Goal: Task Accomplishment & Management: Manage account settings

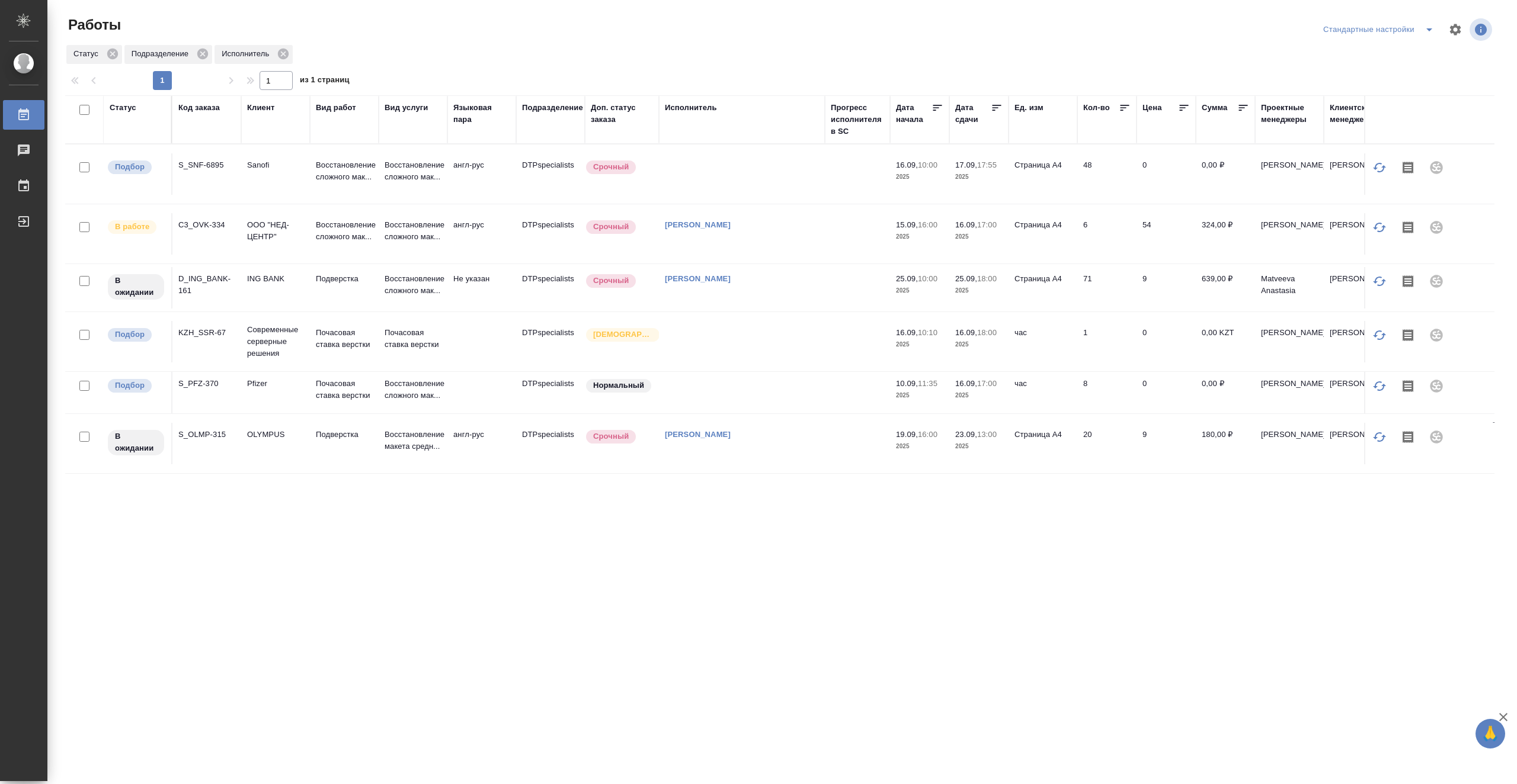
click at [992, 111] on icon at bounding box center [996, 108] width 12 height 12
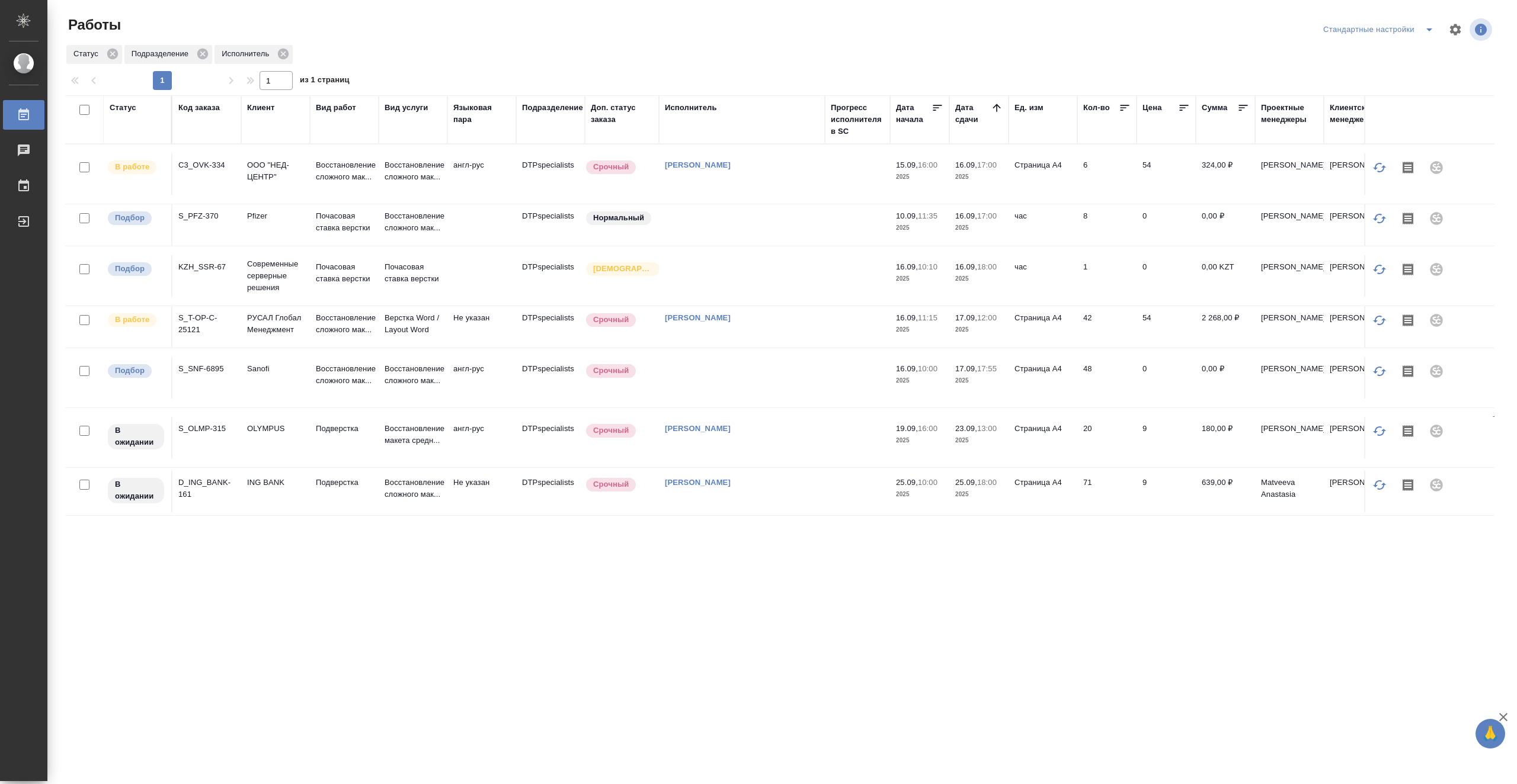
click at [840, 173] on td at bounding box center [858, 174] width 65 height 42
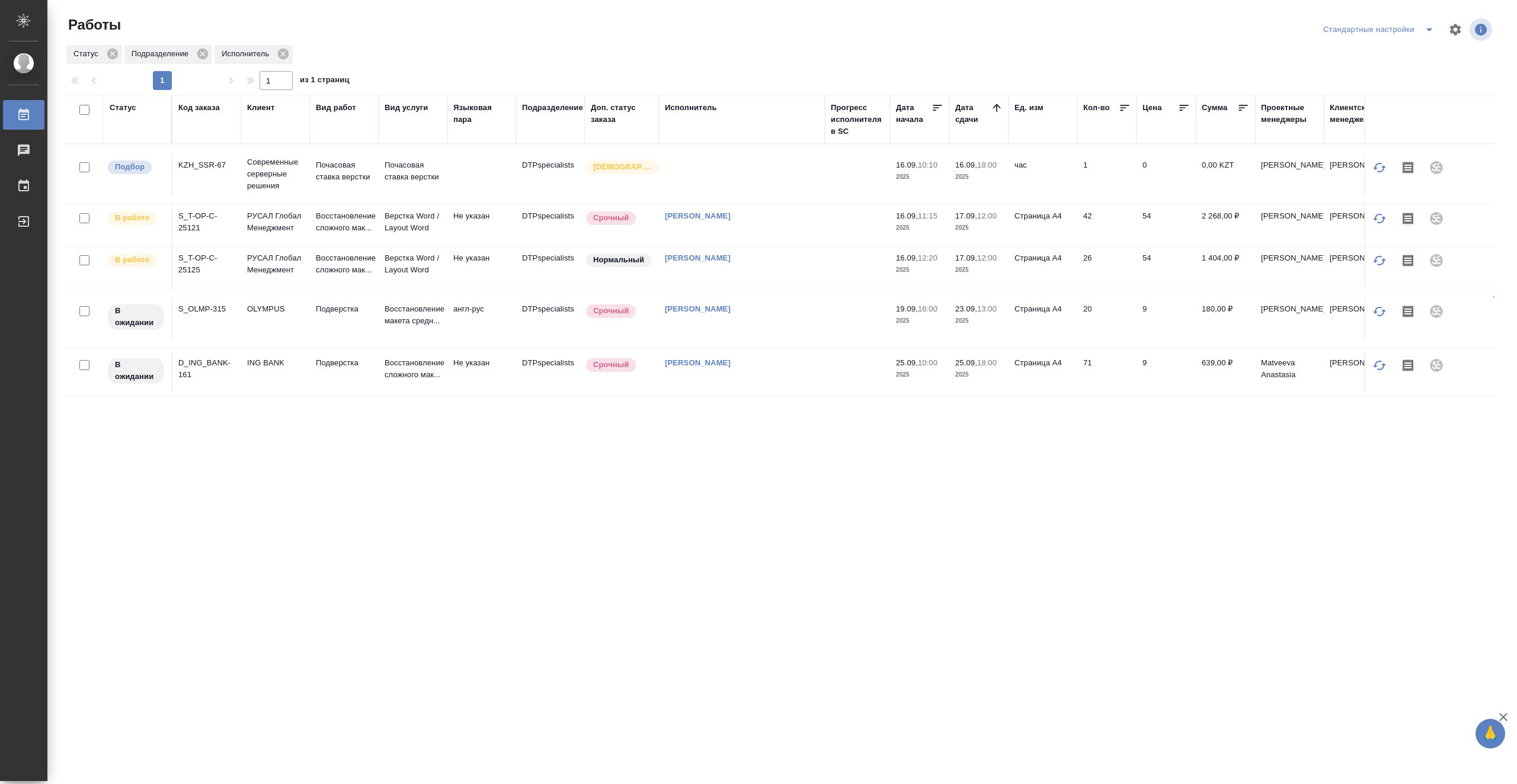
click at [831, 231] on td at bounding box center [858, 225] width 65 height 42
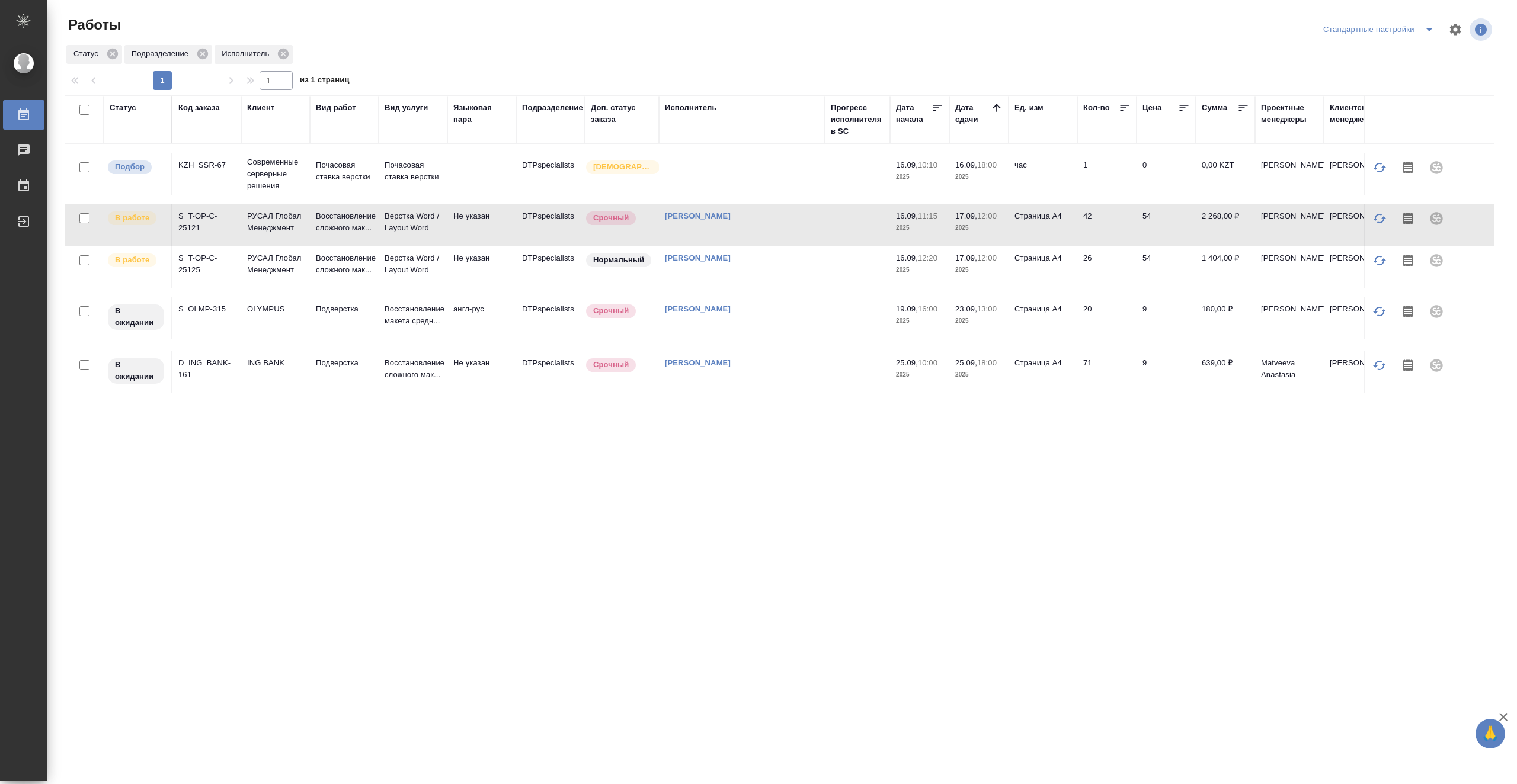
click at [831, 231] on td at bounding box center [858, 225] width 65 height 42
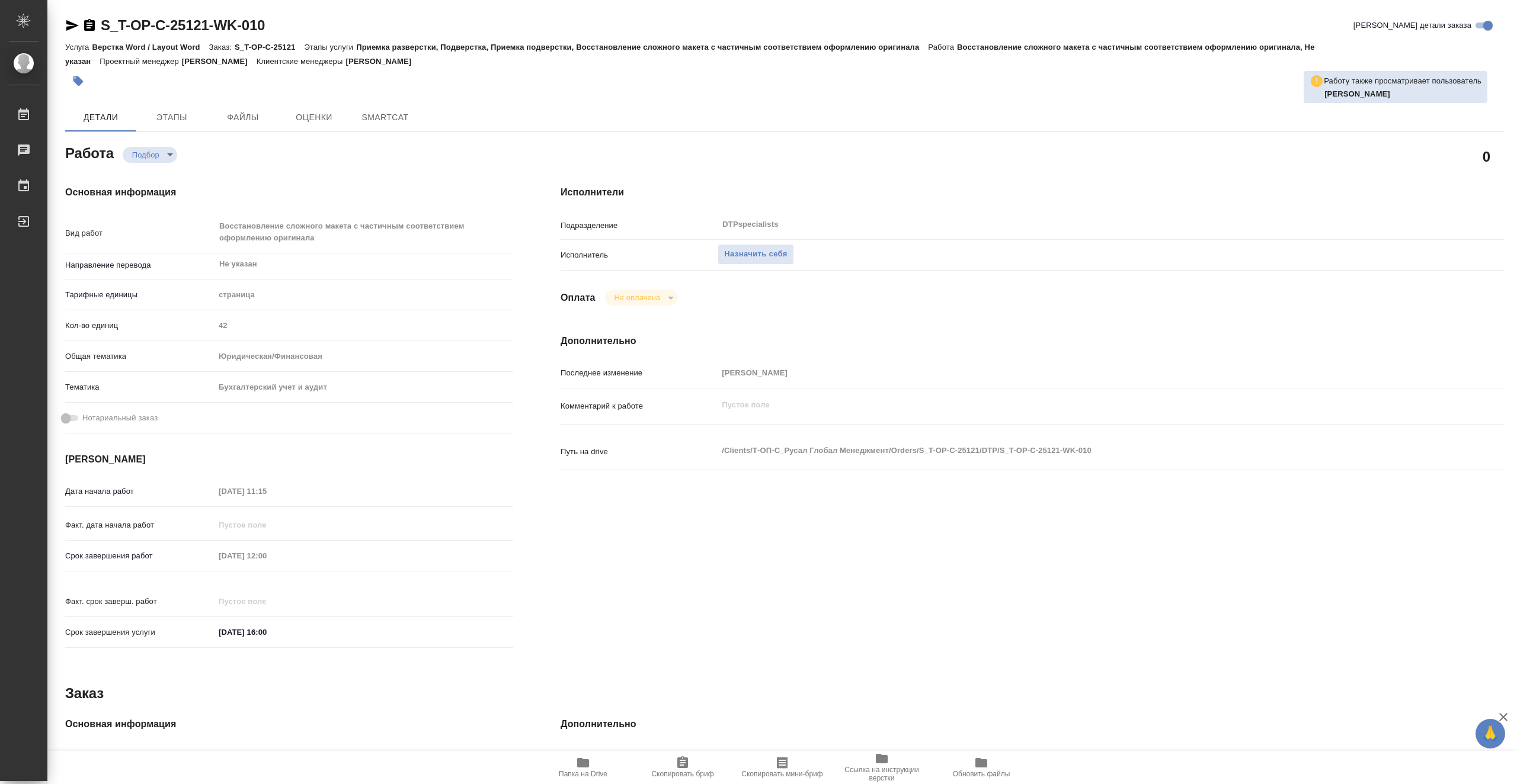
type textarea "x"
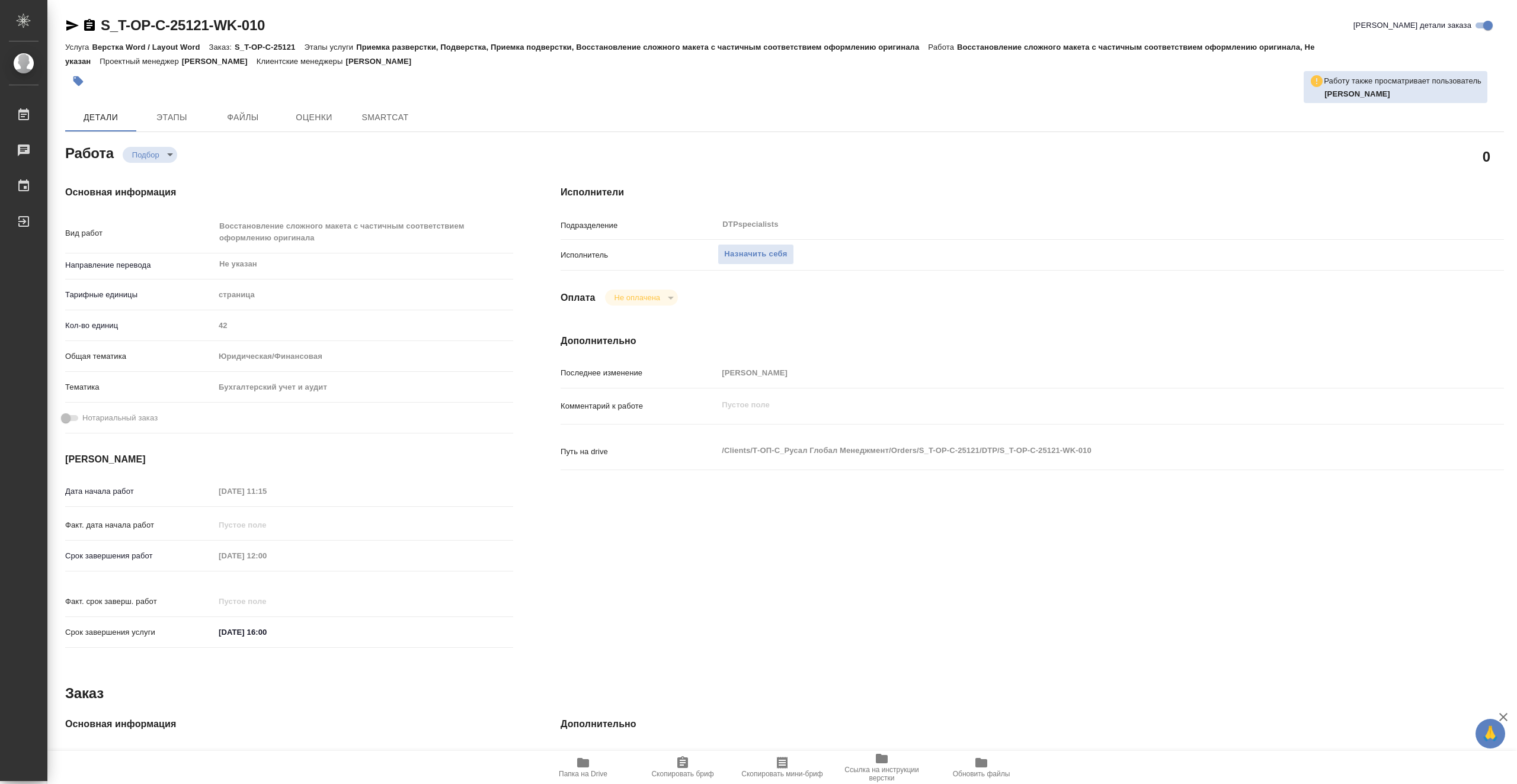
type textarea "x"
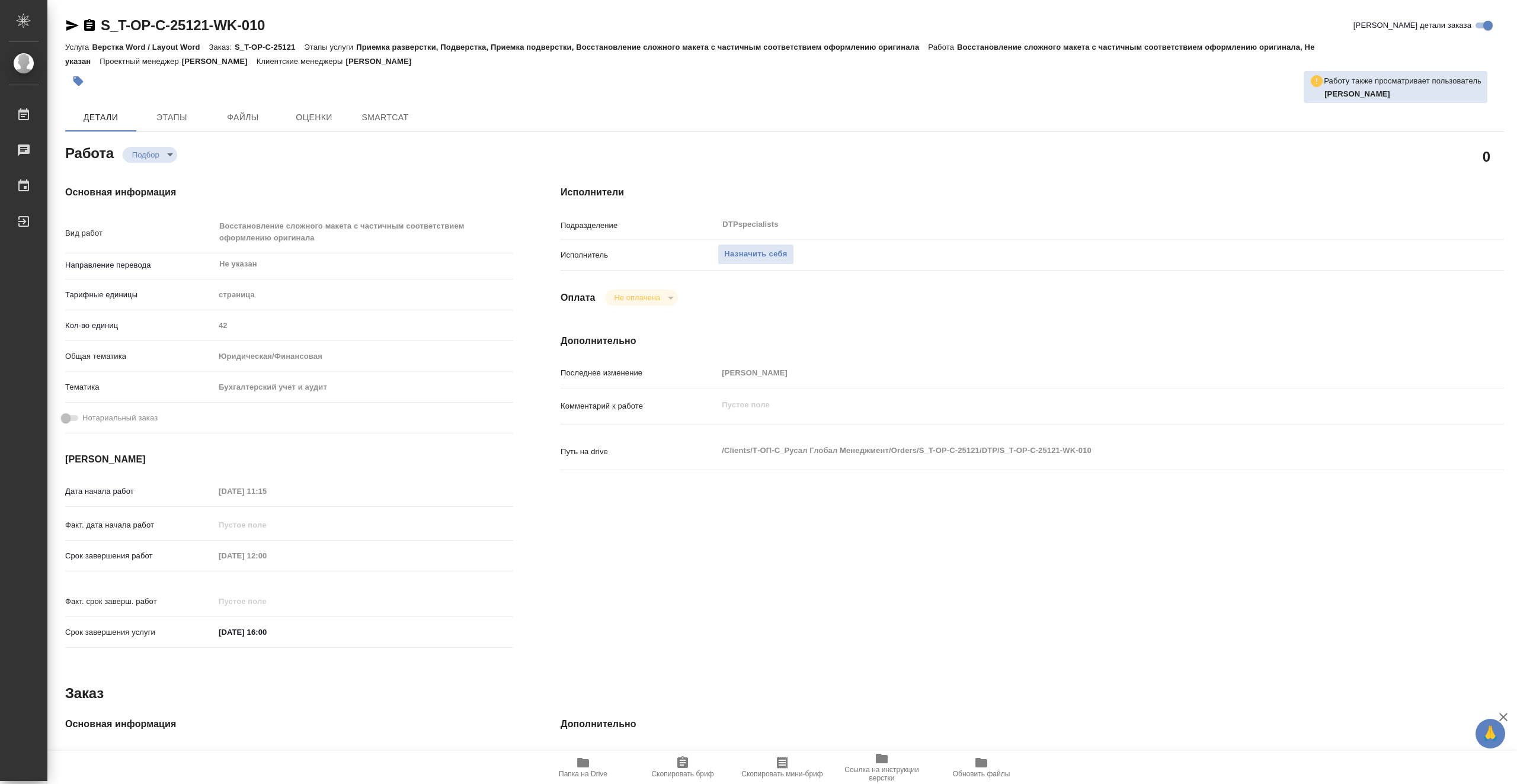
type textarea "x"
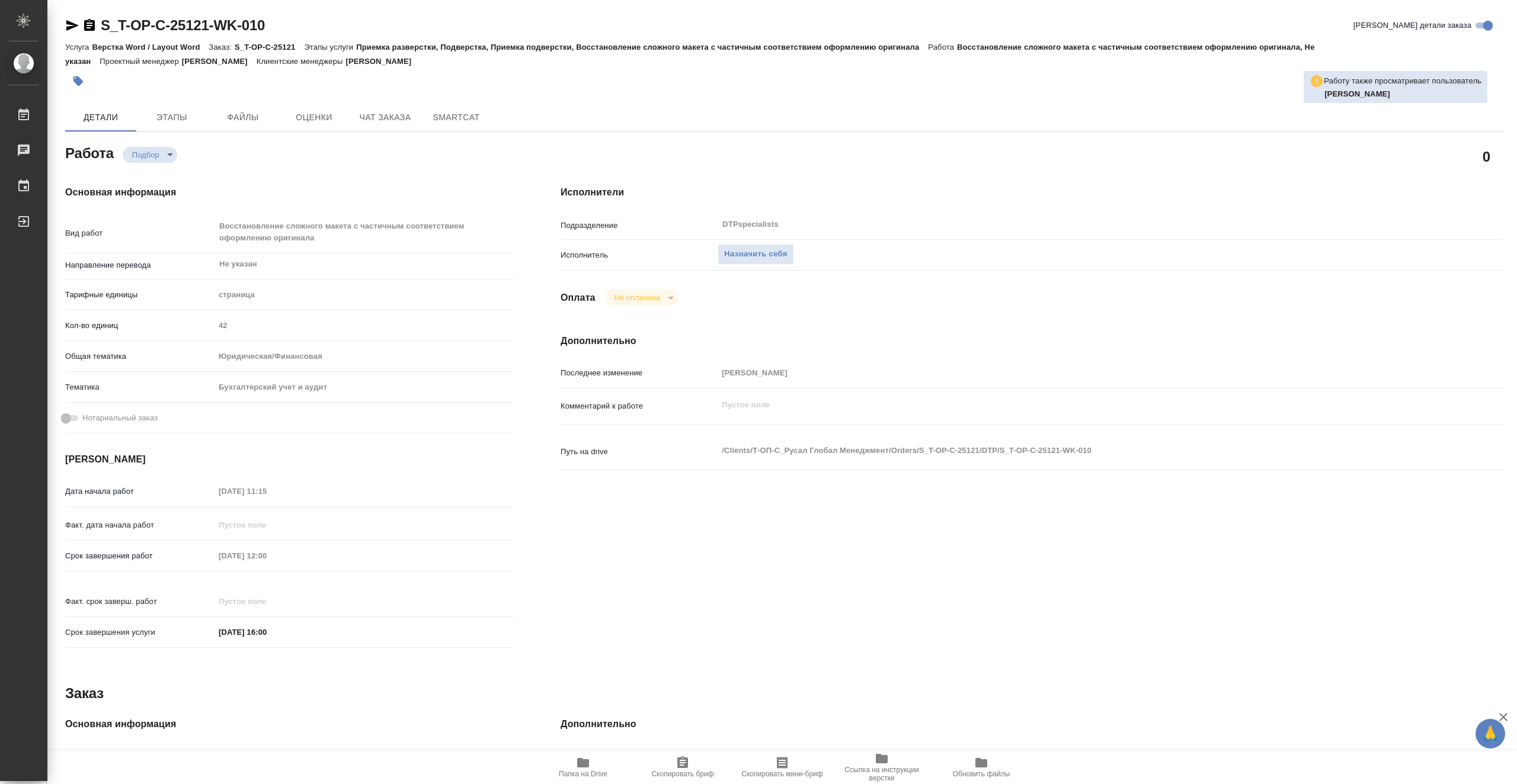
type textarea "x"
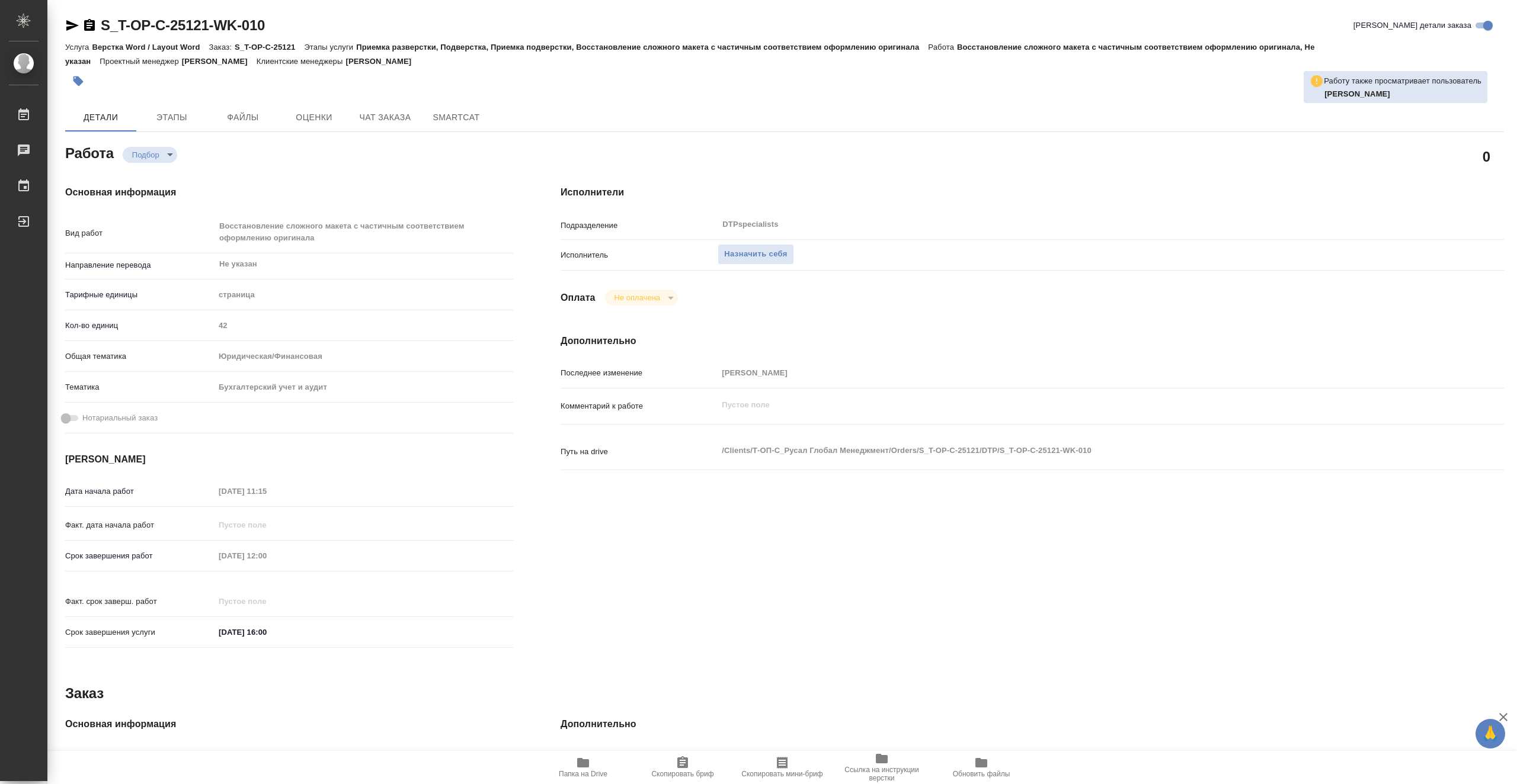
type textarea "x"
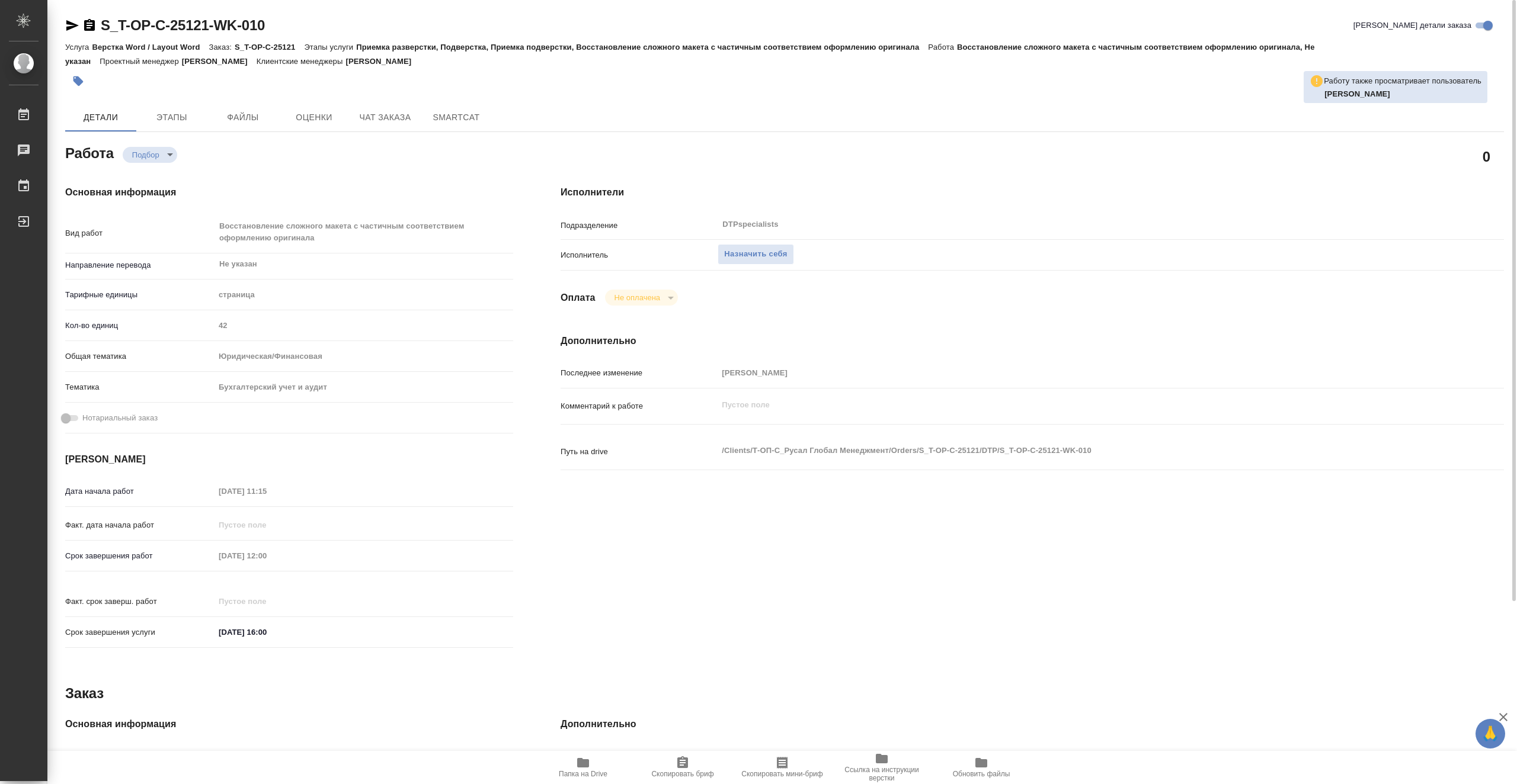
click at [593, 766] on span "Папка на Drive" at bounding box center [583, 766] width 85 height 23
click at [772, 251] on span "Назначить себя" at bounding box center [755, 255] width 62 height 14
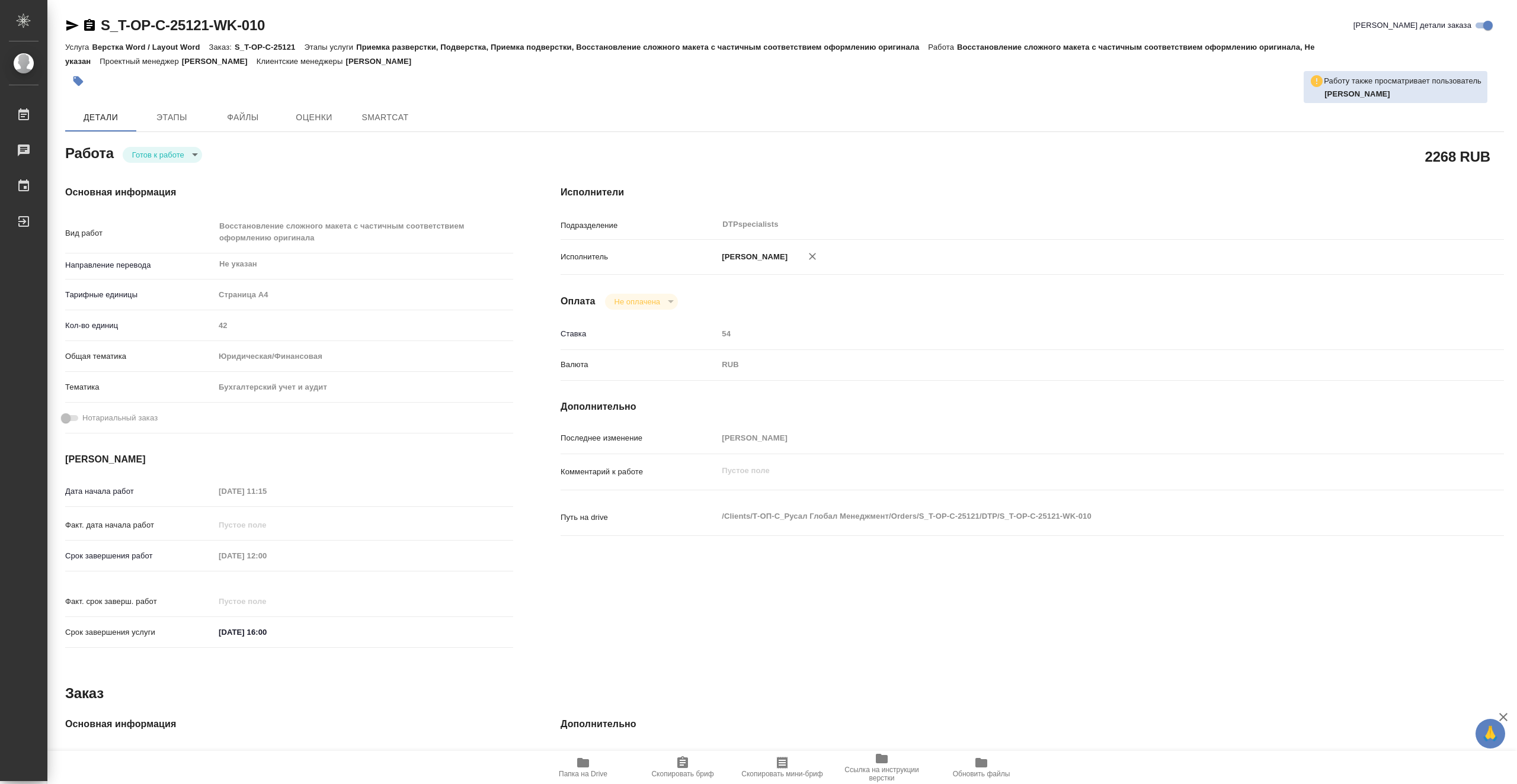
type textarea "x"
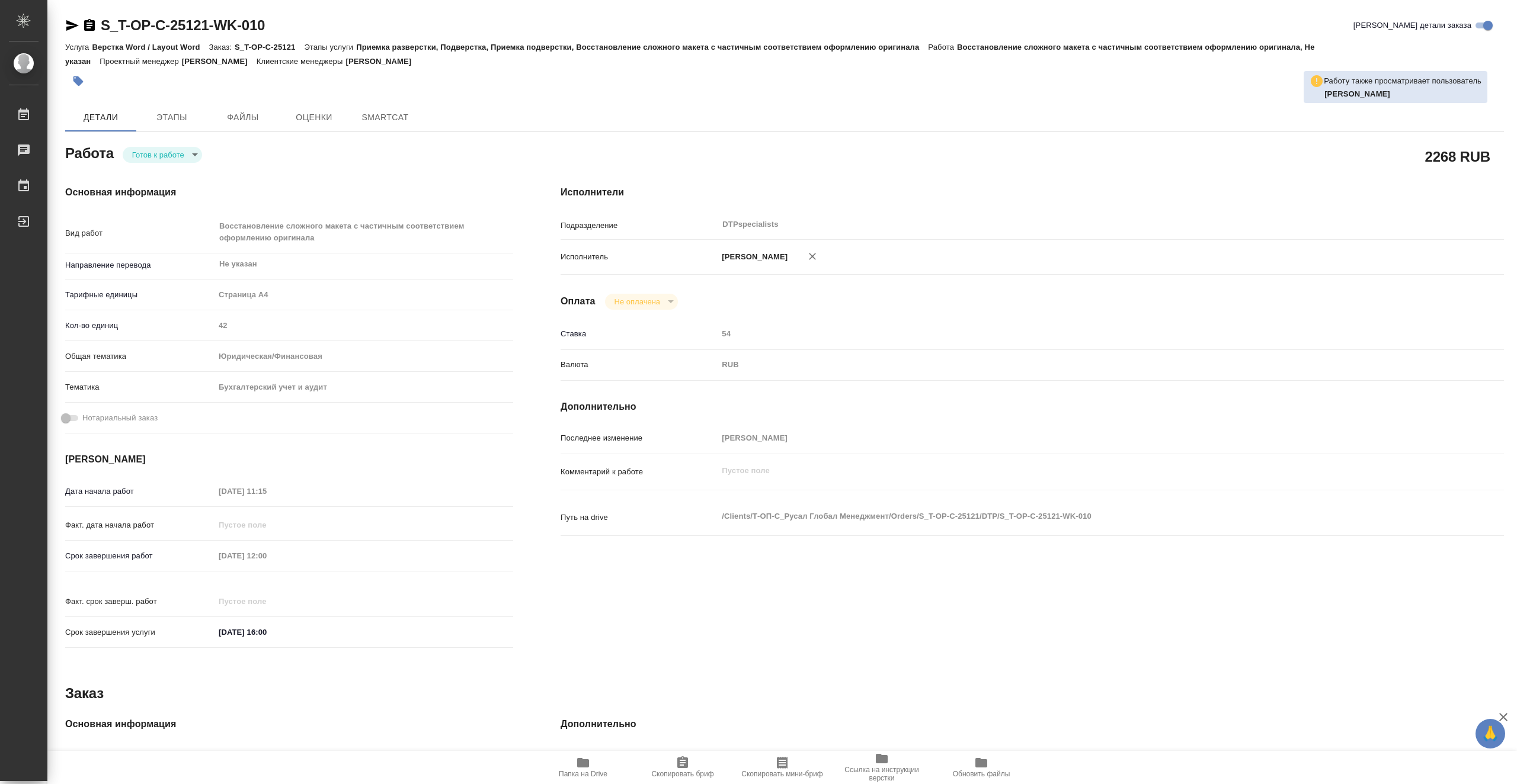
type textarea "x"
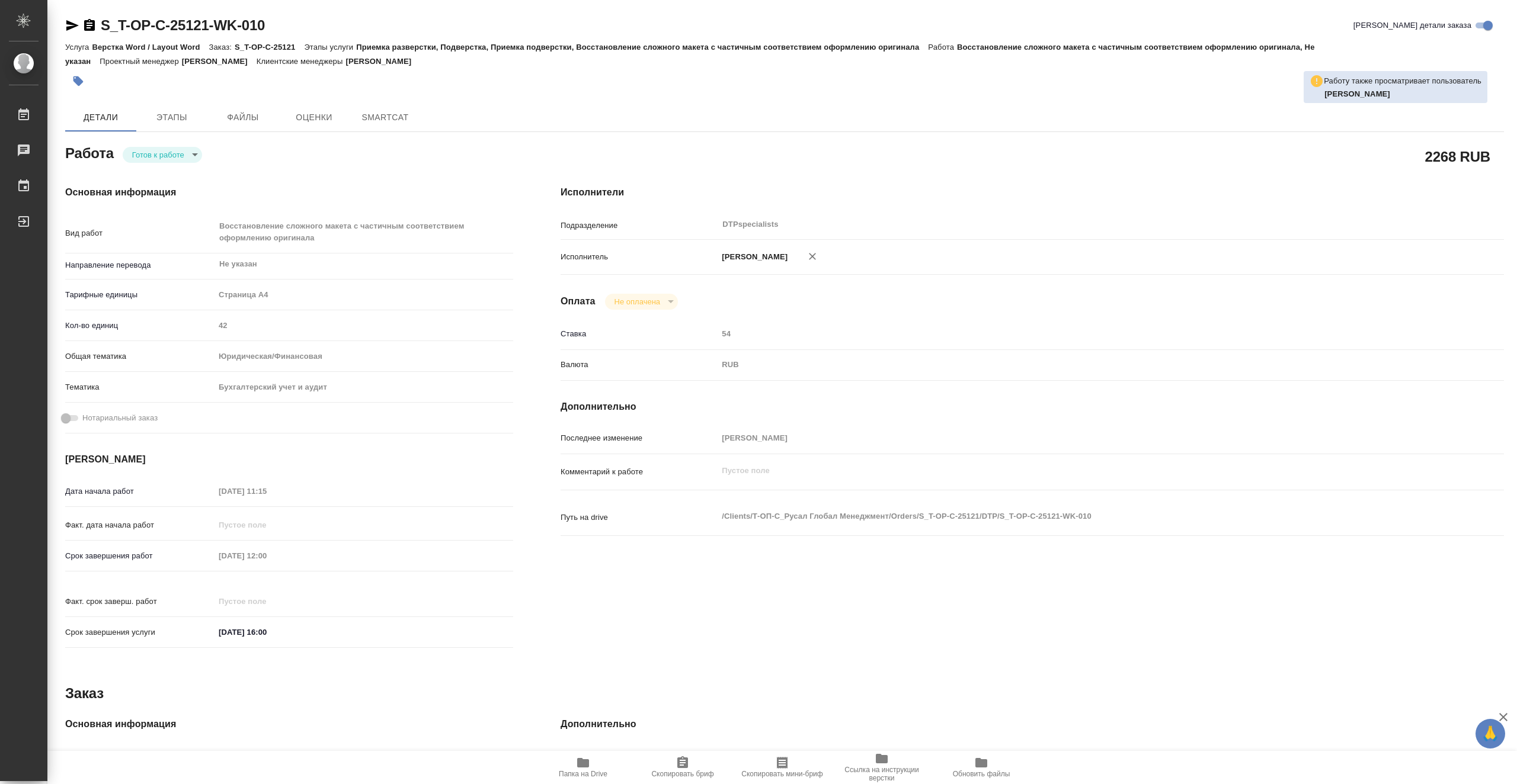
type textarea "x"
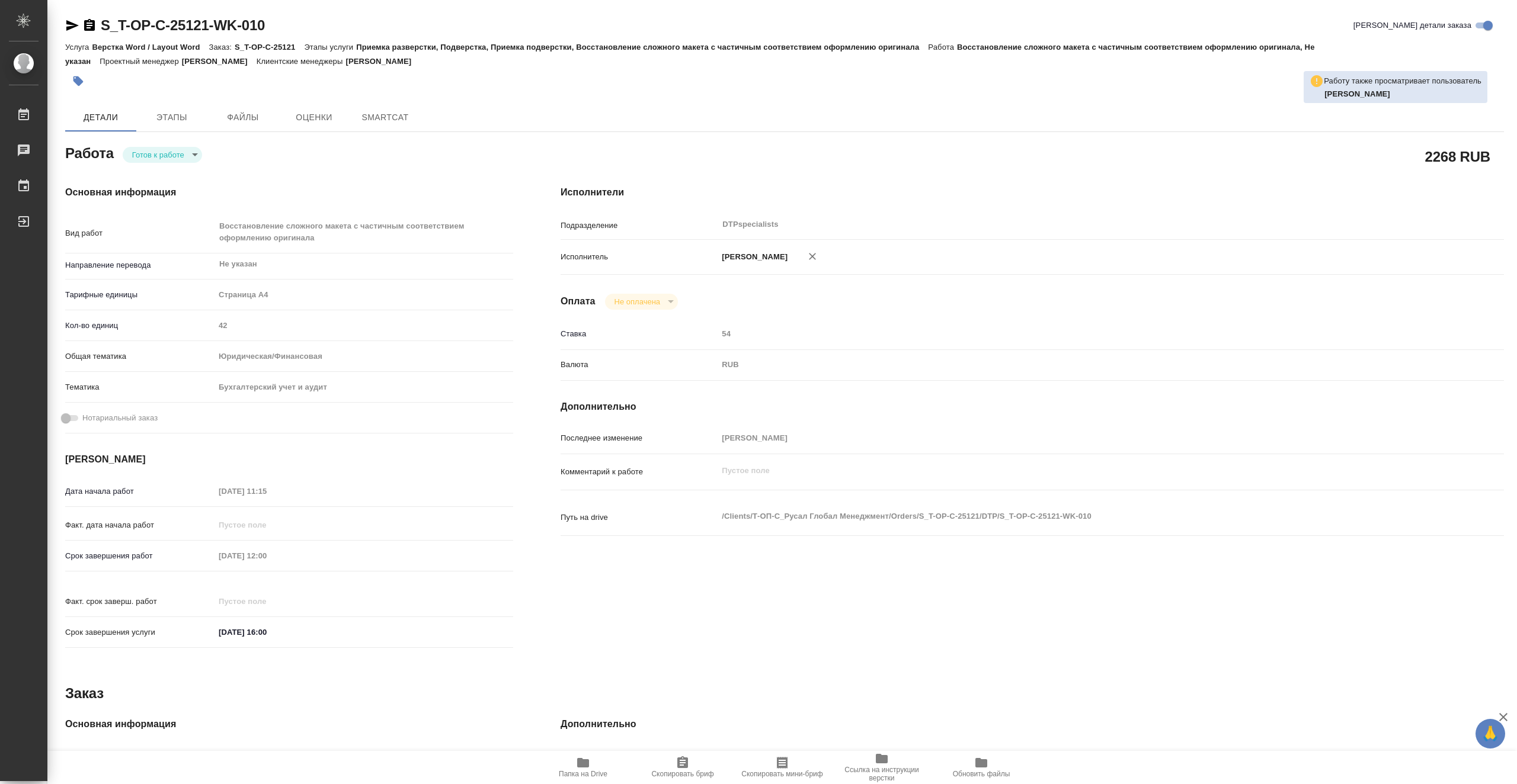
type textarea "x"
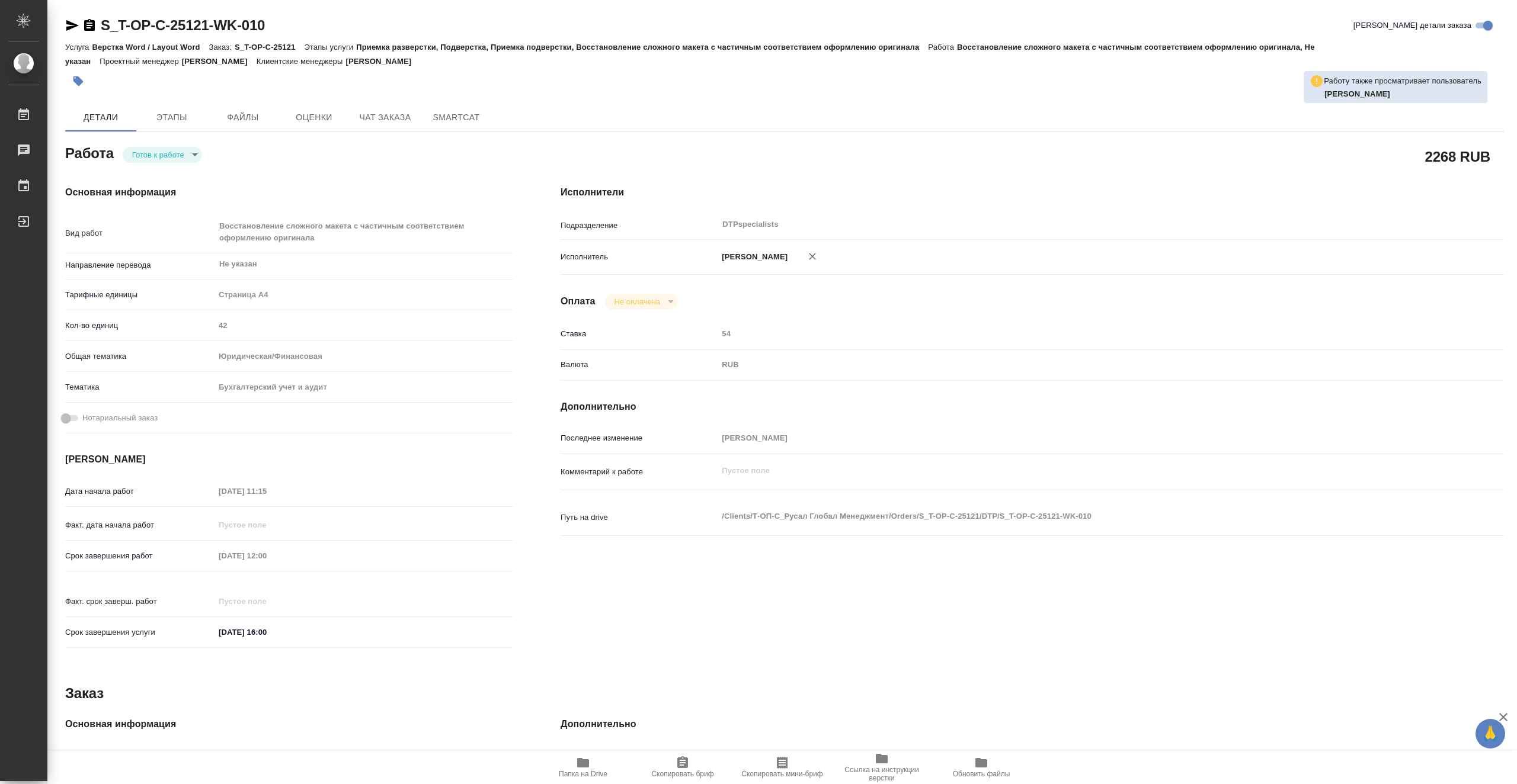
type textarea "x"
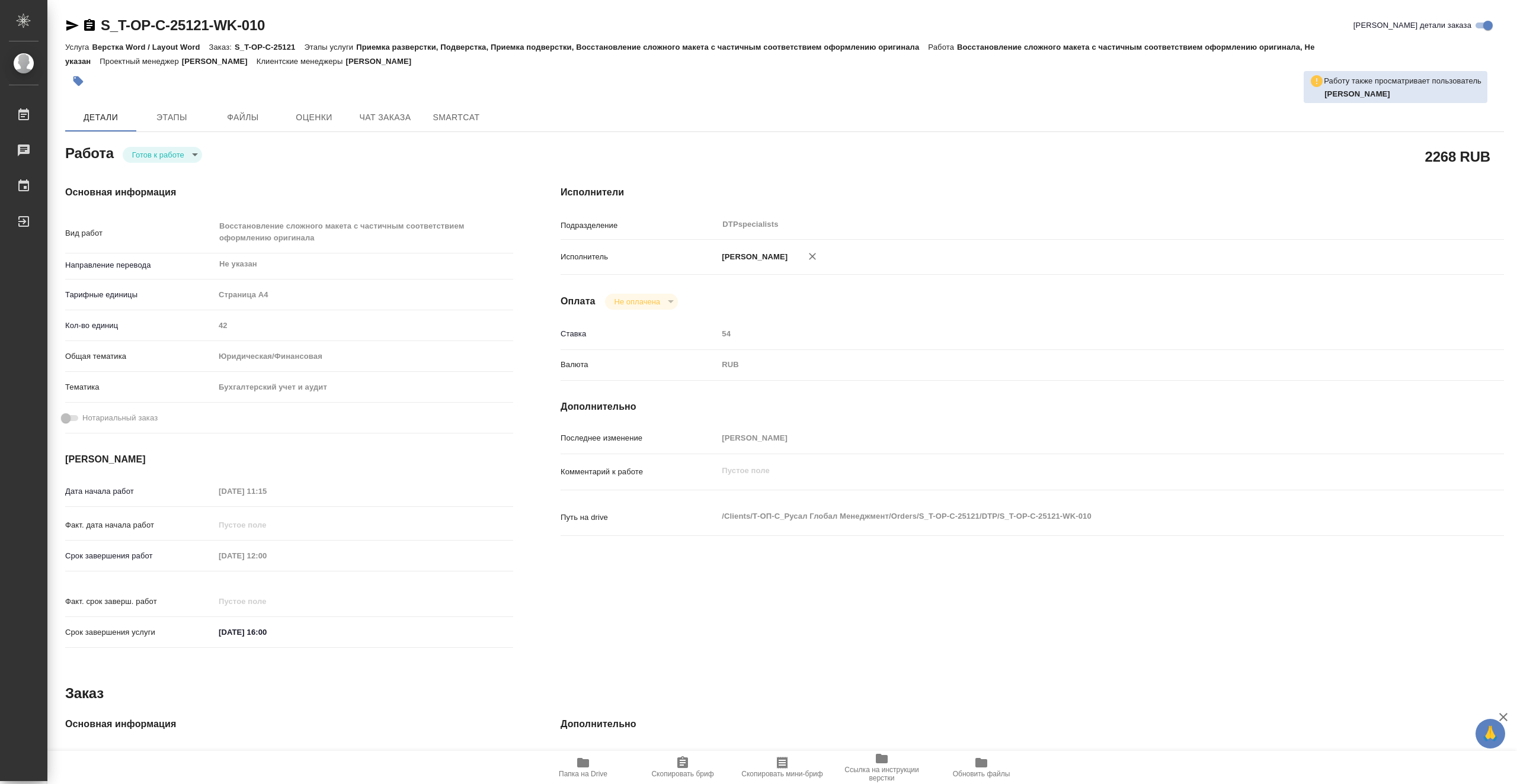
type textarea "x"
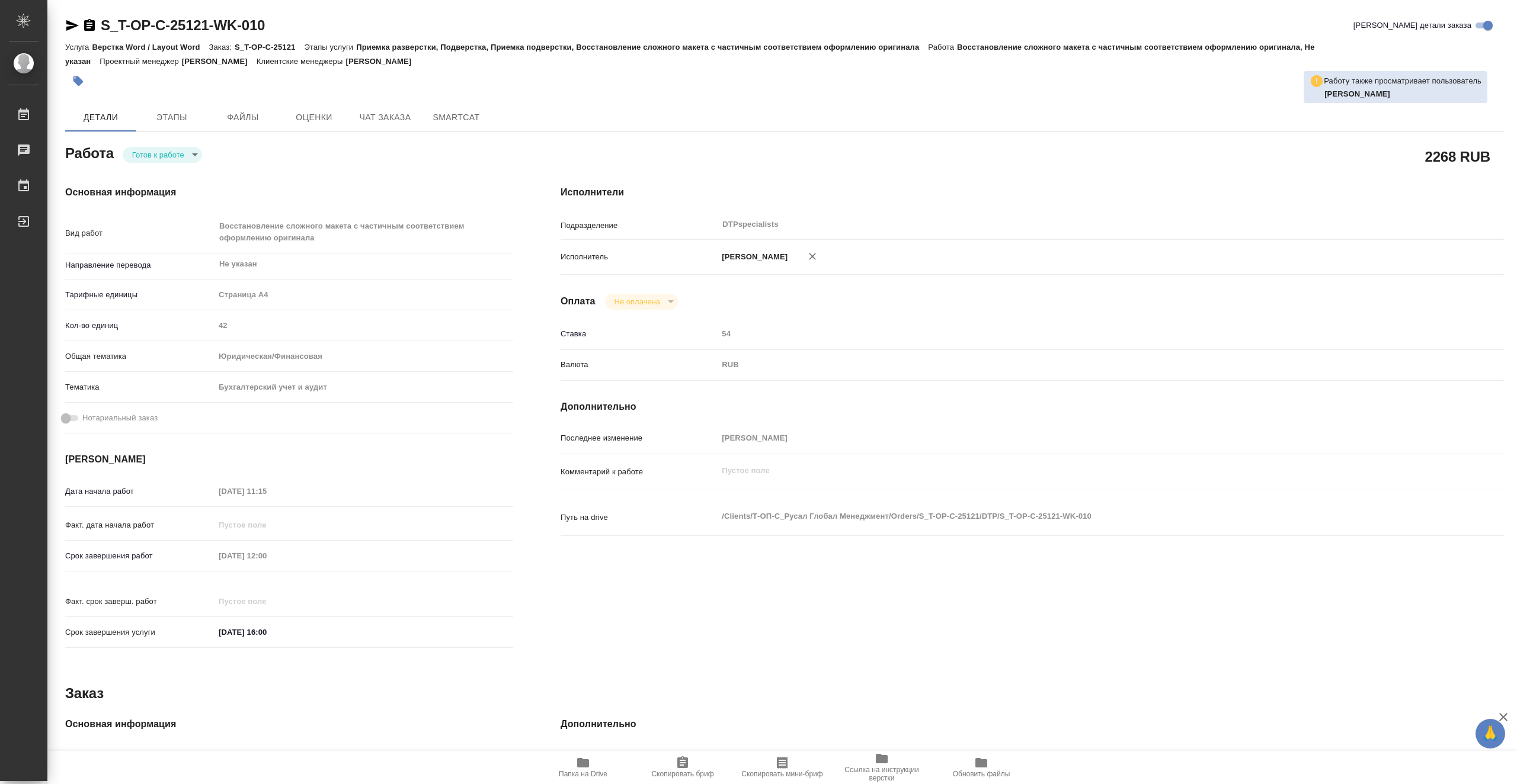
type textarea "x"
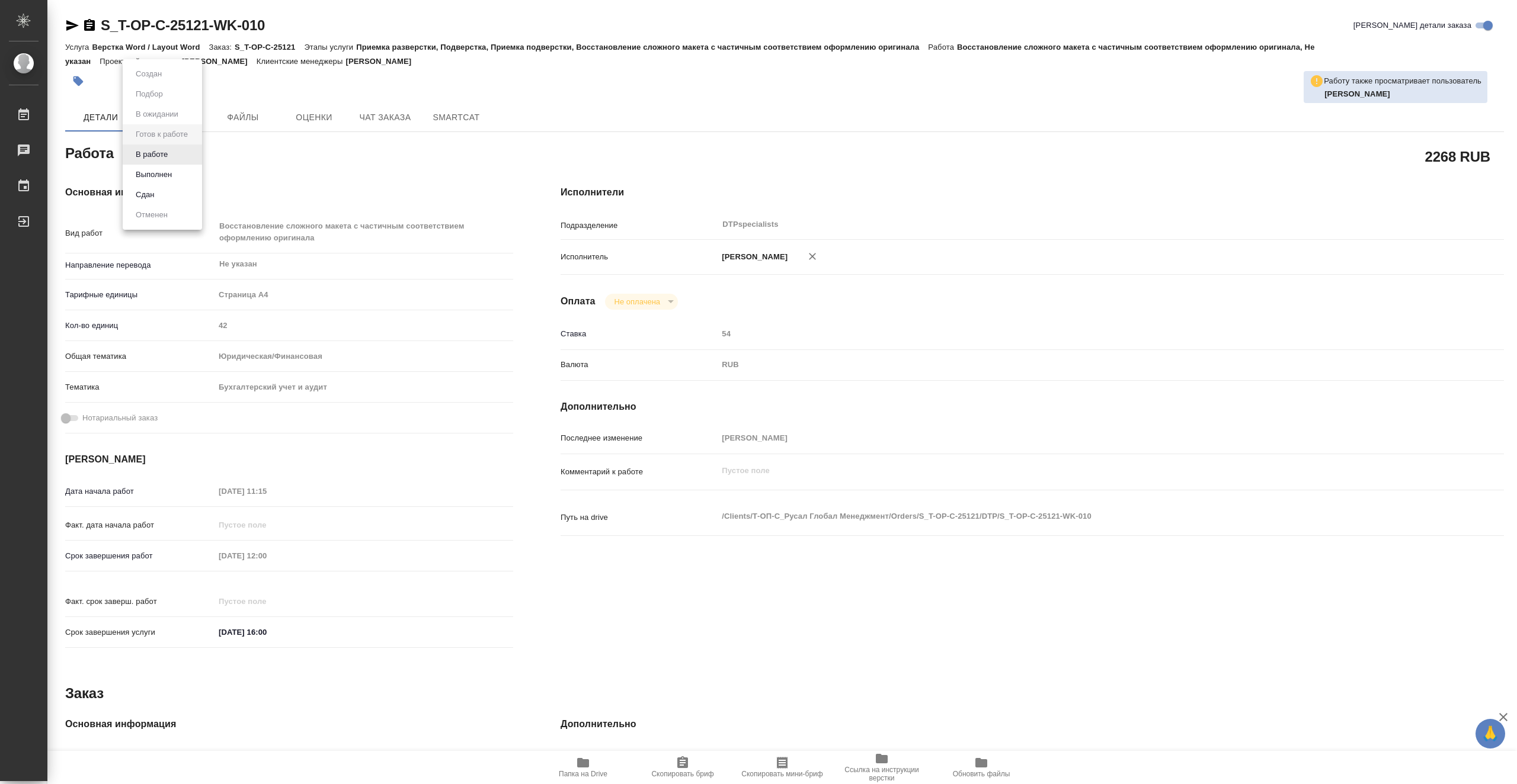
click at [160, 155] on body "🙏 .cls-1 fill:#fff; AWATERA Vasiutchenko Aleksandr Работы 0 Чаты График Выйти S…" at bounding box center [758, 392] width 1517 height 784
click at [177, 148] on li "В работе" at bounding box center [163, 155] width 79 height 20
type textarea "x"
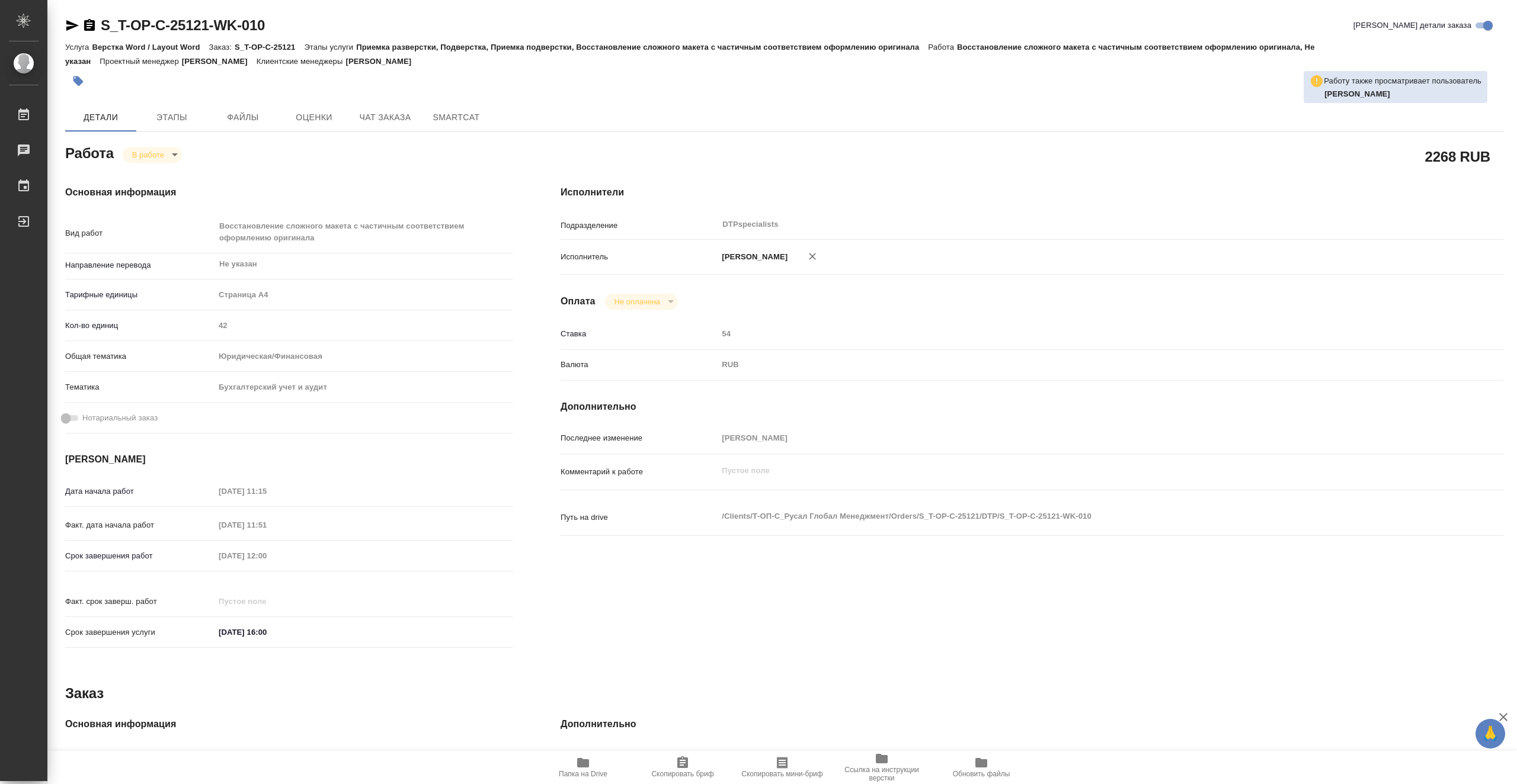
type textarea "x"
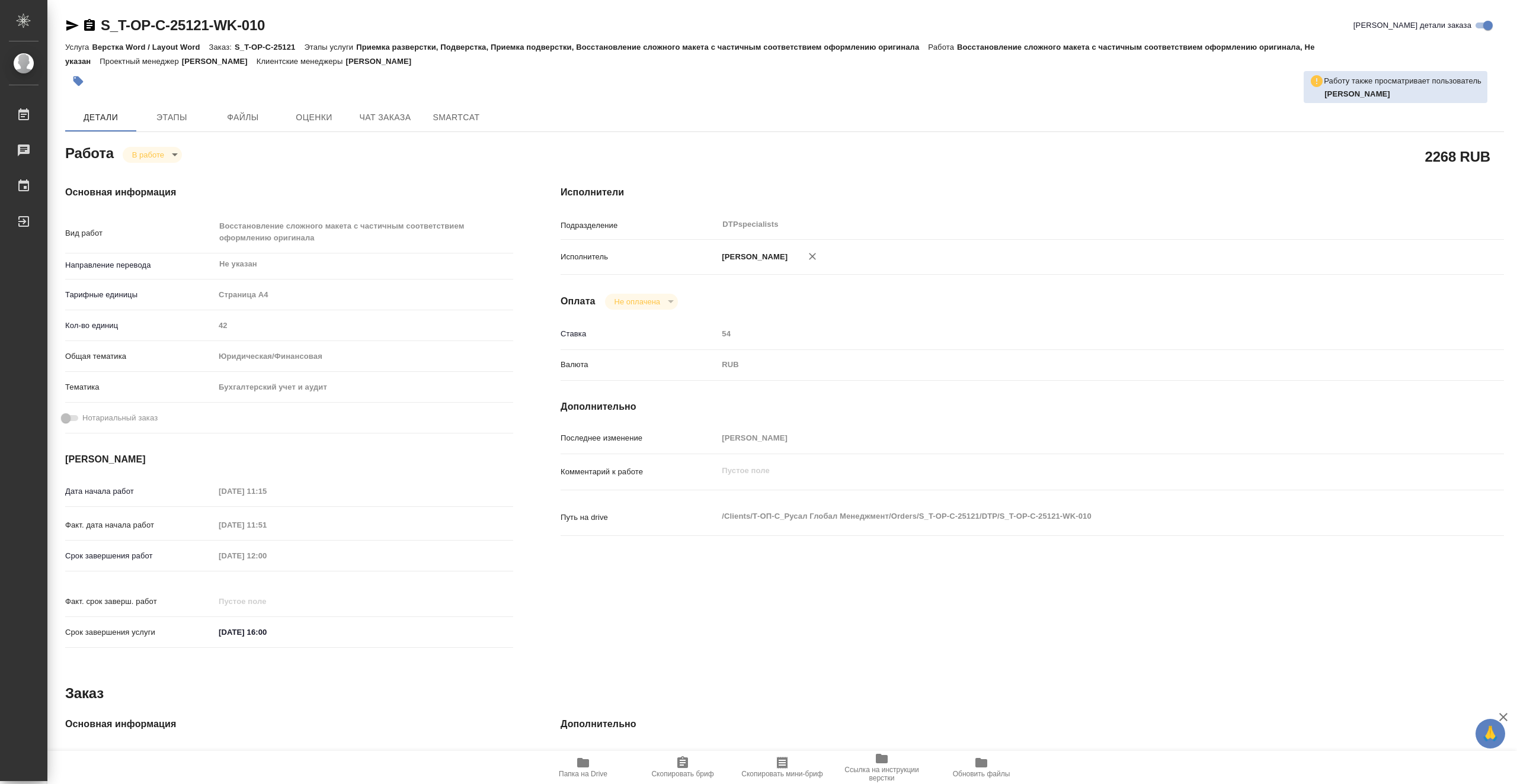
type textarea "x"
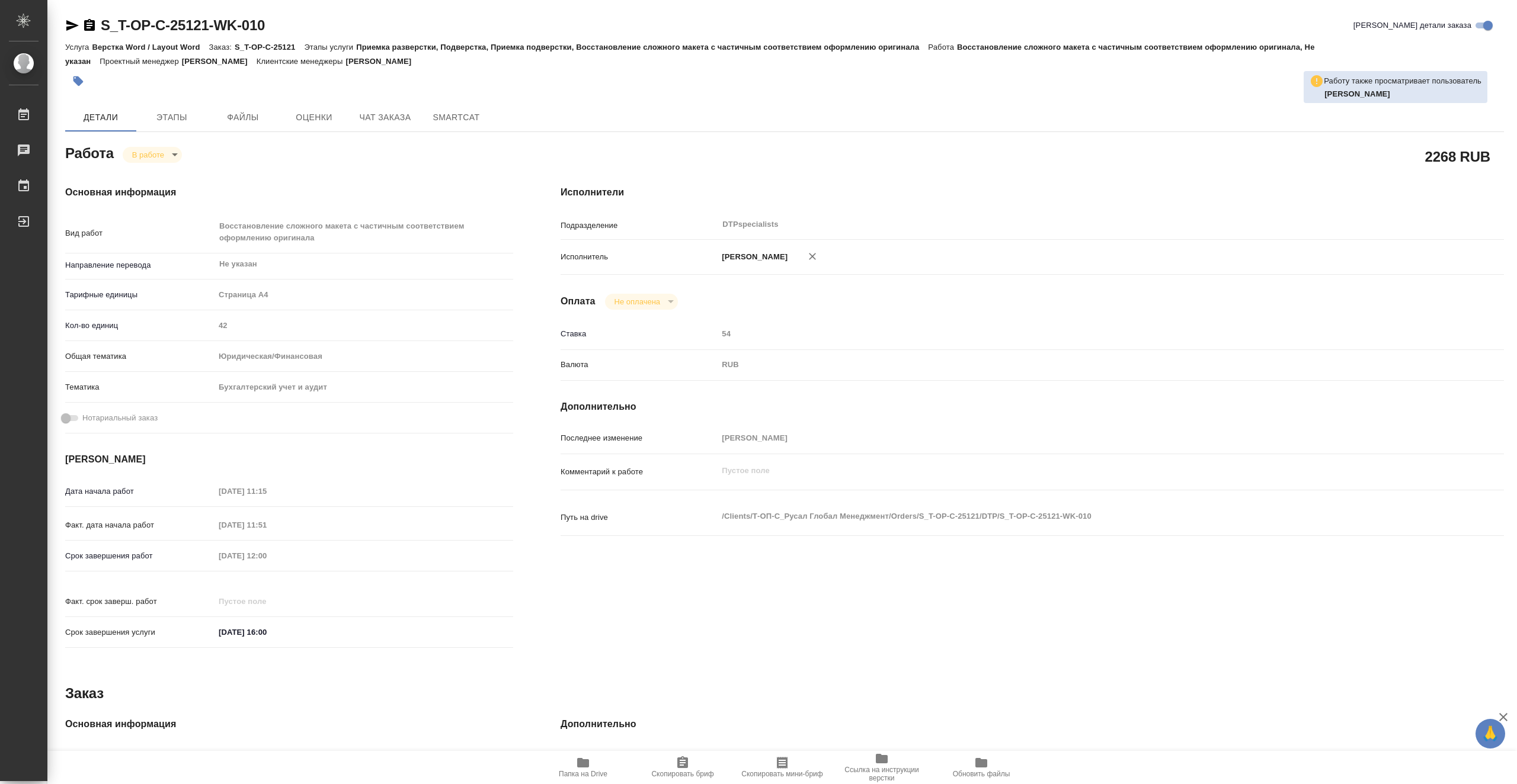
type textarea "x"
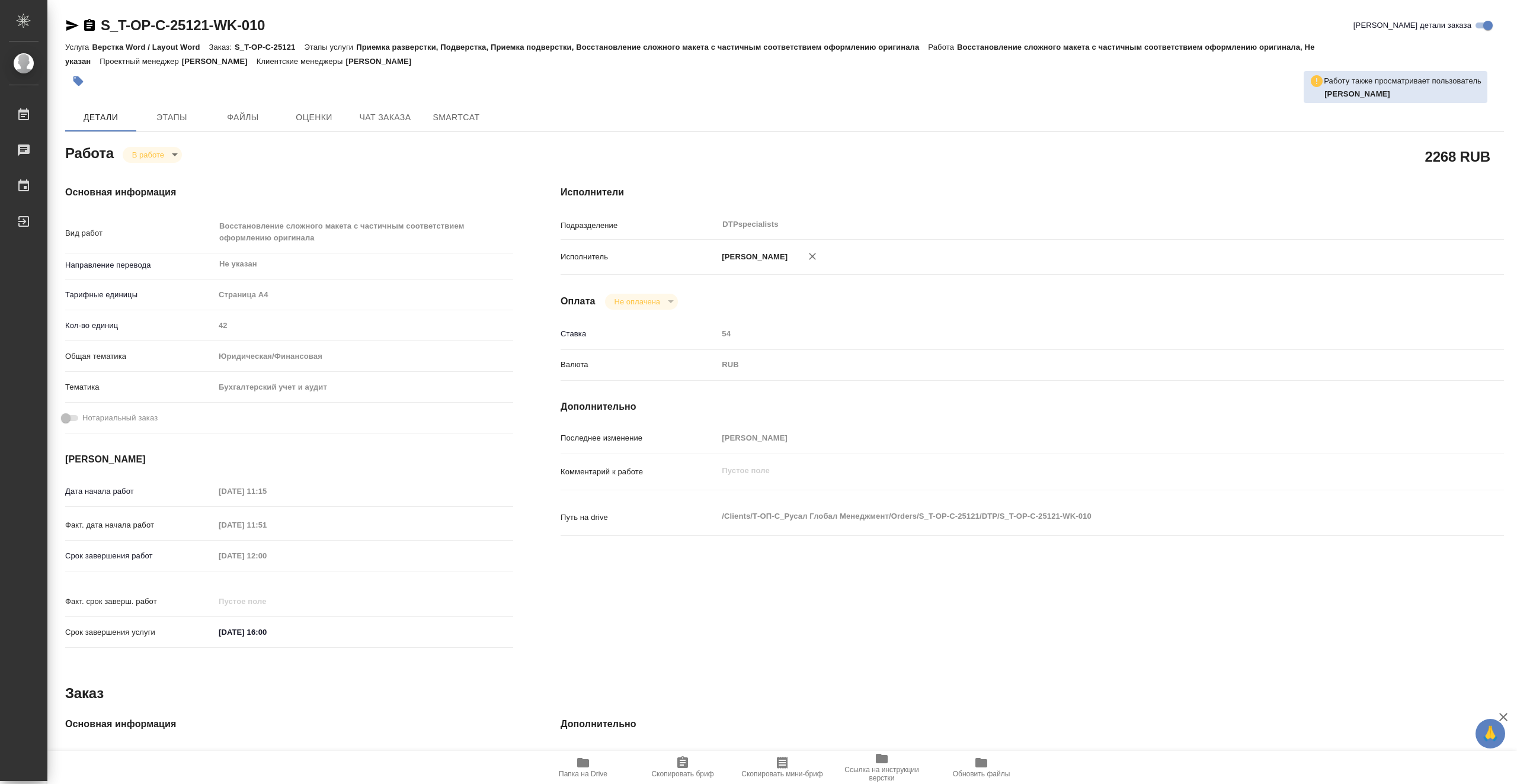
type textarea "x"
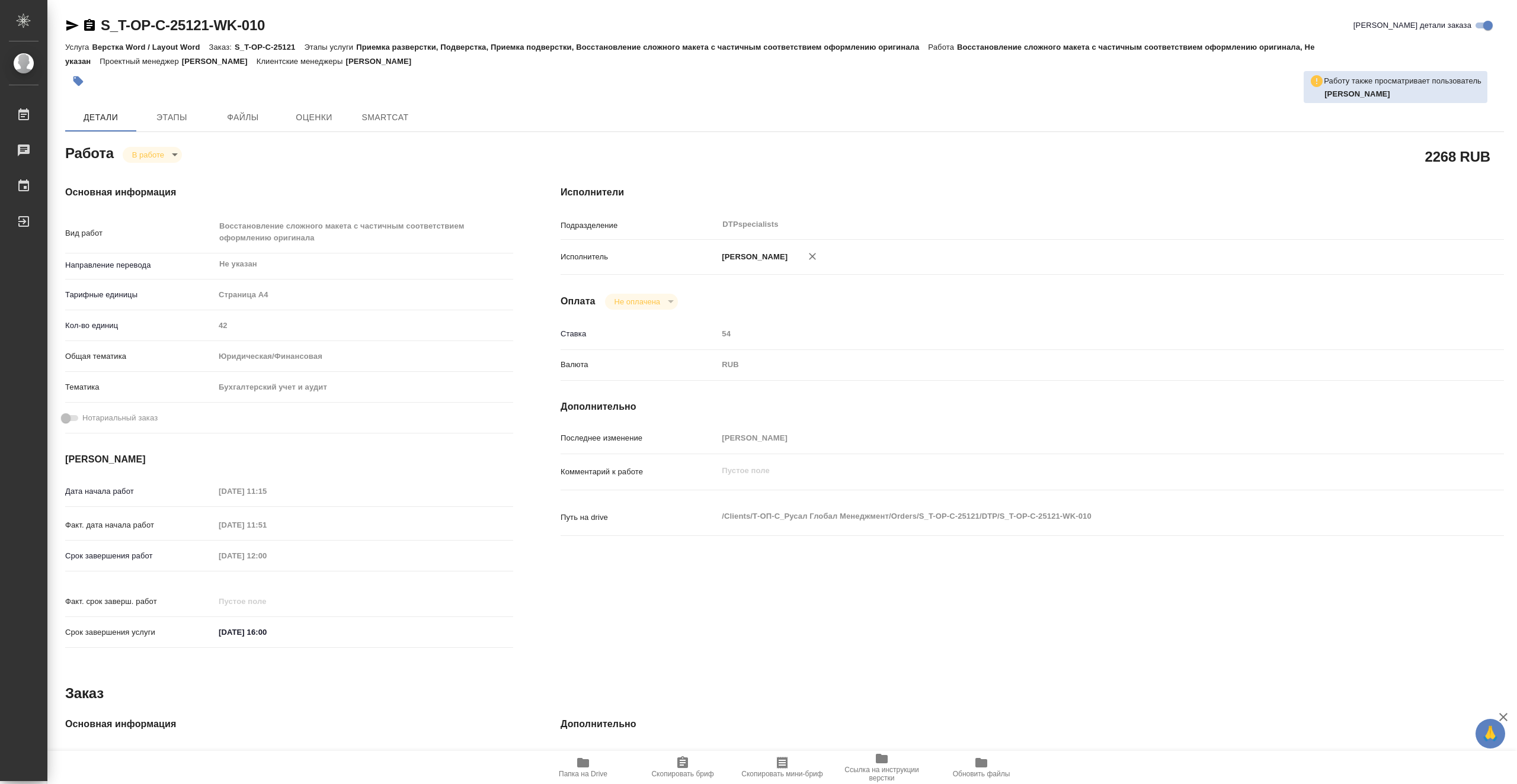
type textarea "x"
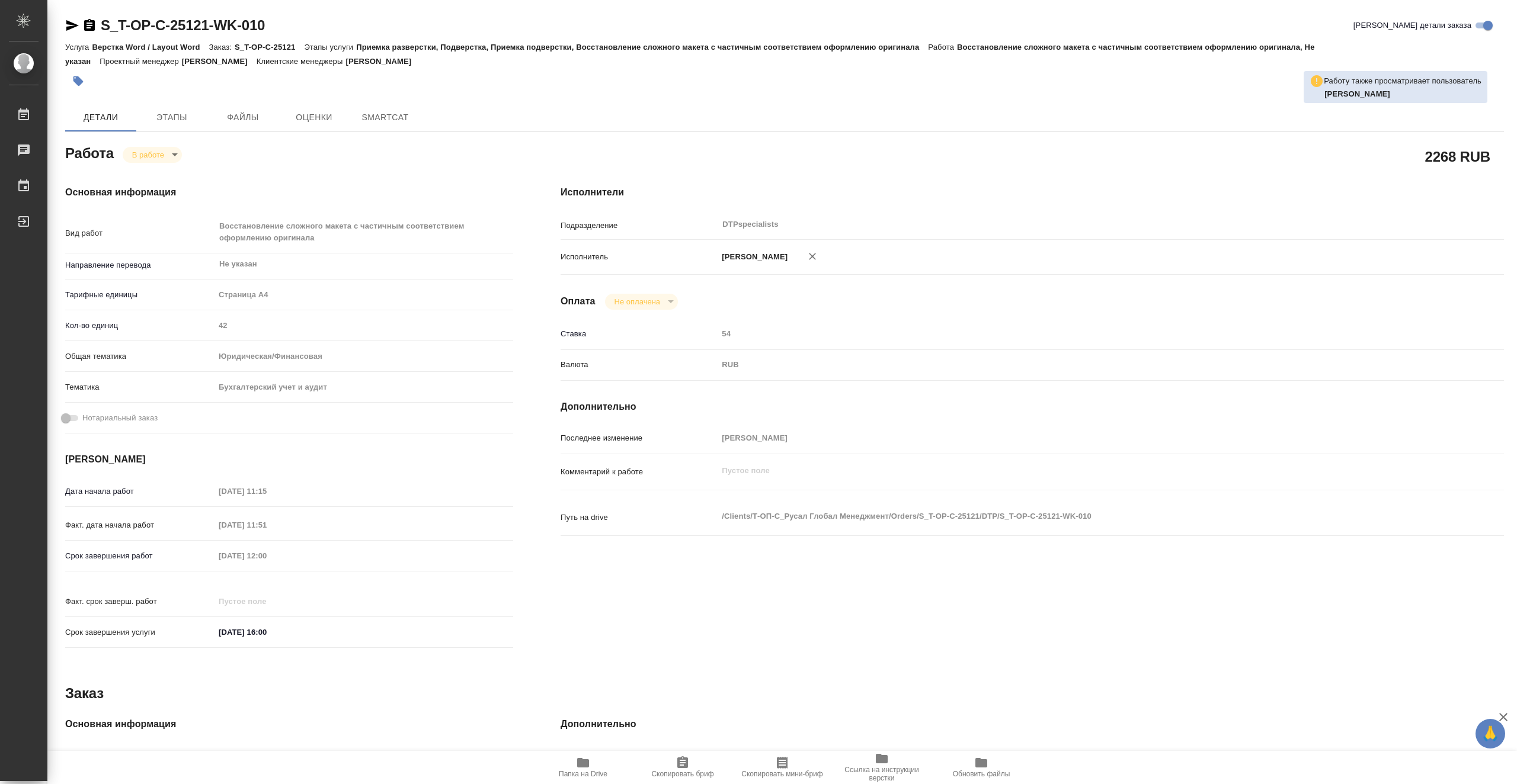
type textarea "x"
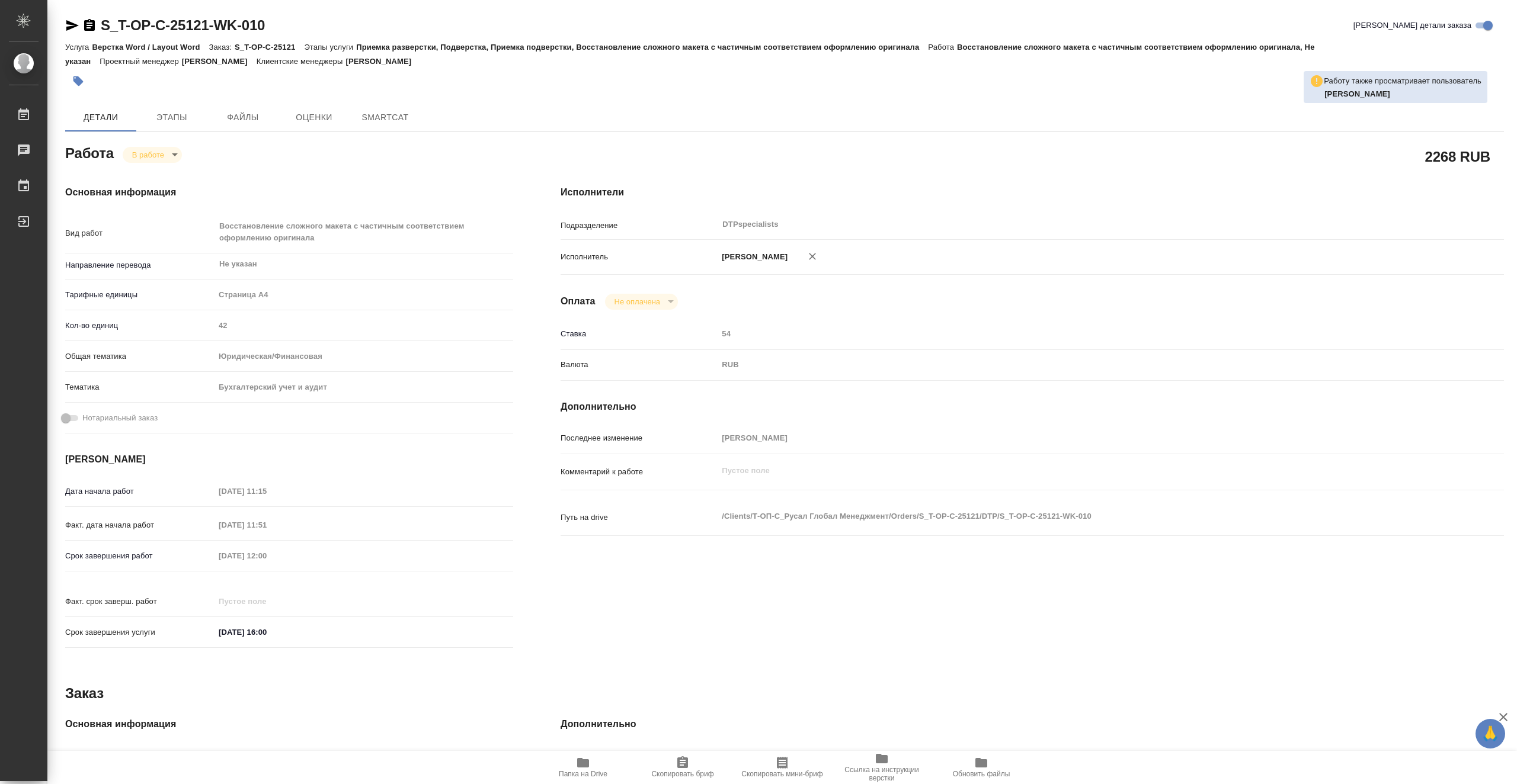
type textarea "x"
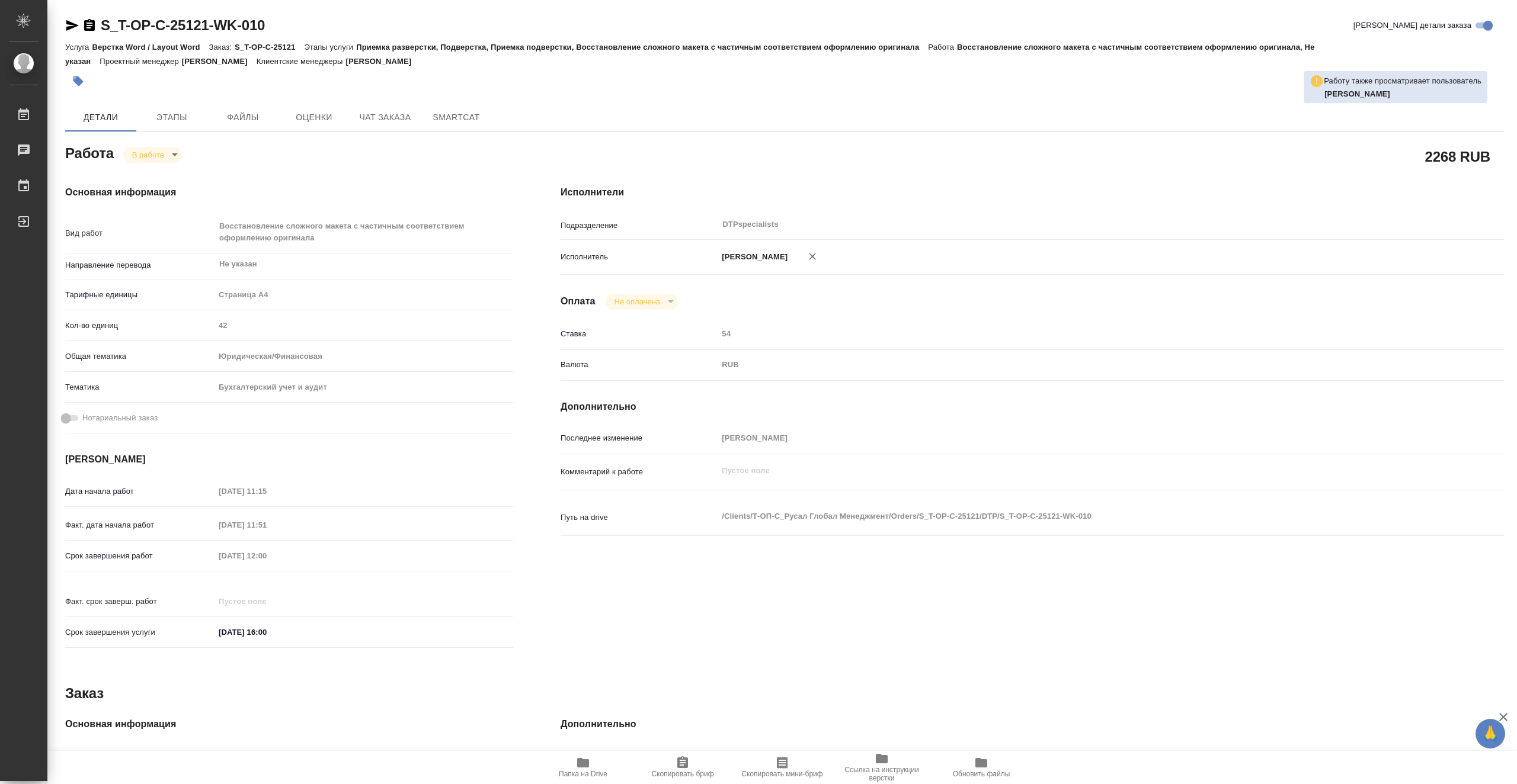
type textarea "x"
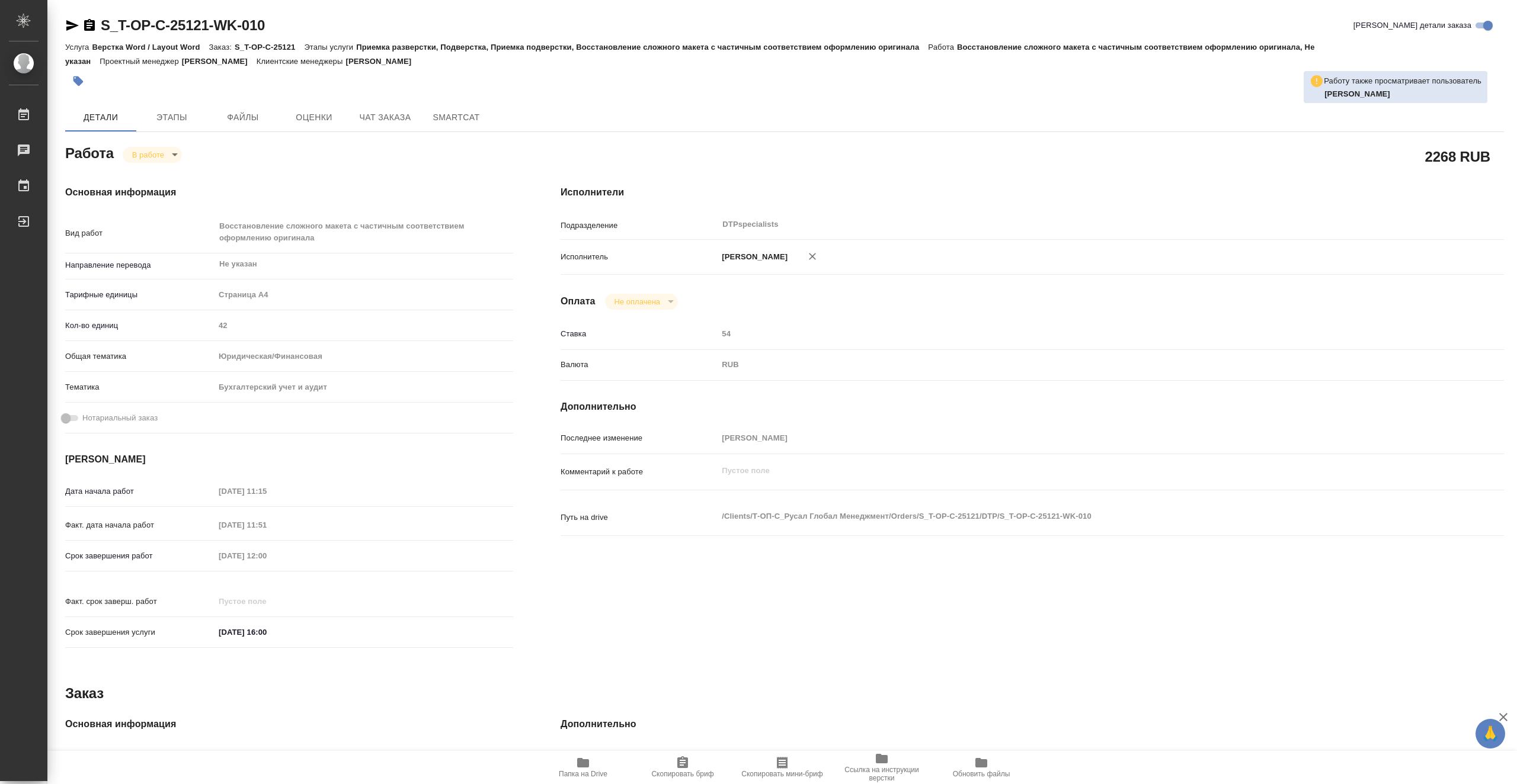
type textarea "x"
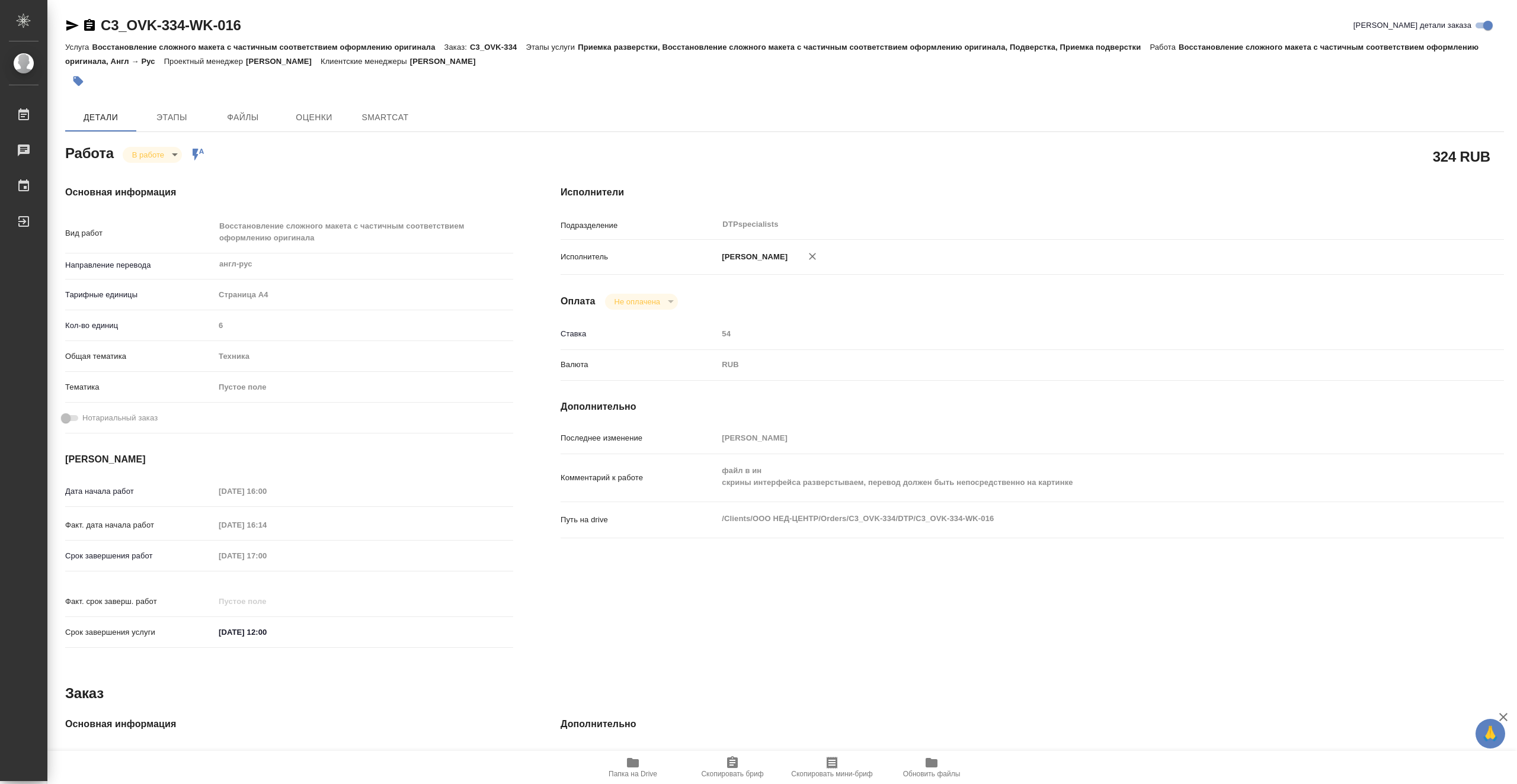
type textarea "x"
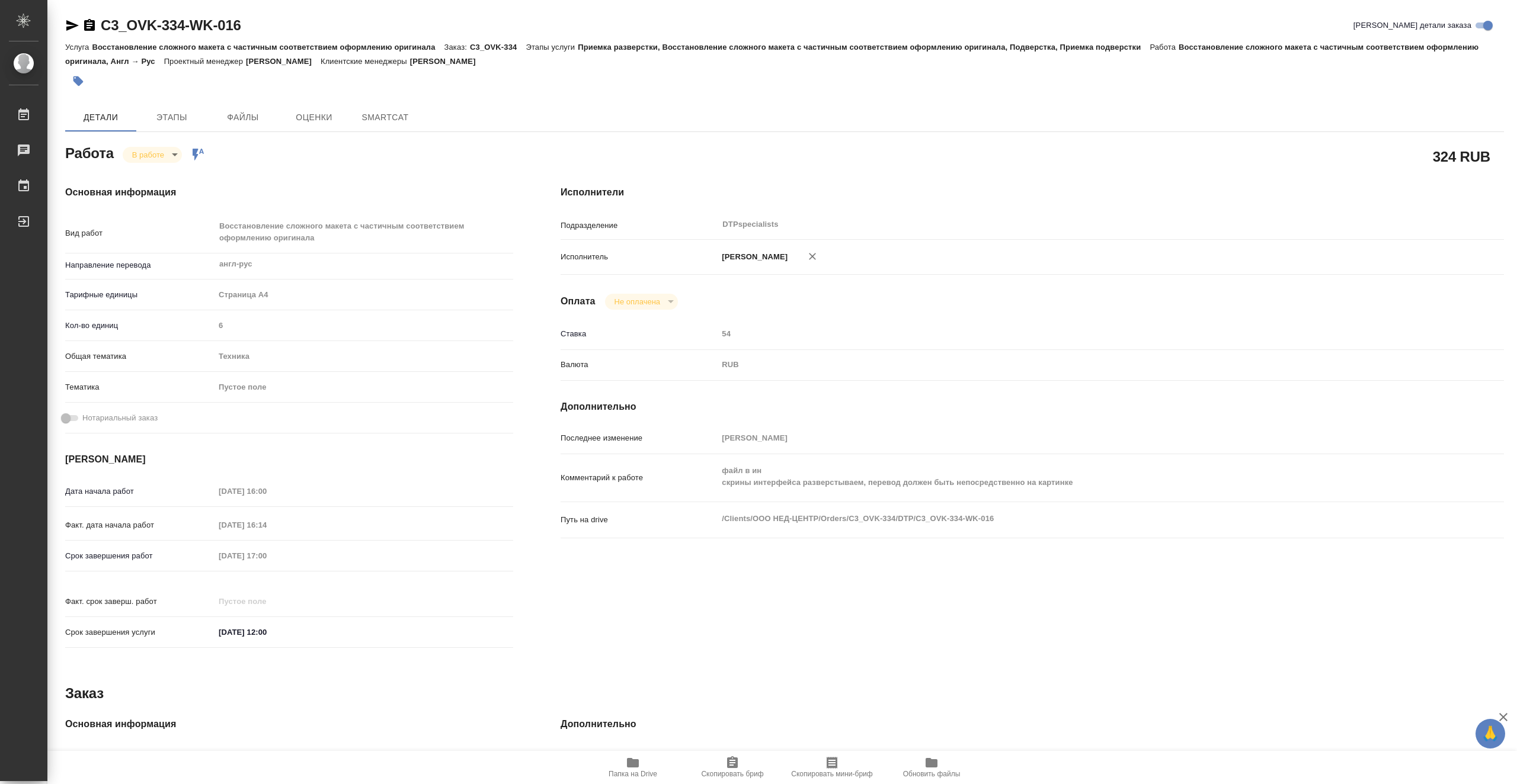
type textarea "x"
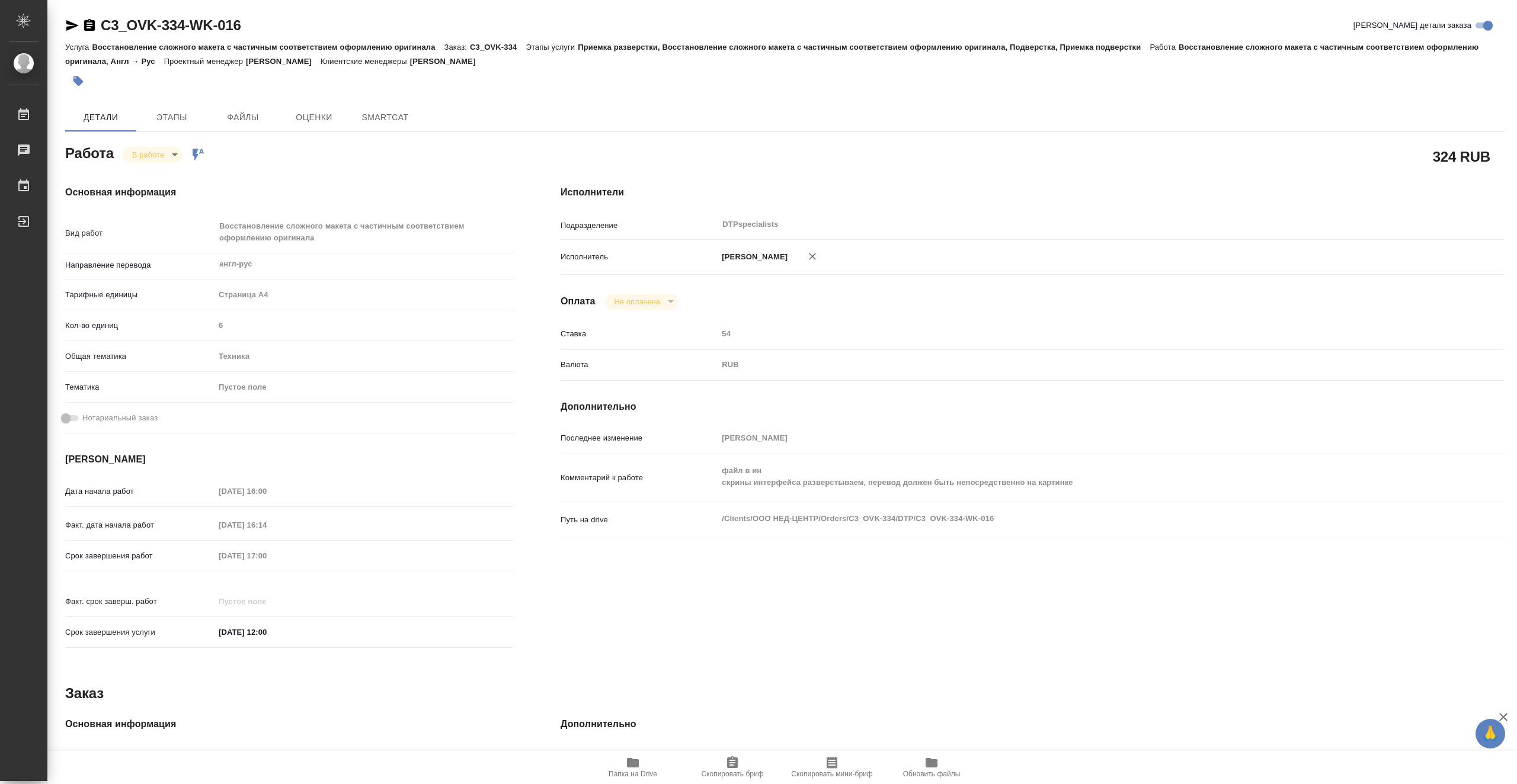
type textarea "x"
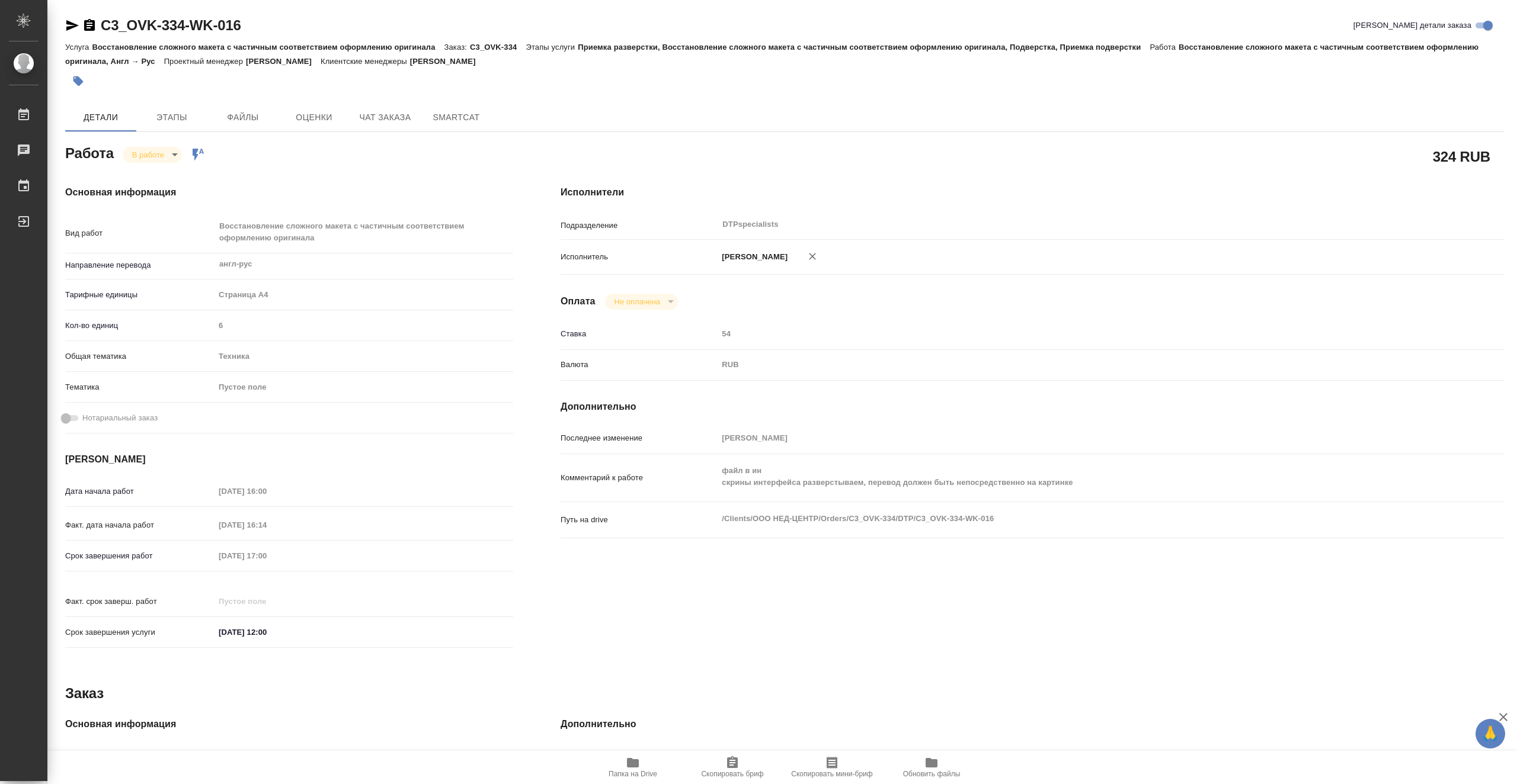
type textarea "x"
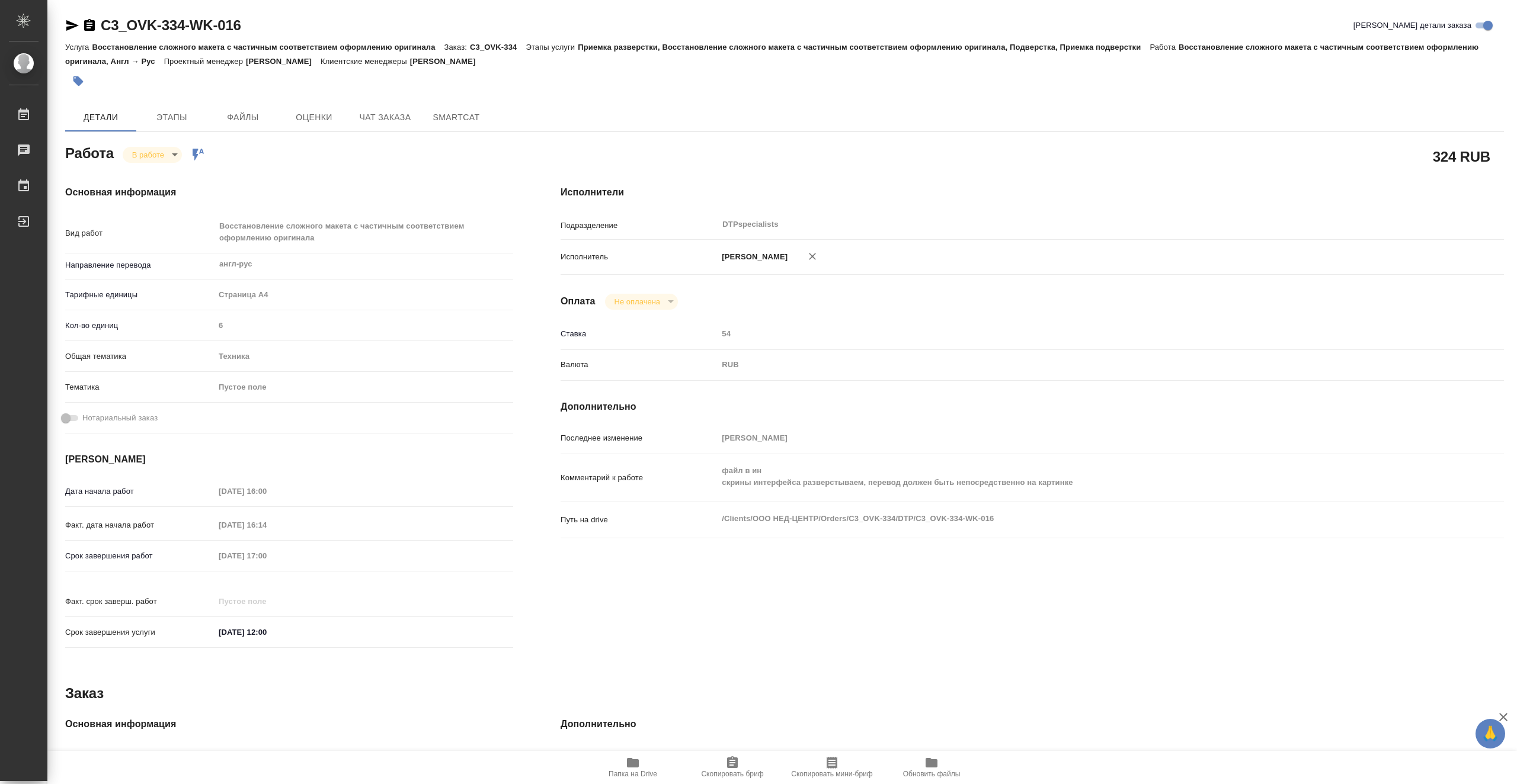
type textarea "x"
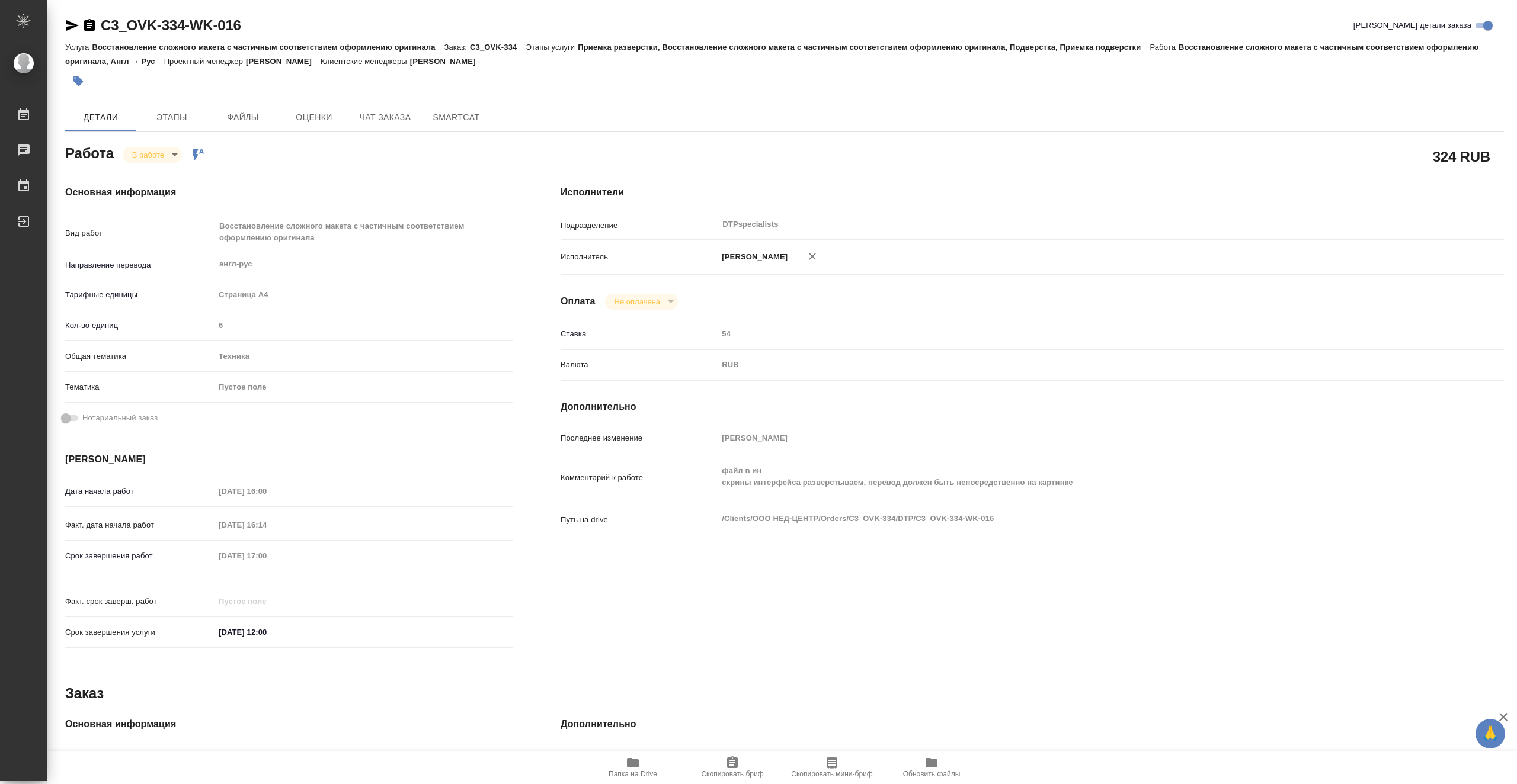
click at [642, 771] on span "Папка на Drive" at bounding box center [633, 774] width 49 height 8
click at [639, 769] on icon "button" at bounding box center [633, 762] width 14 height 14
click at [70, 23] on icon "button" at bounding box center [72, 25] width 13 height 11
click at [165, 150] on body "🙏 .cls-1 fill:#fff; AWATERA Vasiutchenko Aleksandr Работы 0 Чаты График Выйти C…" at bounding box center [758, 392] width 1517 height 784
click at [178, 172] on li "Выполнен" at bounding box center [162, 174] width 78 height 20
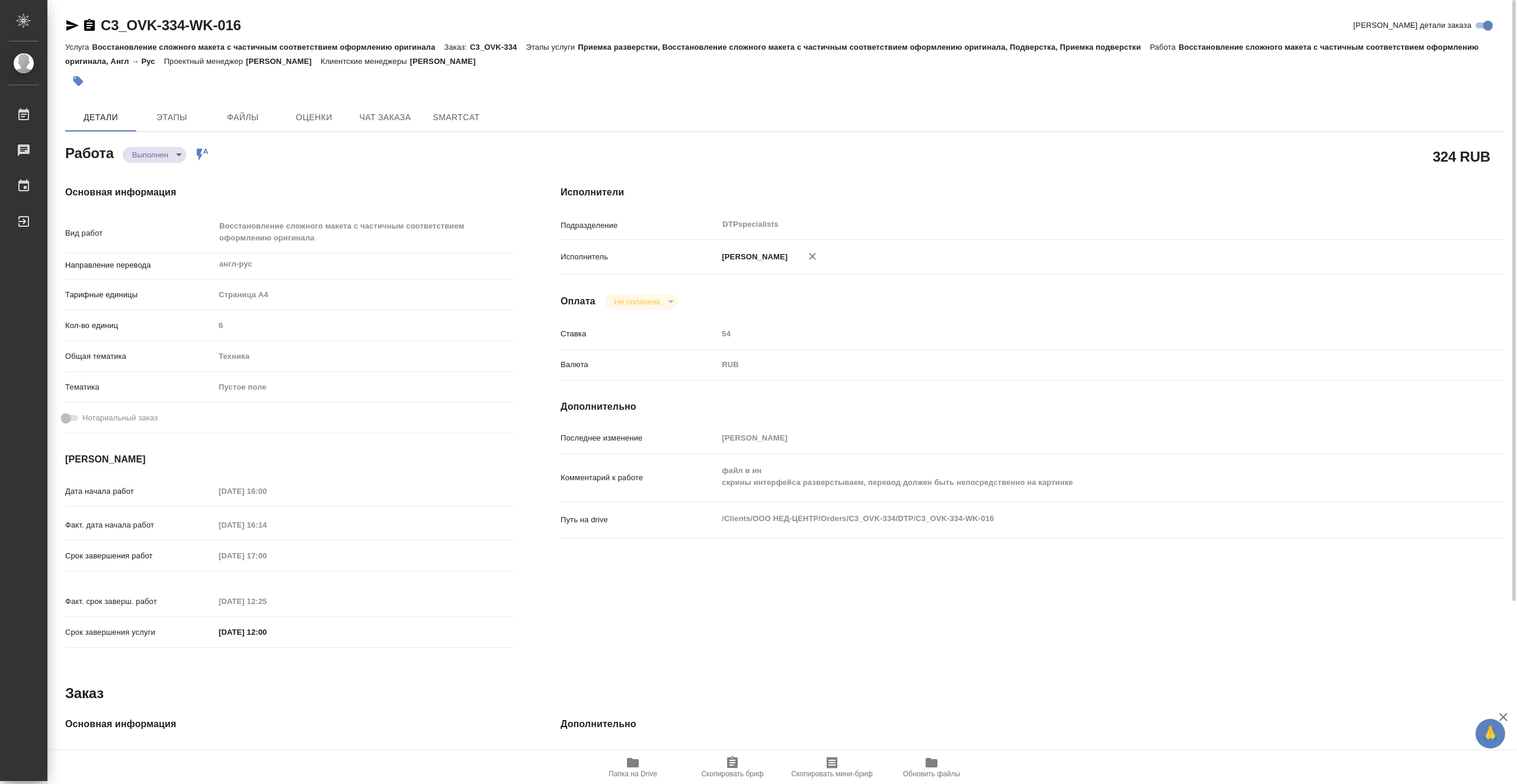
type textarea "x"
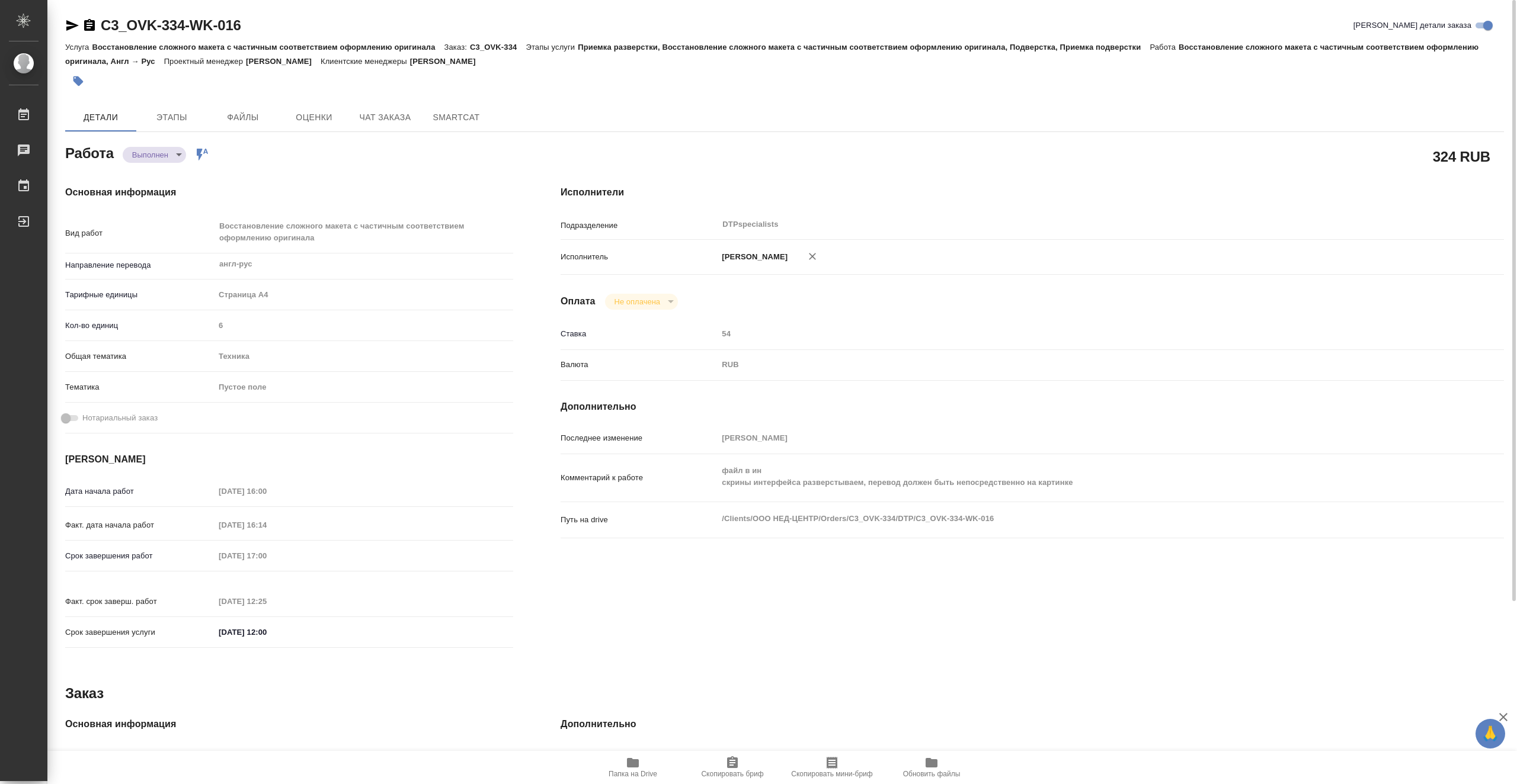
type textarea "x"
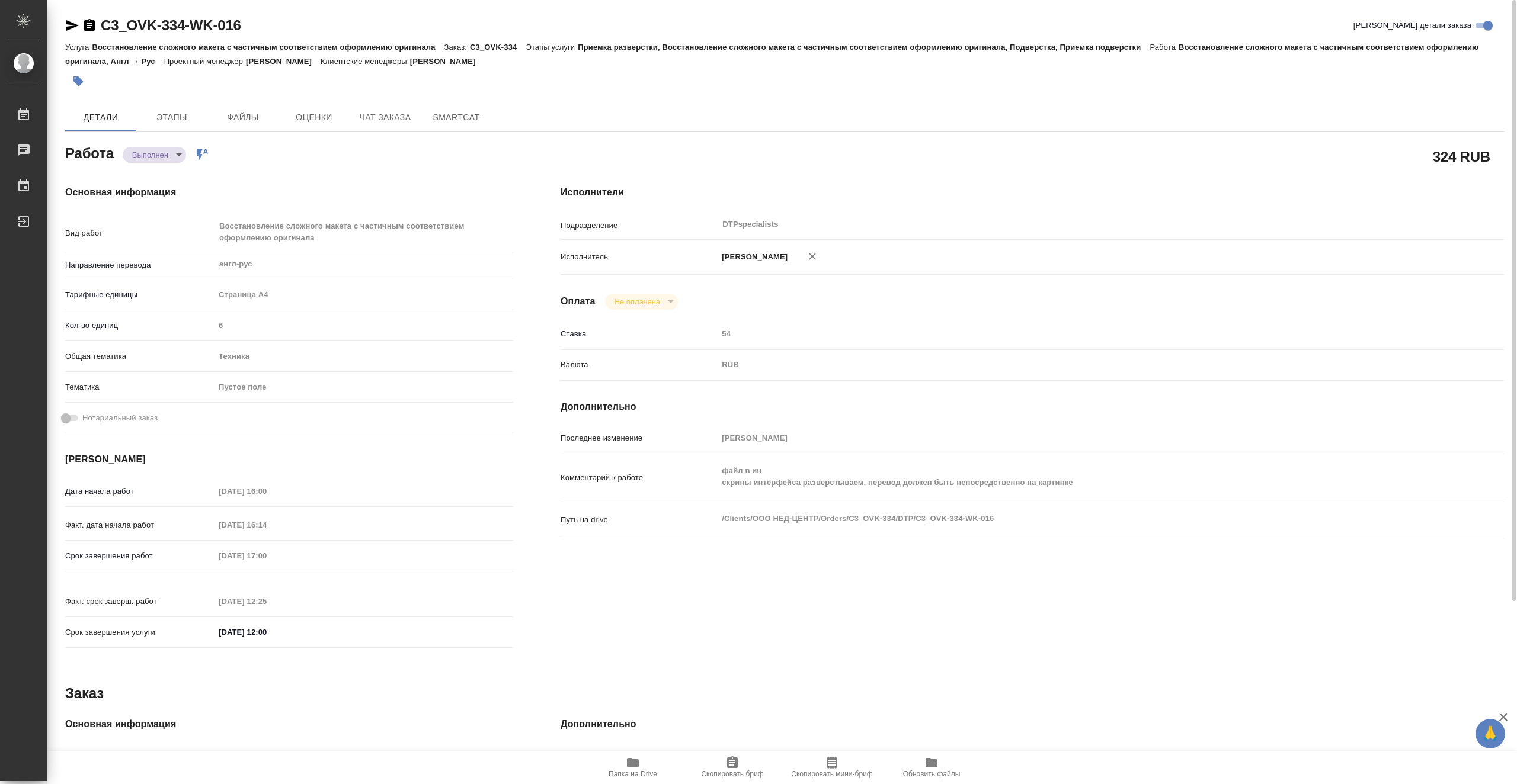
type textarea "x"
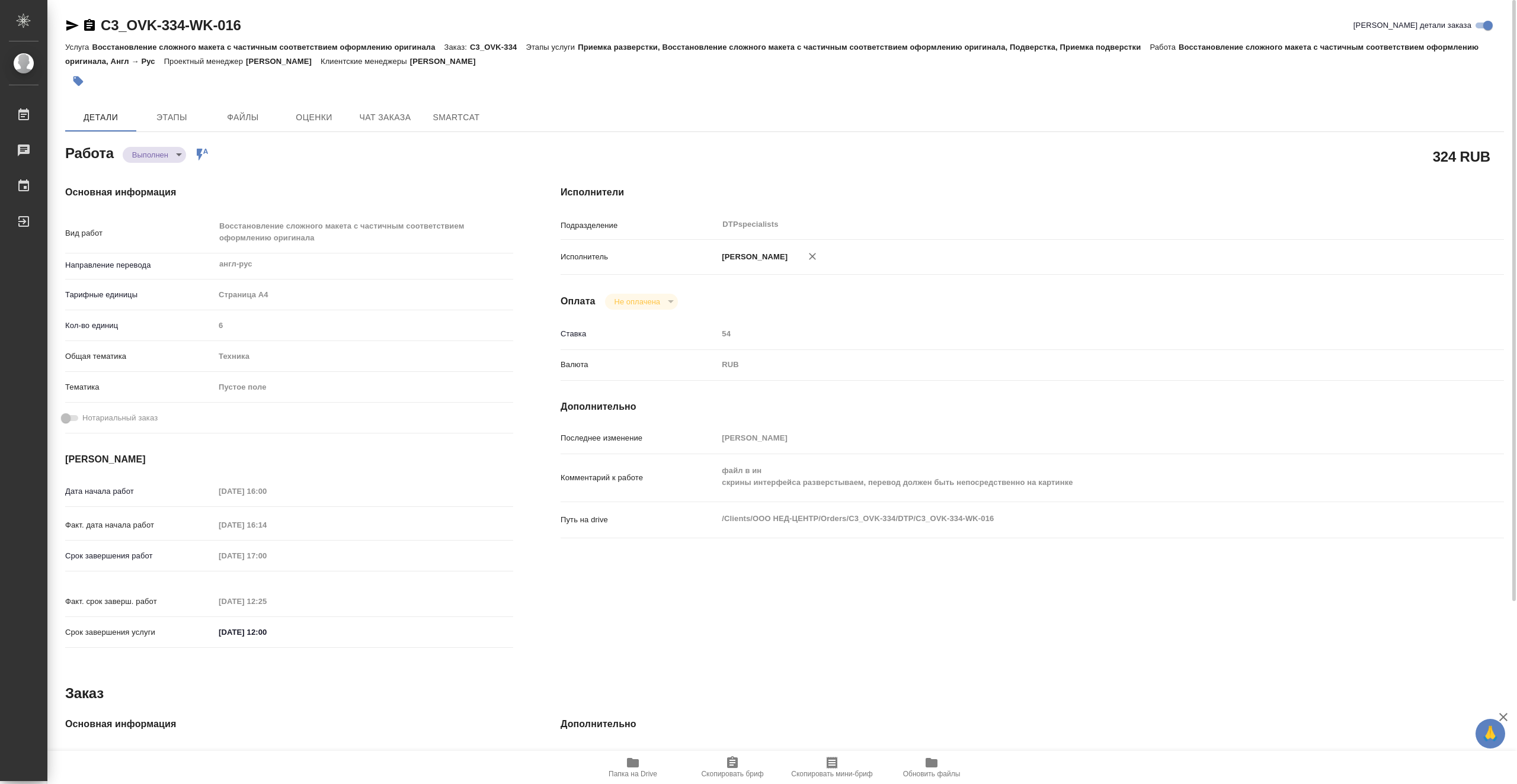
type textarea "x"
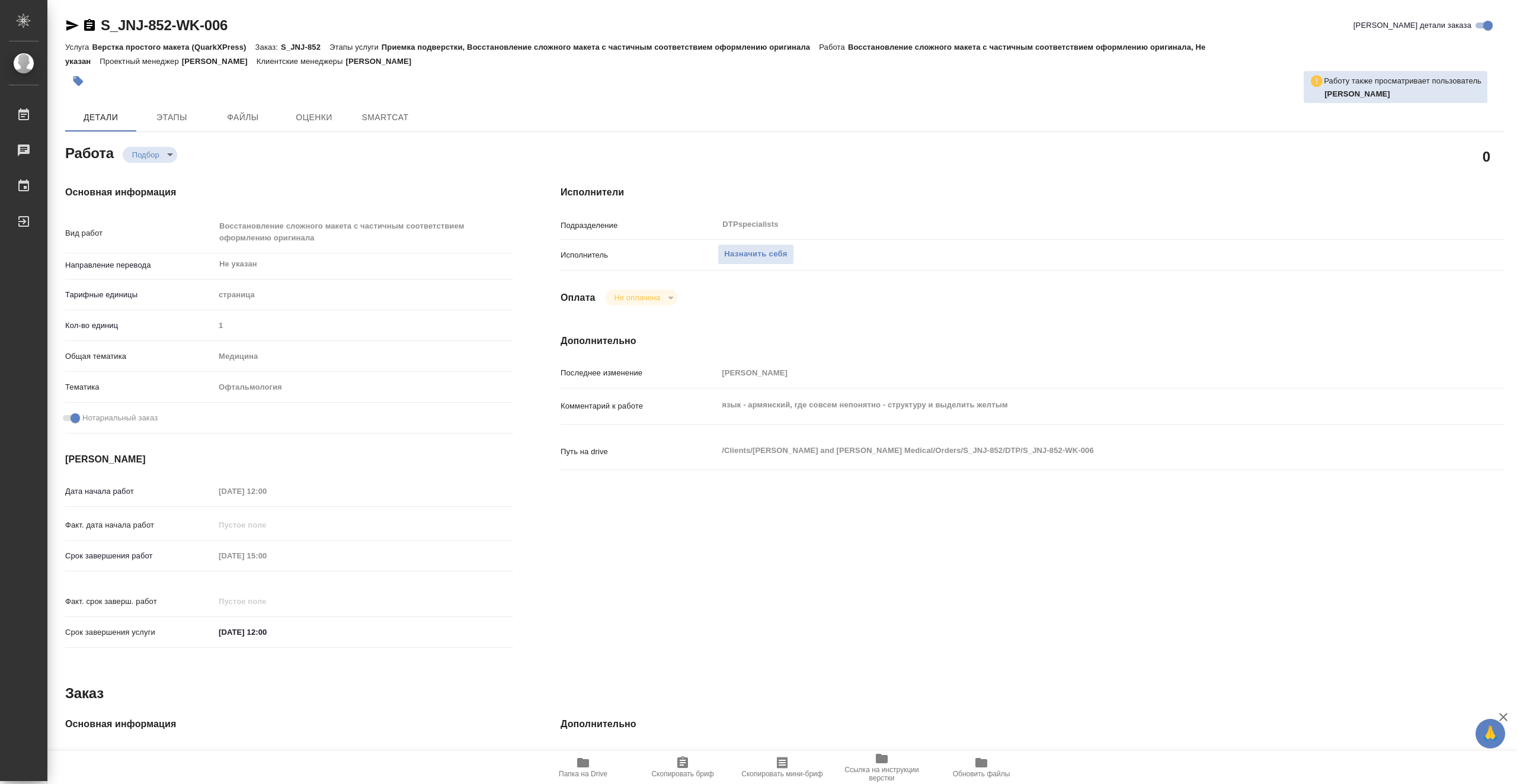
type textarea "x"
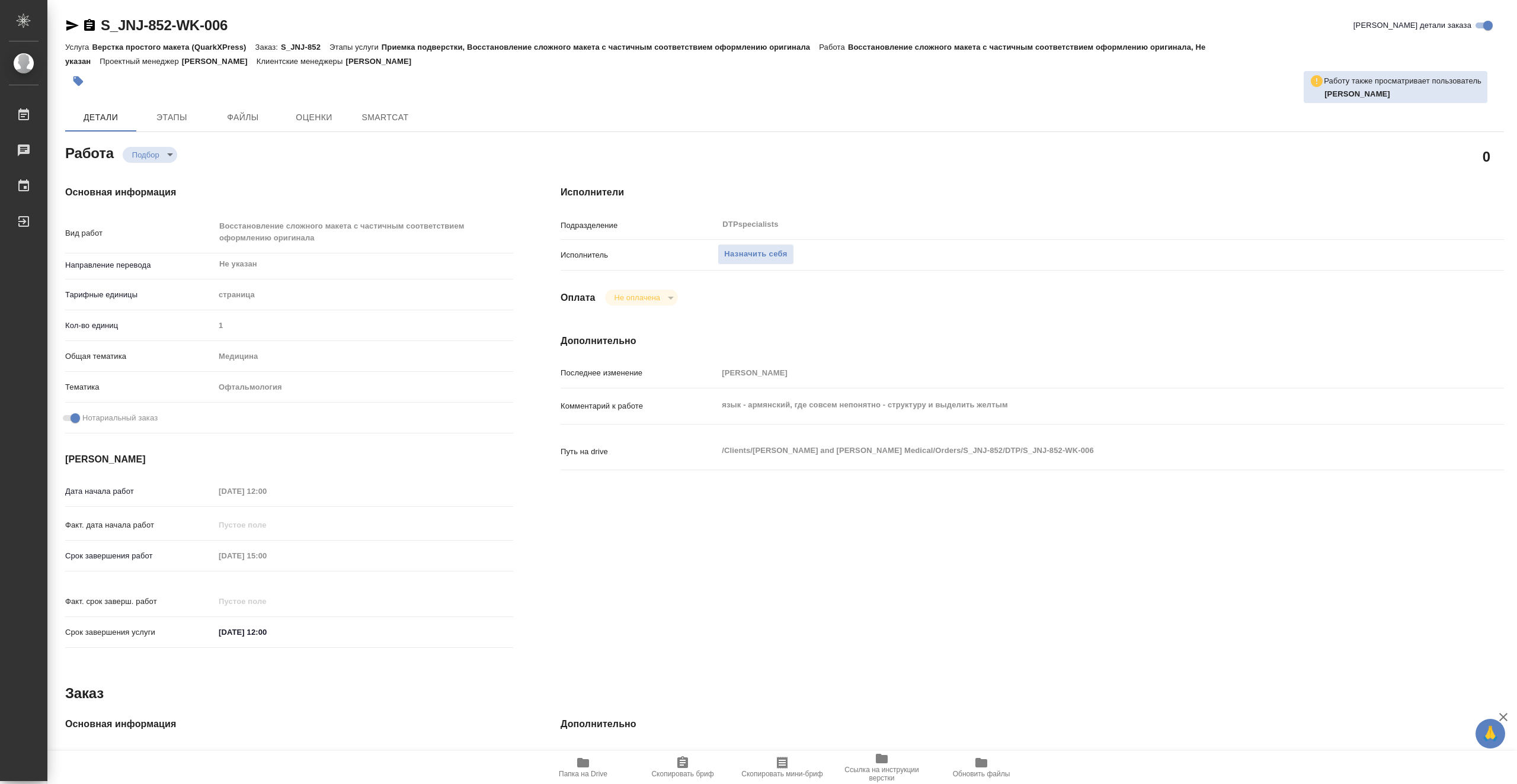
type textarea "x"
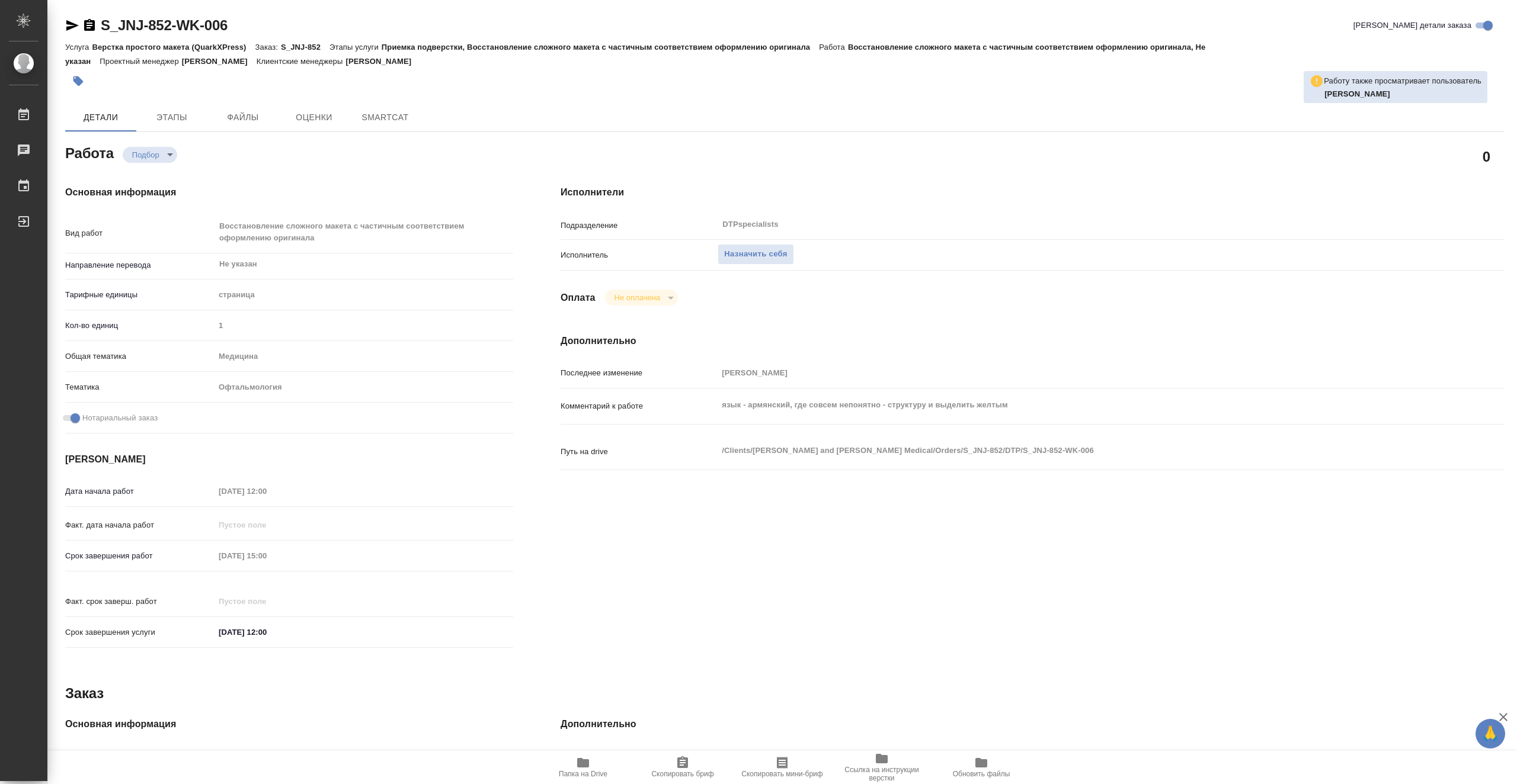
type textarea "x"
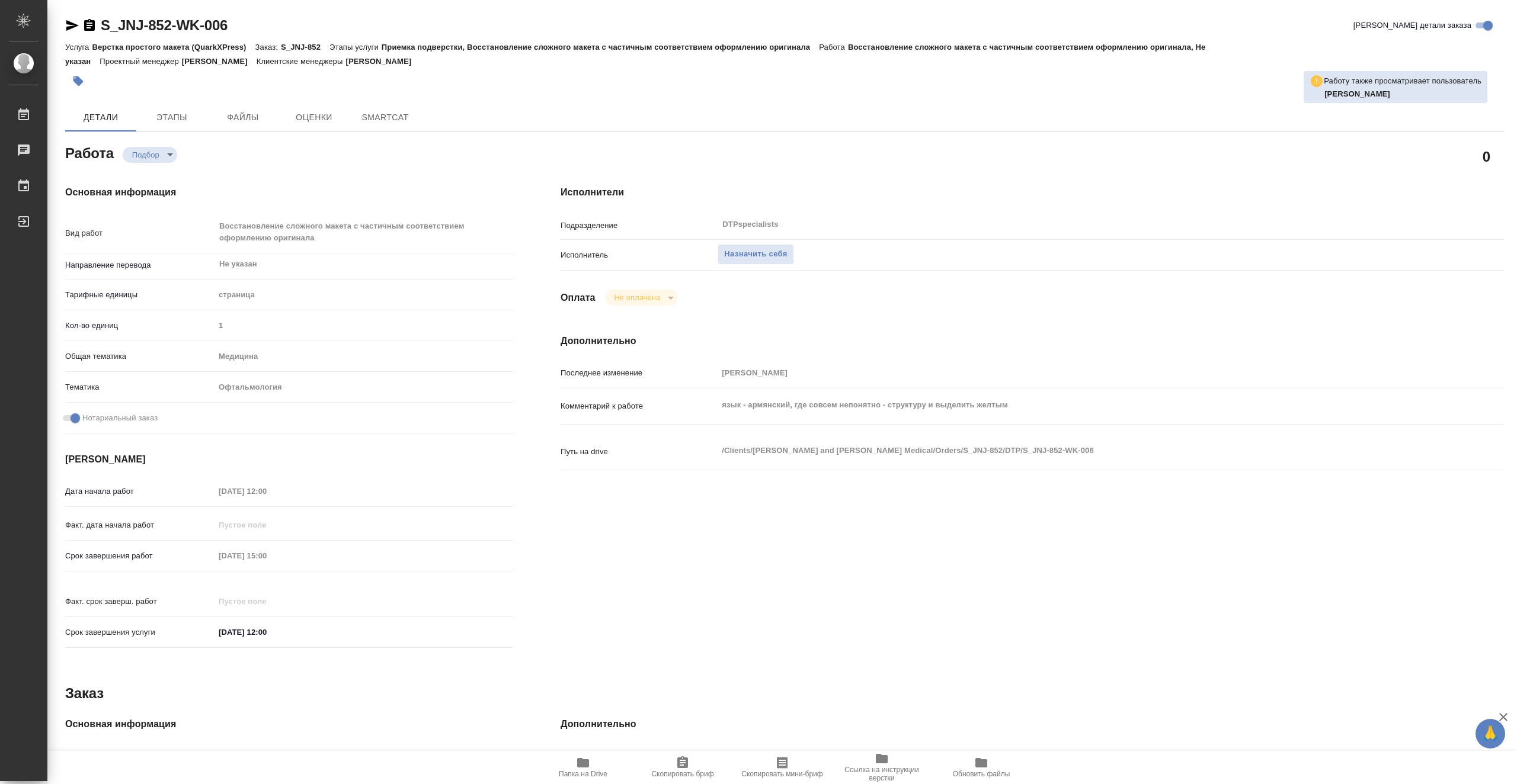
type textarea "x"
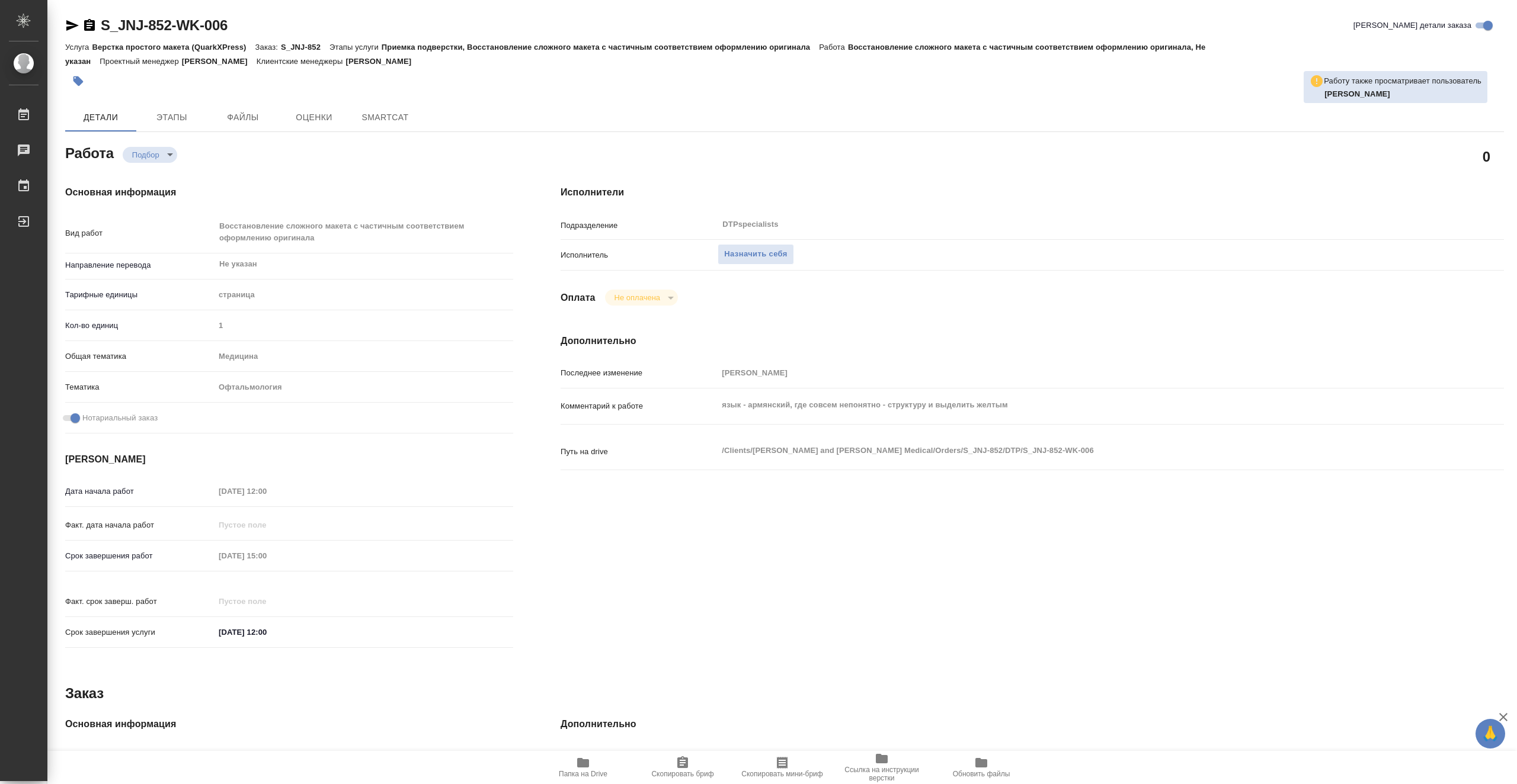
type textarea "x"
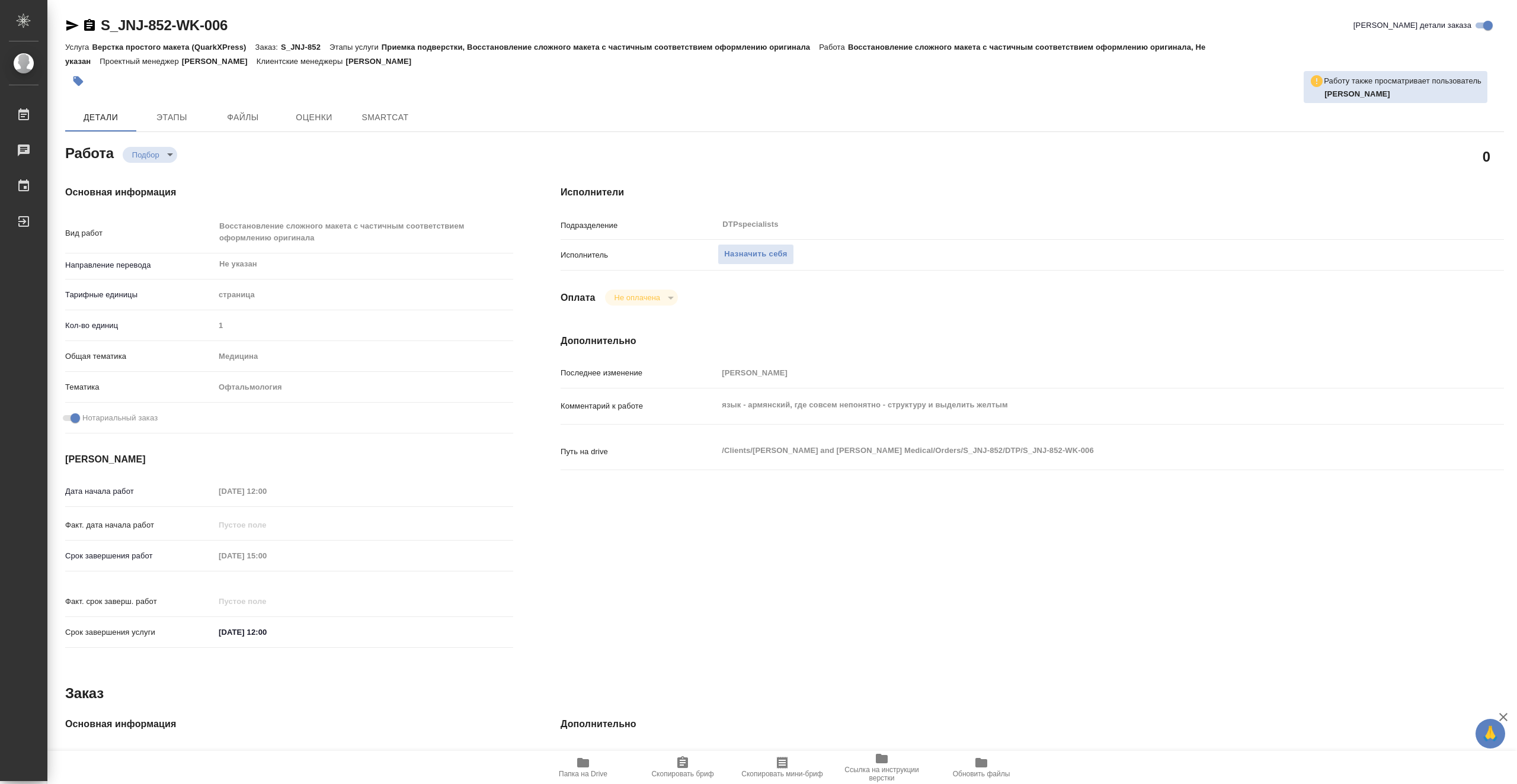
type textarea "x"
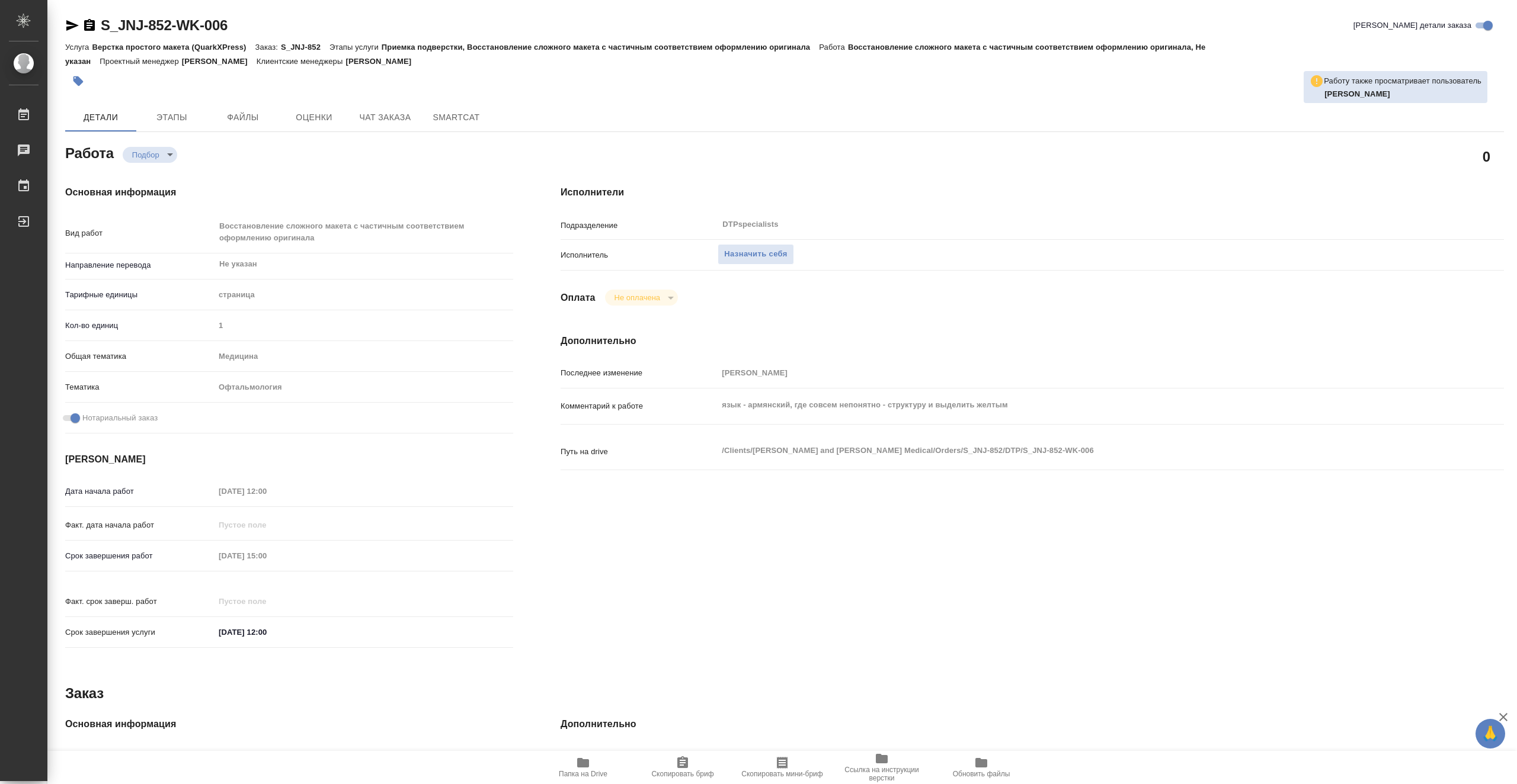
type textarea "x"
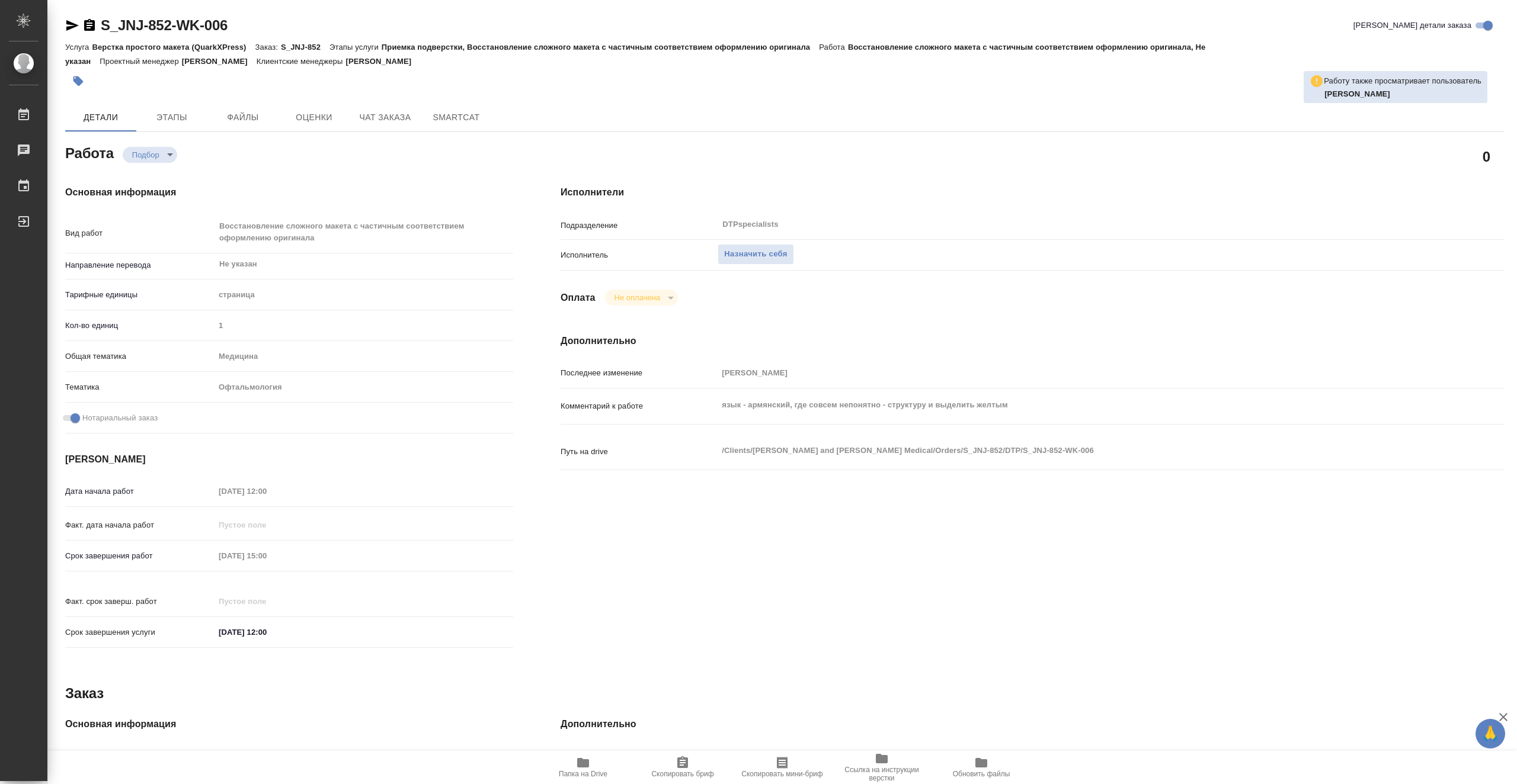
type textarea "x"
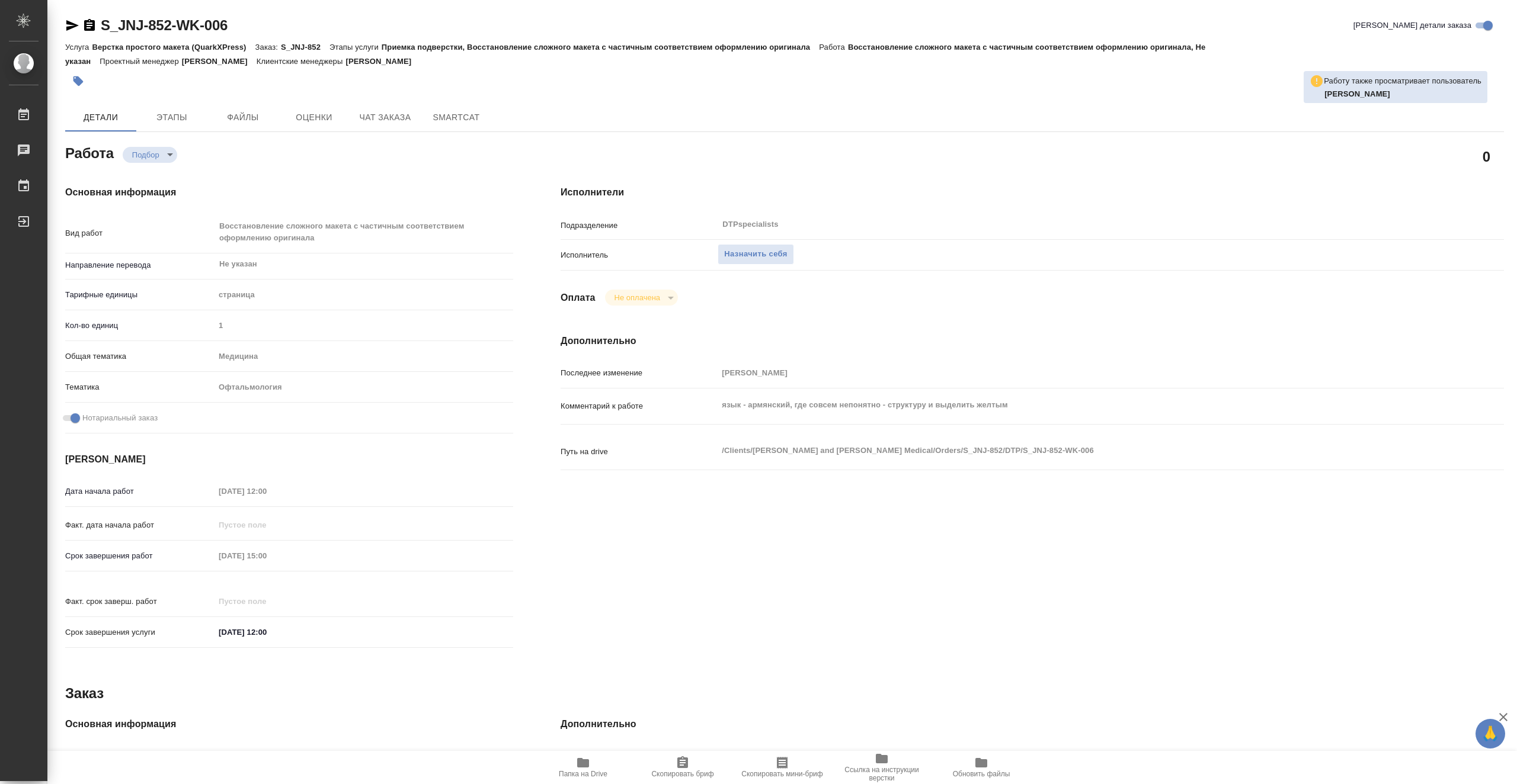
click at [583, 769] on icon "button" at bounding box center [583, 762] width 14 height 14
click at [784, 250] on span "Назначить себя" at bounding box center [755, 255] width 62 height 14
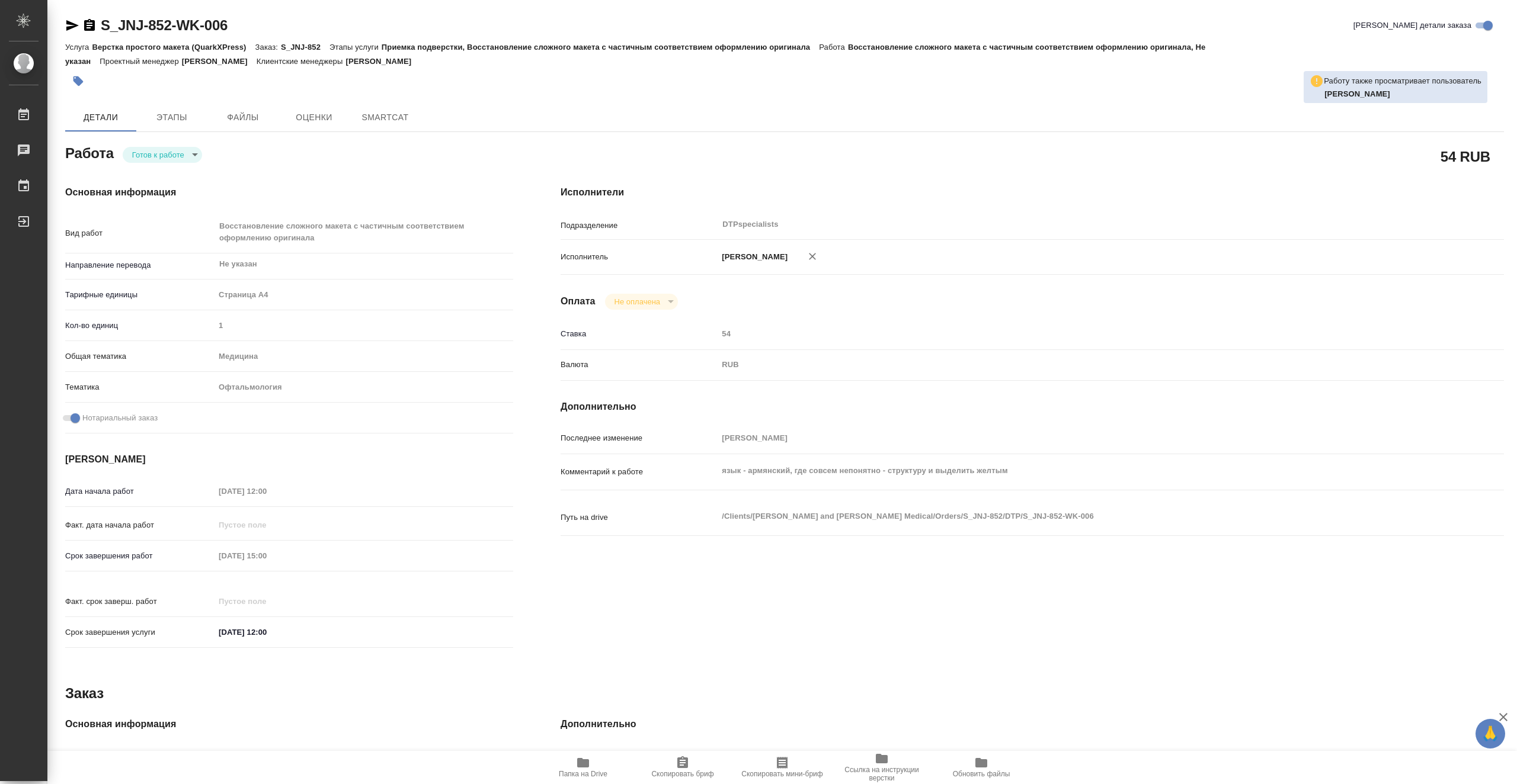
type textarea "x"
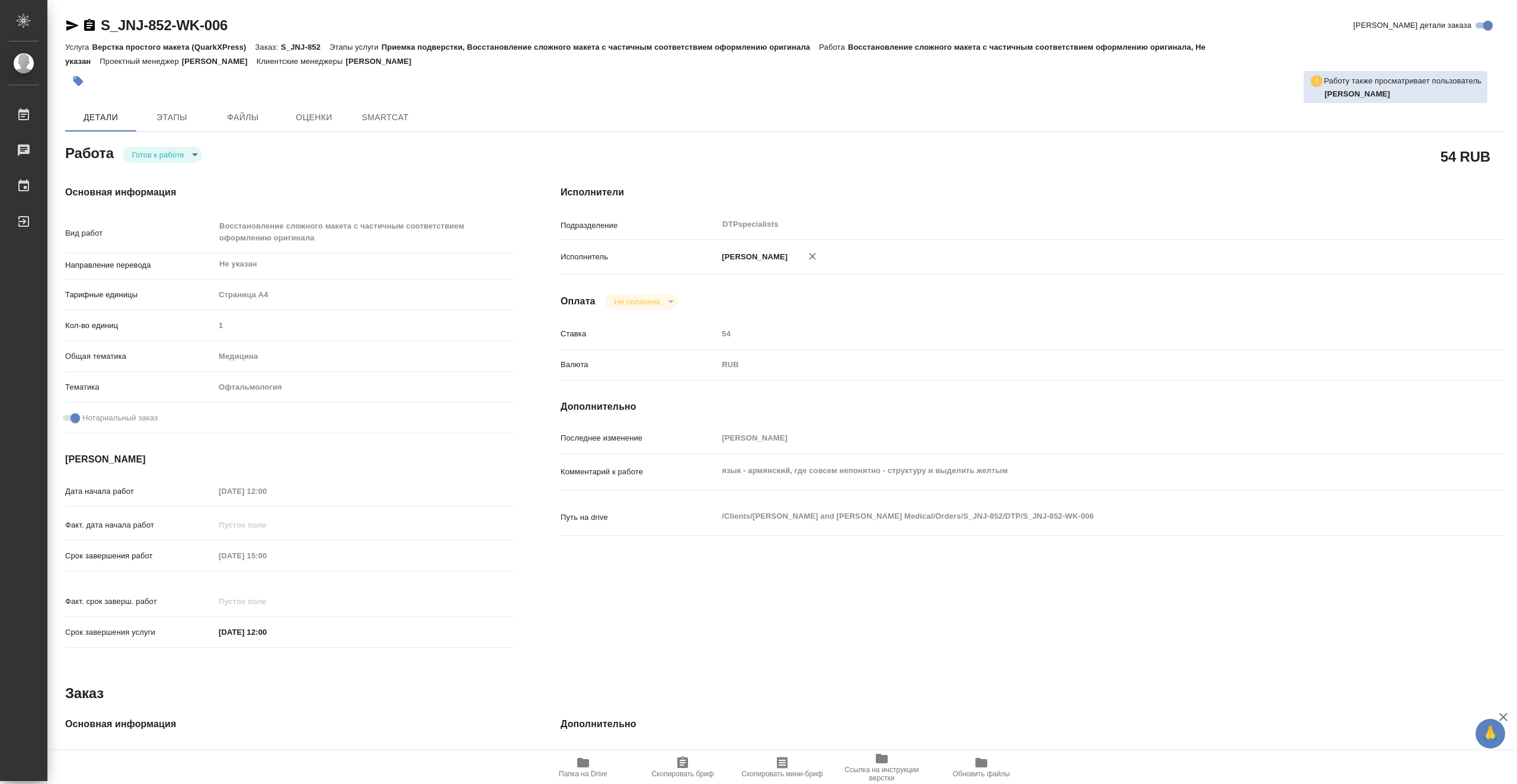
type textarea "x"
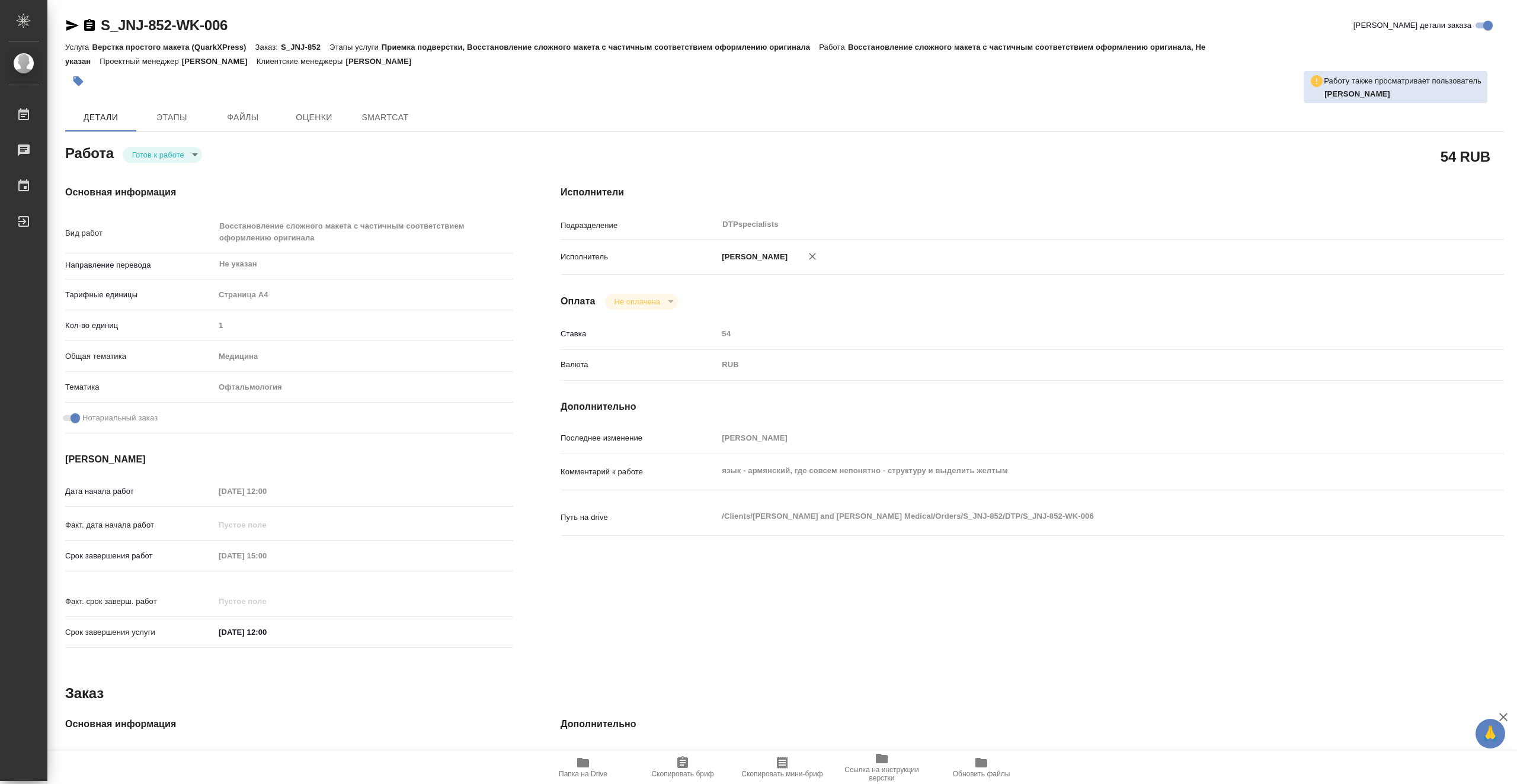
type textarea "x"
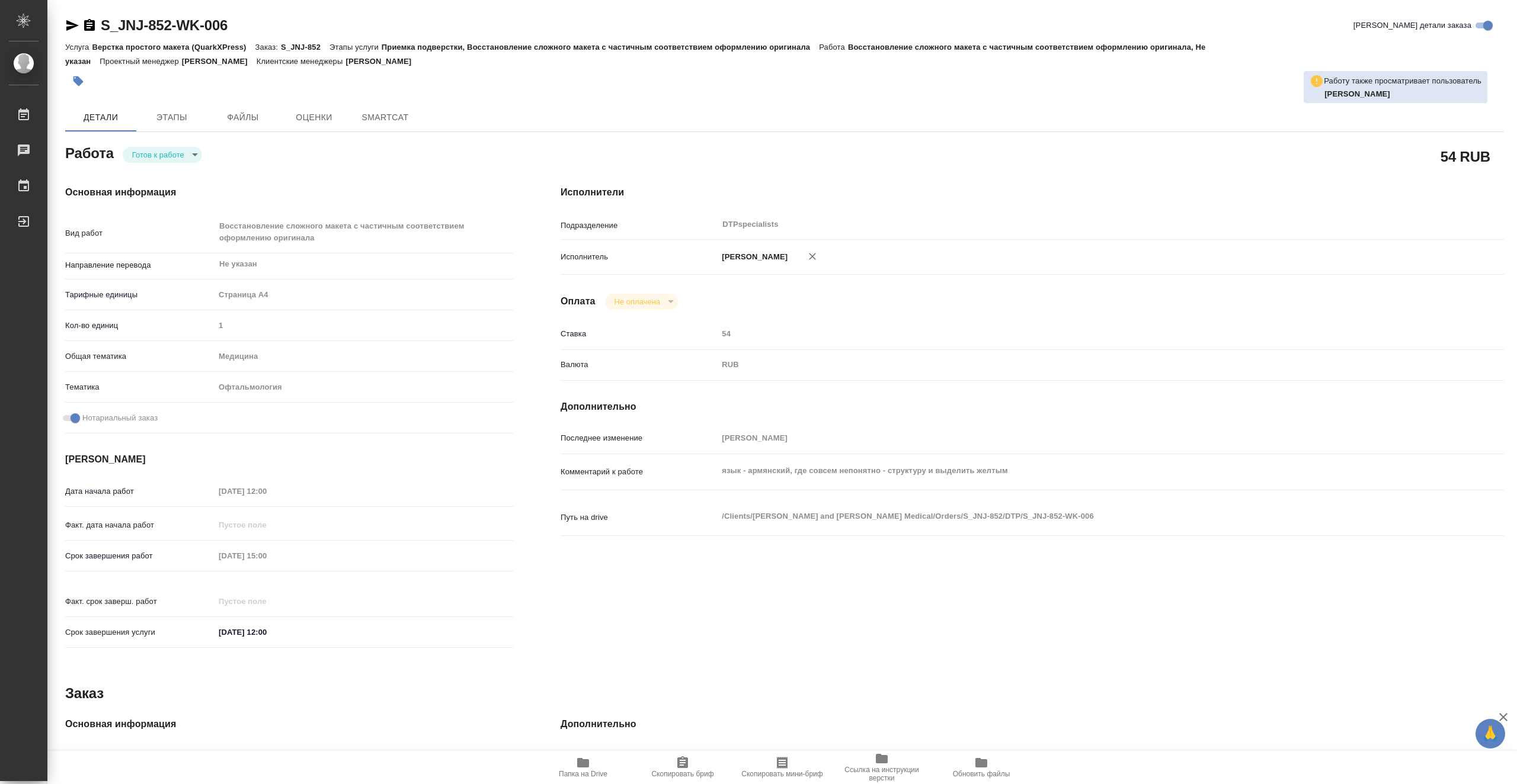
type textarea "x"
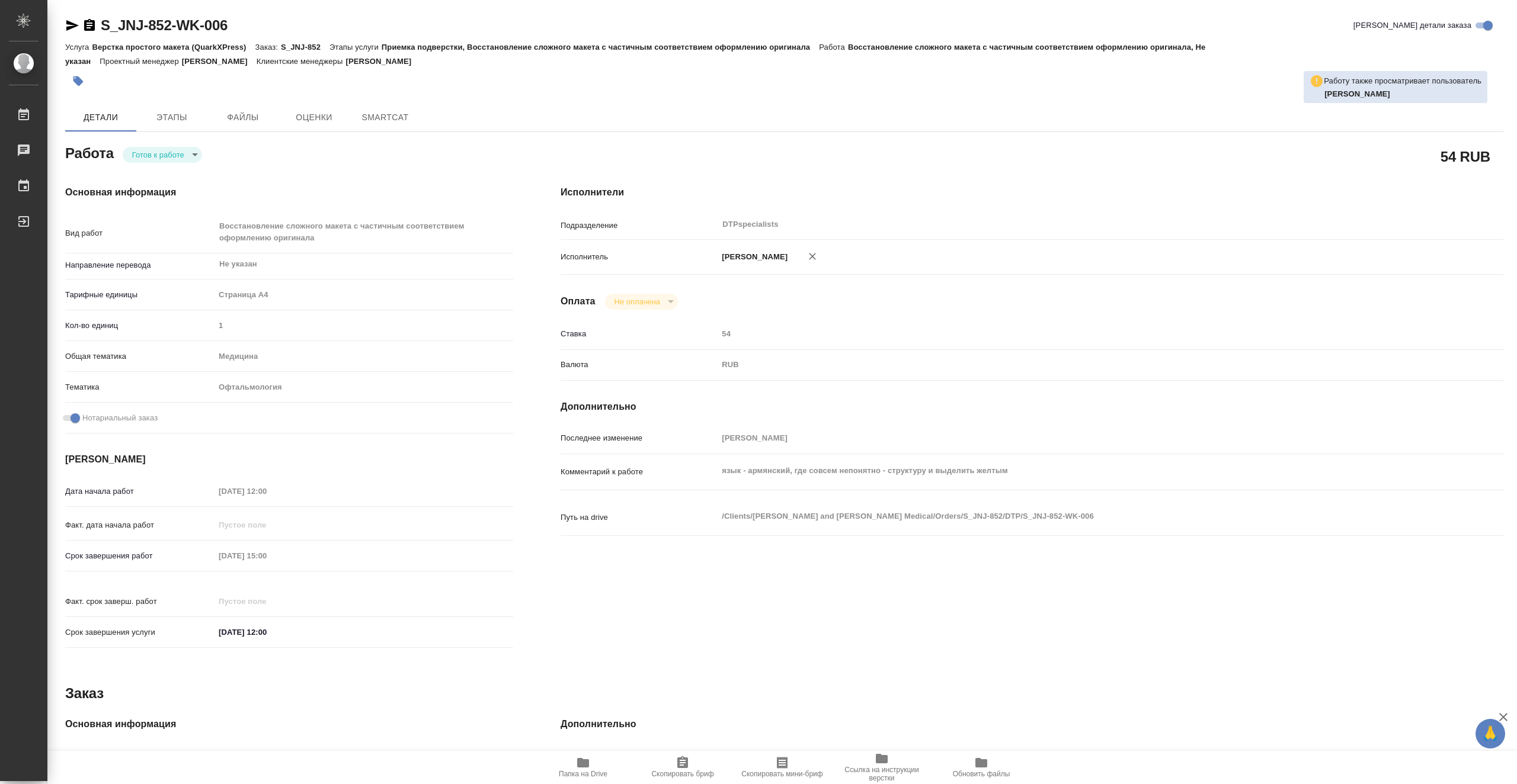
type textarea "x"
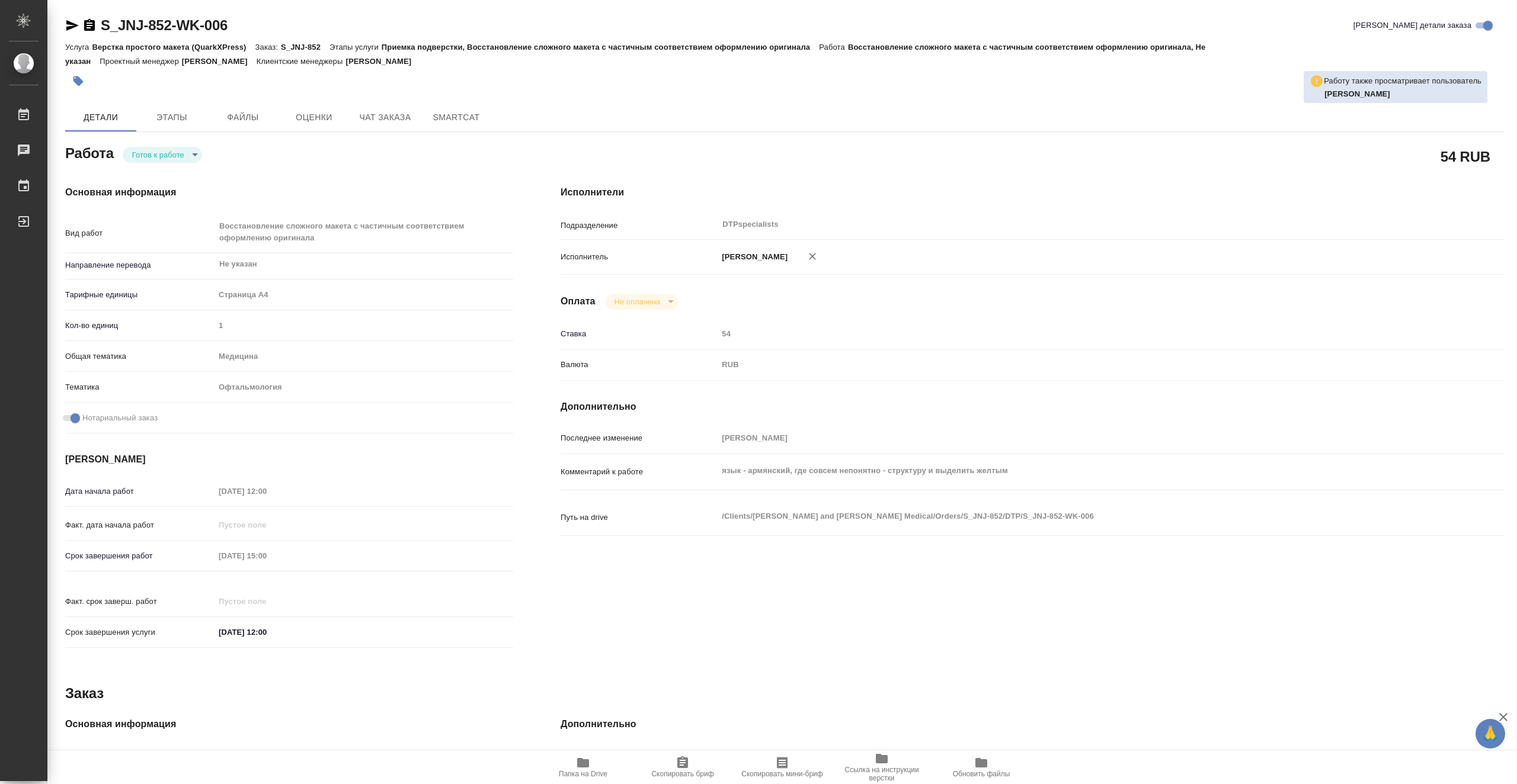
click at [177, 150] on body "🙏 .cls-1 fill:#fff; AWATERA Vasiutchenko [PERSON_NAME] Чаты График Выйти S_JNJ-…" at bounding box center [758, 392] width 1517 height 784
click at [186, 156] on li "В работе" at bounding box center [163, 155] width 79 height 20
type textarea "x"
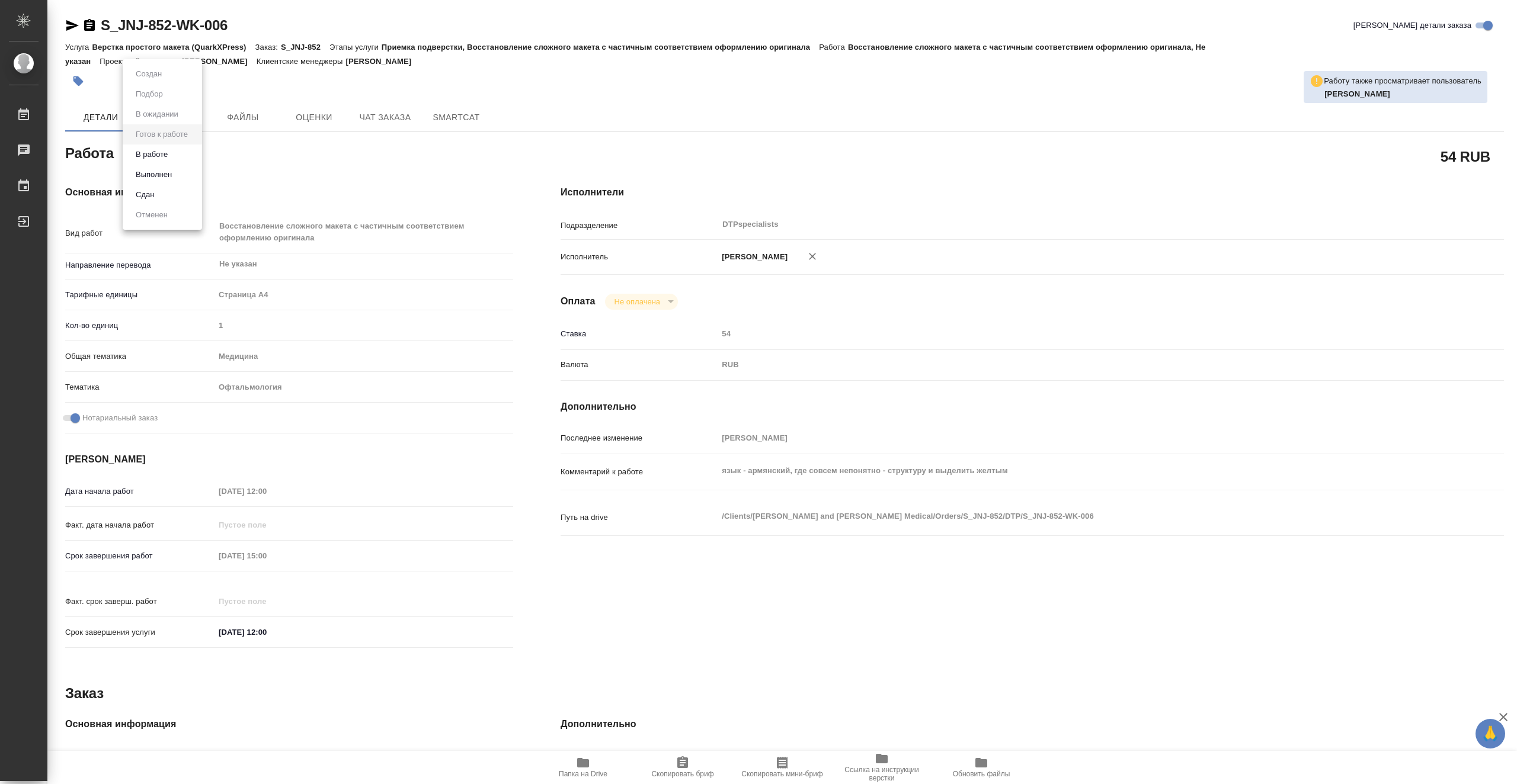
type textarea "x"
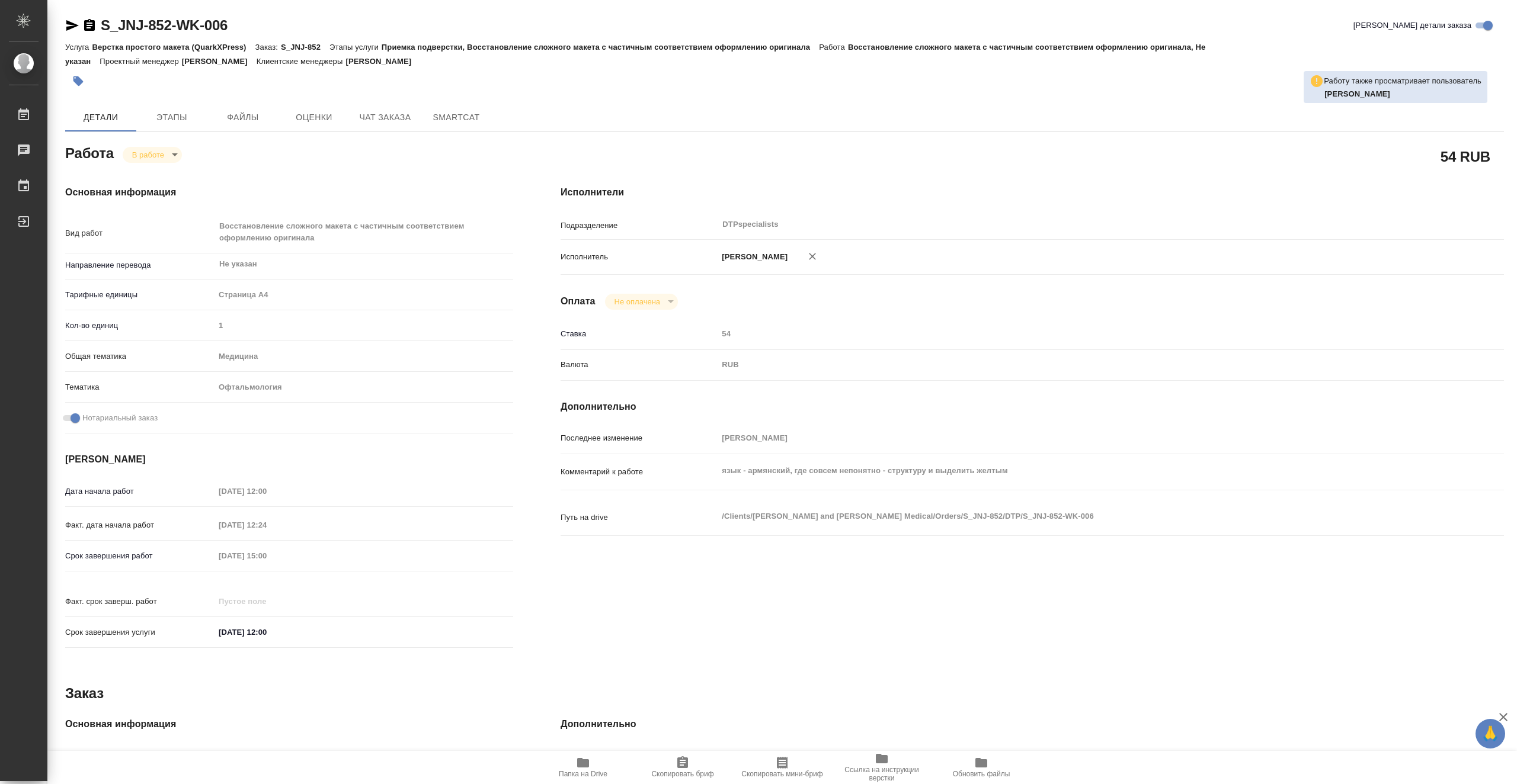
type textarea "x"
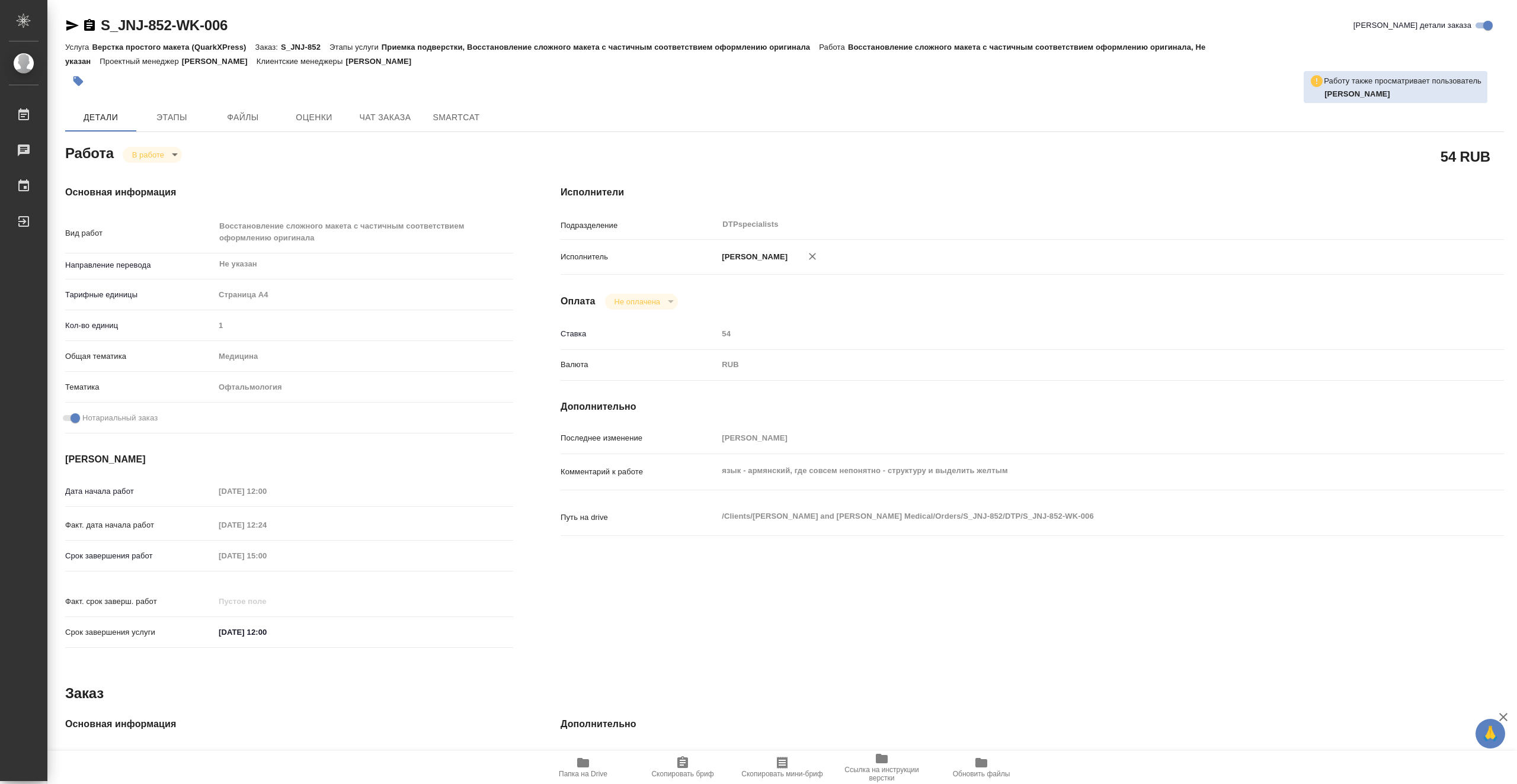
type textarea "x"
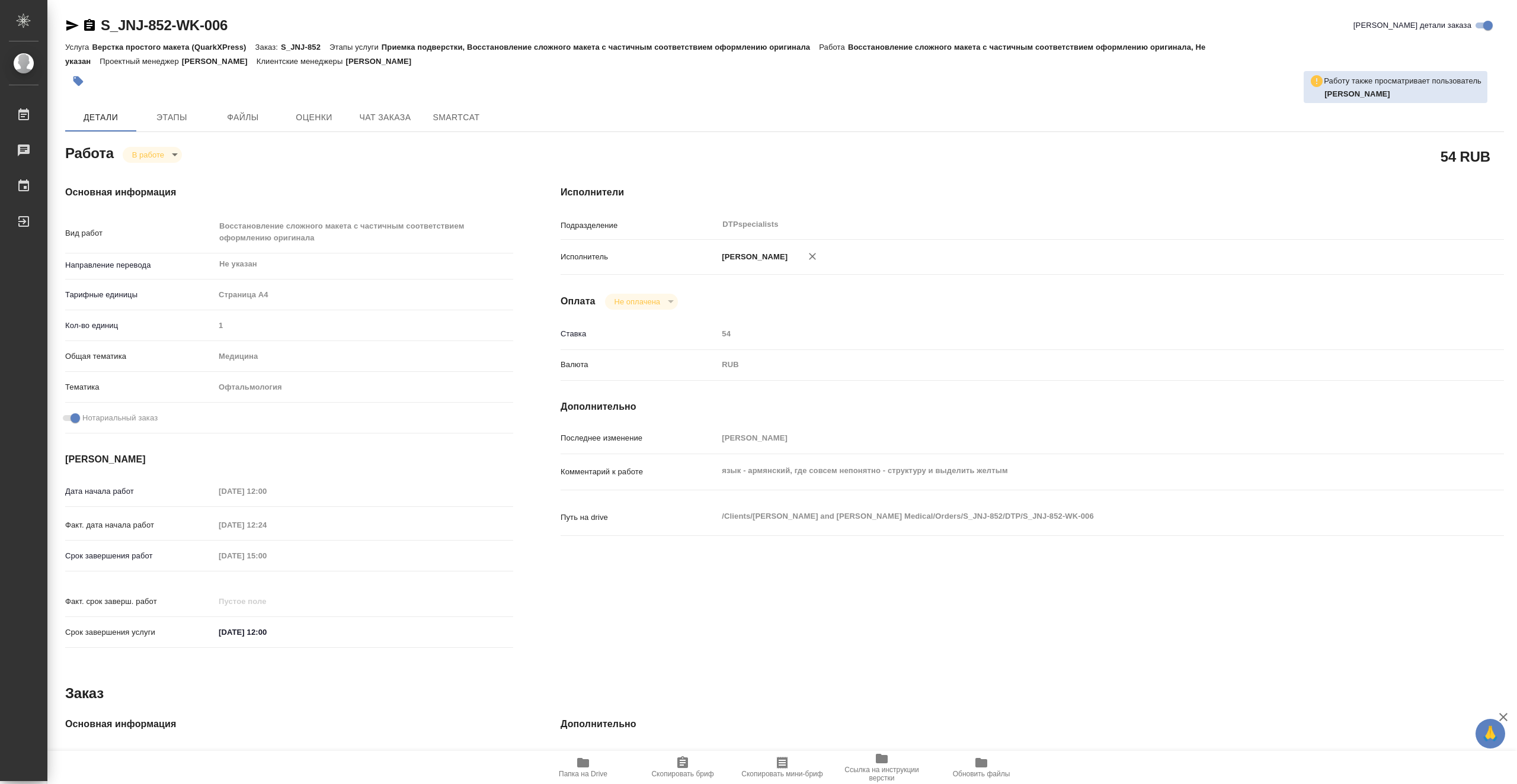
type textarea "x"
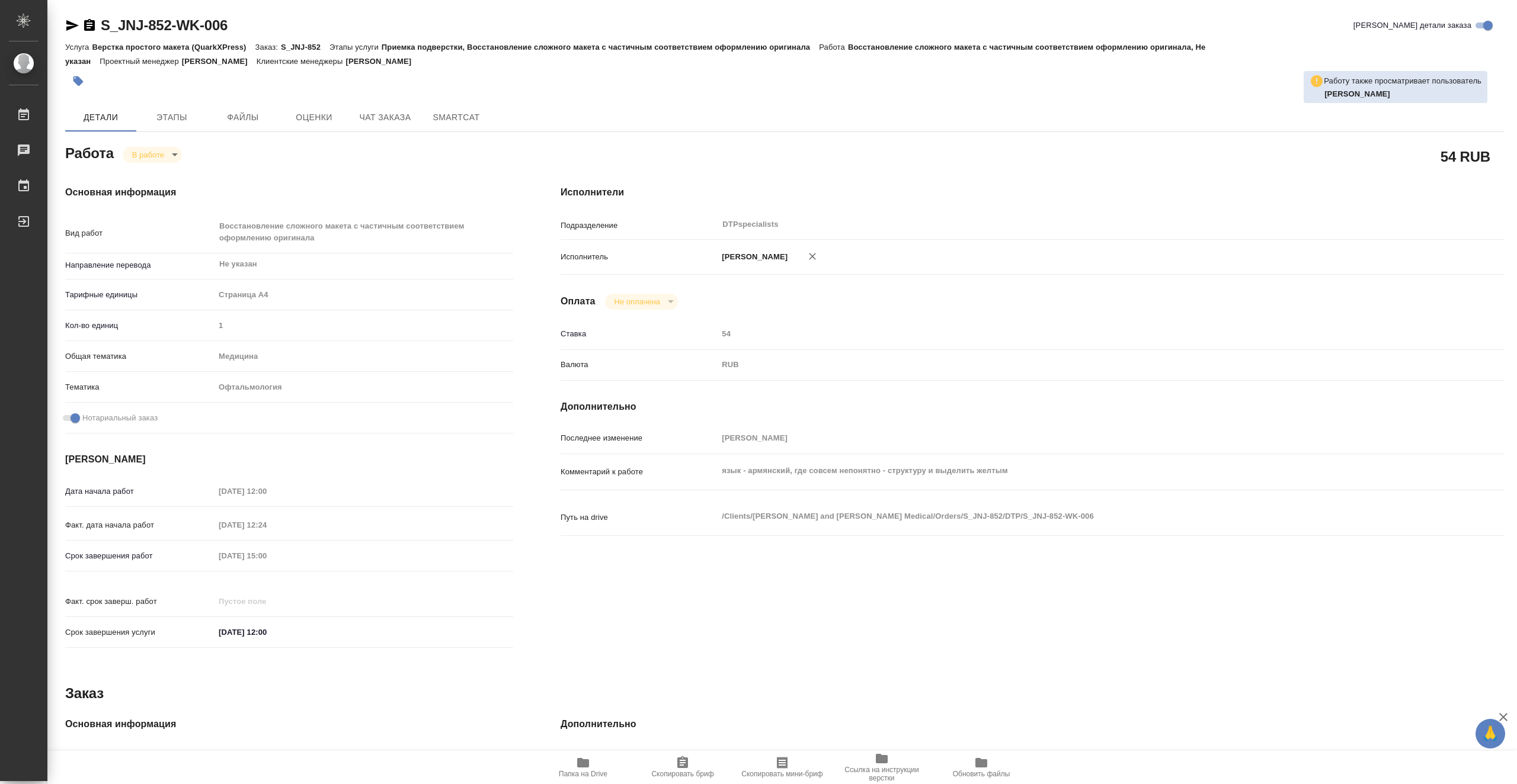
type textarea "x"
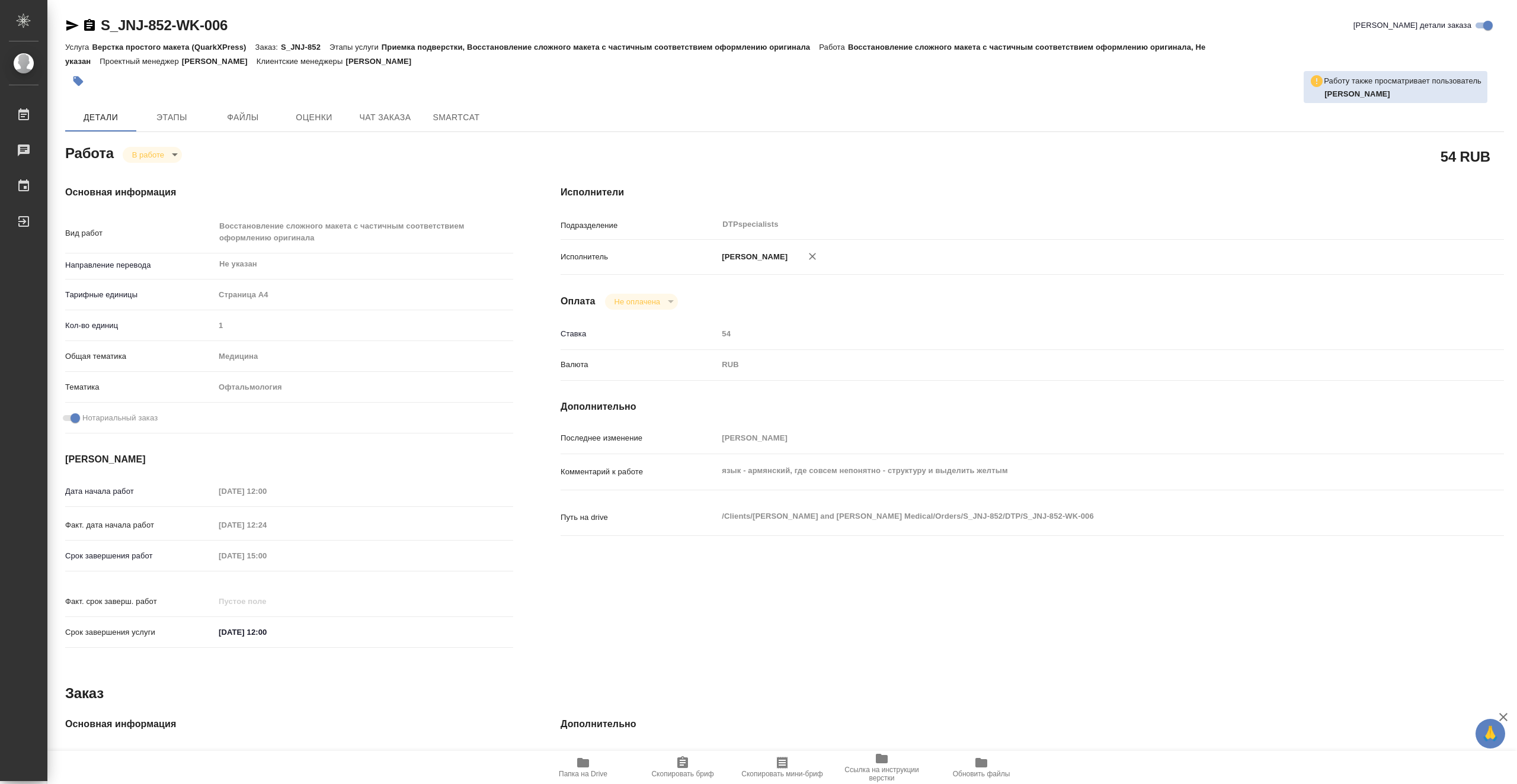
type textarea "x"
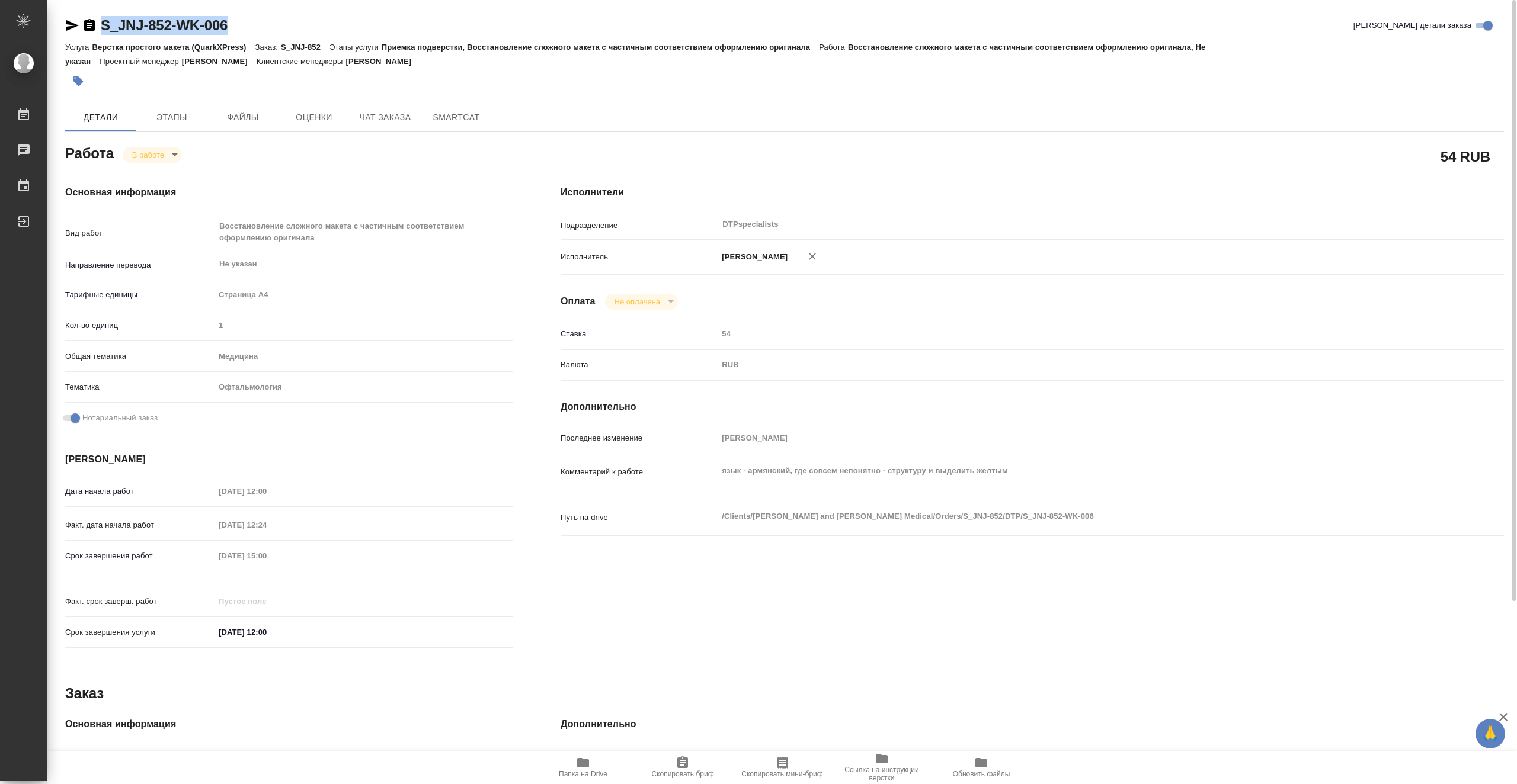
drag, startPoint x: 280, startPoint y: 25, endPoint x: 102, endPoint y: 22, distance: 178.0
click at [102, 22] on div "S_JNJ-852-WK-006 Кратко детали заказа" at bounding box center [784, 25] width 1439 height 19
copy link "S_JNJ-852-WK-006"
type textarea "x"
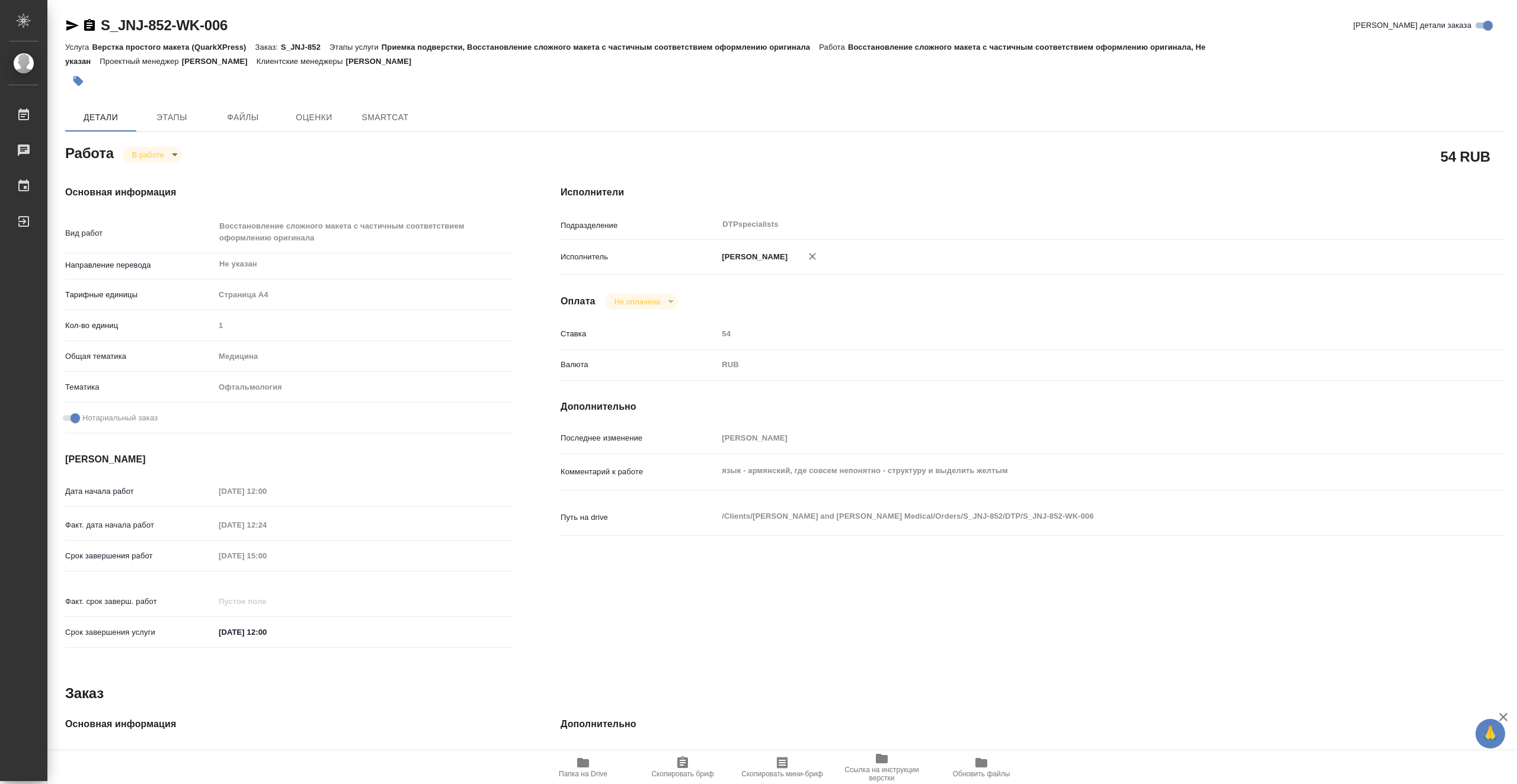
type textarea "x"
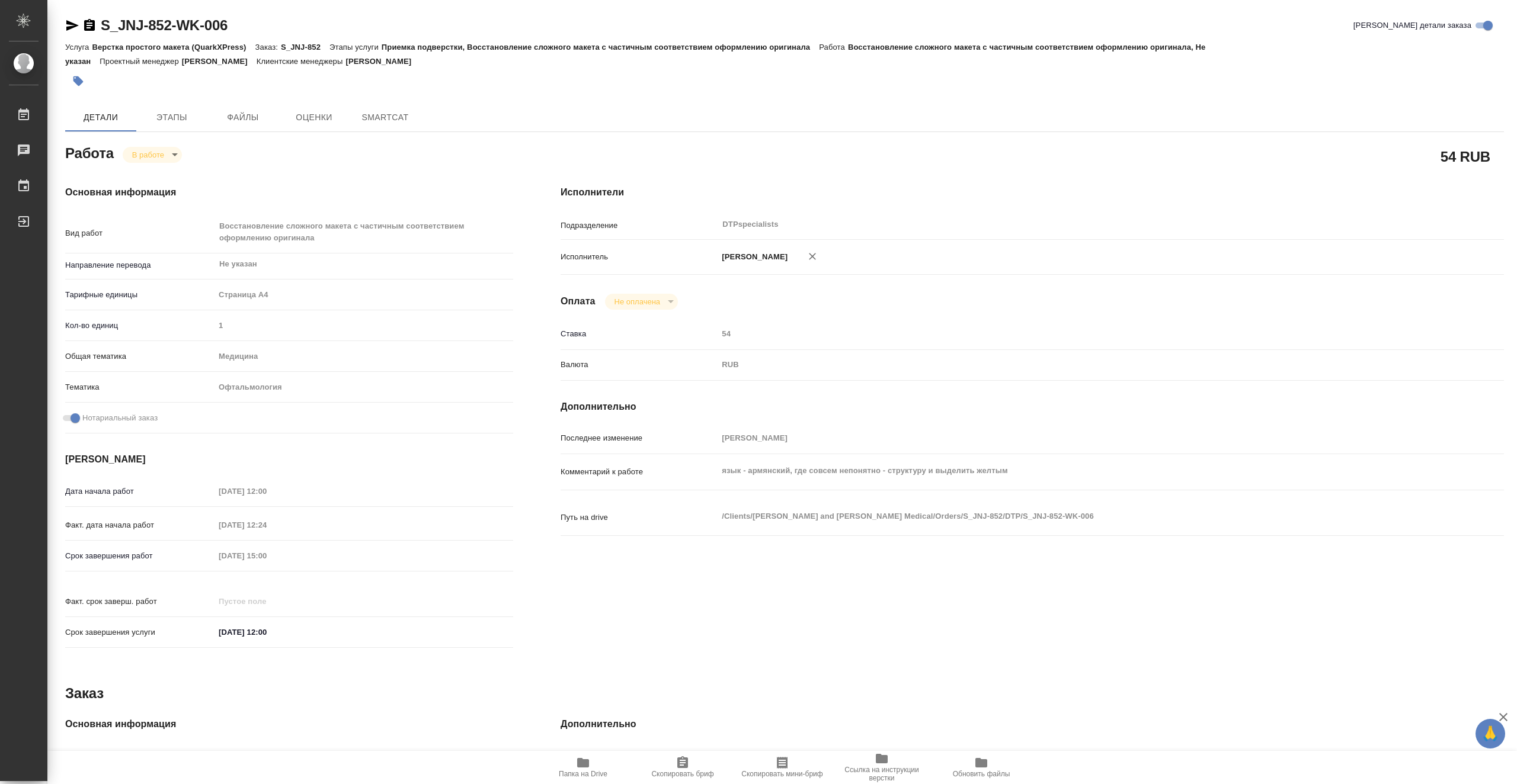
type textarea "x"
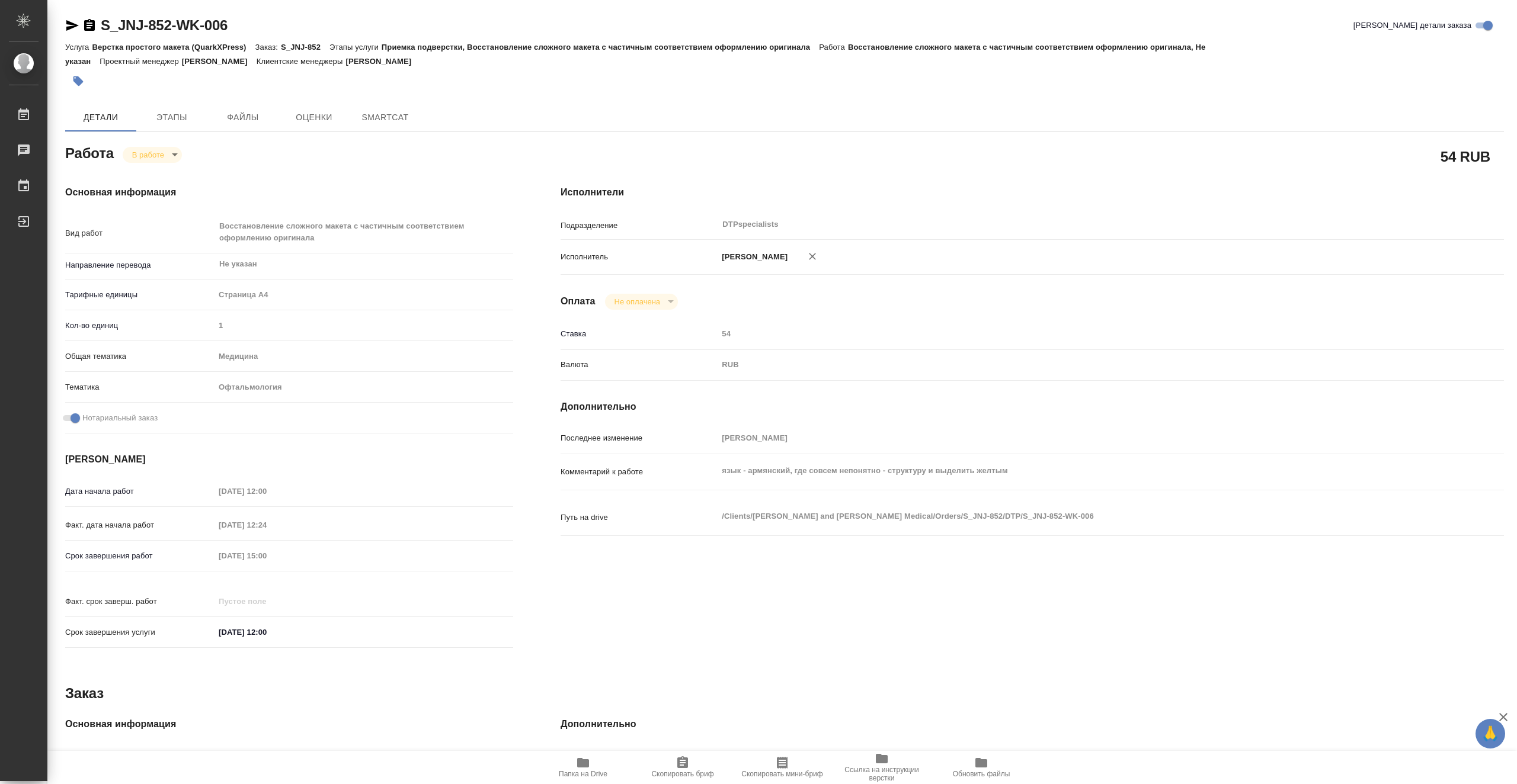
type textarea "x"
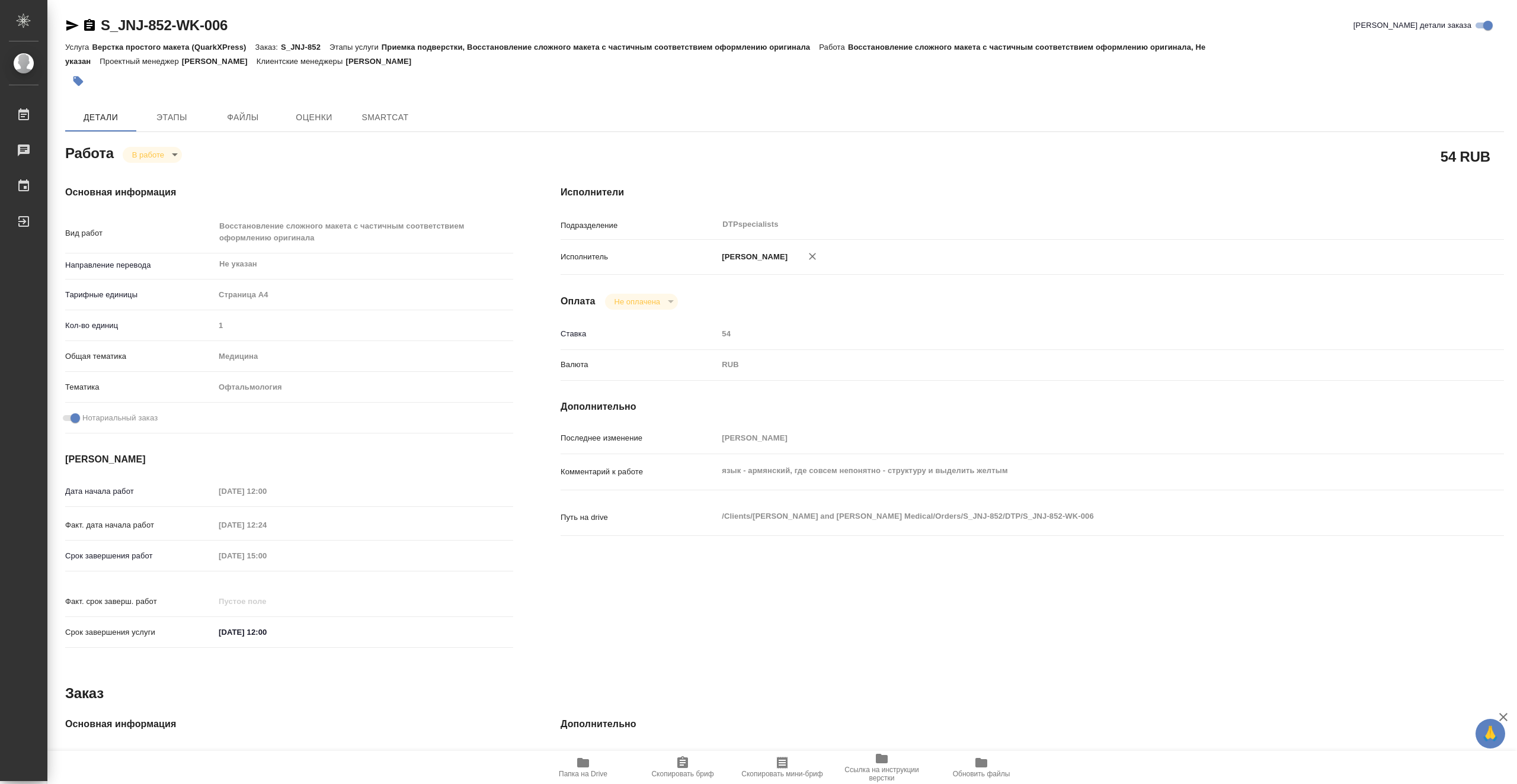
type textarea "x"
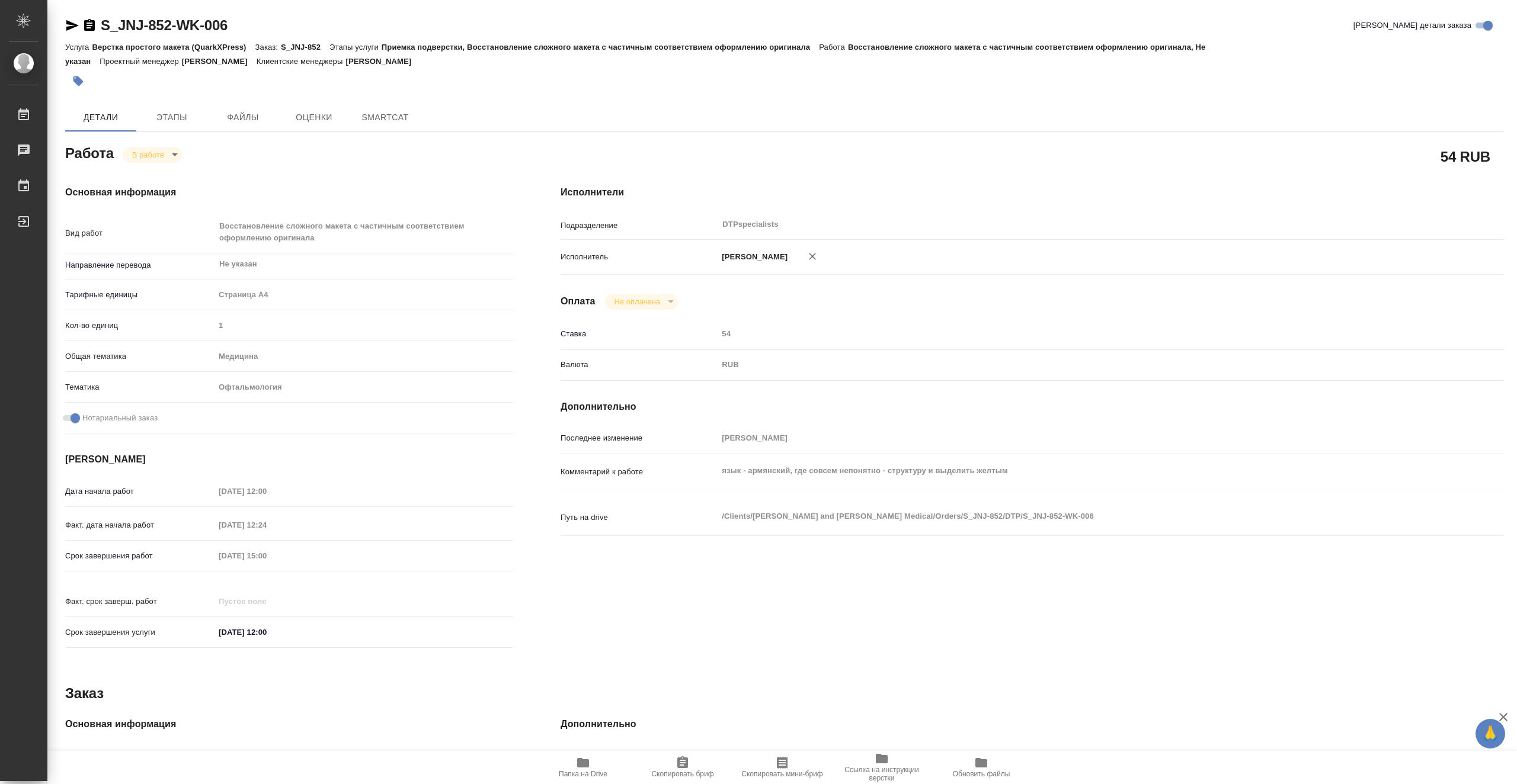
type textarea "x"
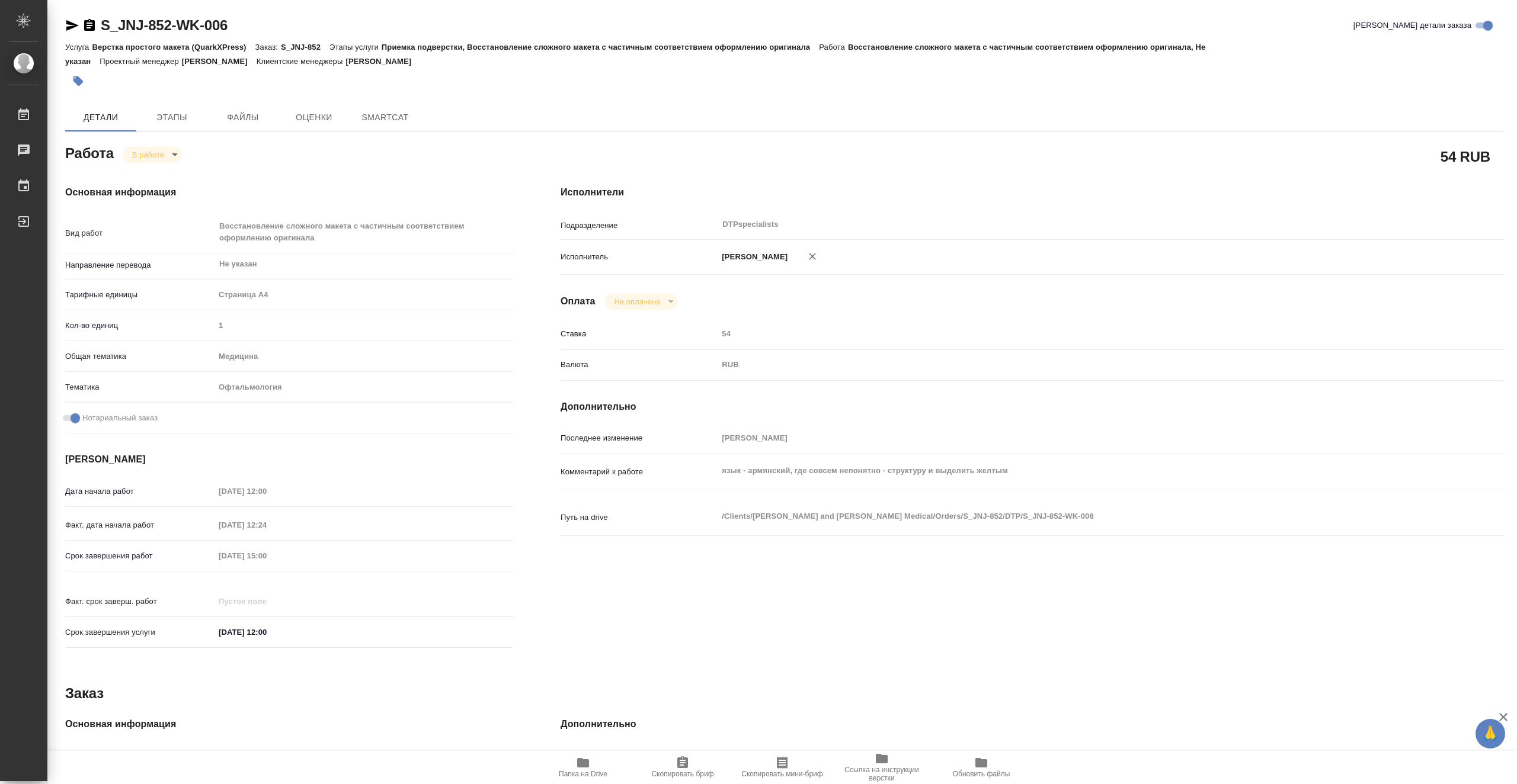
type textarea "x"
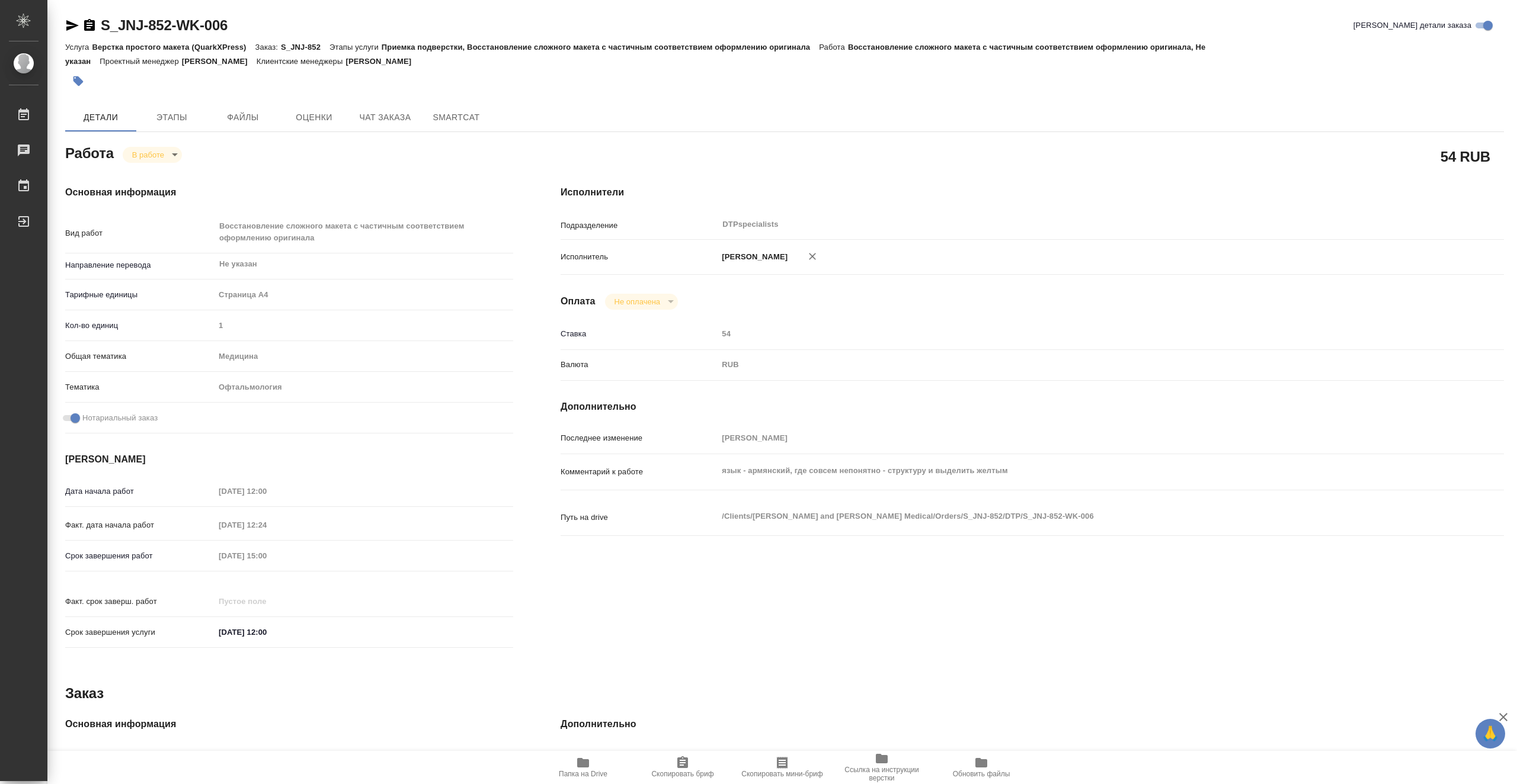
type textarea "x"
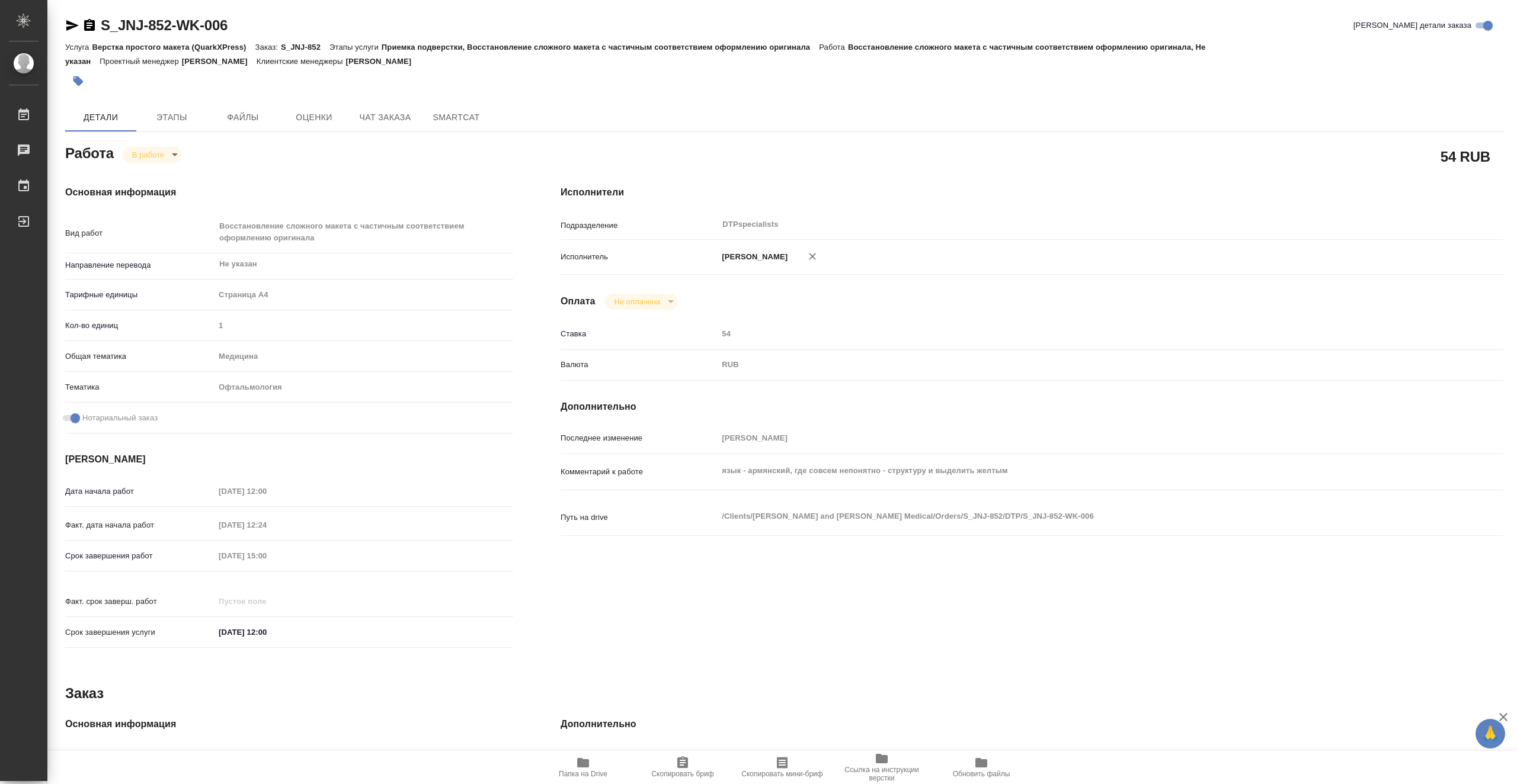
type textarea "x"
click at [585, 769] on icon "button" at bounding box center [583, 762] width 14 height 14
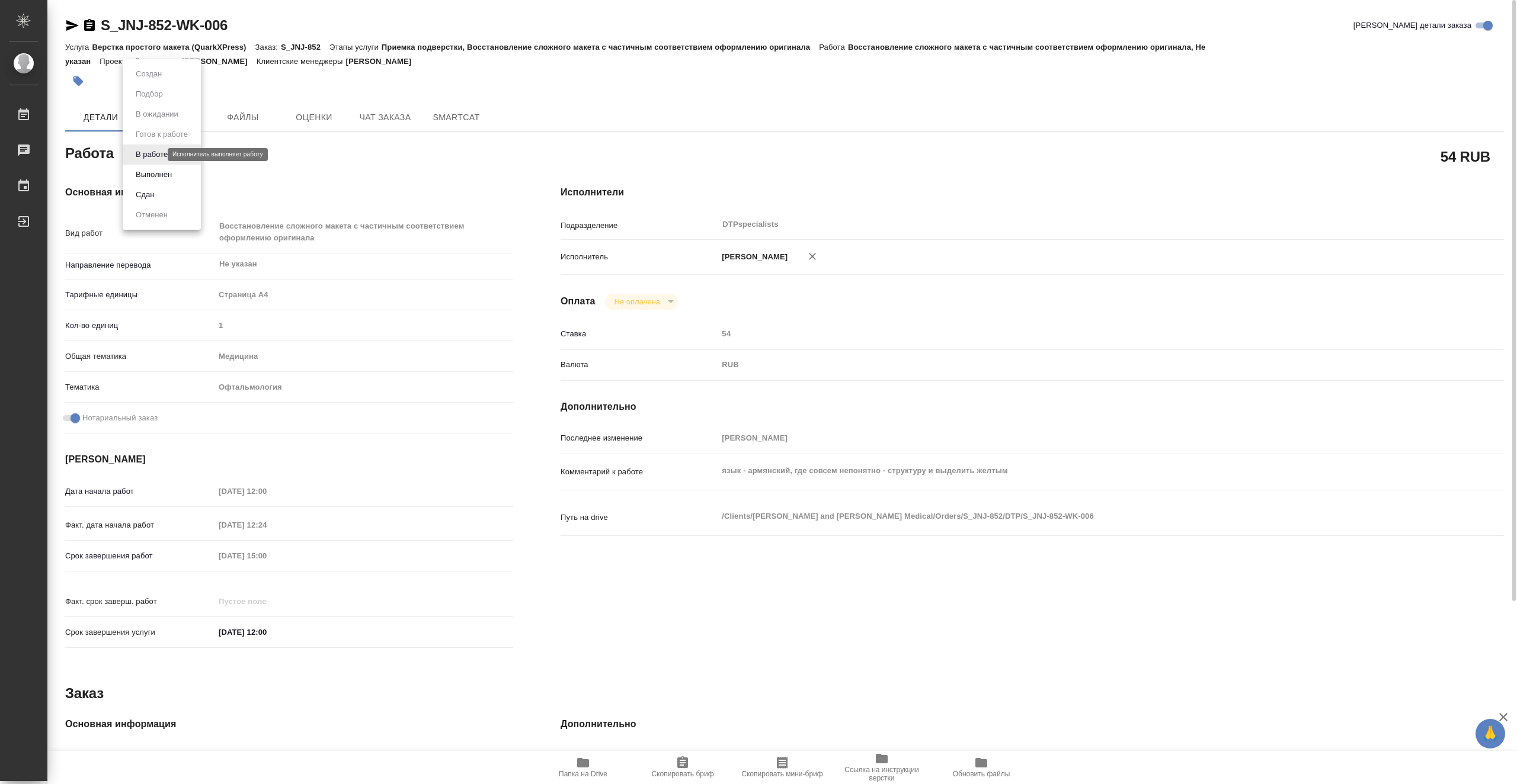
click at [152, 155] on body "🙏 .cls-1 fill:#fff; AWATERA Vasiutchenko Aleksandr Работы 0 Чаты График Выйти S…" at bounding box center [758, 392] width 1517 height 784
click at [181, 172] on li "Выполнен" at bounding box center [162, 174] width 78 height 20
type textarea "x"
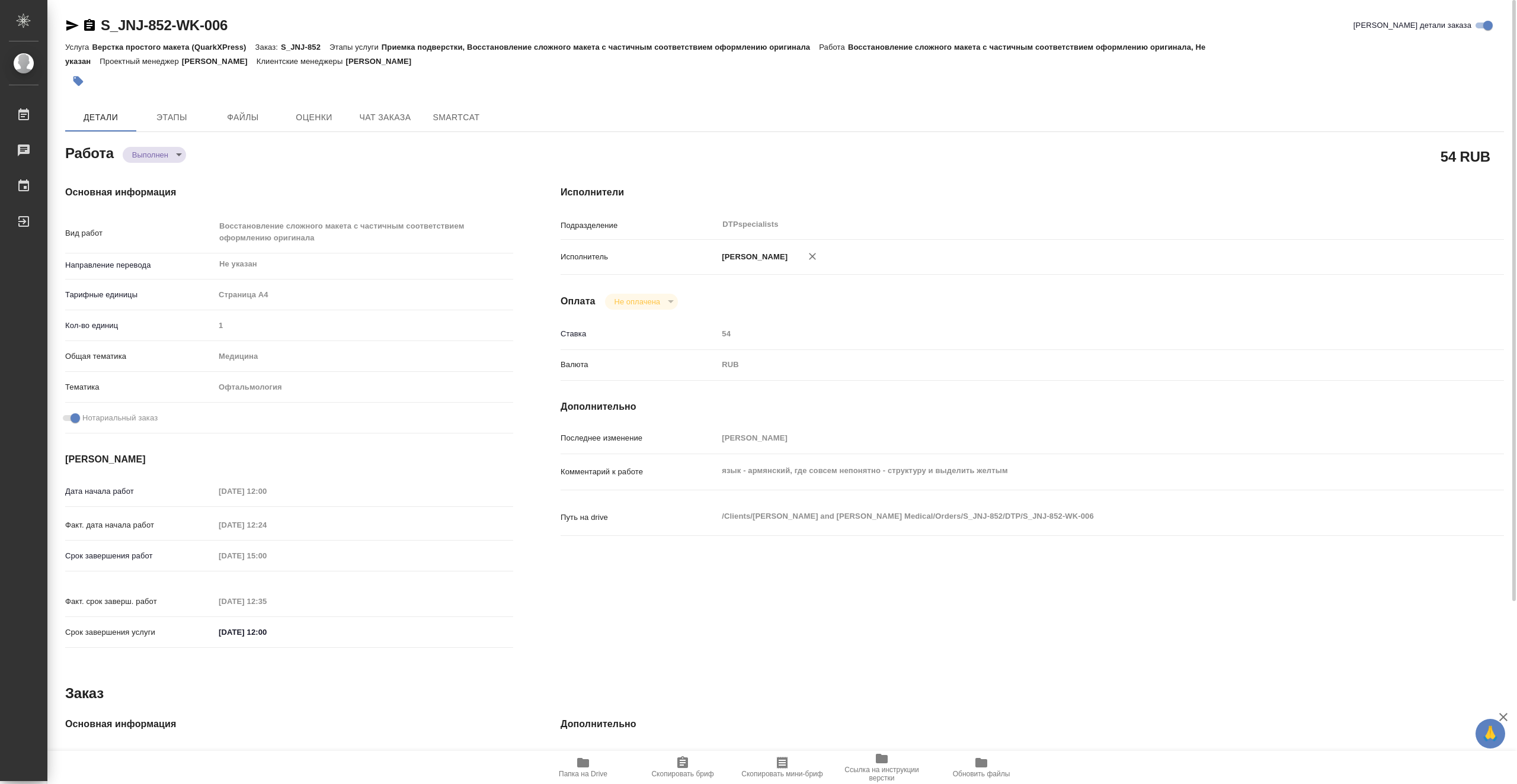
type textarea "x"
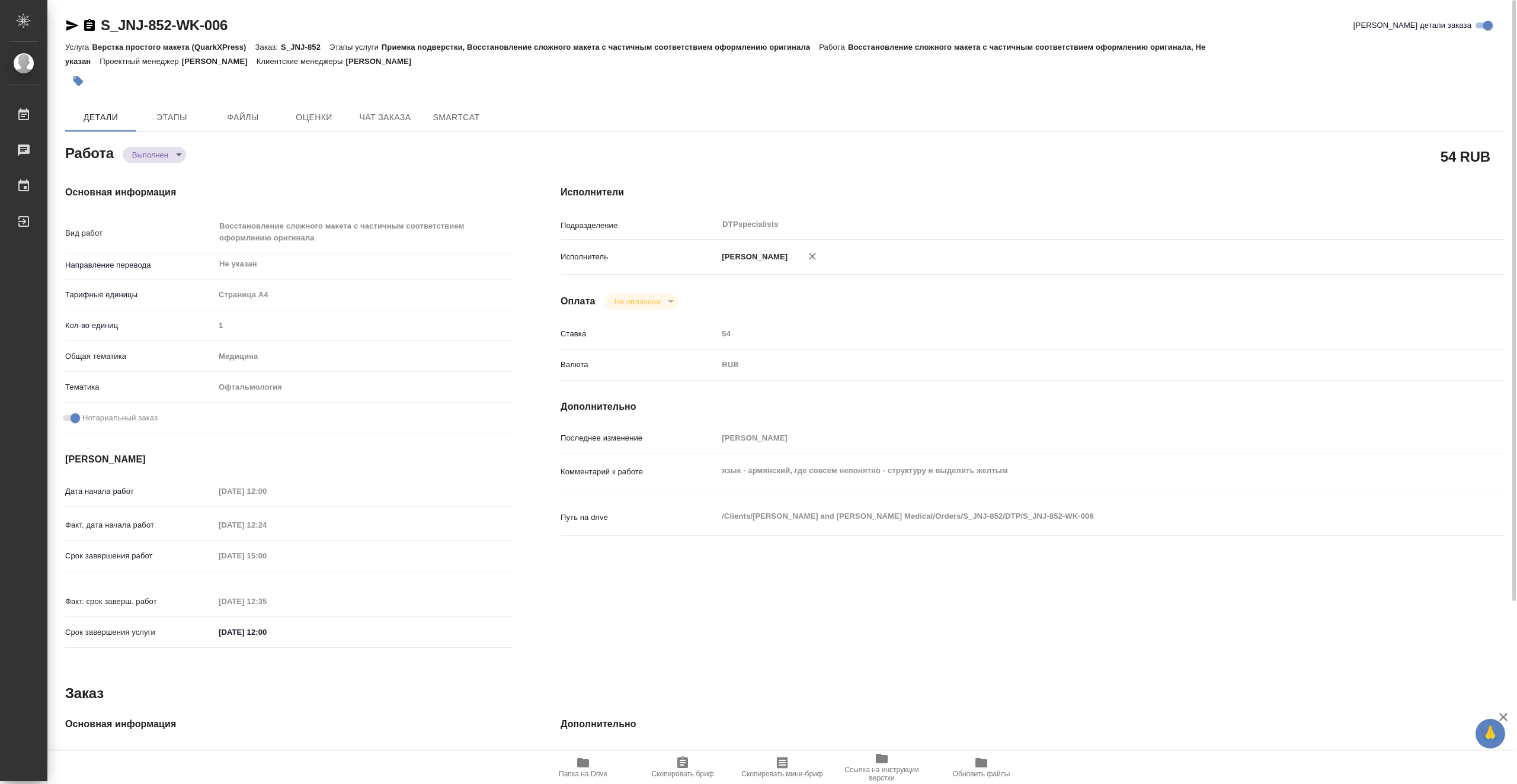
type textarea "x"
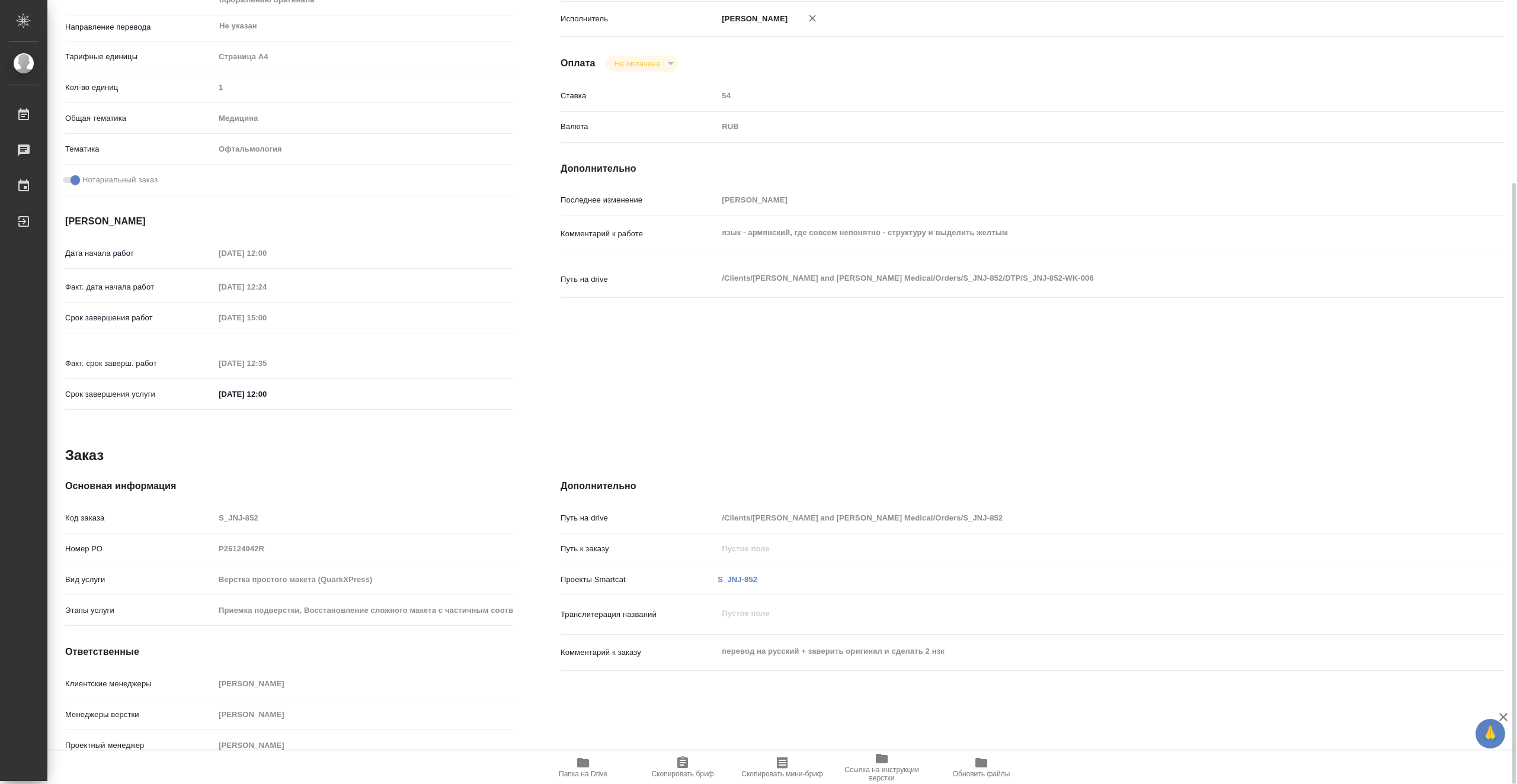
type textarea "x"
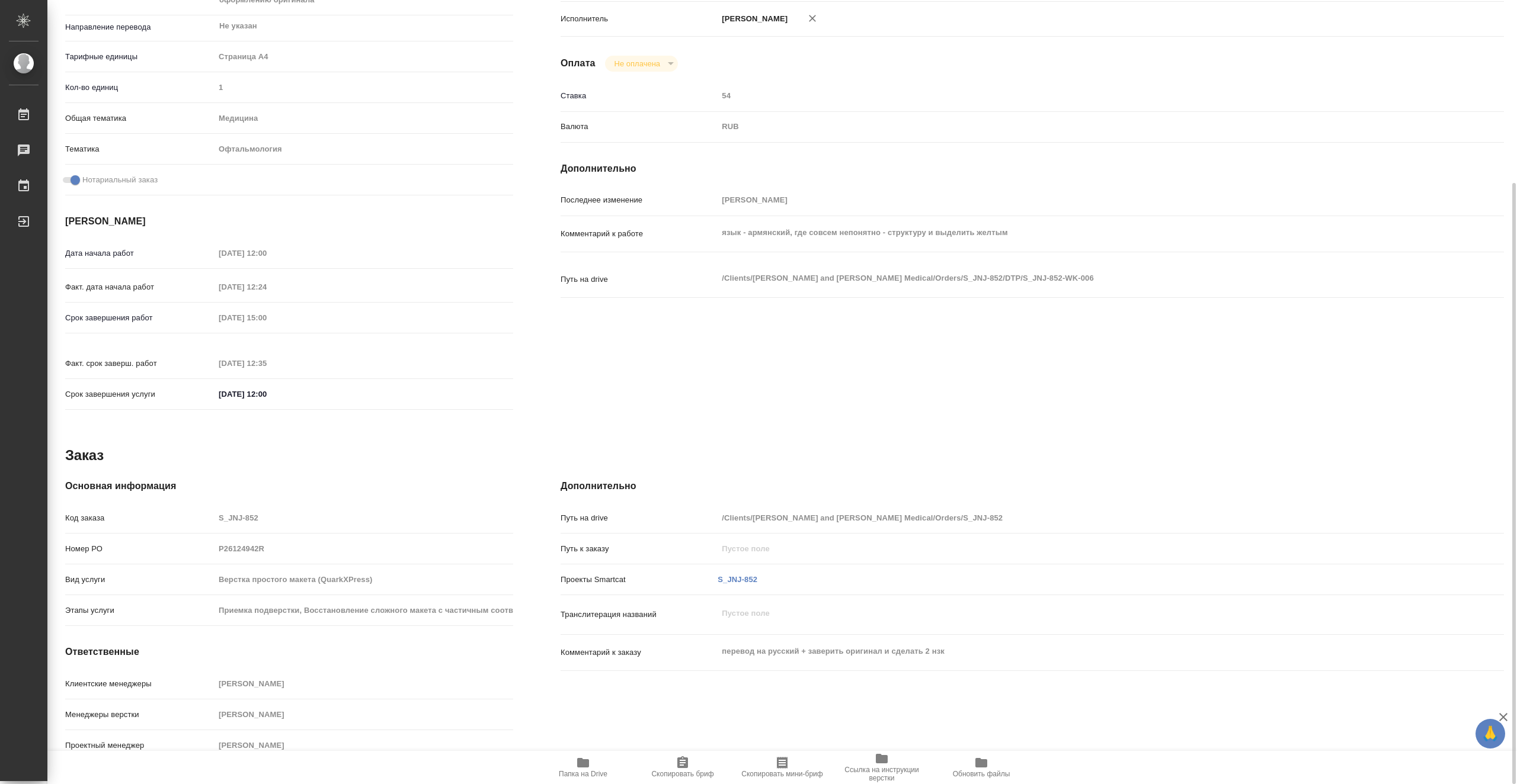
scroll to position [0, 0]
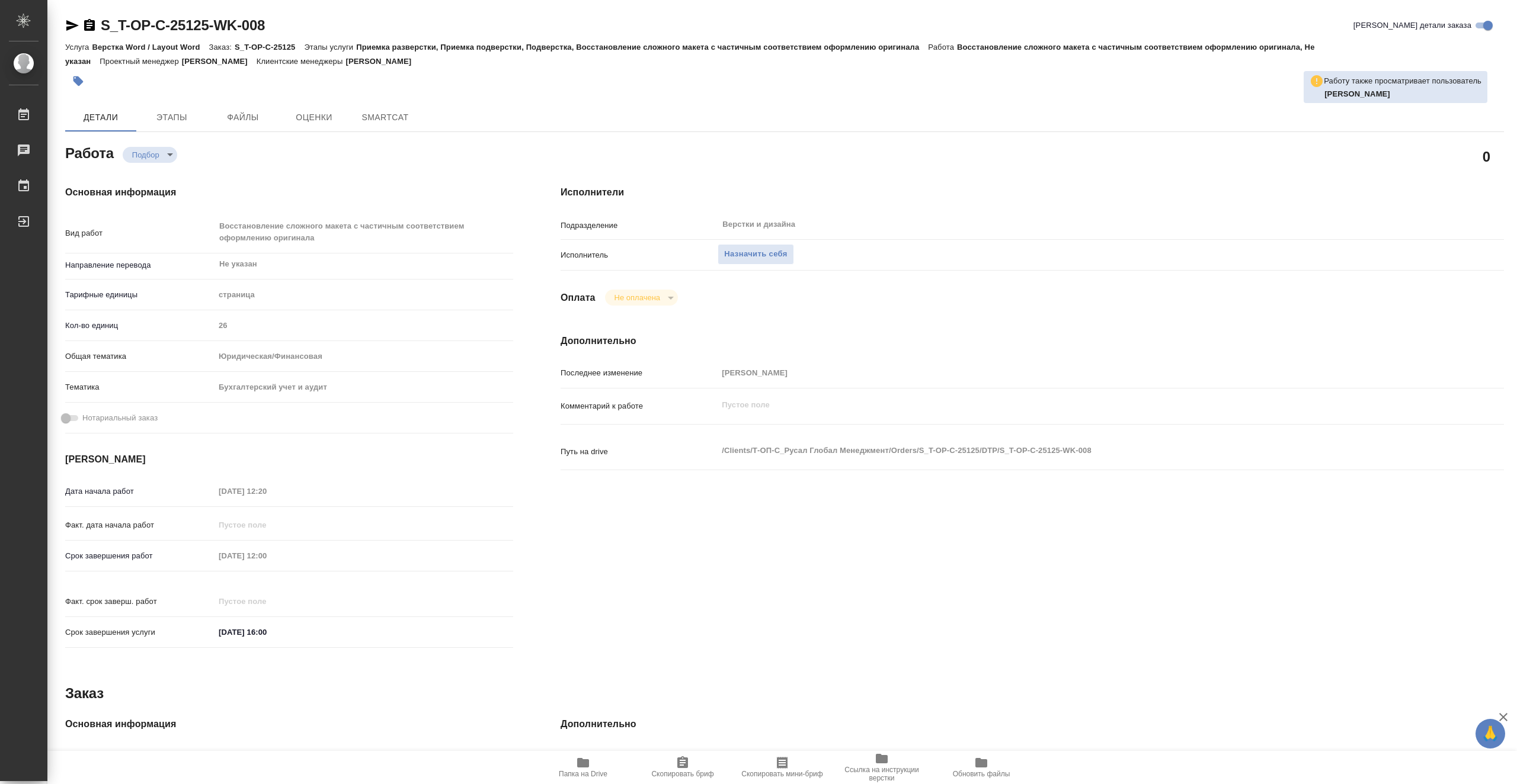
type textarea "x"
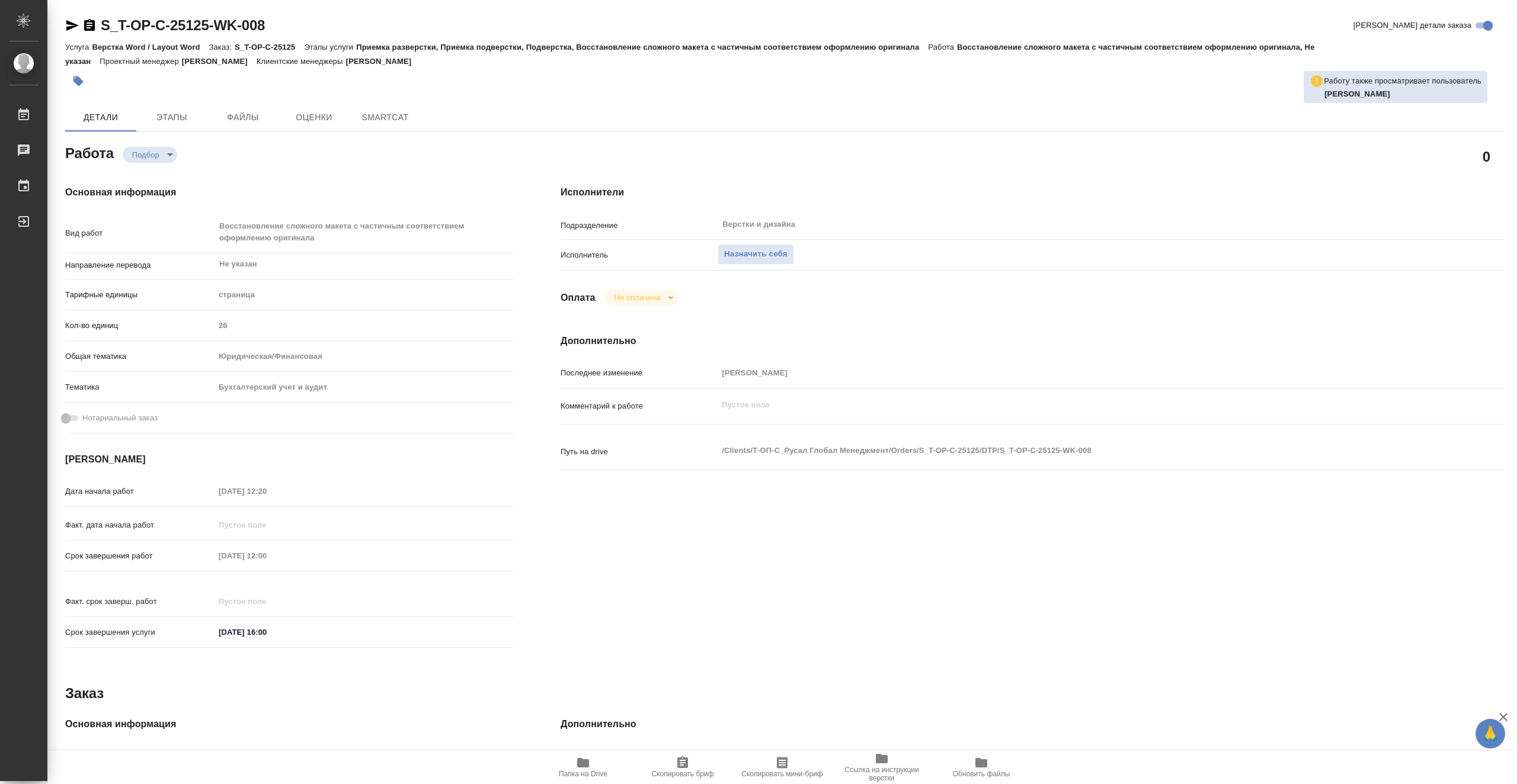
type textarea "x"
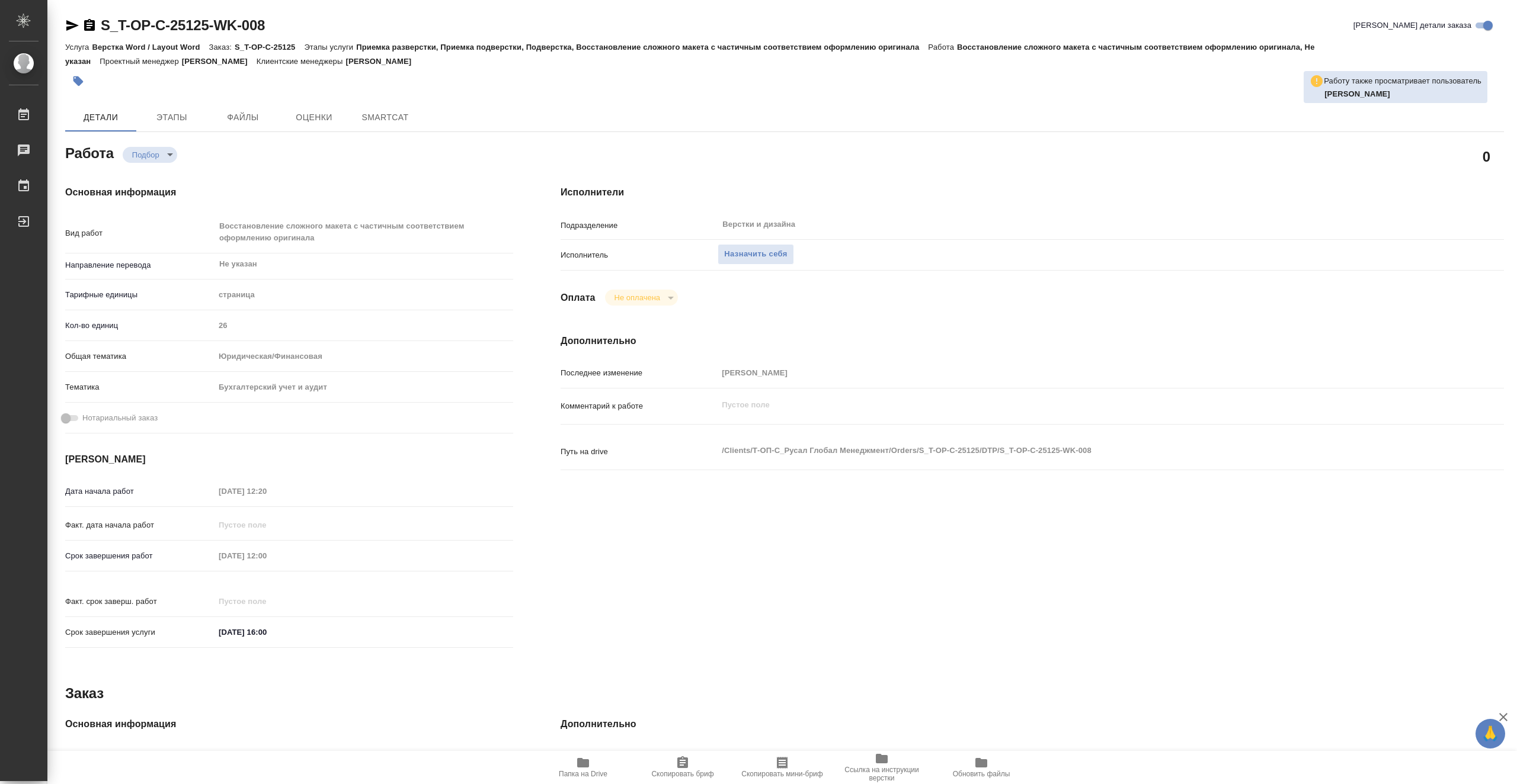
type textarea "x"
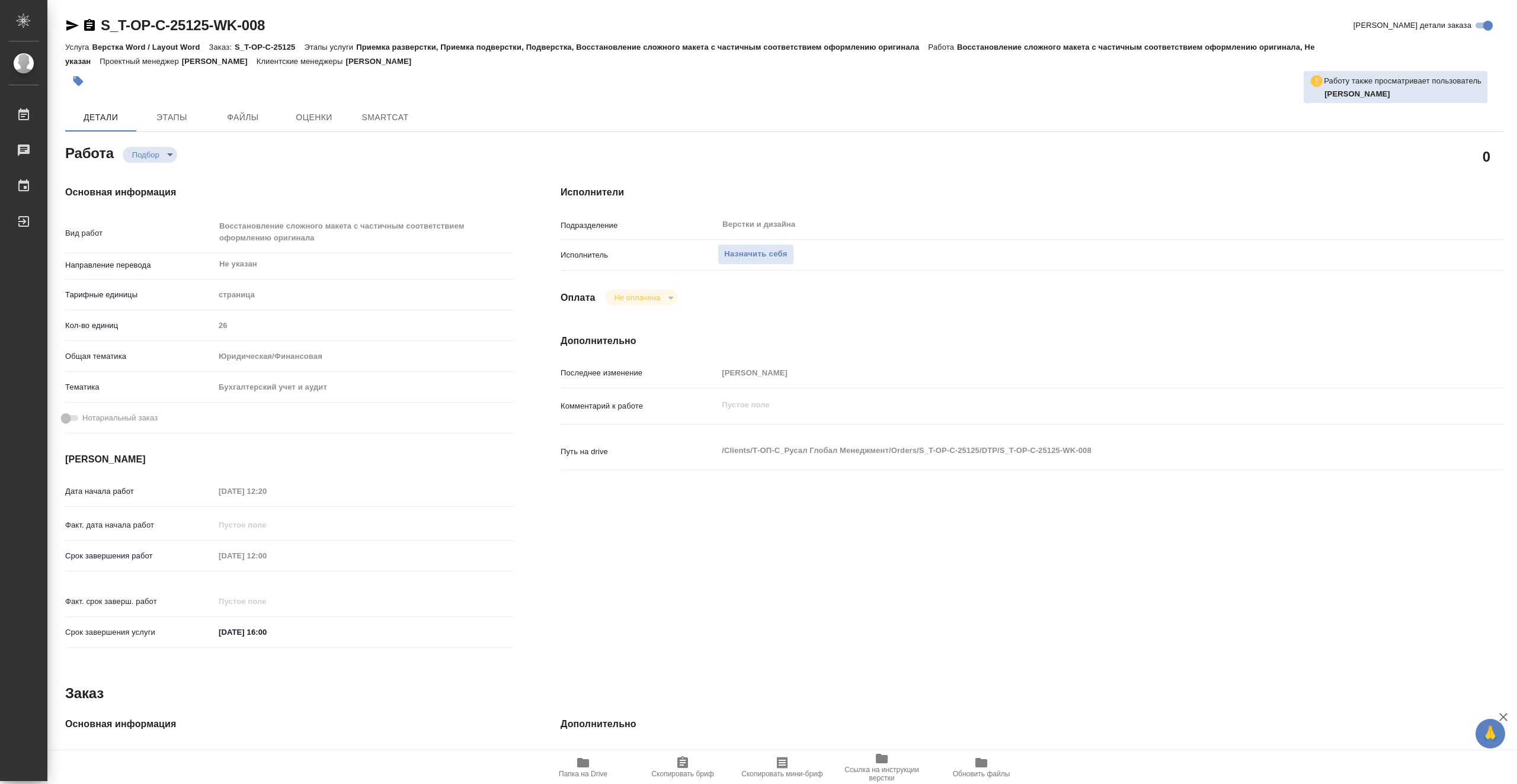
type textarea "x"
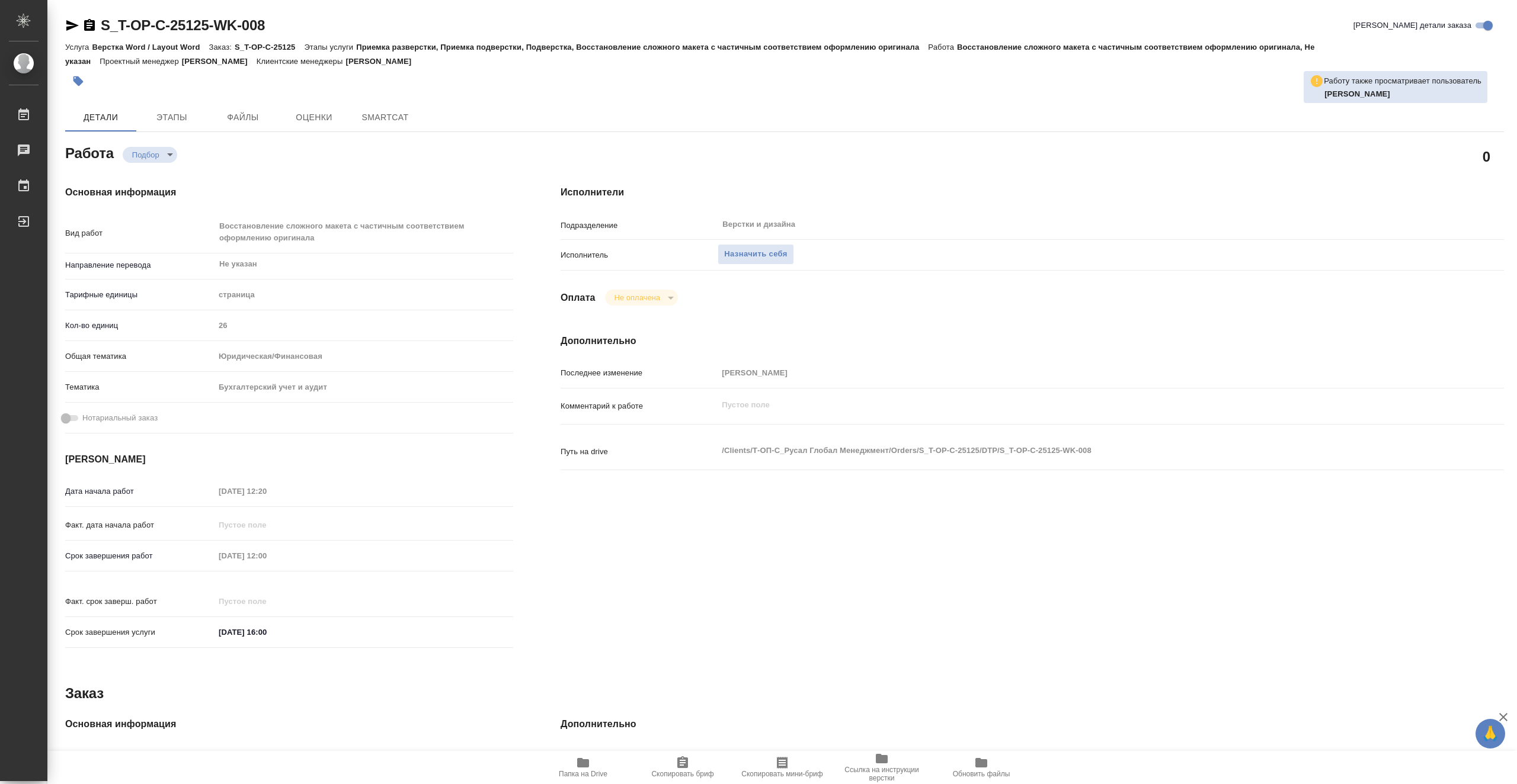
type textarea "x"
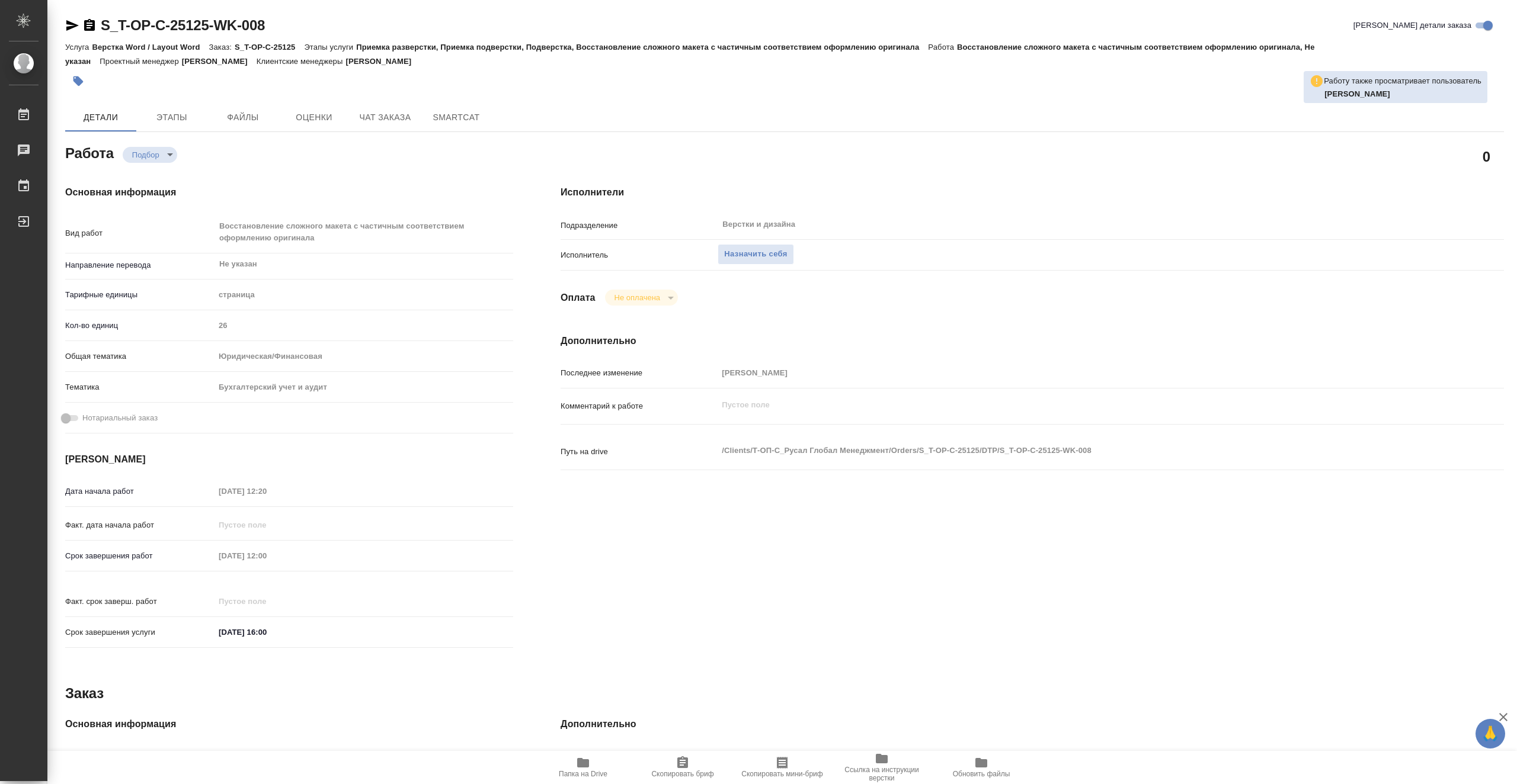
type textarea "x"
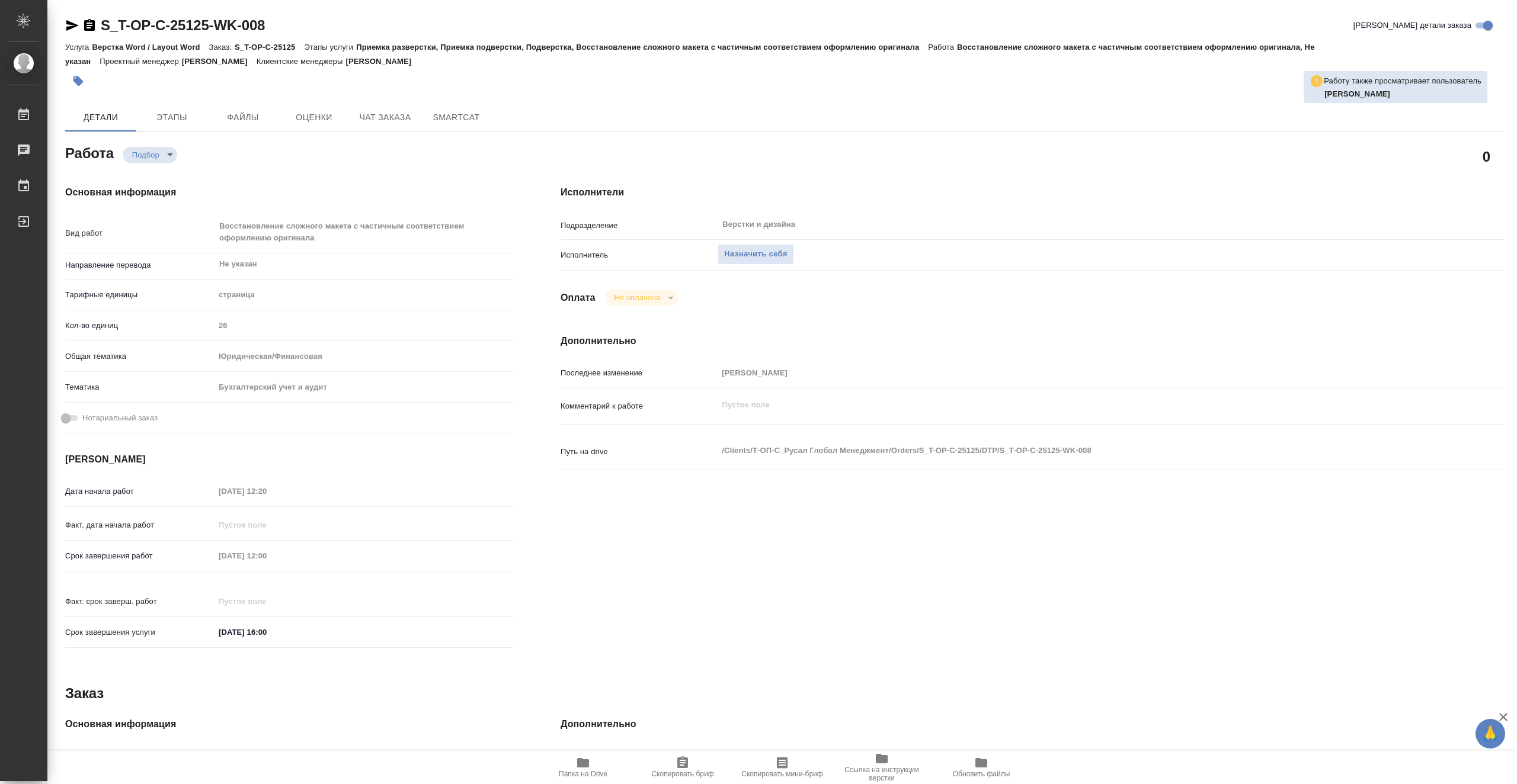
type textarea "x"
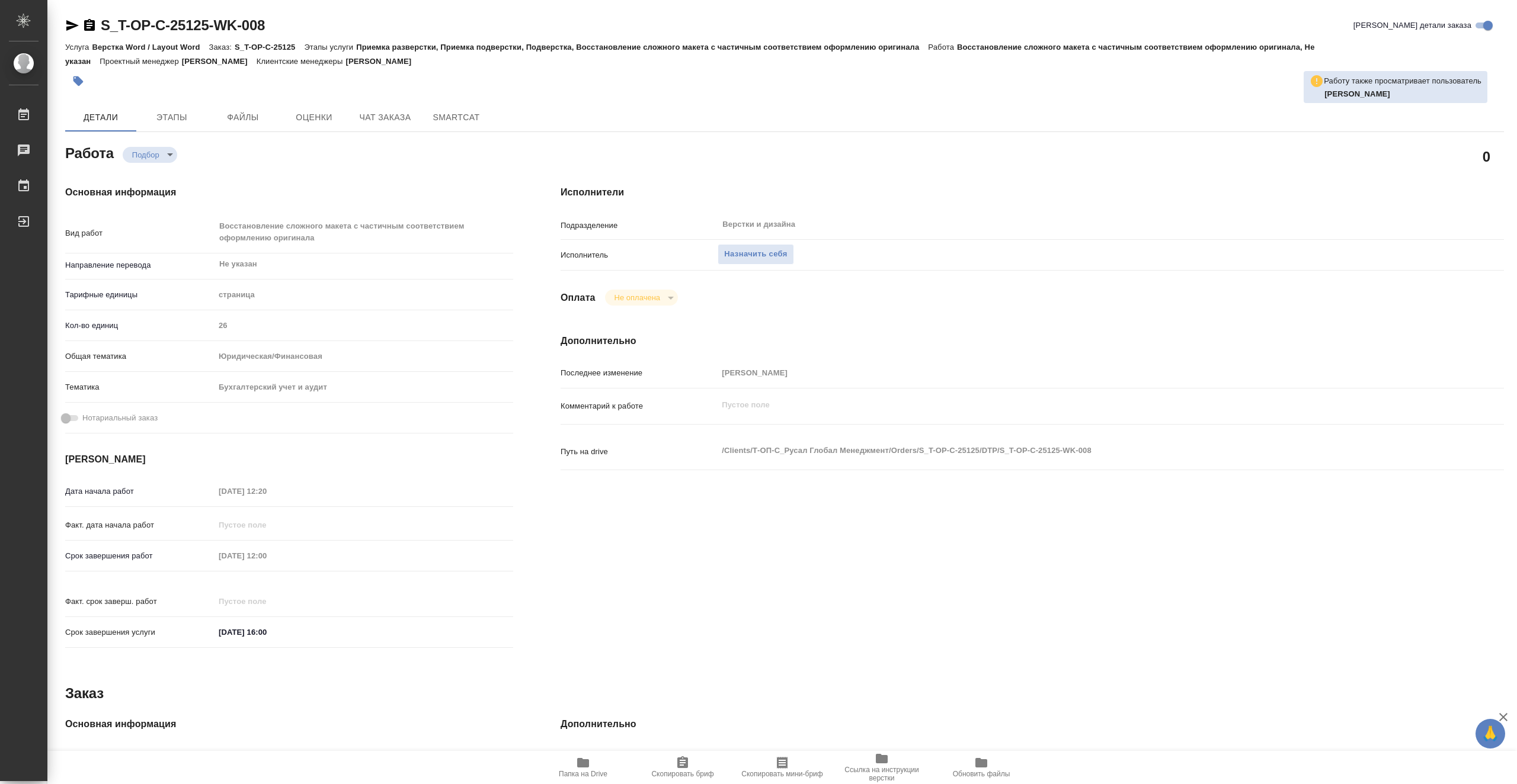
click at [589, 766] on icon "button" at bounding box center [583, 763] width 12 height 10
type textarea "x"
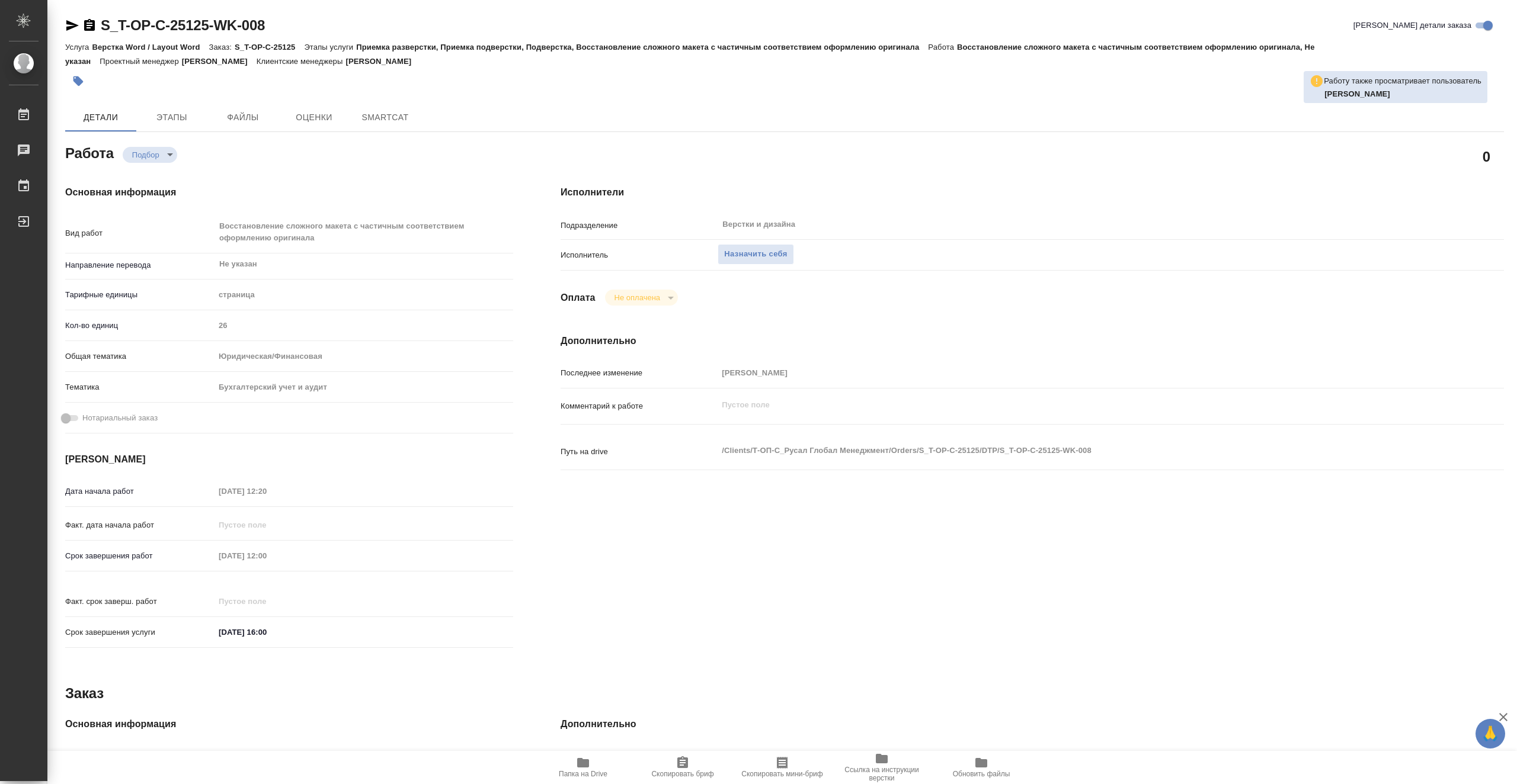
type textarea "x"
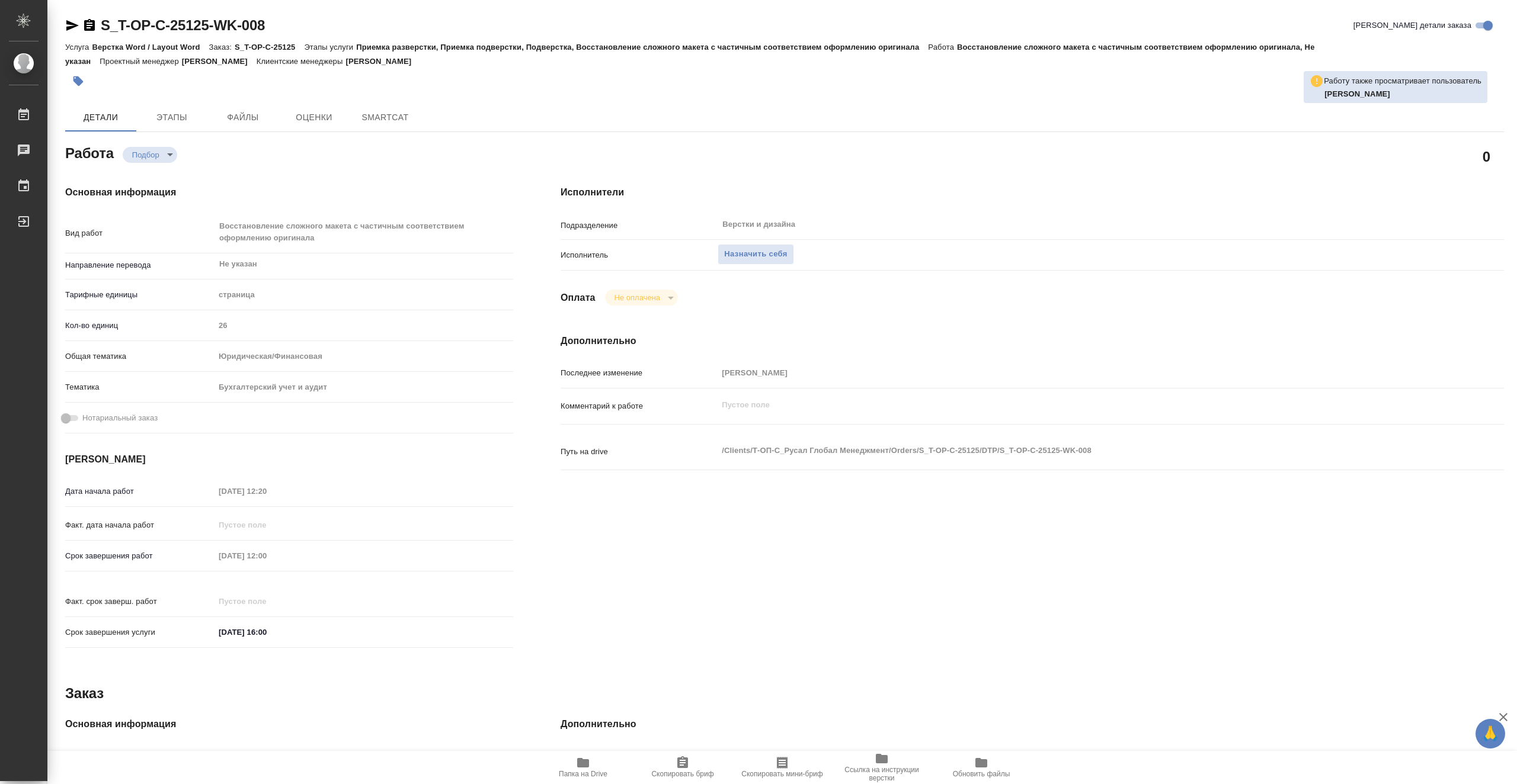
type textarea "x"
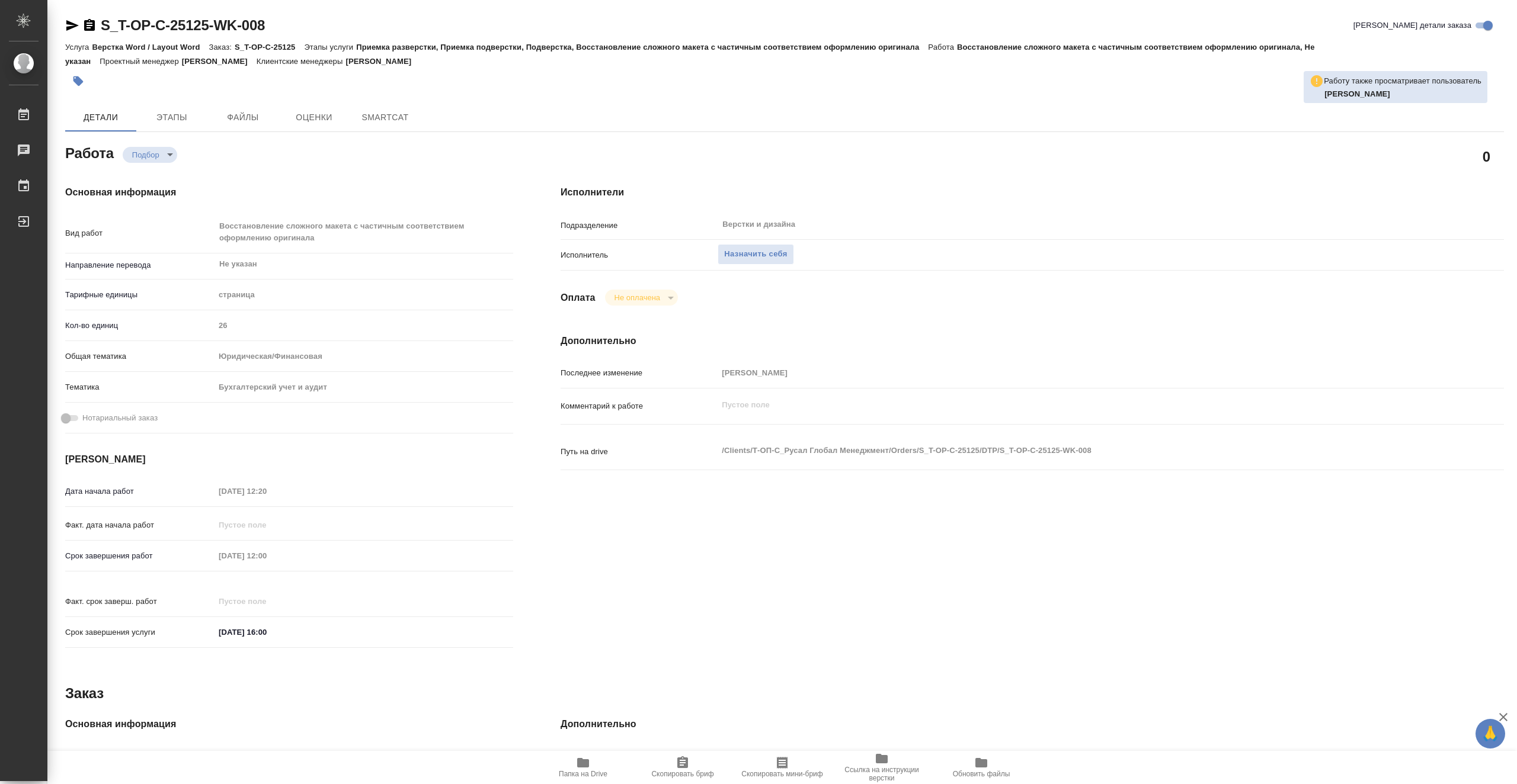
type textarea "x"
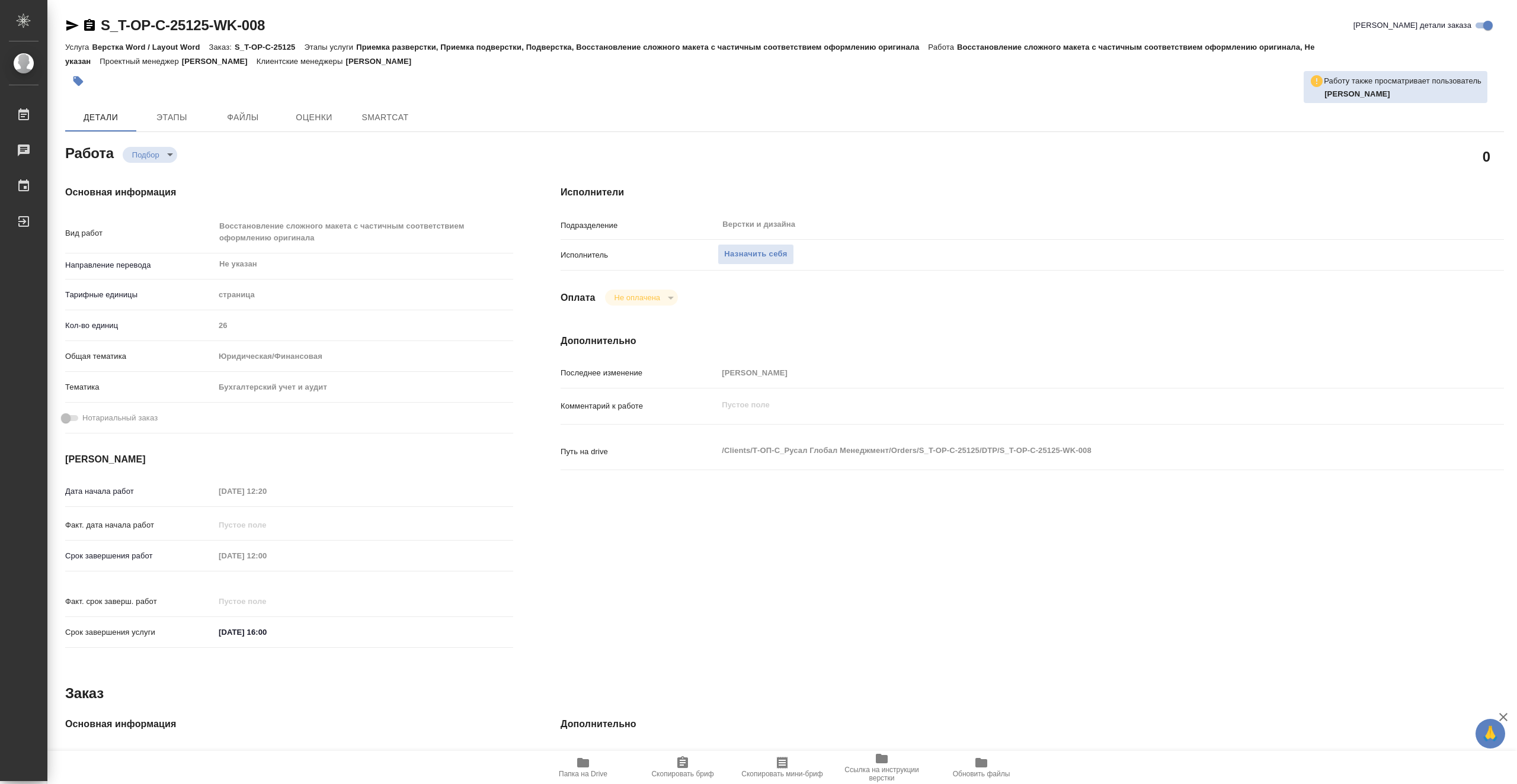
type textarea "x"
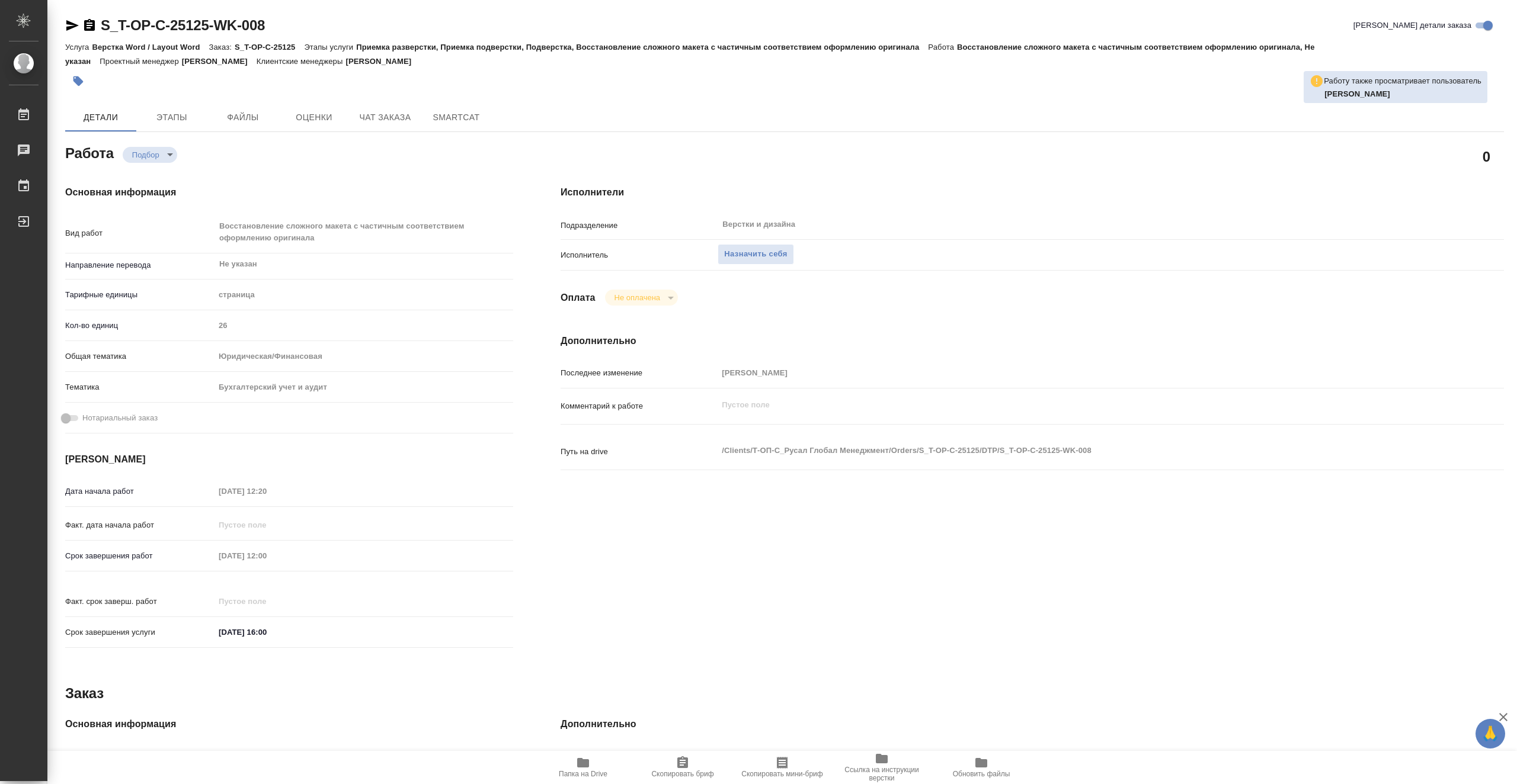
type textarea "x"
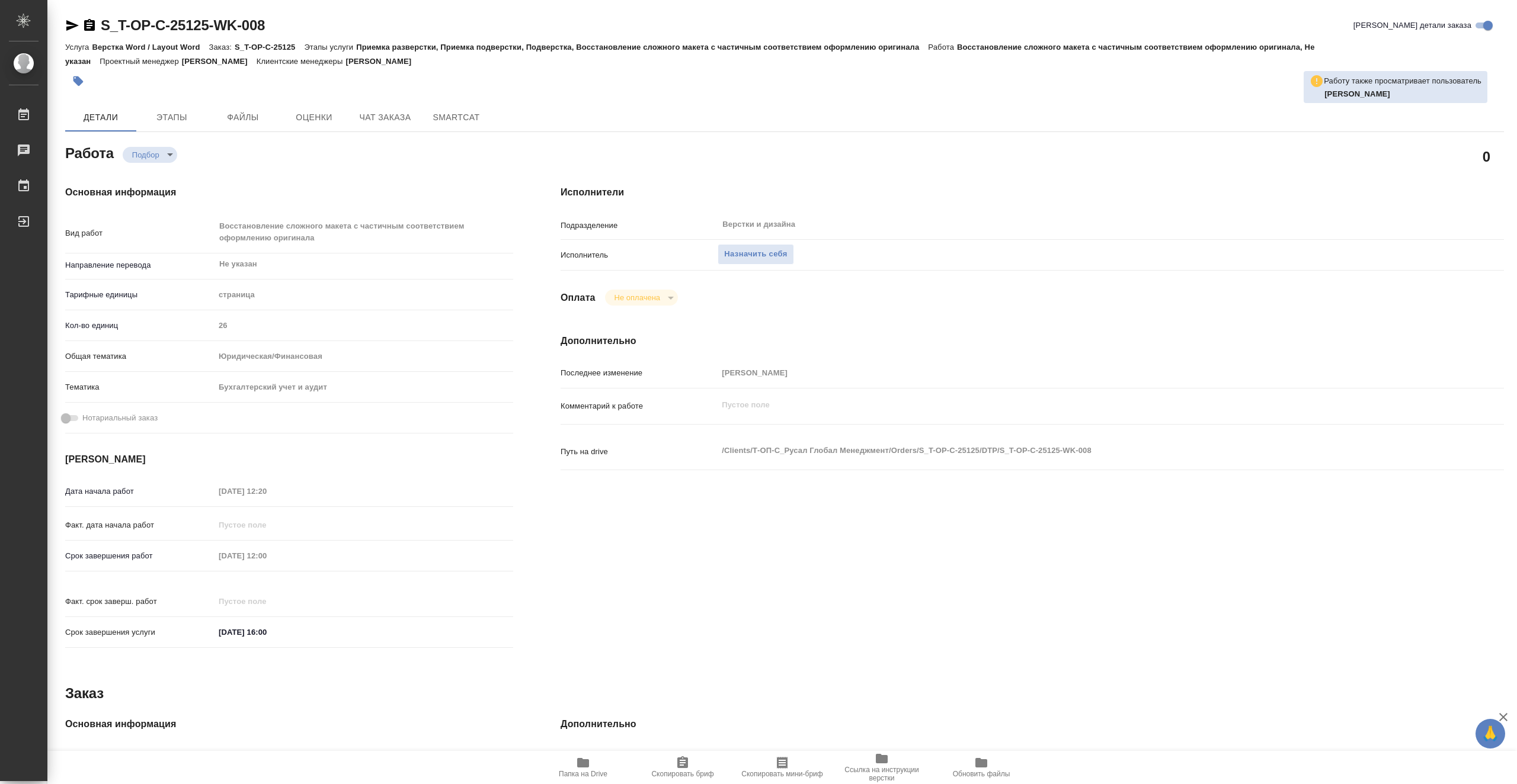
type textarea "x"
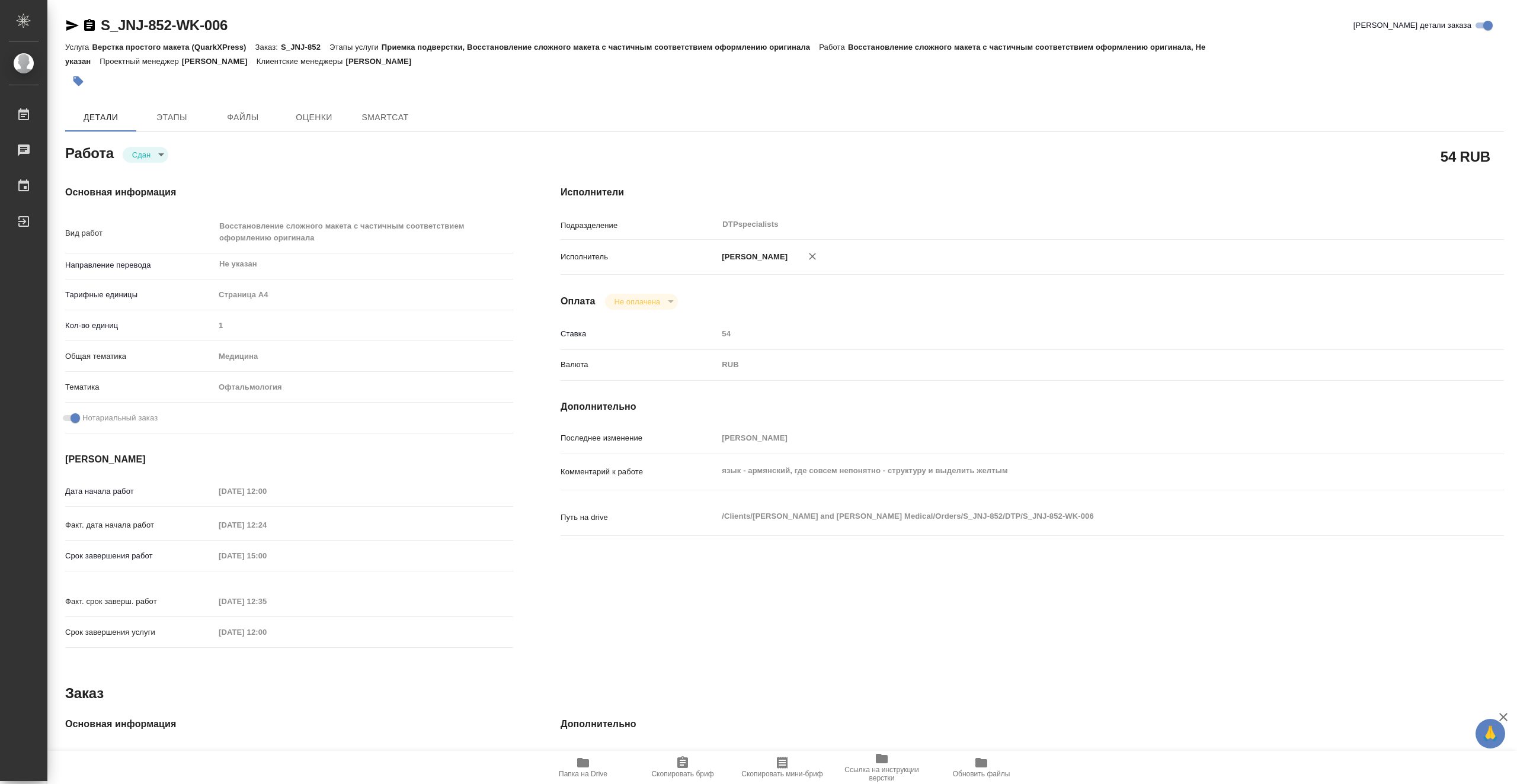
type textarea "x"
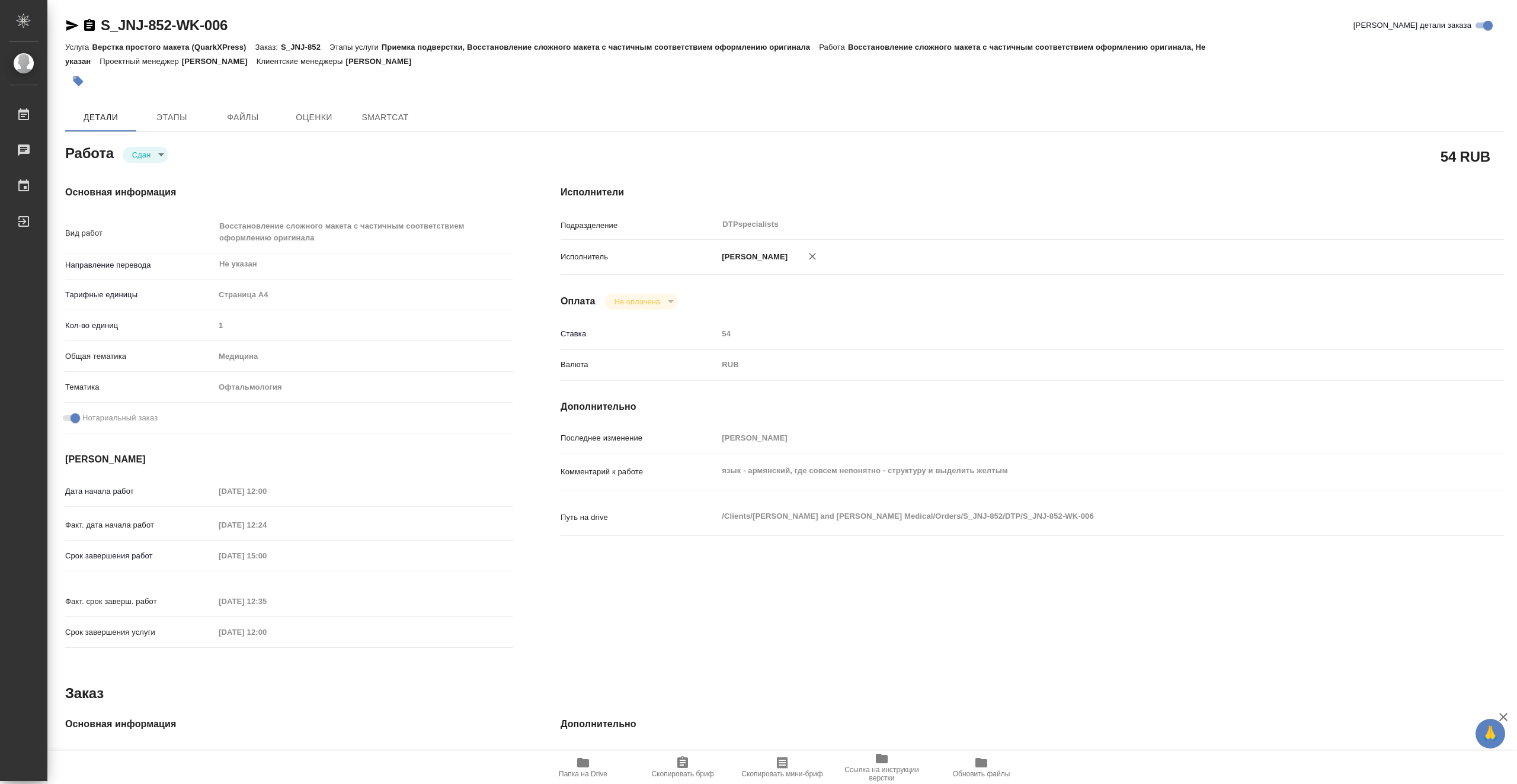
type textarea "x"
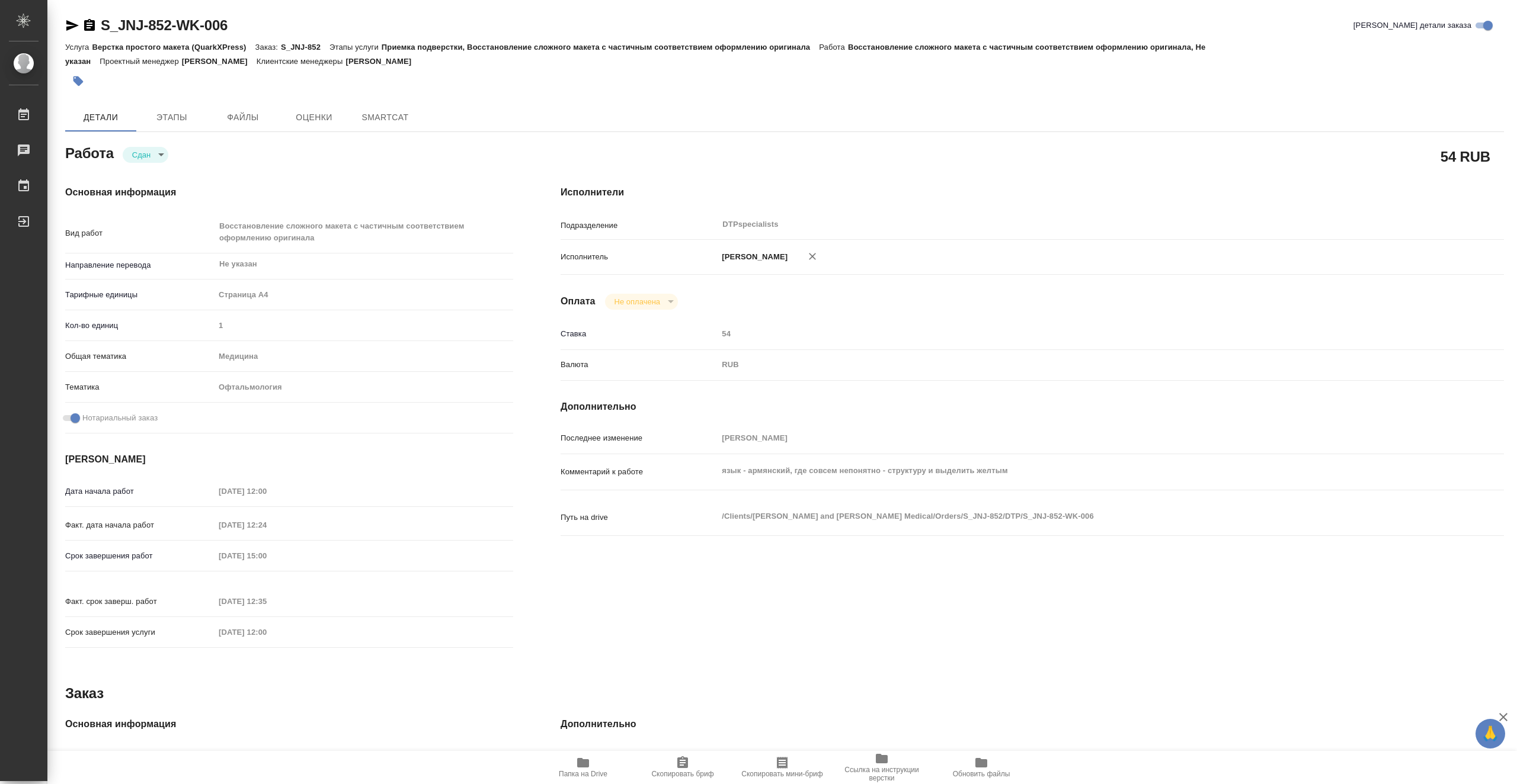
type textarea "x"
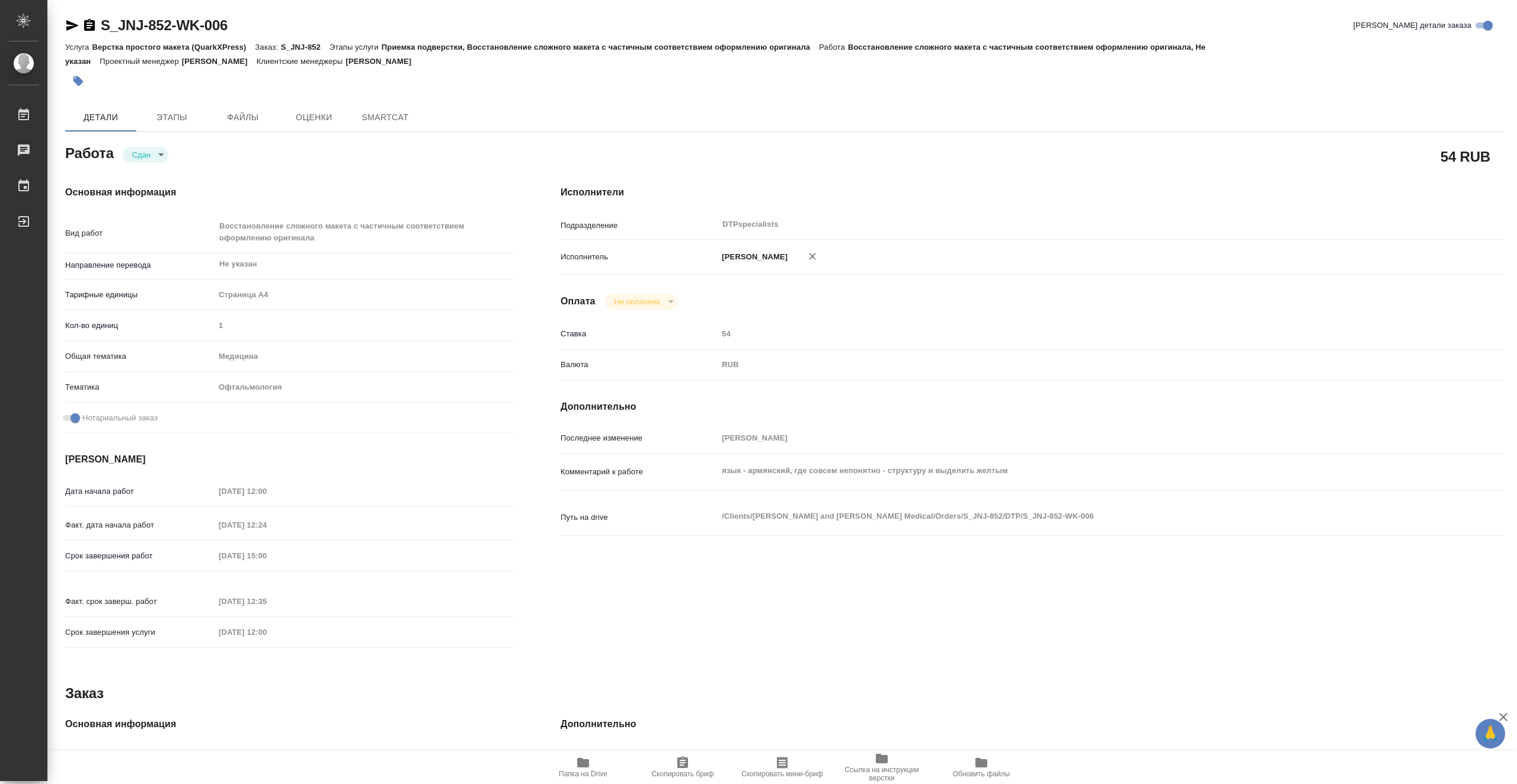
type textarea "x"
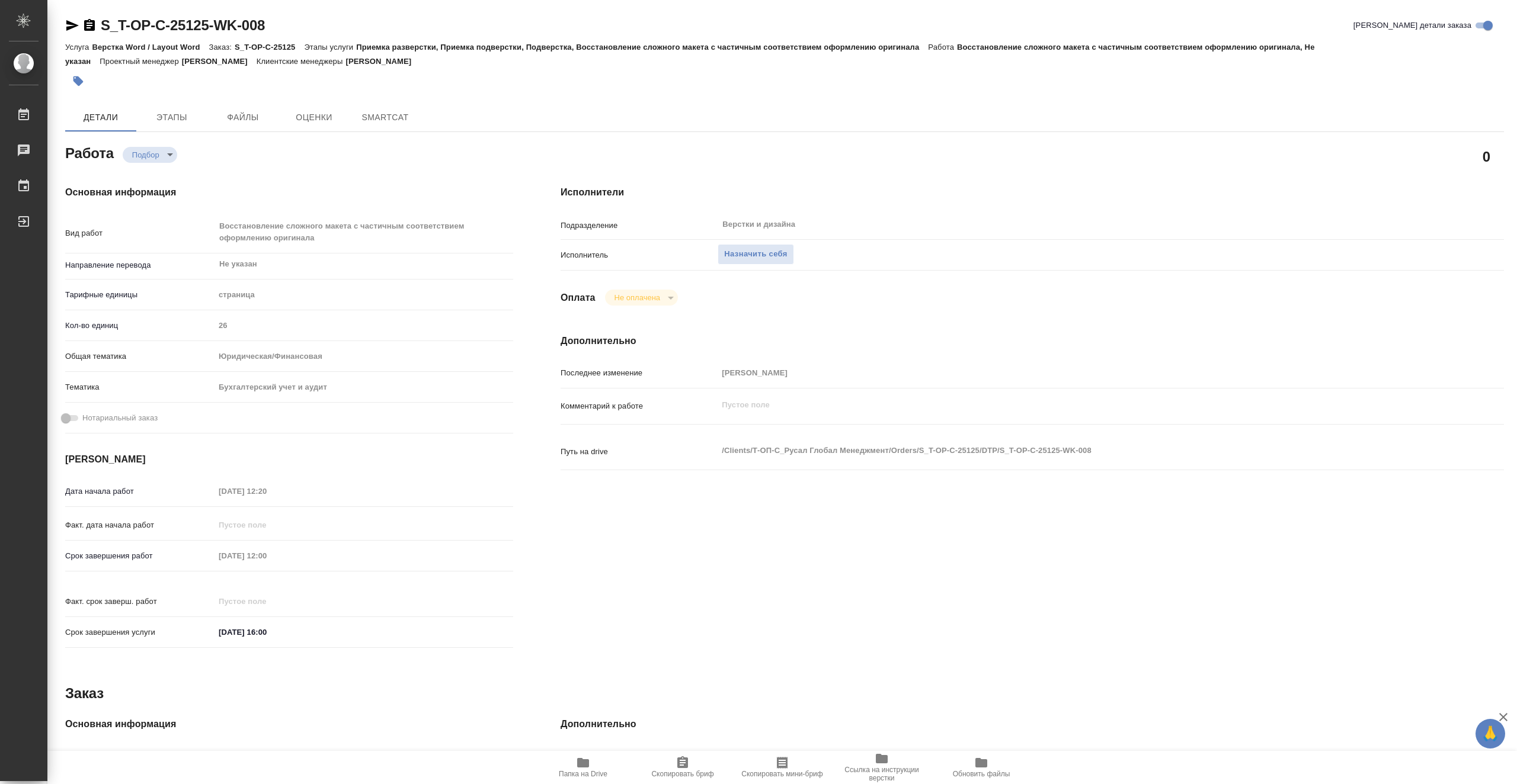
type textarea "x"
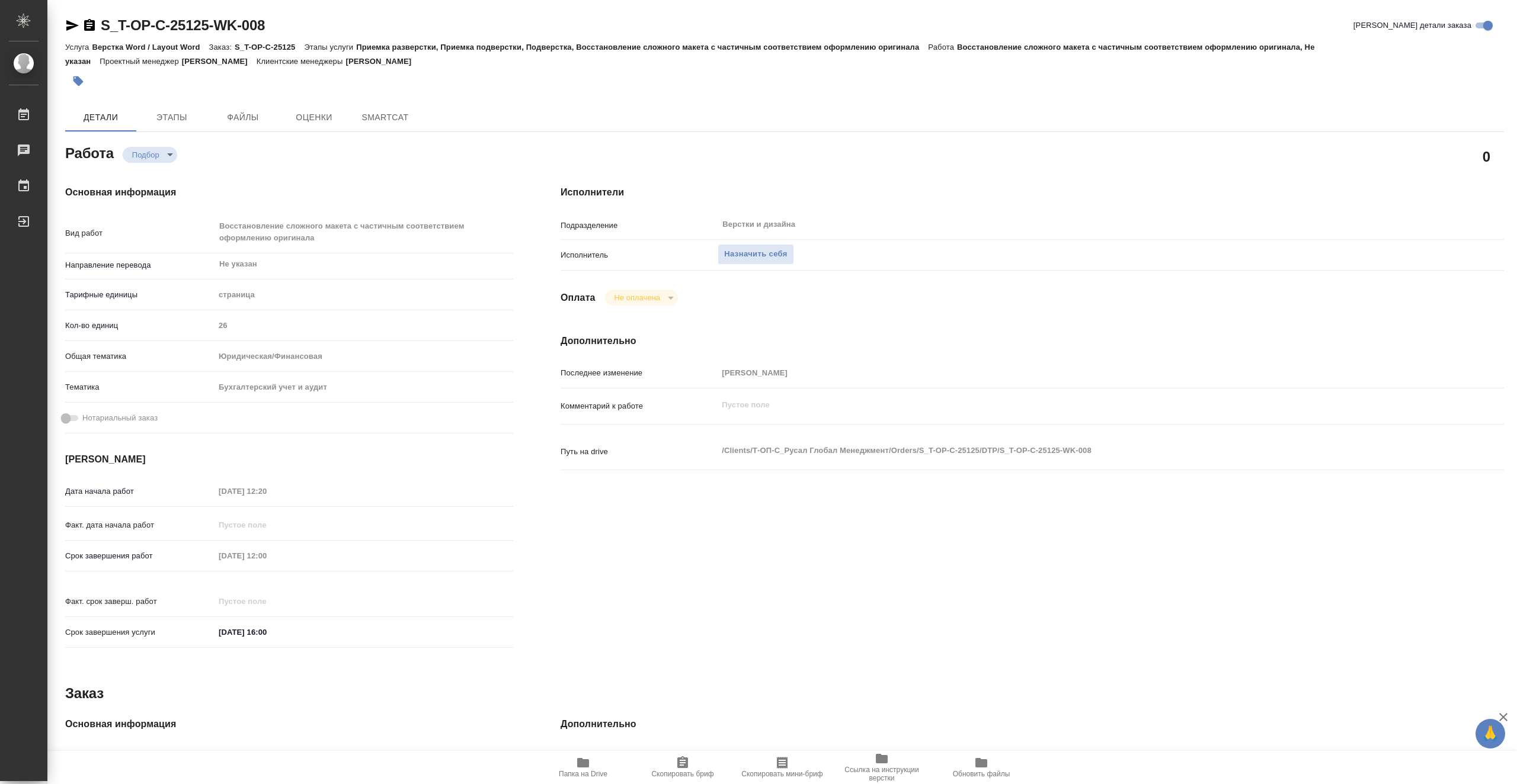
type textarea "x"
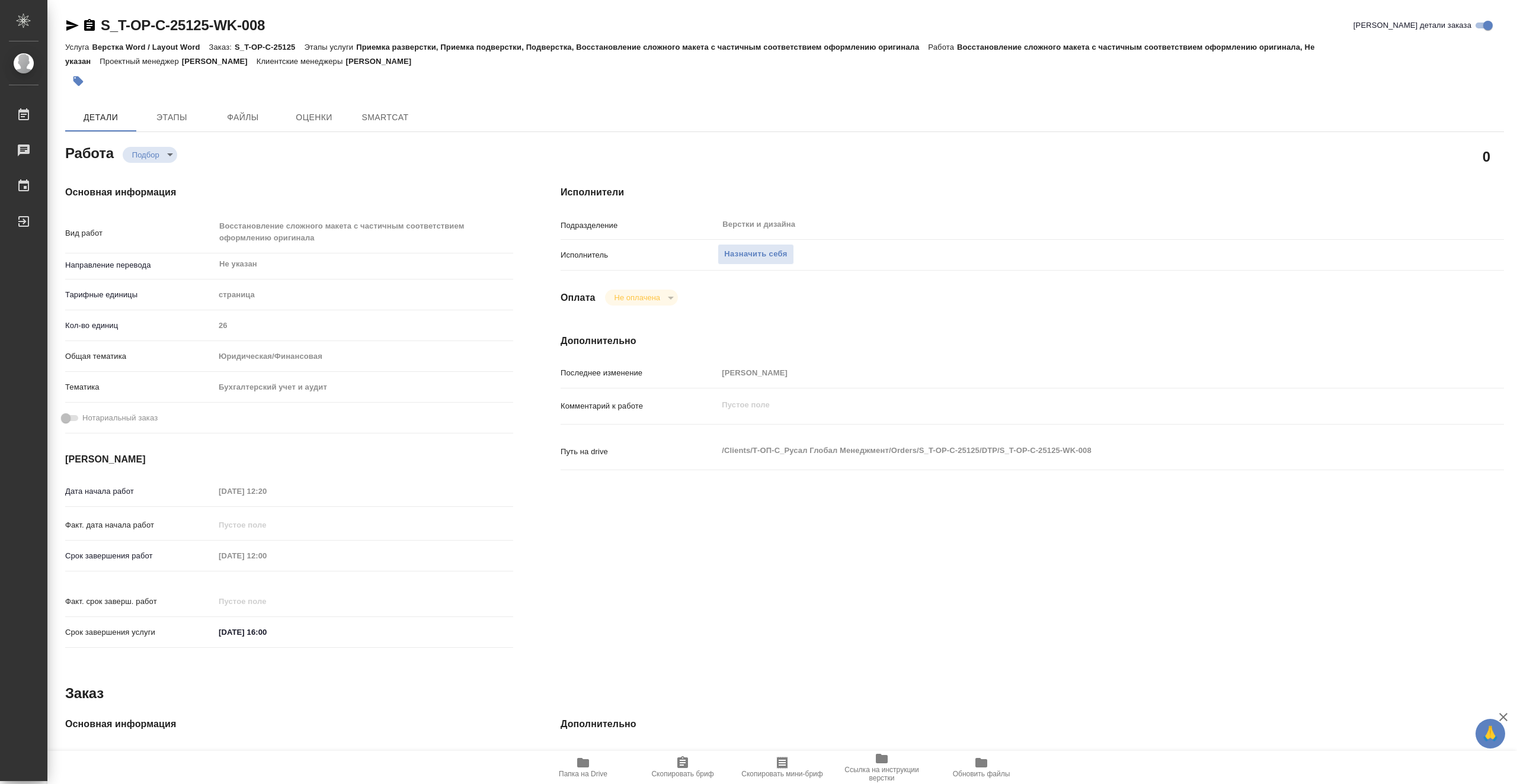
type textarea "x"
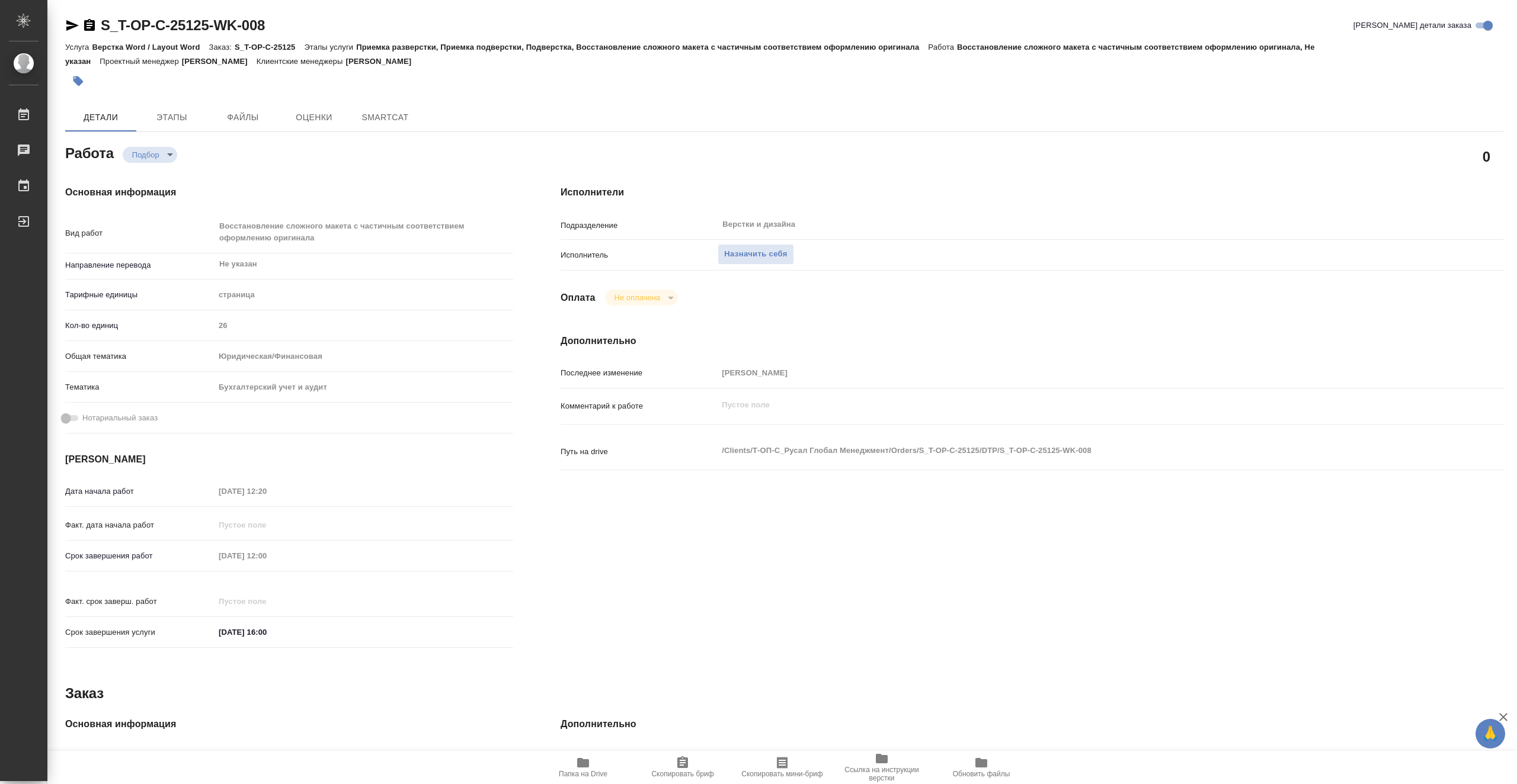
type textarea "x"
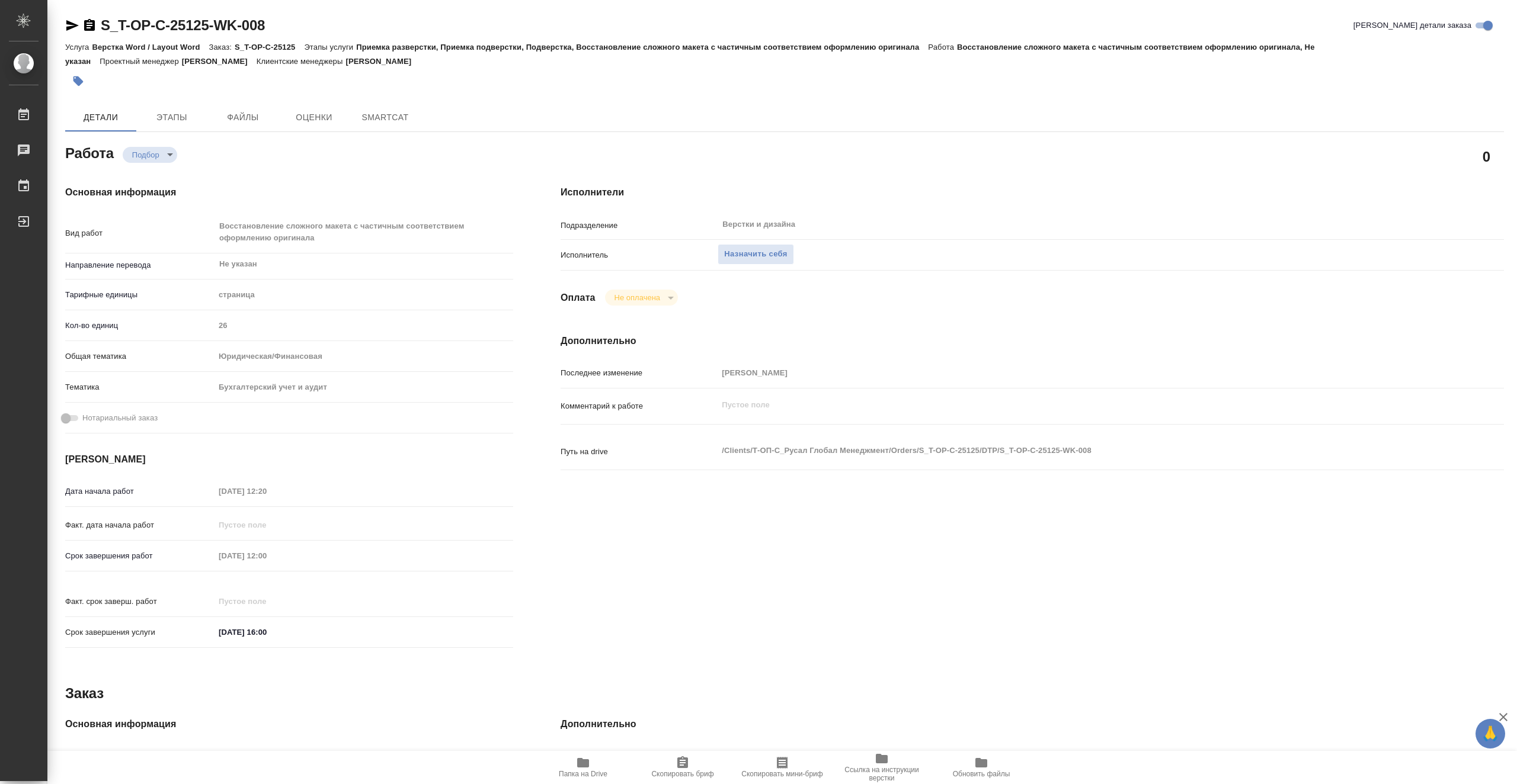
type textarea "x"
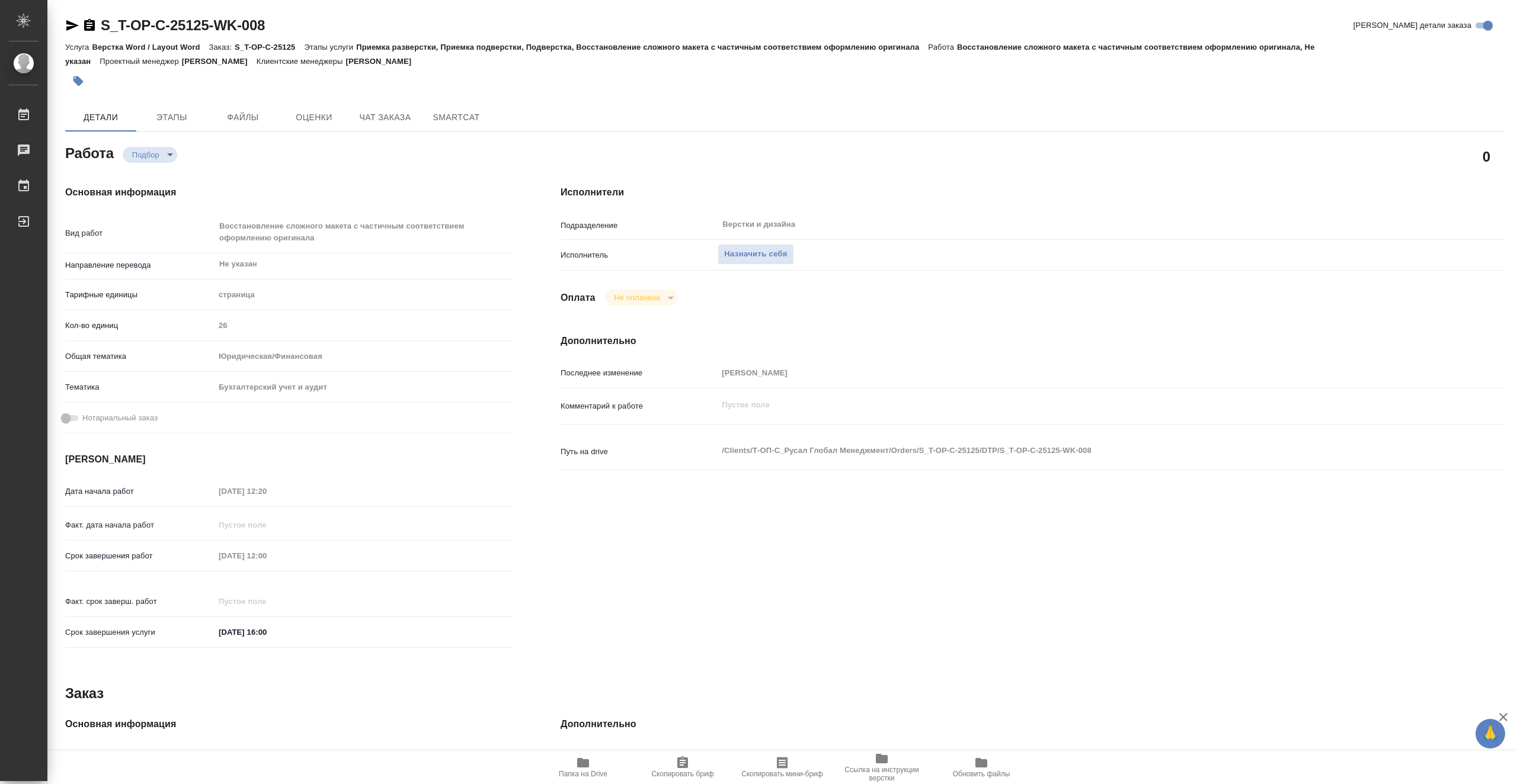
type textarea "x"
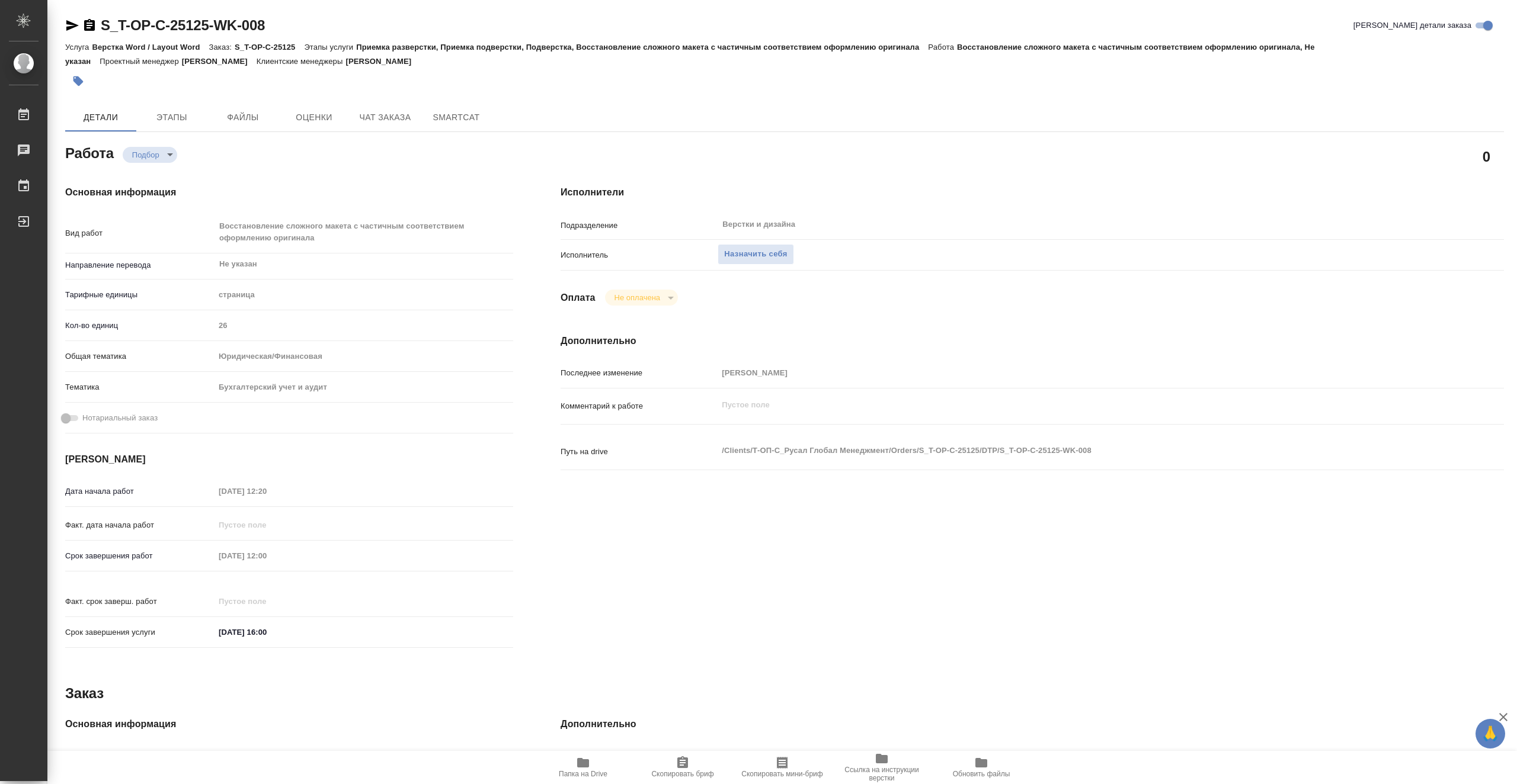
type textarea "x"
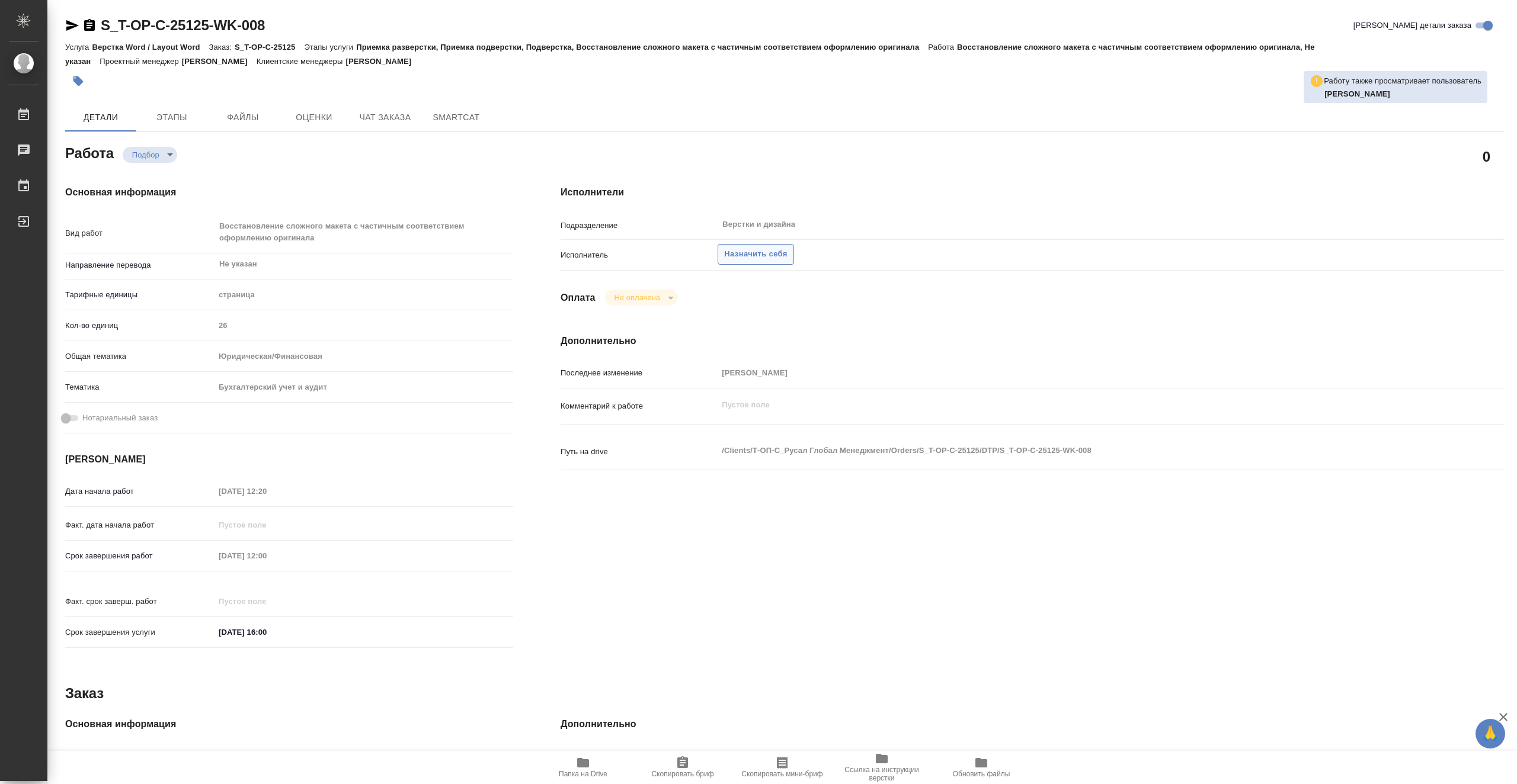
click at [757, 253] on span "Назначить себя" at bounding box center [755, 255] width 62 height 14
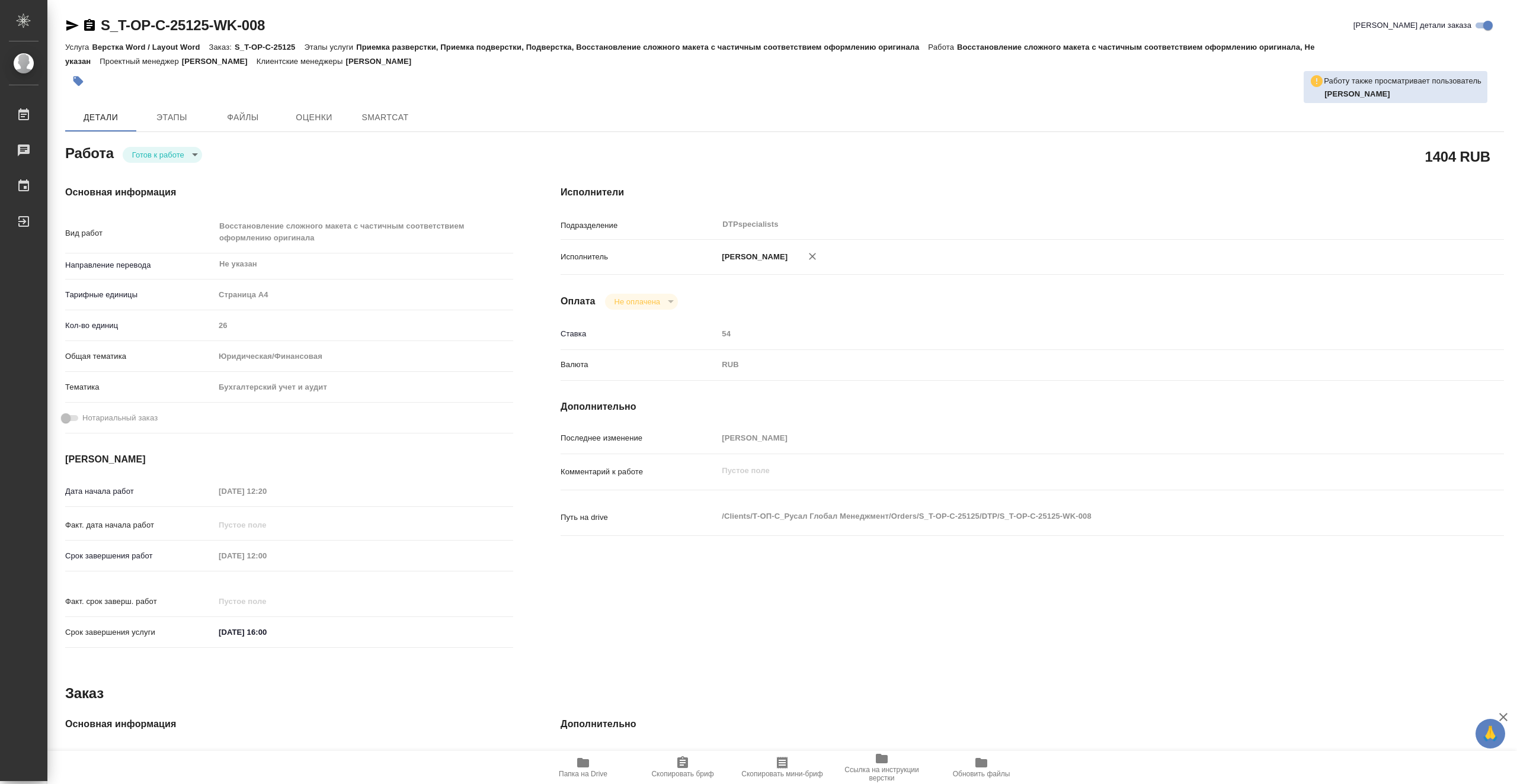
type textarea "x"
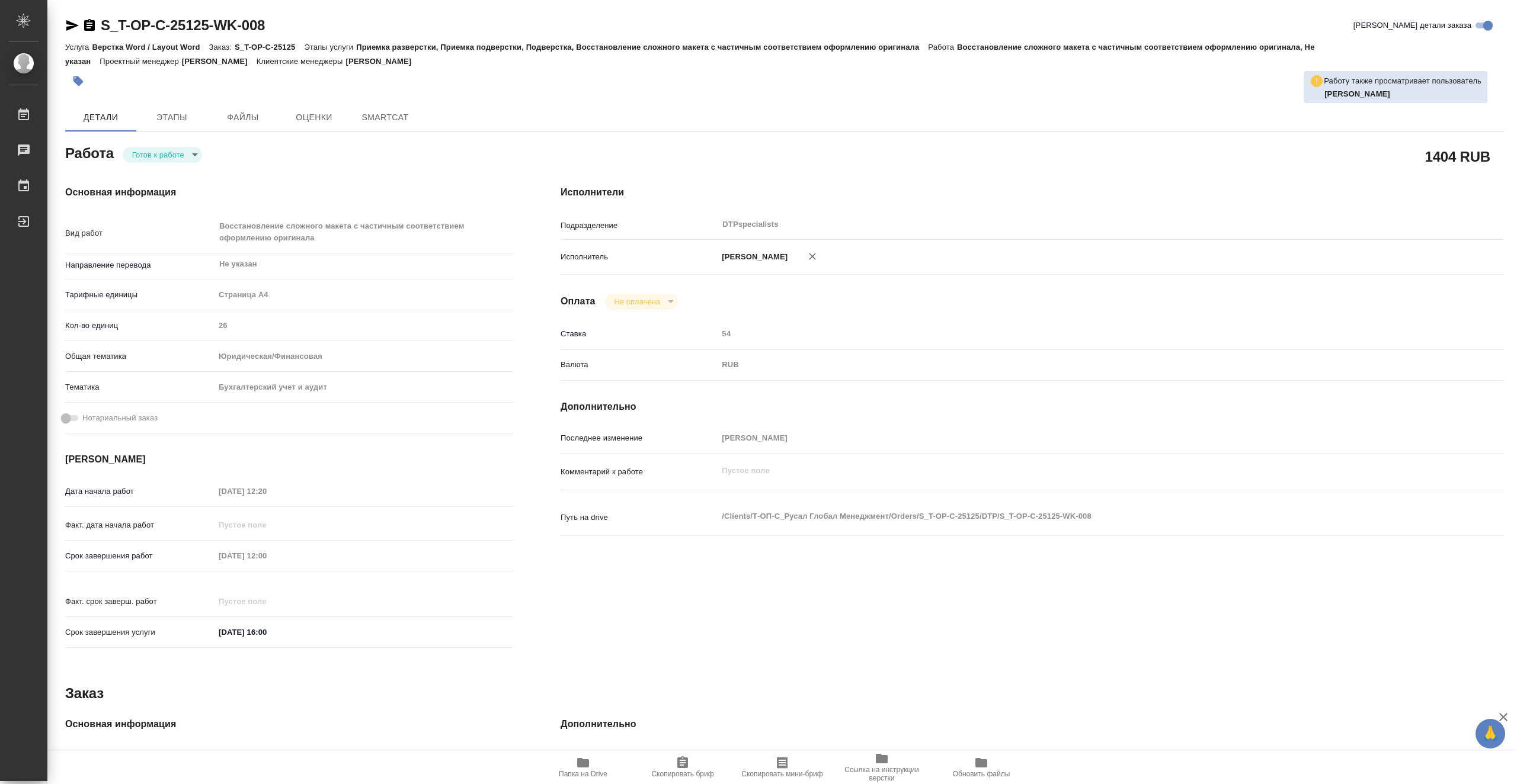
type textarea "x"
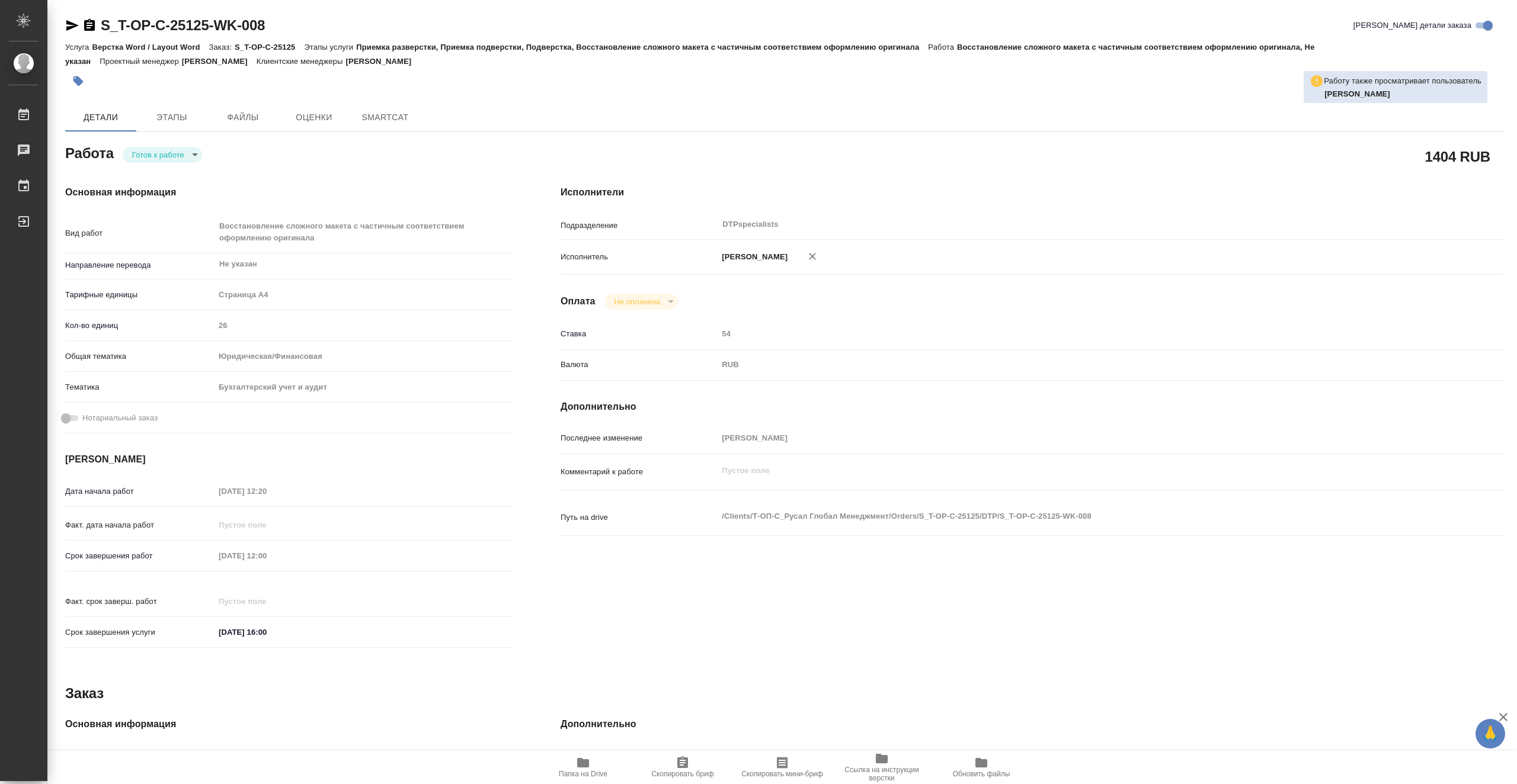
type textarea "x"
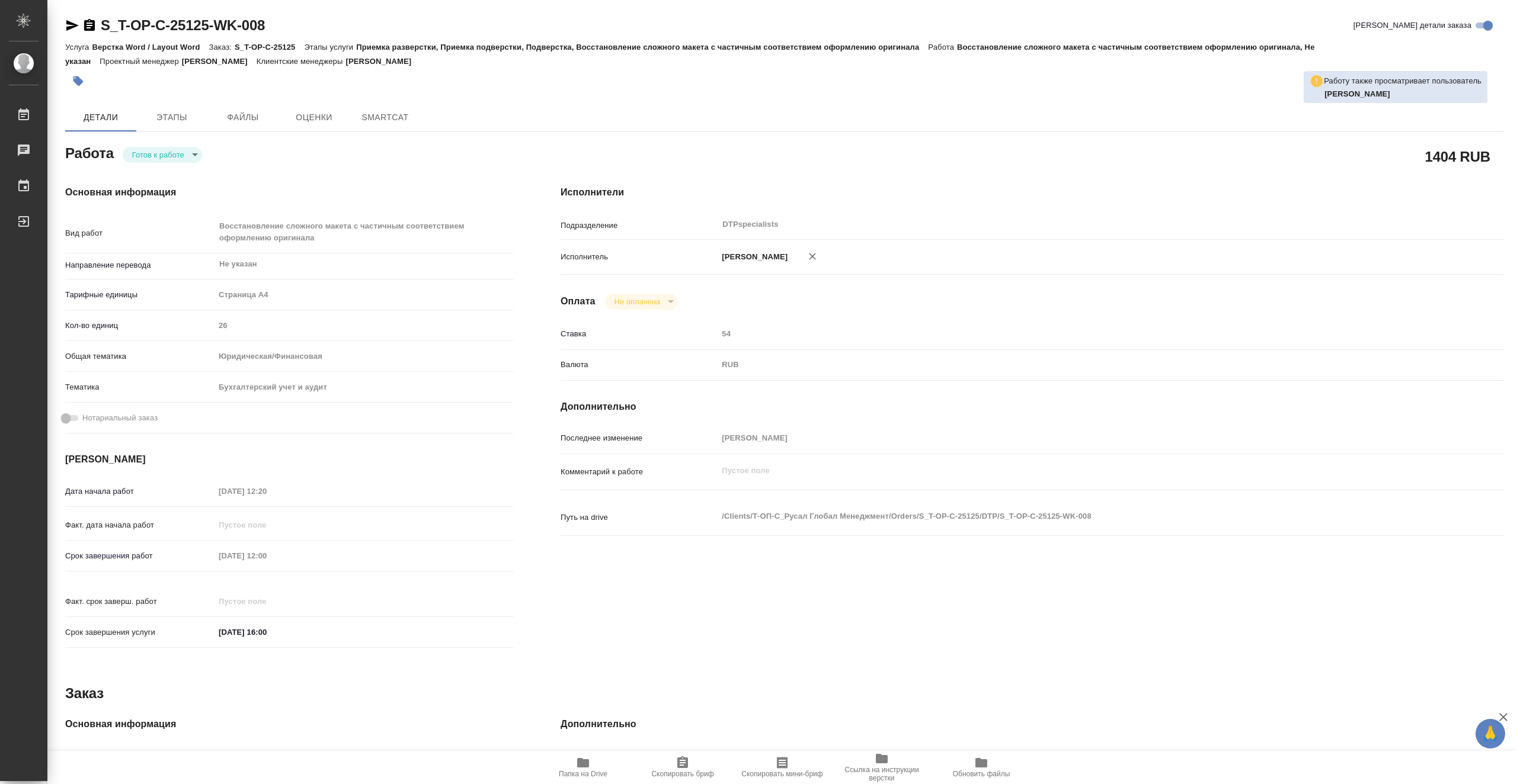
type textarea "x"
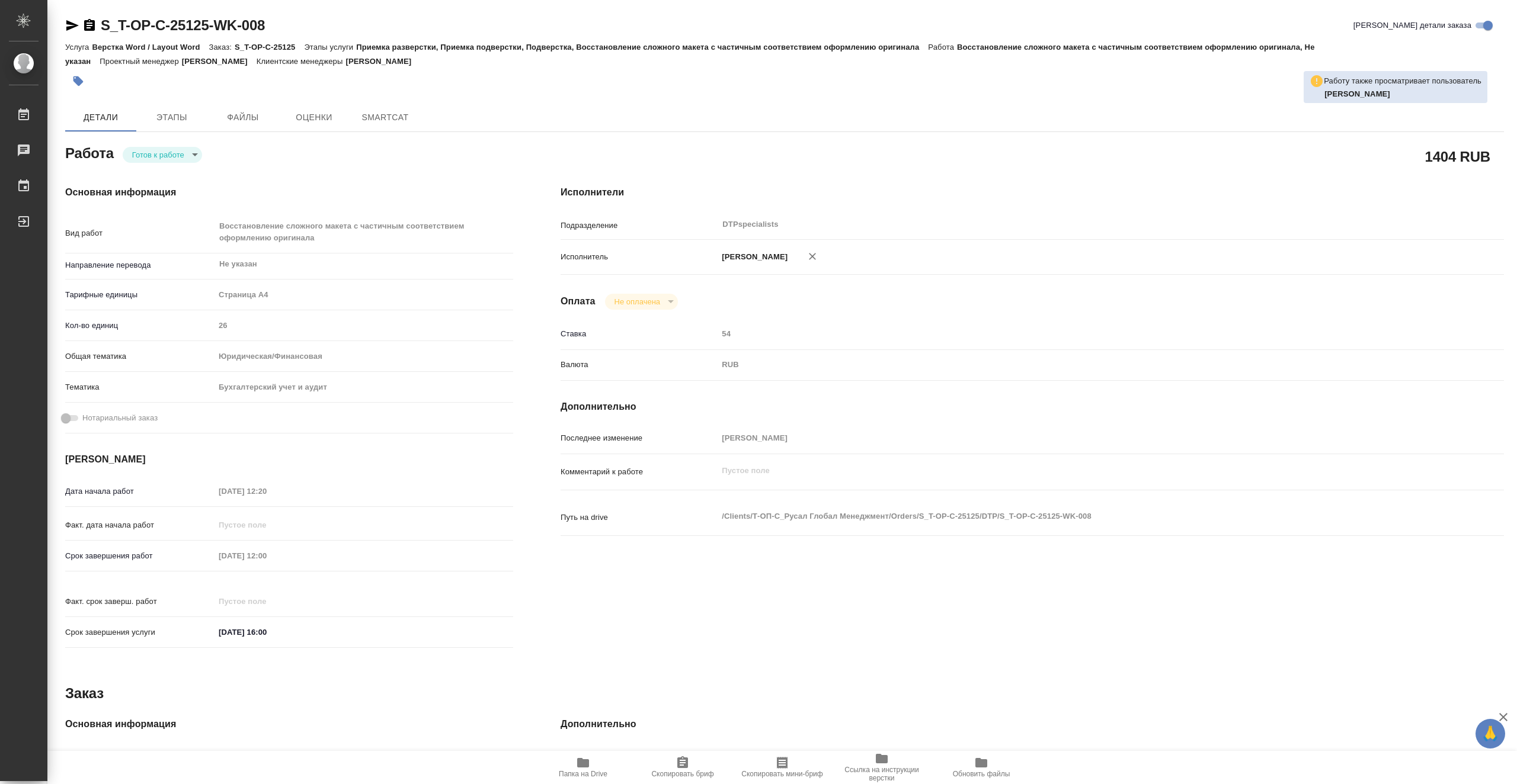
type textarea "x"
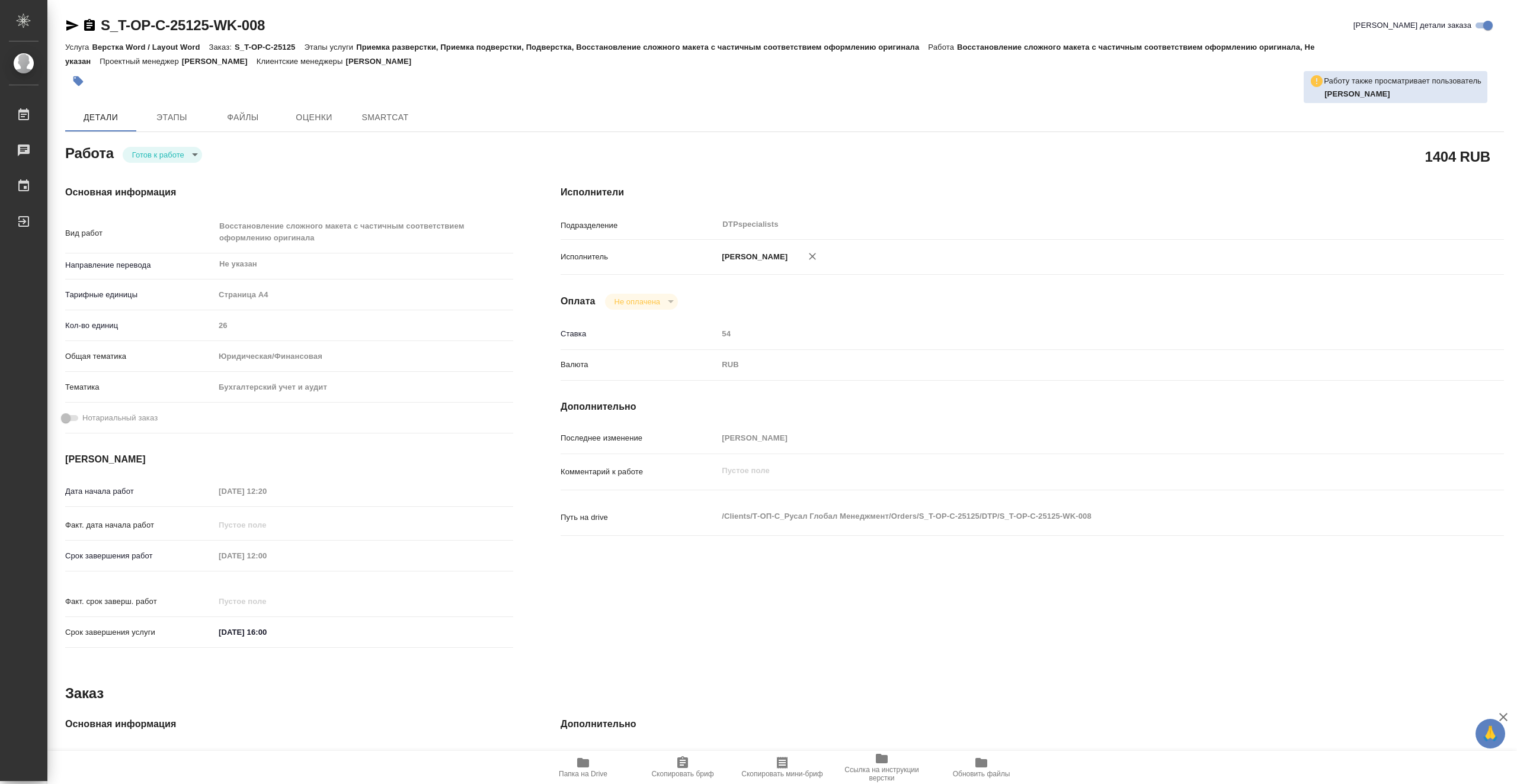
type textarea "x"
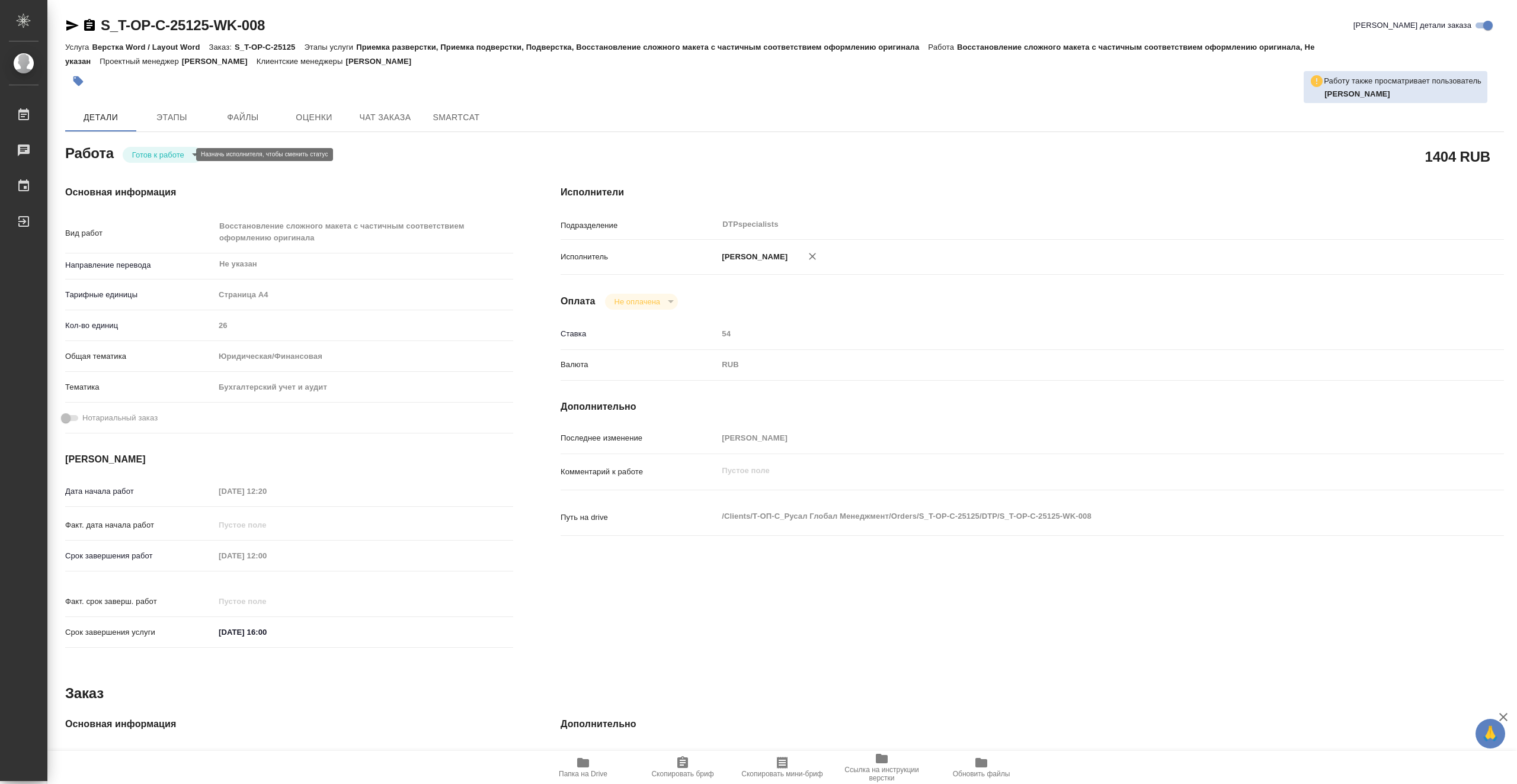
click at [181, 157] on body "🙏 .cls-1 fill:#fff; AWATERA Vasiutchenko Aleksandr Работы Чаты График Выйти S_T…" at bounding box center [758, 392] width 1517 height 784
type textarea "x"
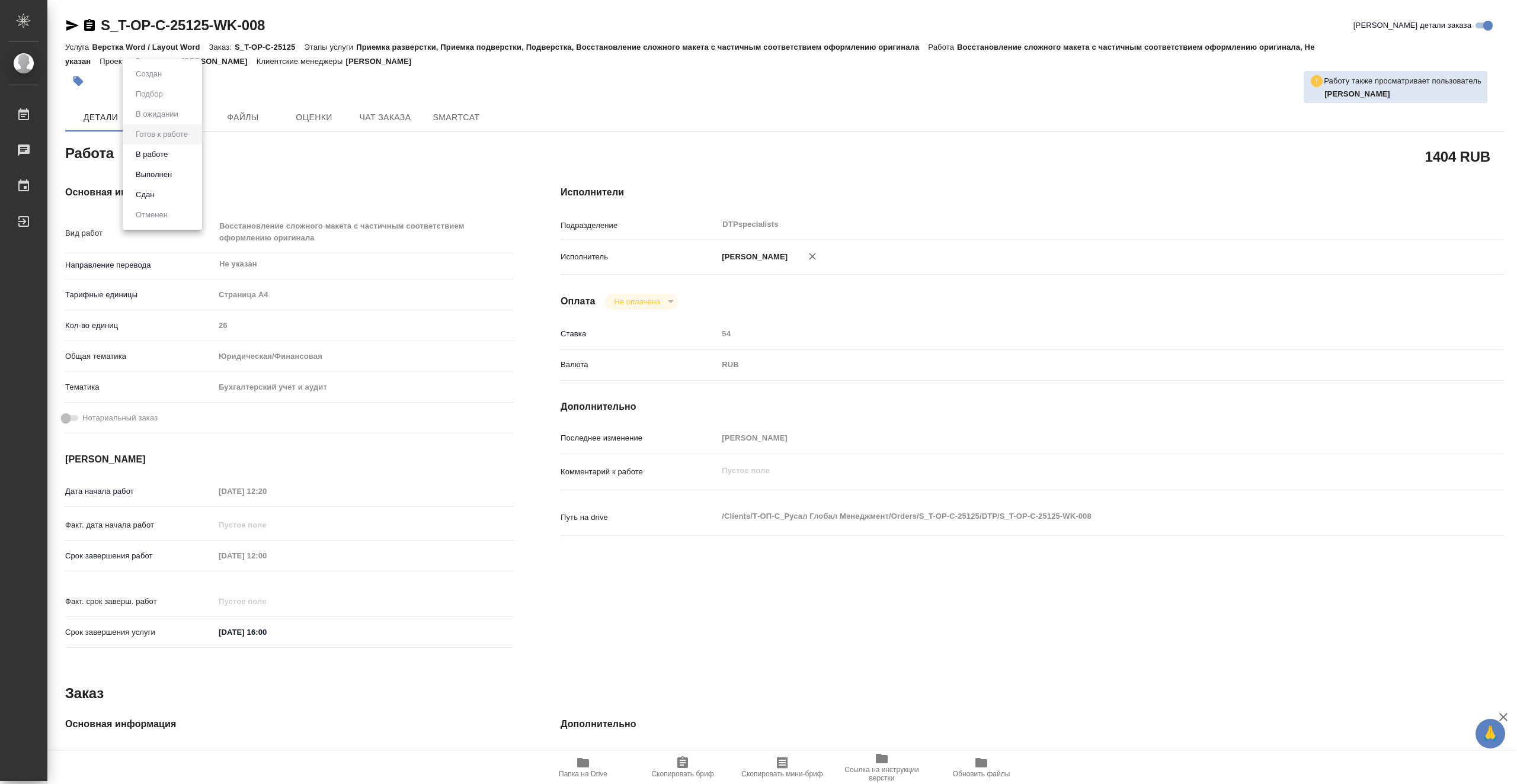
type textarea "x"
click at [184, 154] on li "В работе" at bounding box center [163, 155] width 79 height 20
type textarea "x"
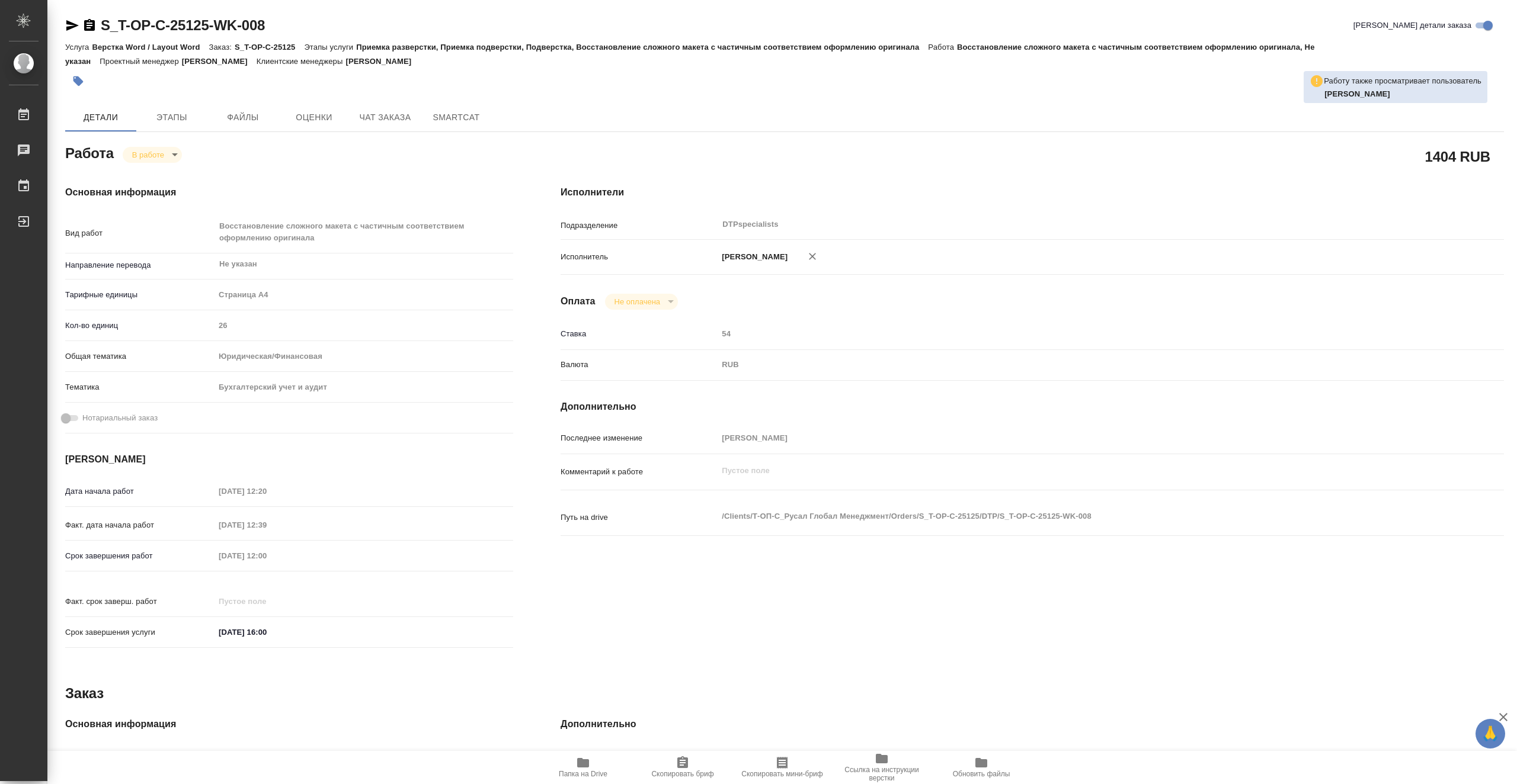
type textarea "x"
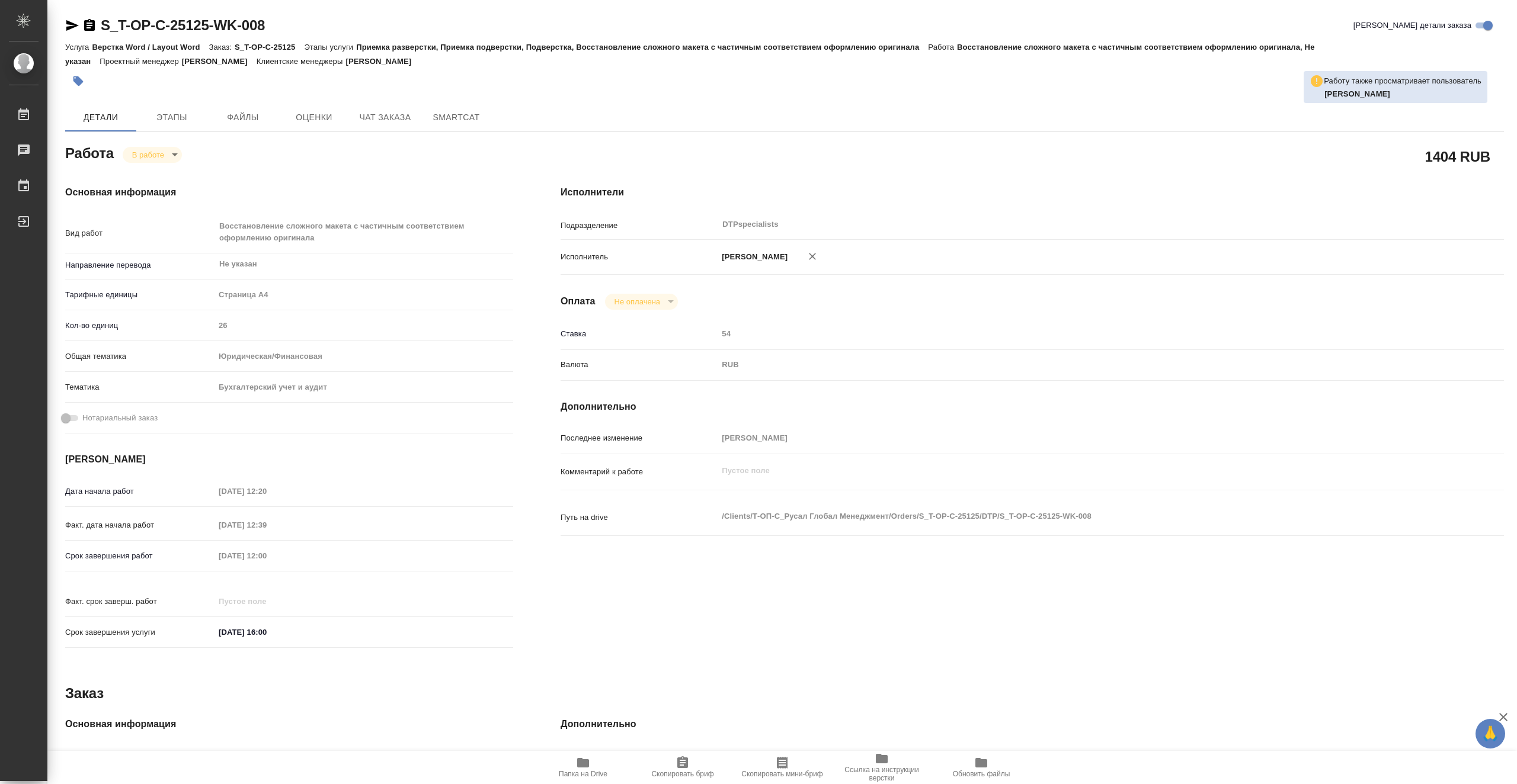
type textarea "x"
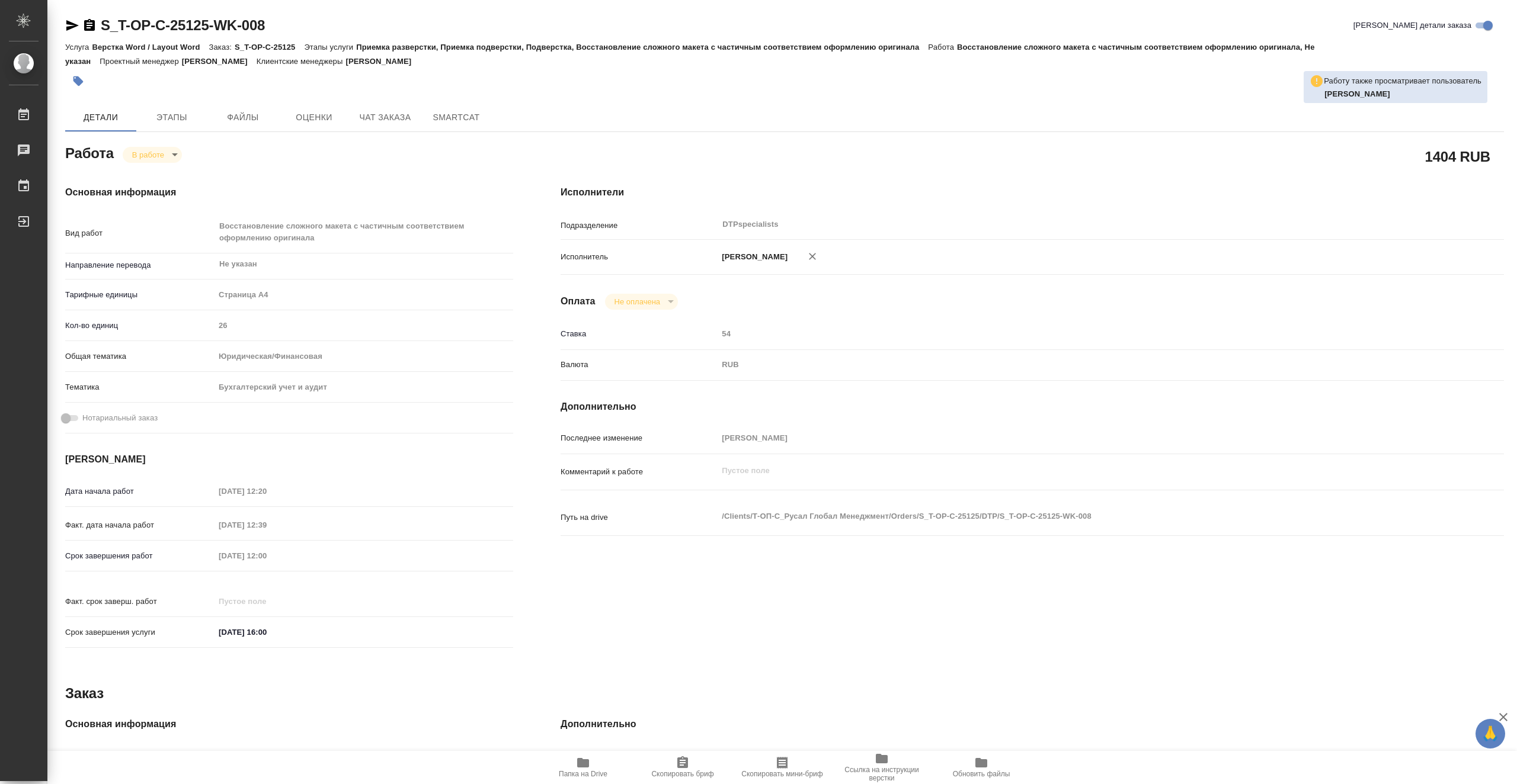
type textarea "x"
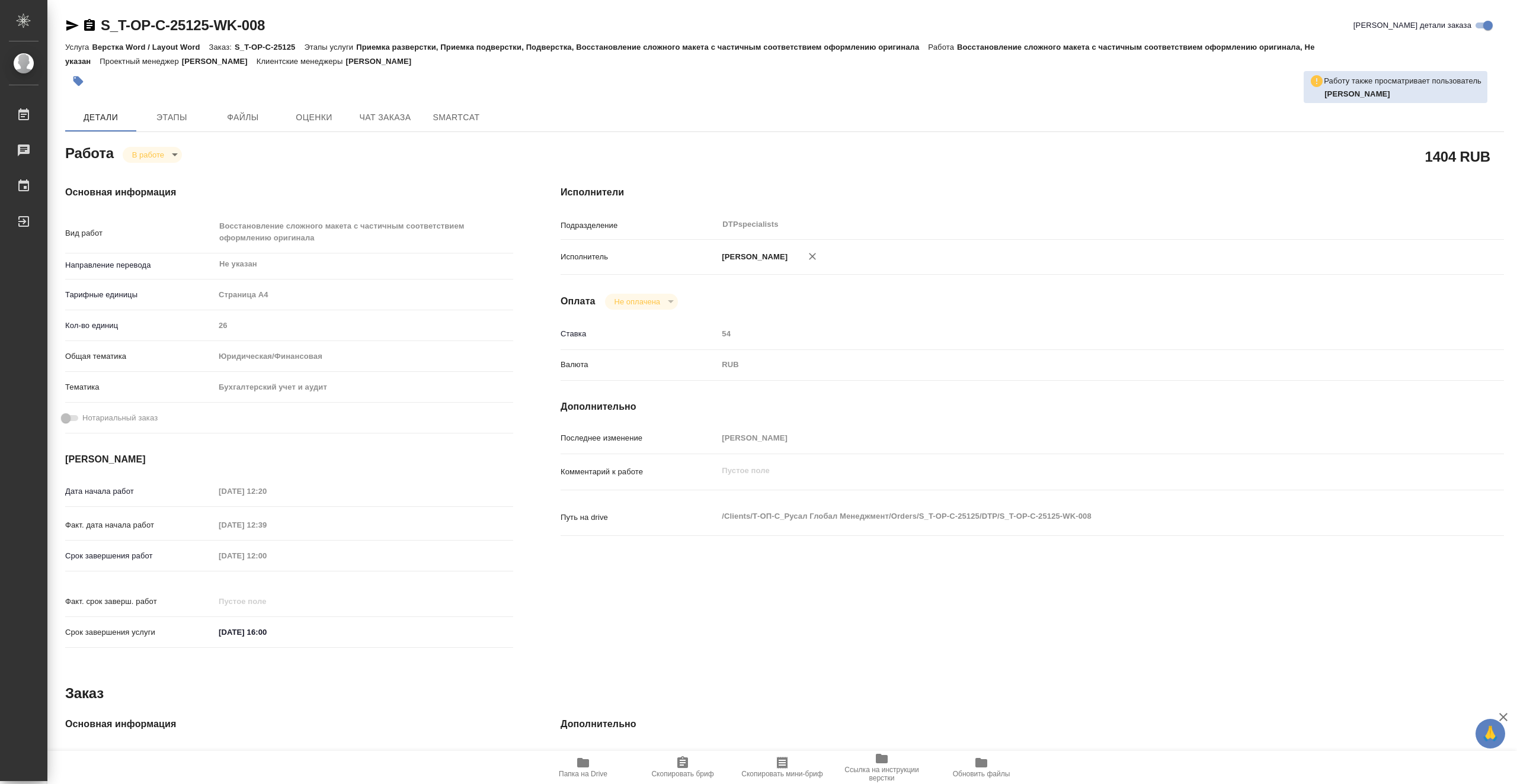
type textarea "x"
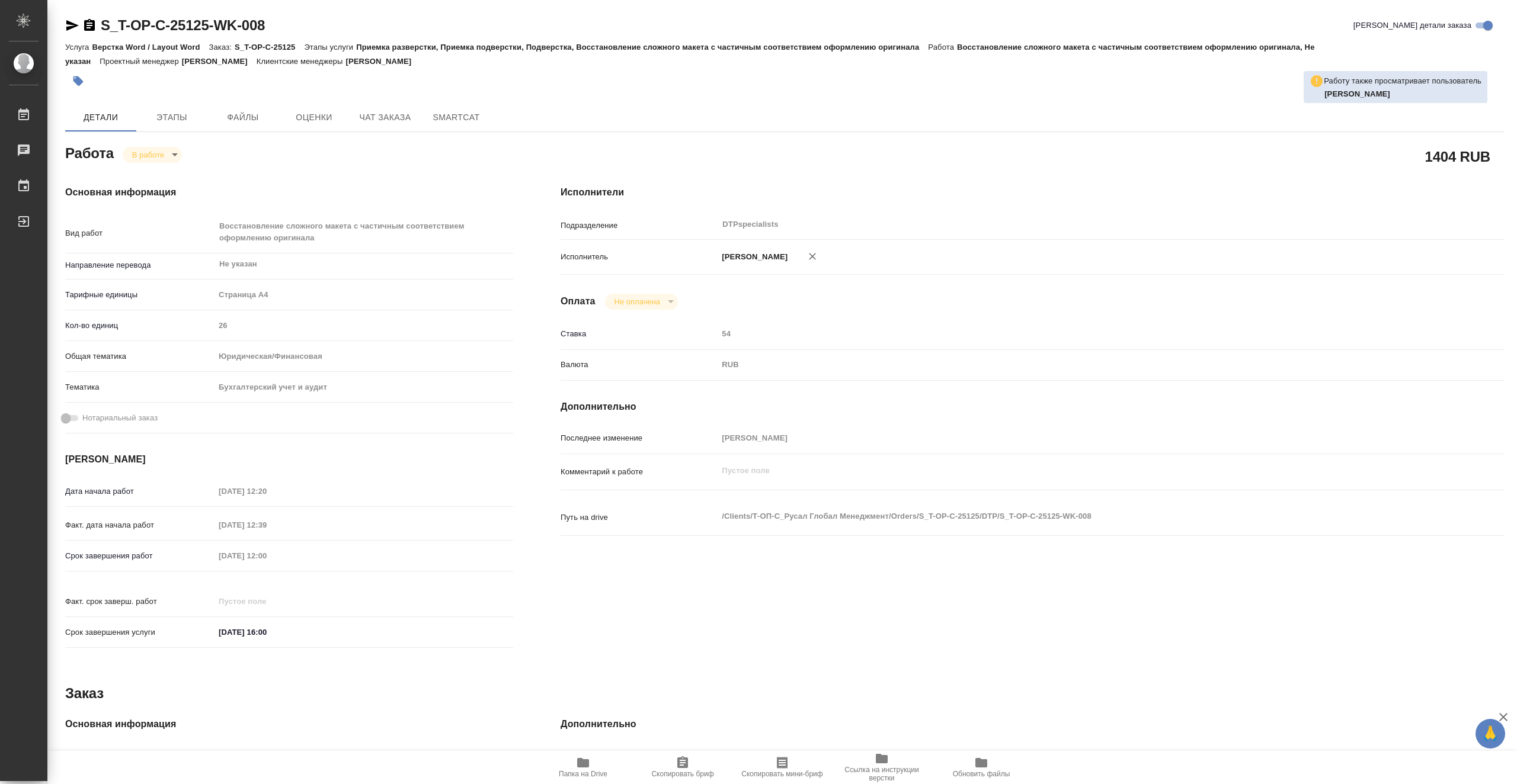
type textarea "x"
click at [587, 765] on icon "button" at bounding box center [583, 763] width 12 height 10
drag, startPoint x: 207, startPoint y: 30, endPoint x: 103, endPoint y: 27, distance: 104.0
click at [103, 27] on div "S_T-OP-C-25125-WK-008 Кратко детали заказа" at bounding box center [784, 25] width 1439 height 19
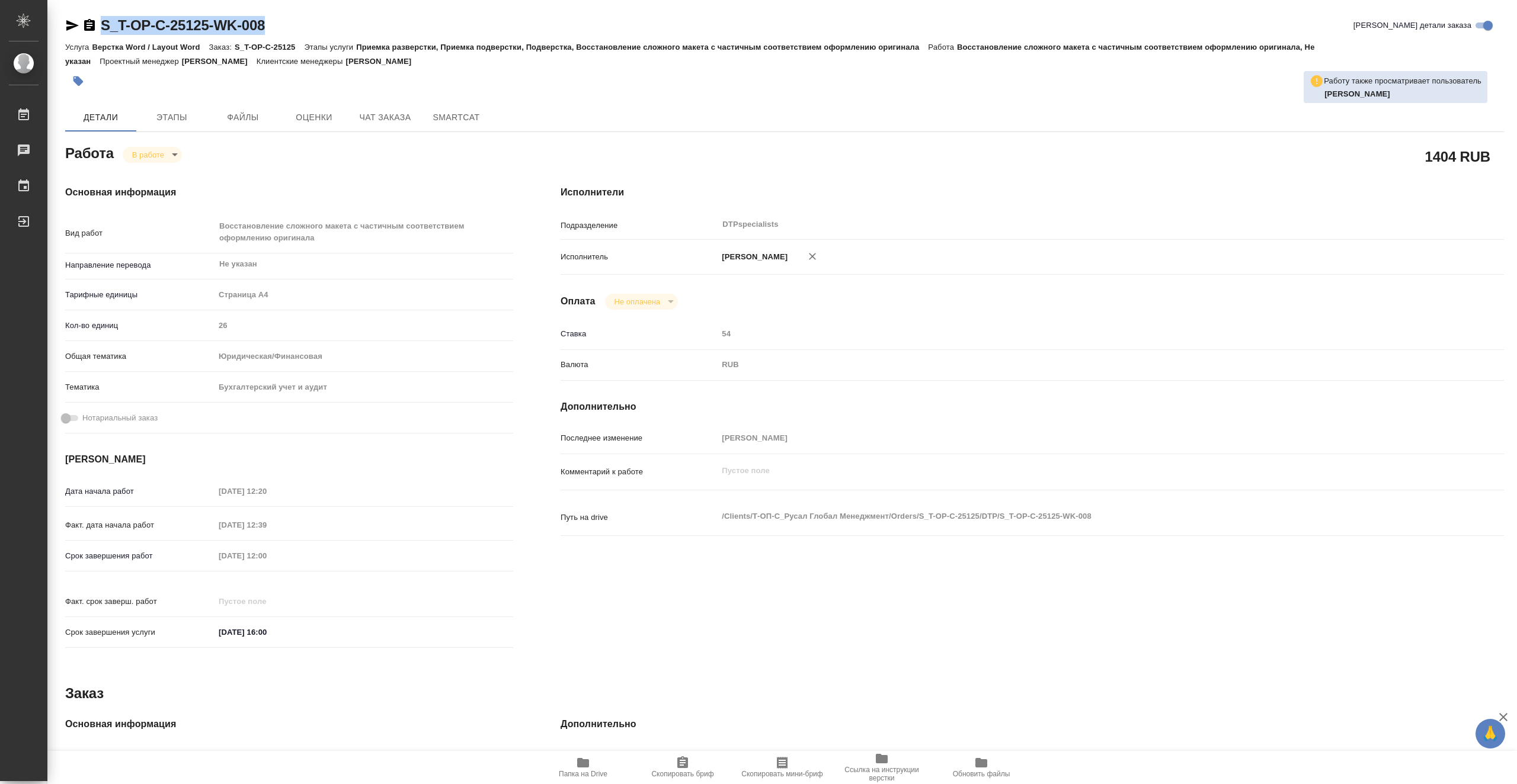
copy link "S_T-OP-C-25125-WK-008"
type textarea "x"
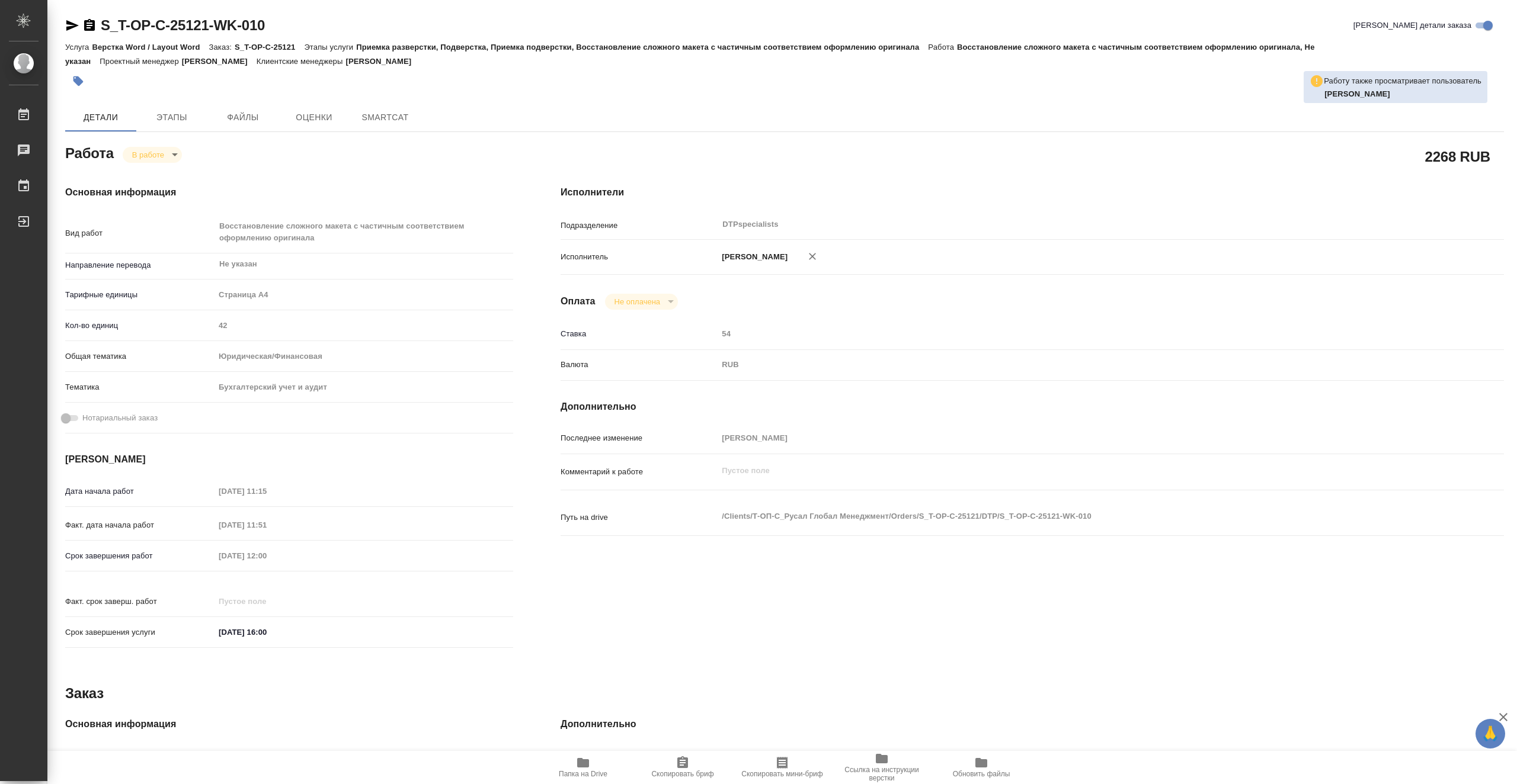
type textarea "x"
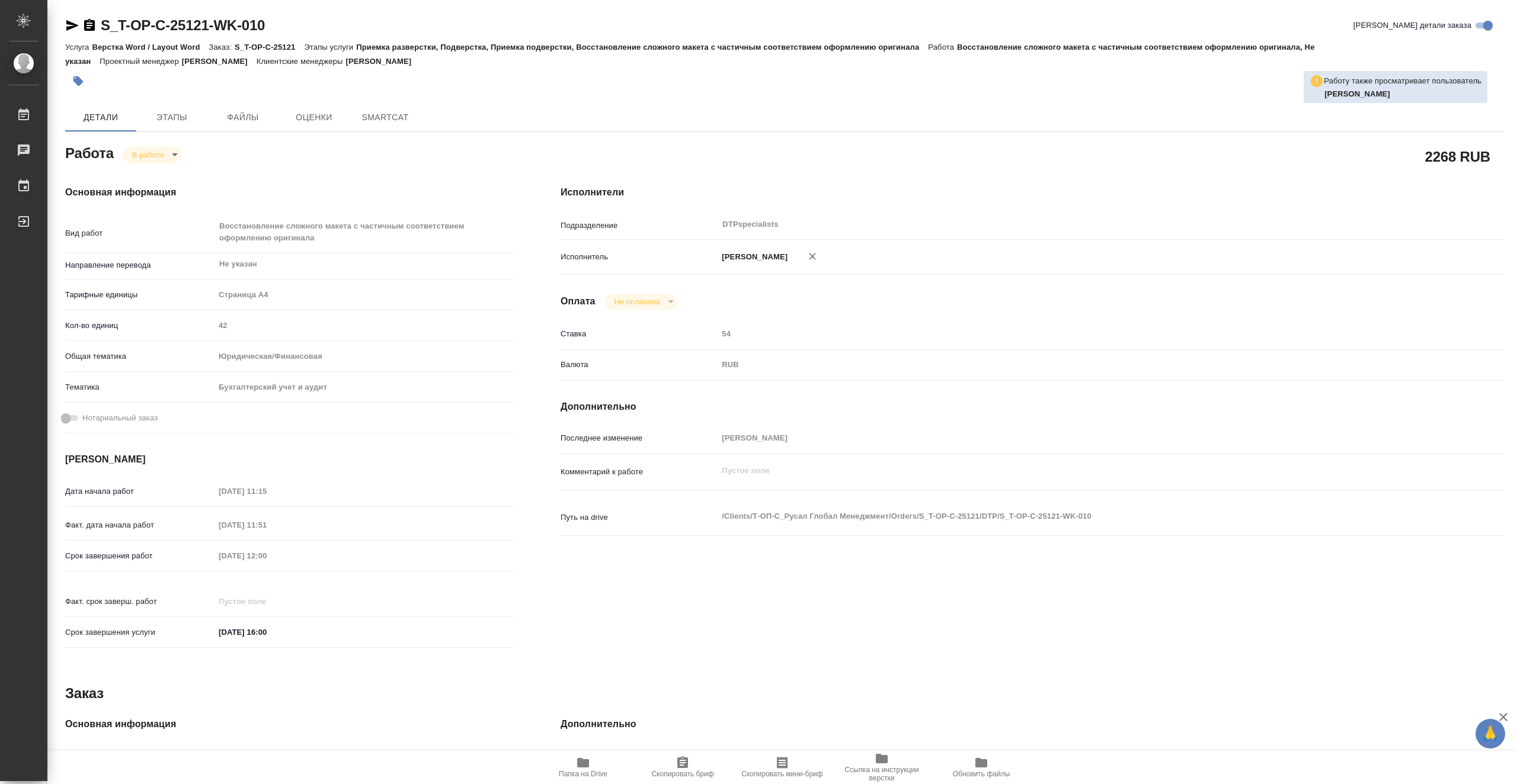
type textarea "x"
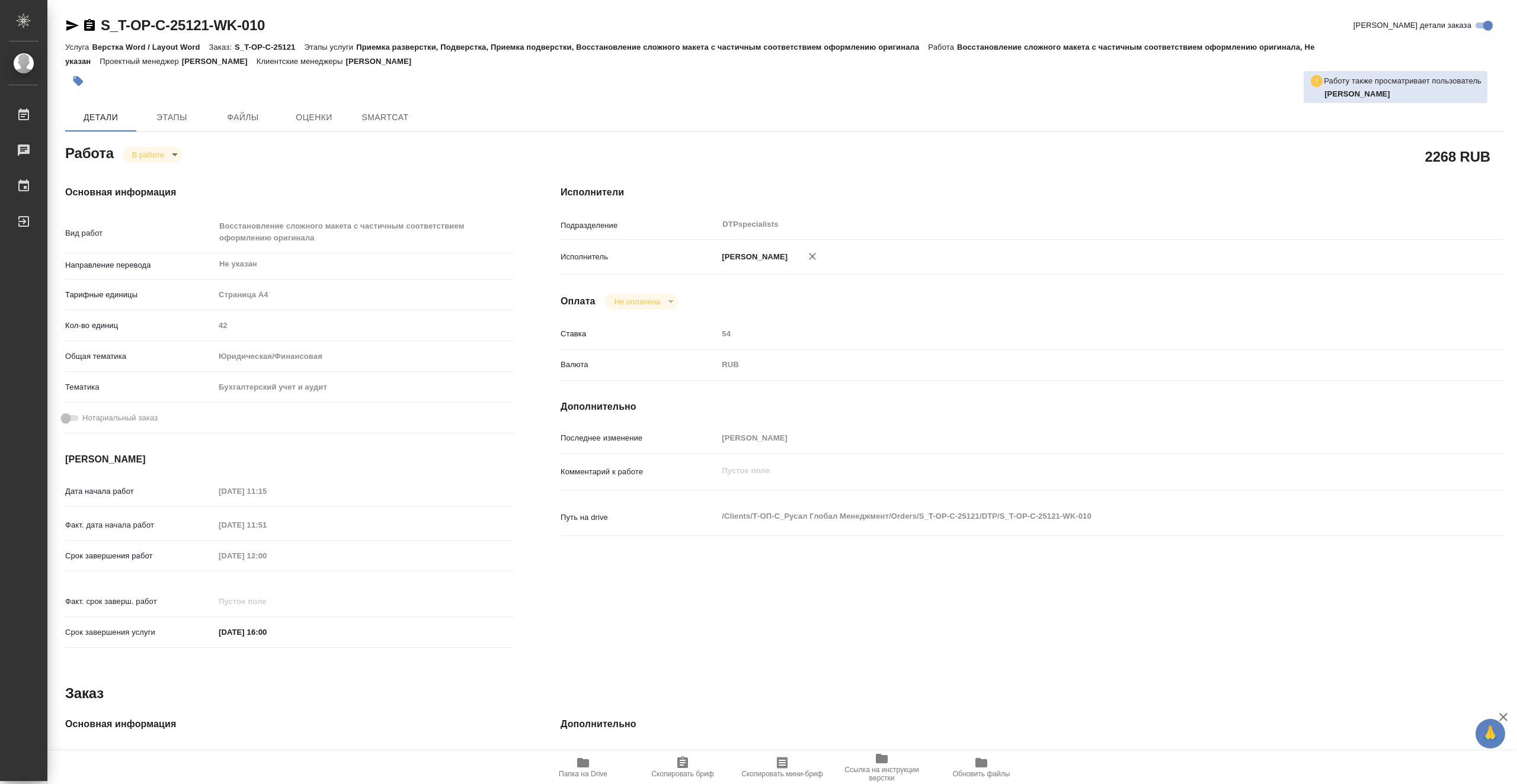
type textarea "x"
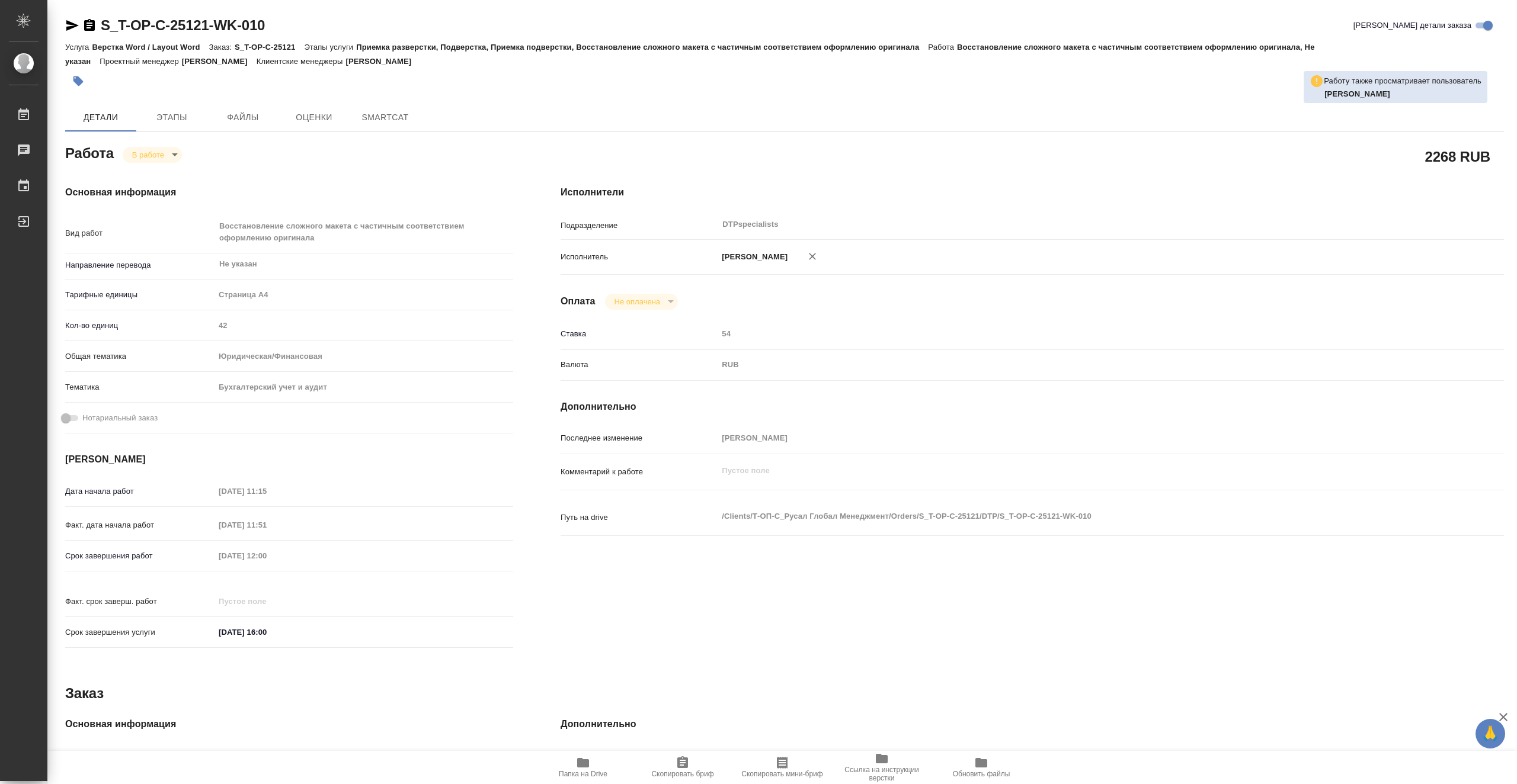
type textarea "x"
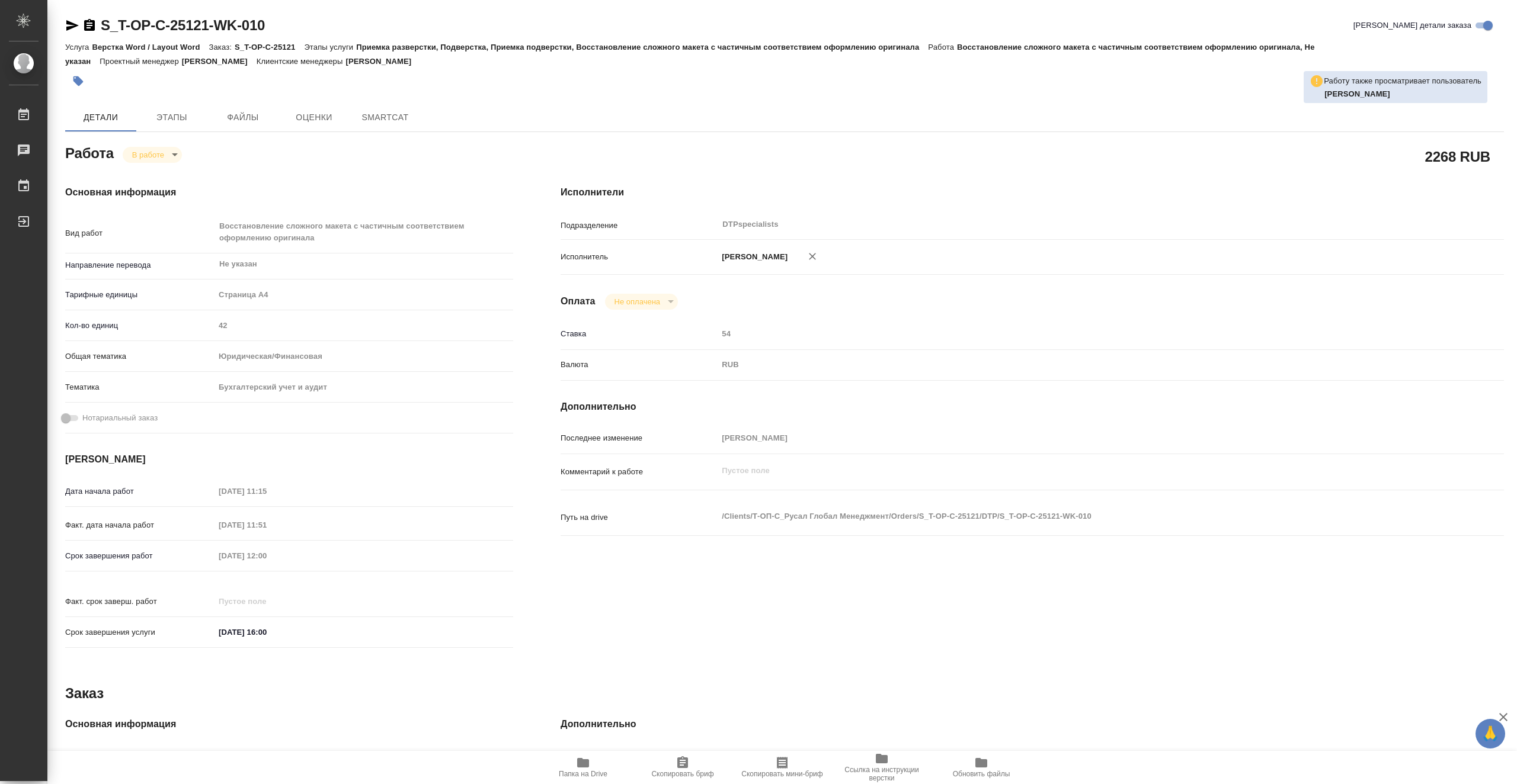
type textarea "x"
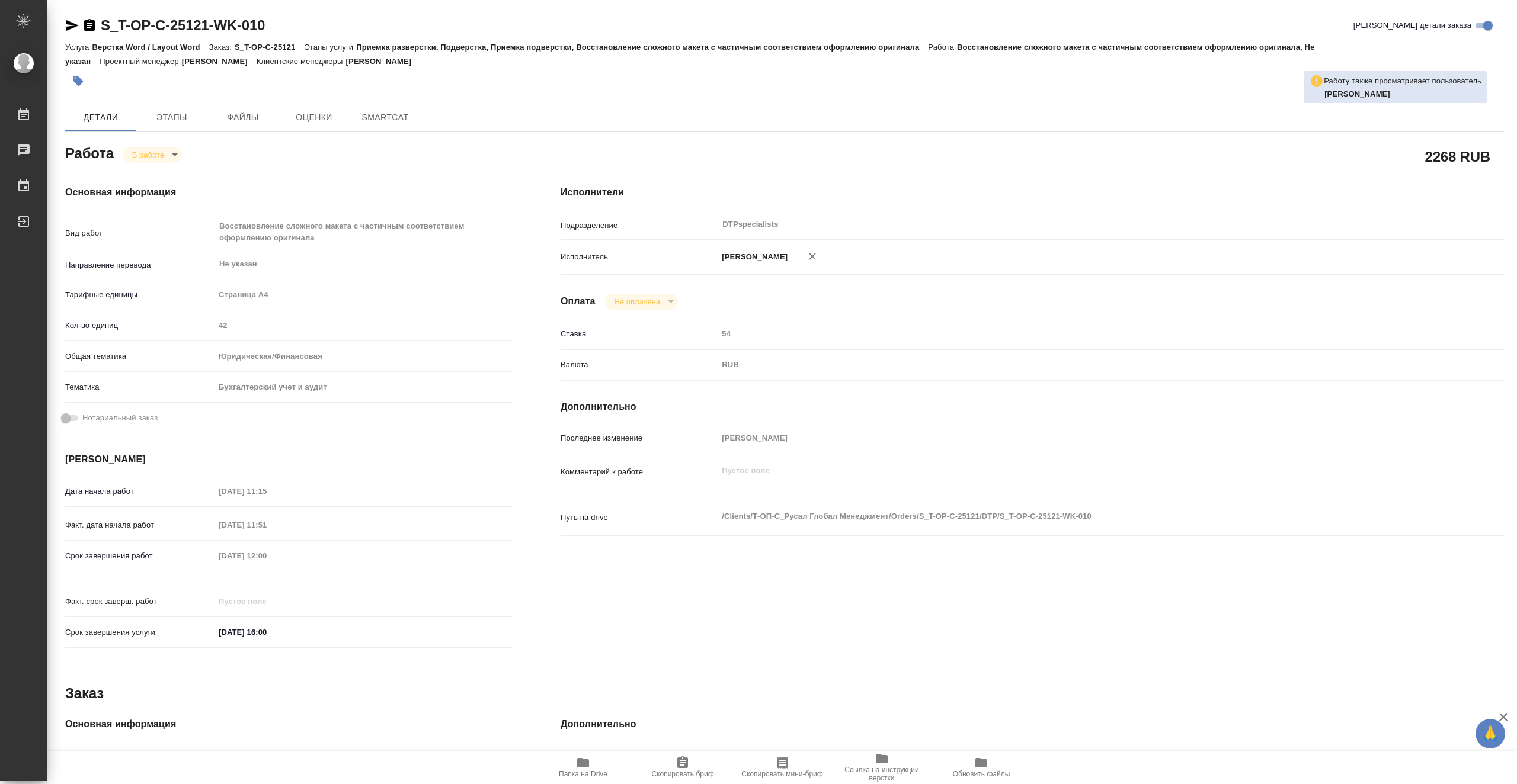
type textarea "x"
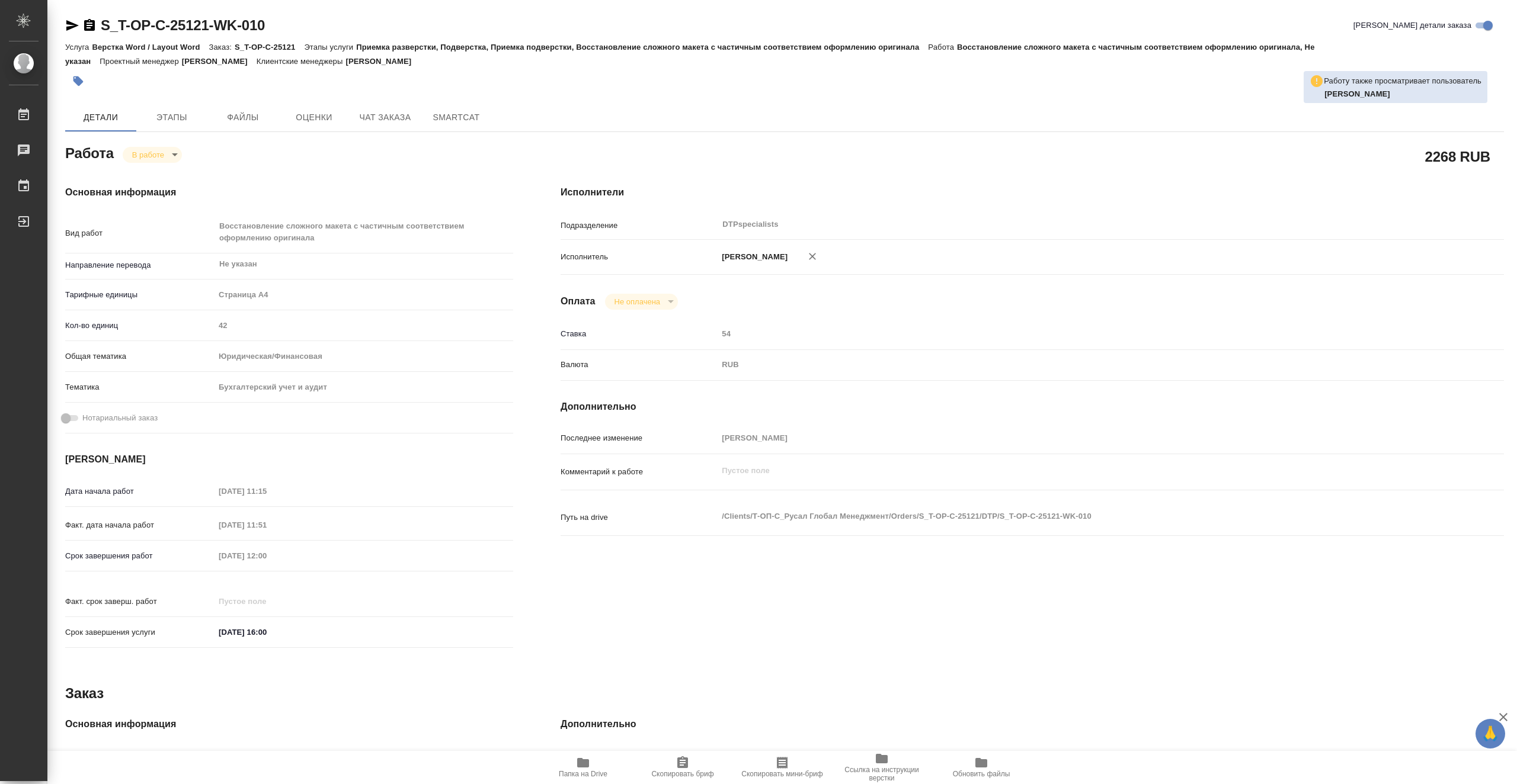
type textarea "x"
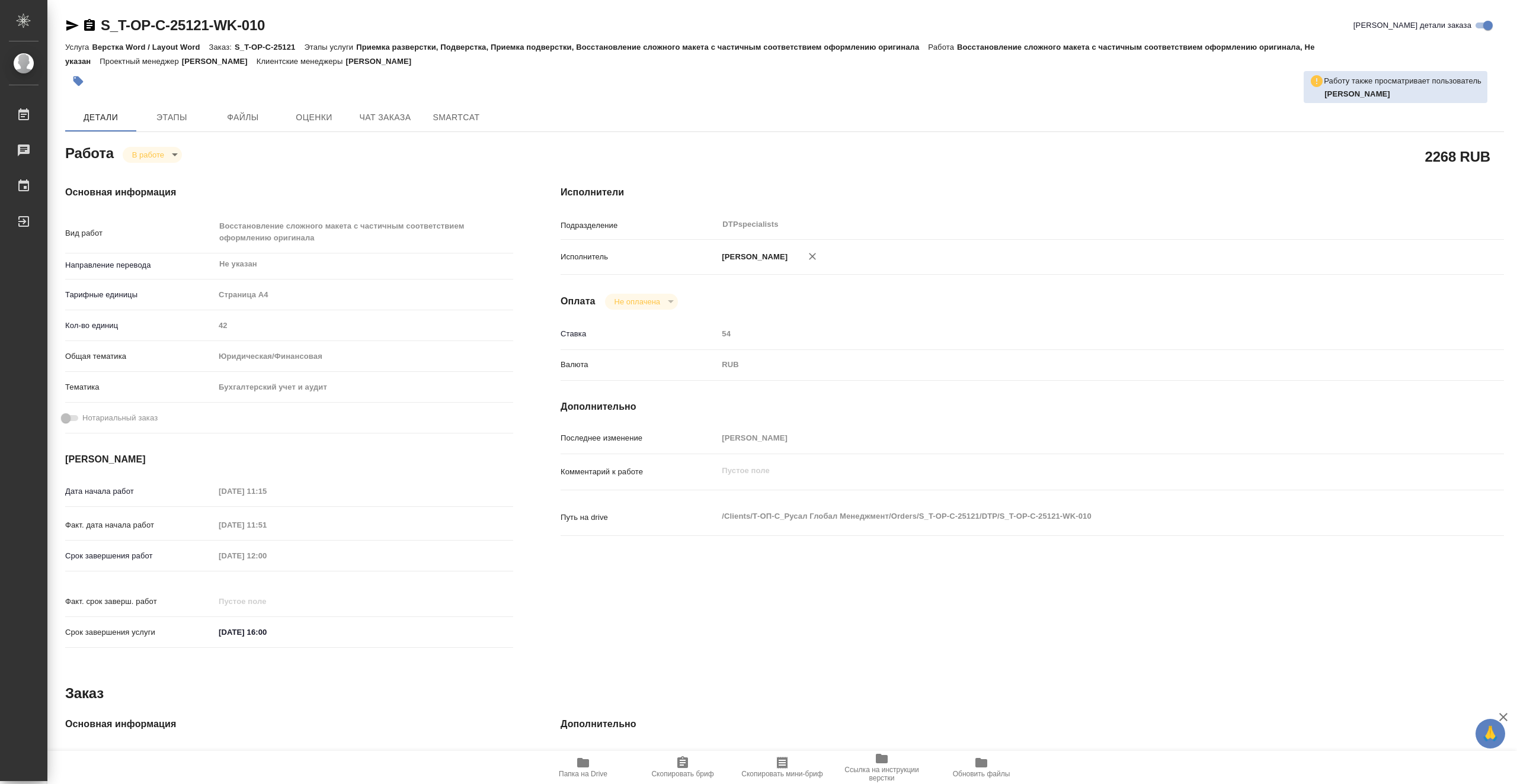
type textarea "x"
drag, startPoint x: 292, startPoint y: 23, endPoint x: 101, endPoint y: 19, distance: 191.0
click at [100, 19] on div "S_T-OP-C-25121-WK-010 Кратко детали заказа" at bounding box center [784, 25] width 1439 height 19
copy link "S_T-OP-C-25121-WK-010"
click at [599, 773] on span "Папка на Drive" at bounding box center [582, 774] width 49 height 8
